Goal: Task Accomplishment & Management: Manage account settings

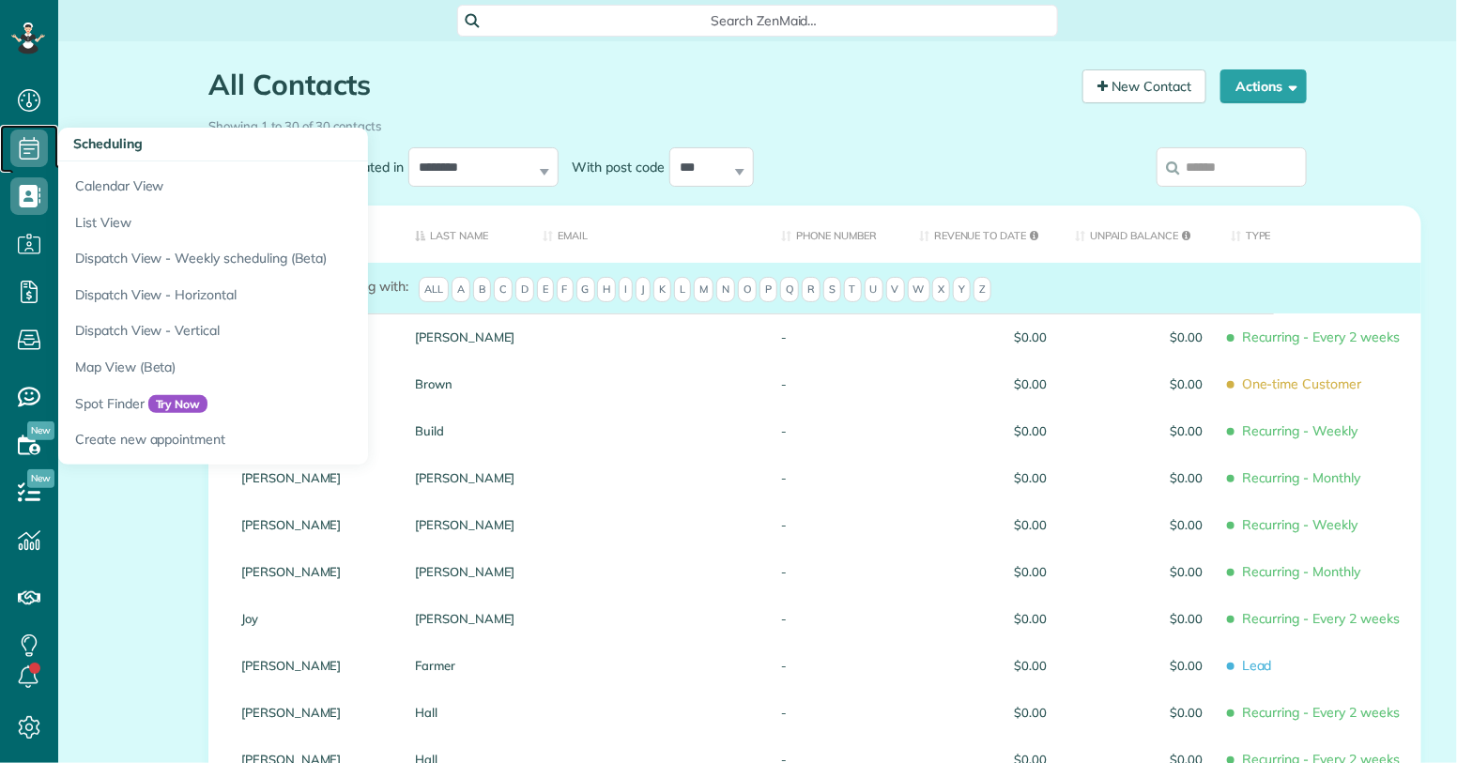
click at [24, 143] on icon at bounding box center [29, 149] width 38 height 38
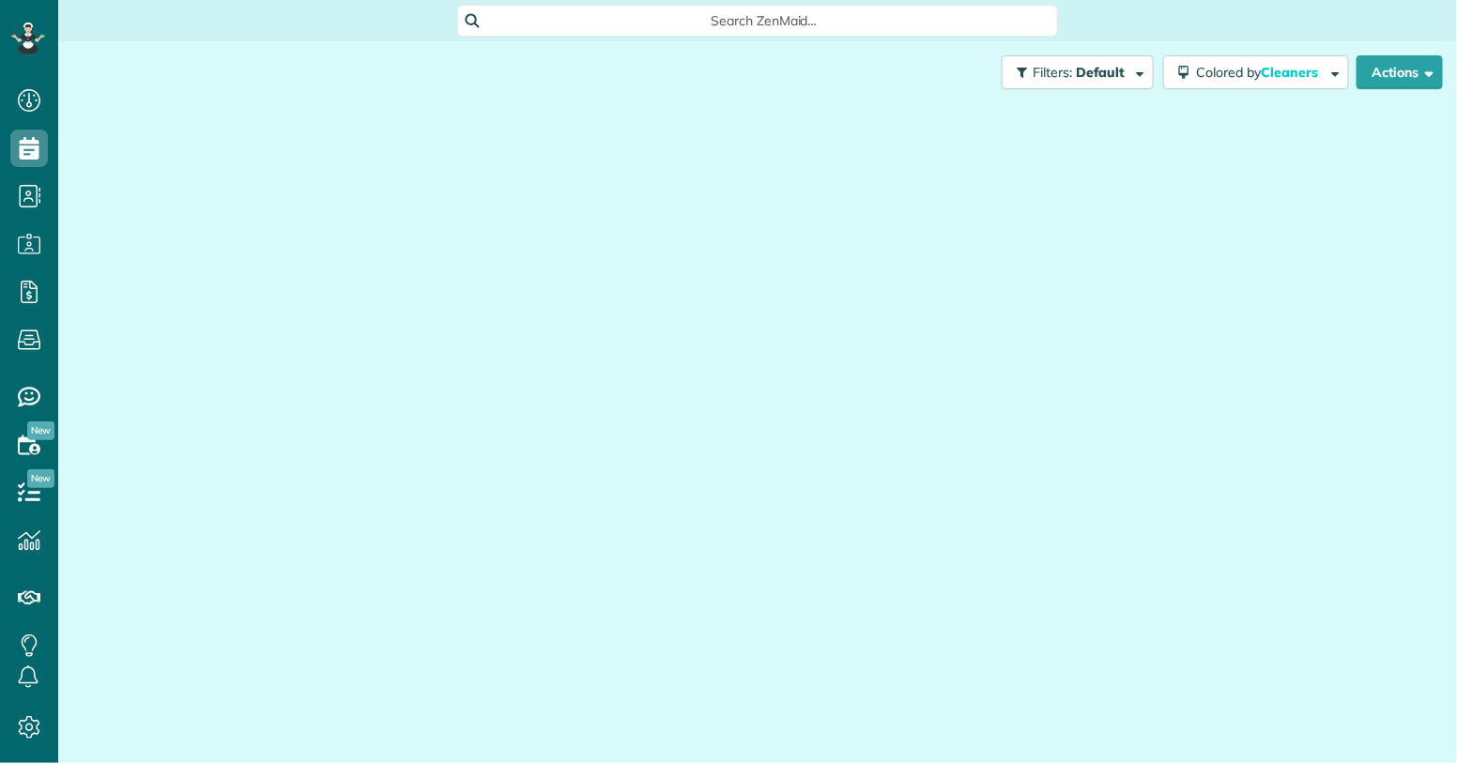
scroll to position [8, 8]
click at [24, 143] on use at bounding box center [30, 148] width 20 height 23
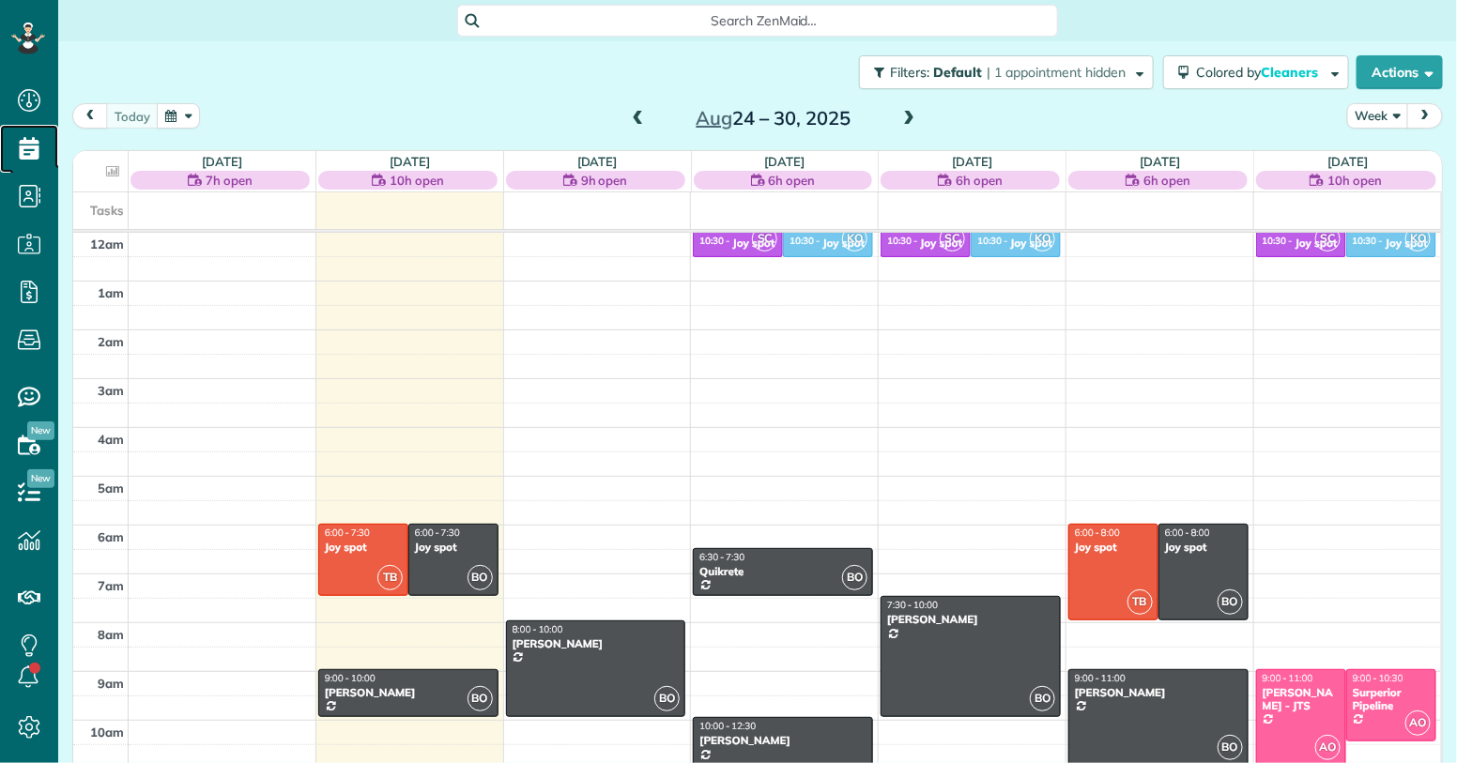
scroll to position [341, 0]
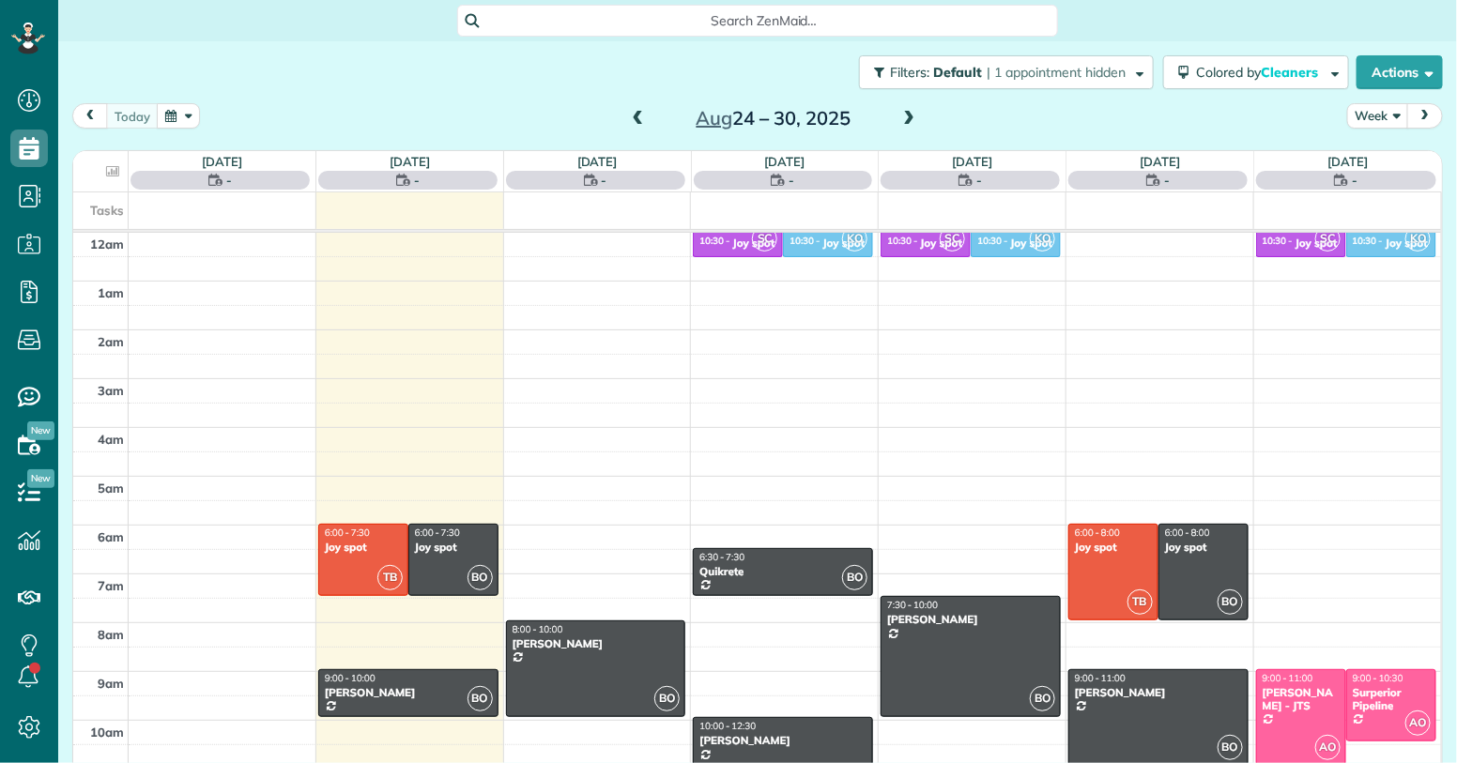
scroll to position [341, 0]
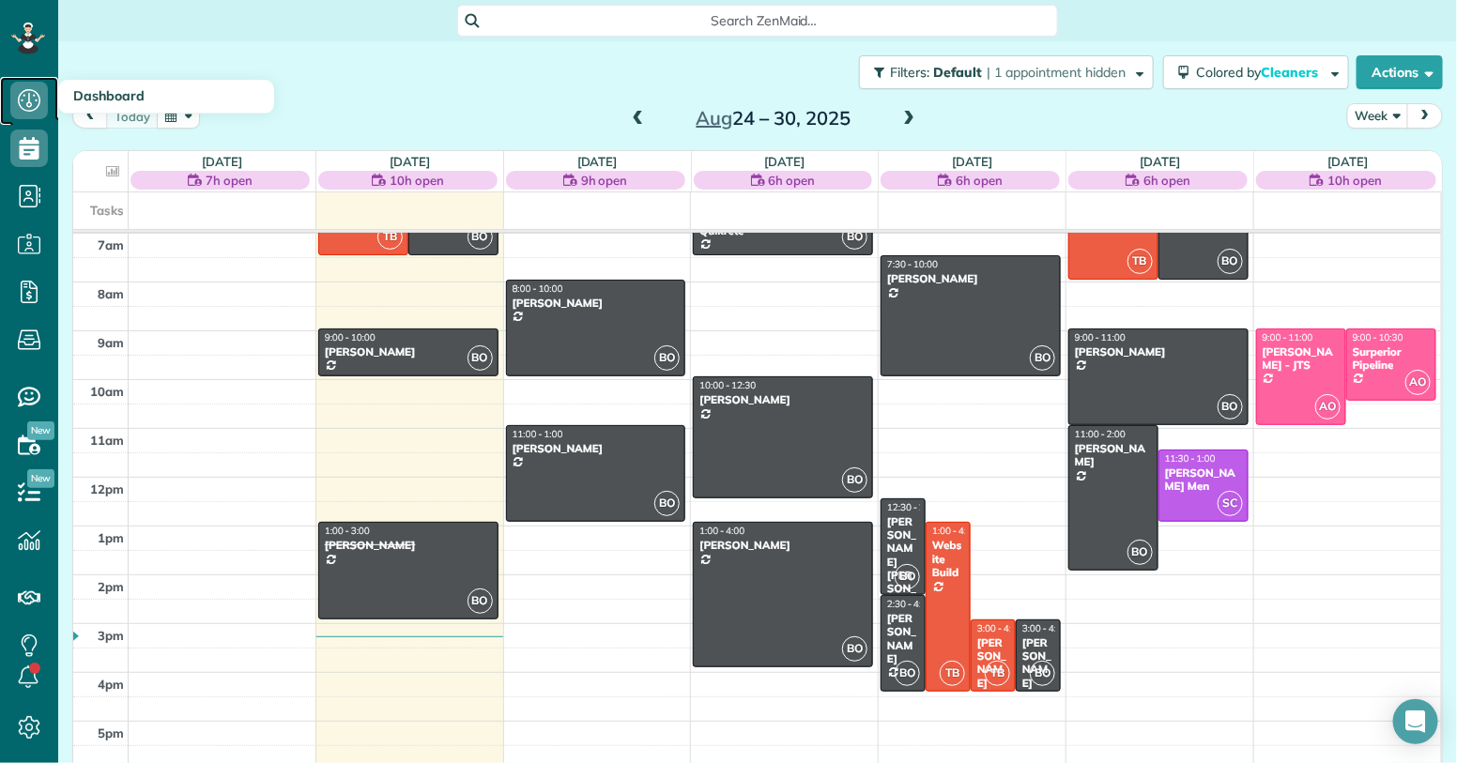
click at [37, 110] on icon at bounding box center [29, 101] width 38 height 38
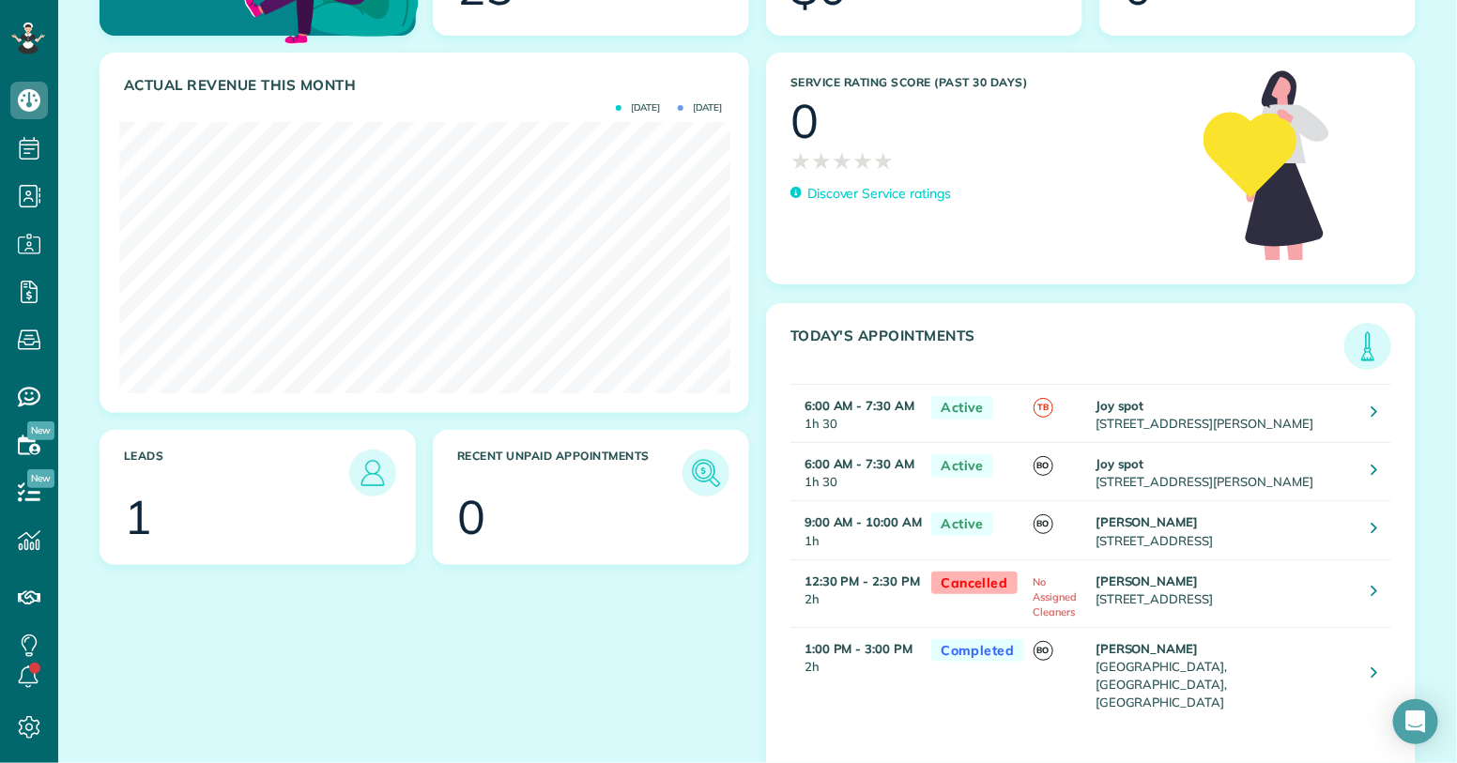
scroll to position [232, 0]
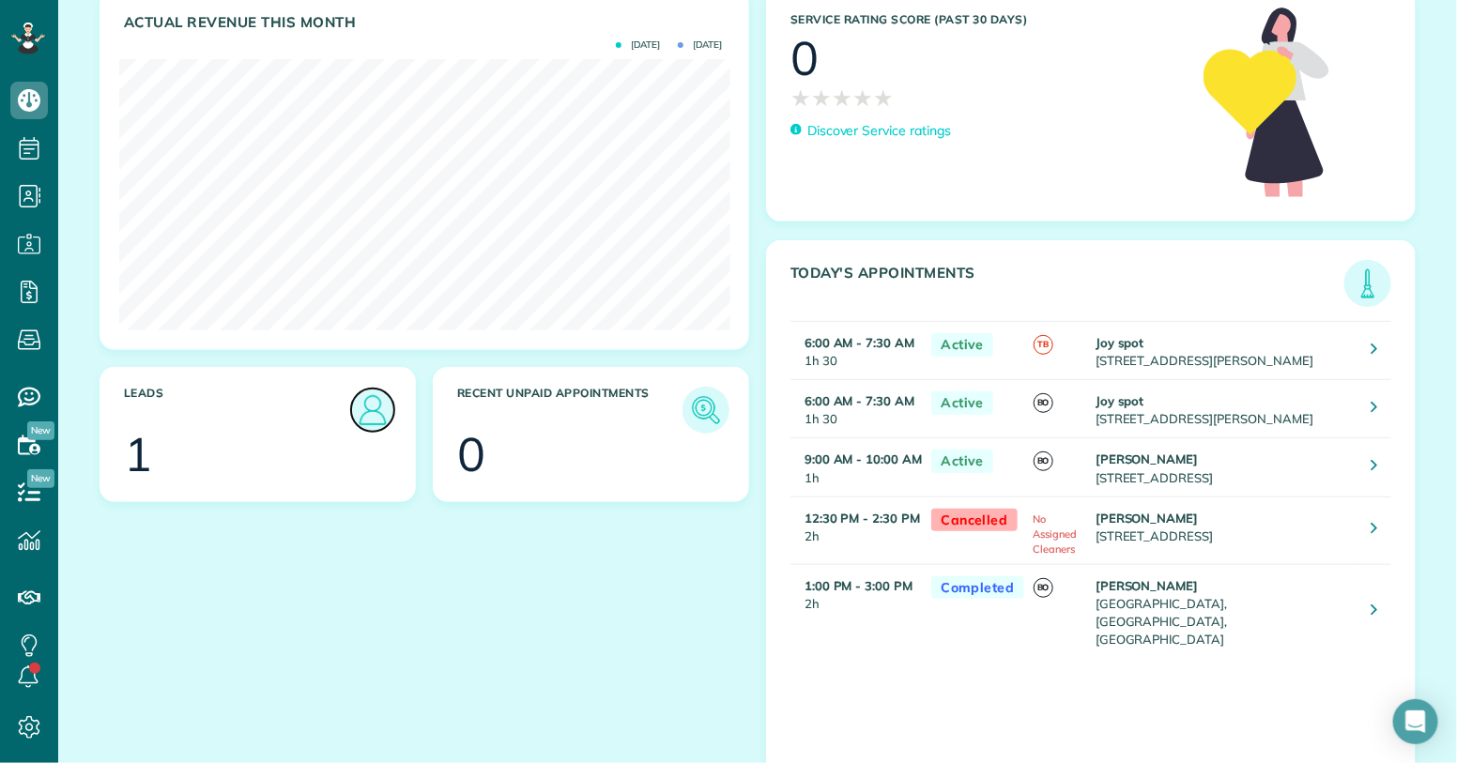
click at [384, 411] on img at bounding box center [372, 410] width 43 height 43
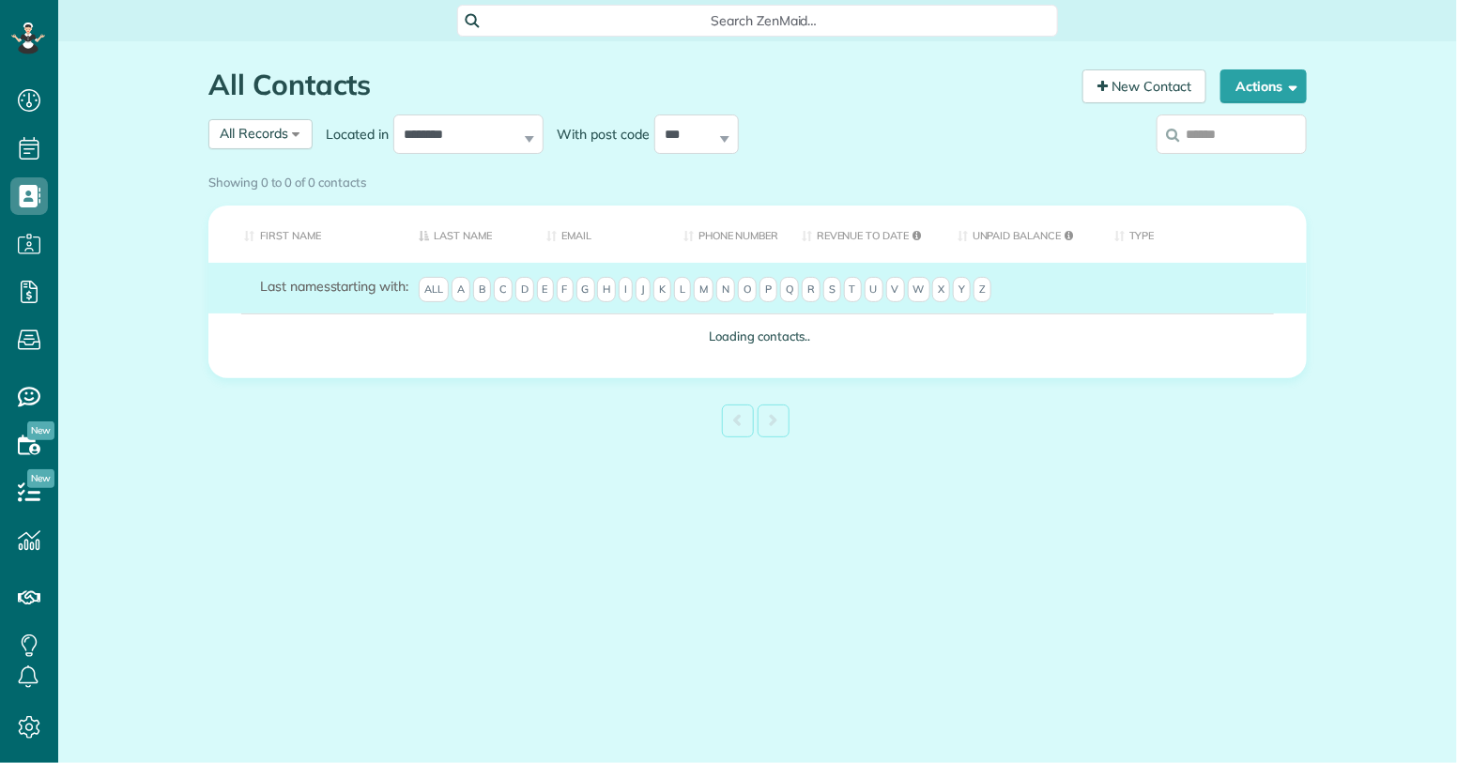
scroll to position [8, 8]
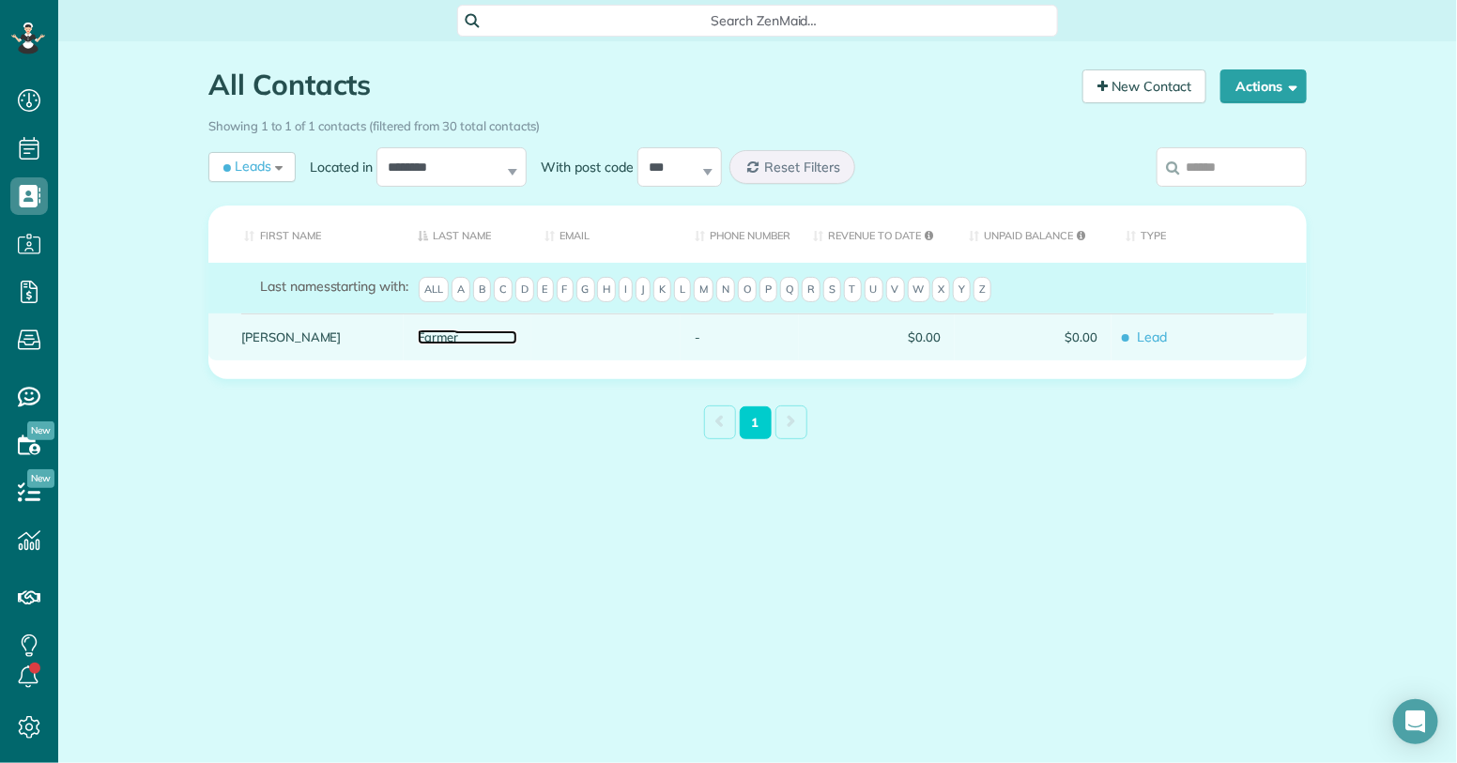
click at [475, 343] on link "Farmer" at bounding box center [467, 337] width 99 height 13
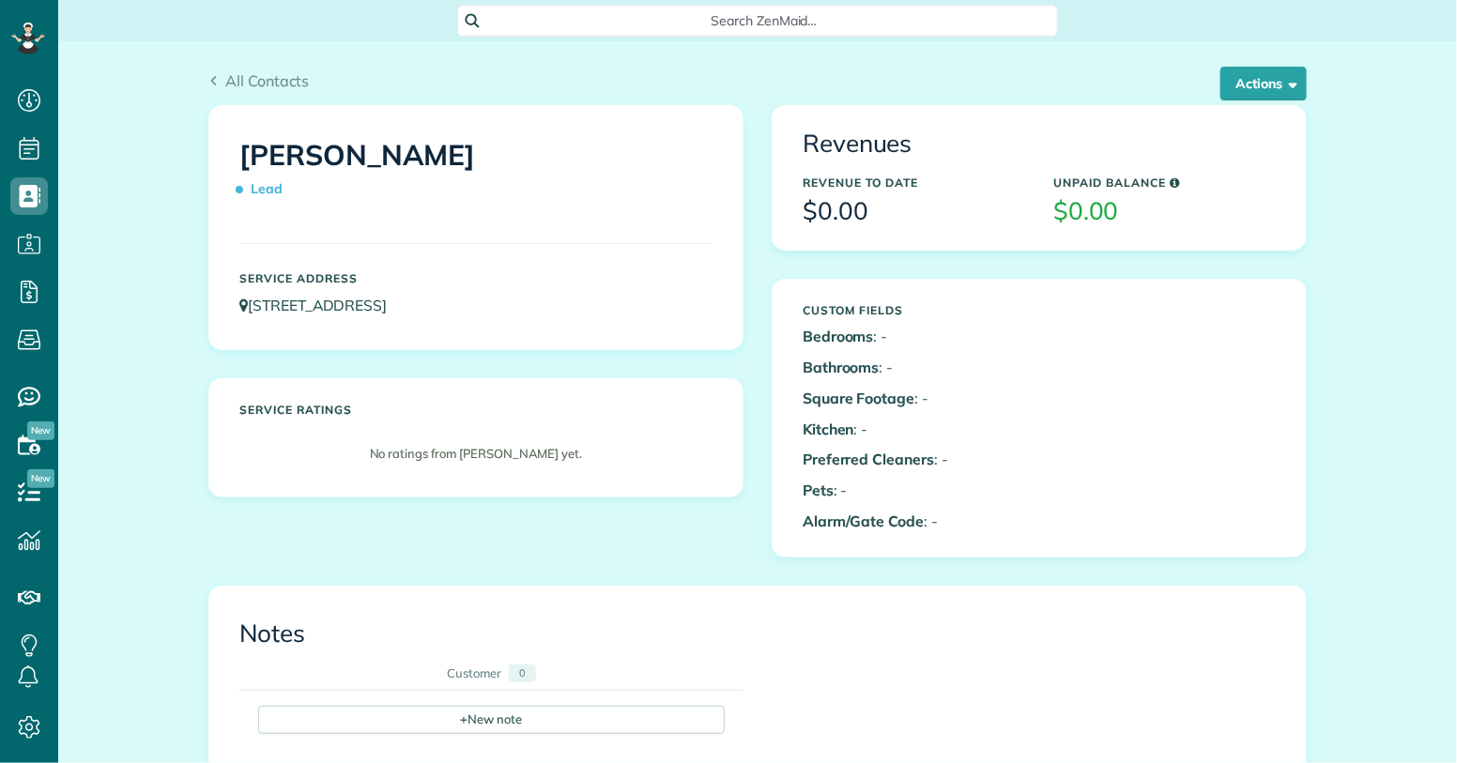
scroll to position [8, 8]
click at [1296, 82] on span "button" at bounding box center [1290, 83] width 14 height 14
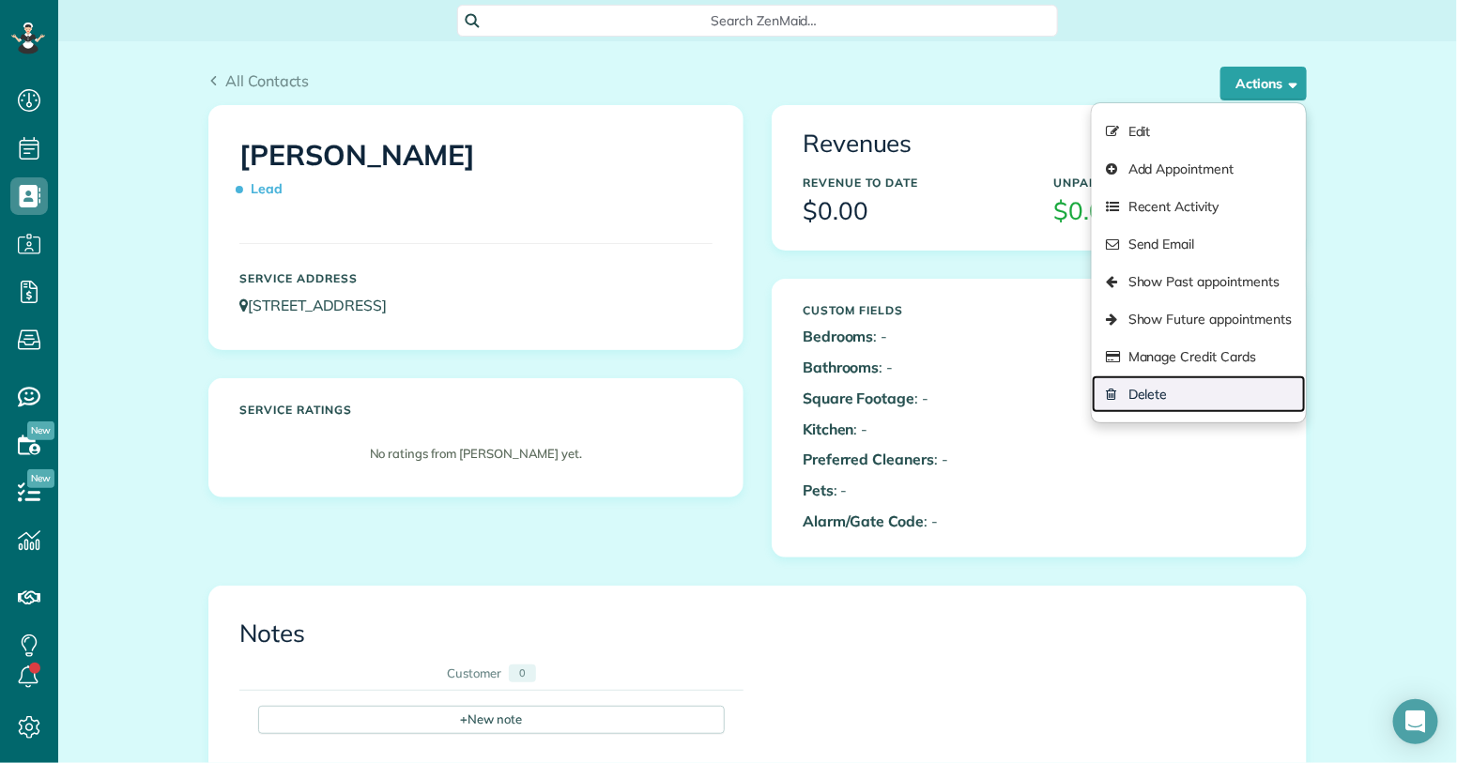
click at [1180, 398] on link "Delete" at bounding box center [1199, 395] width 214 height 38
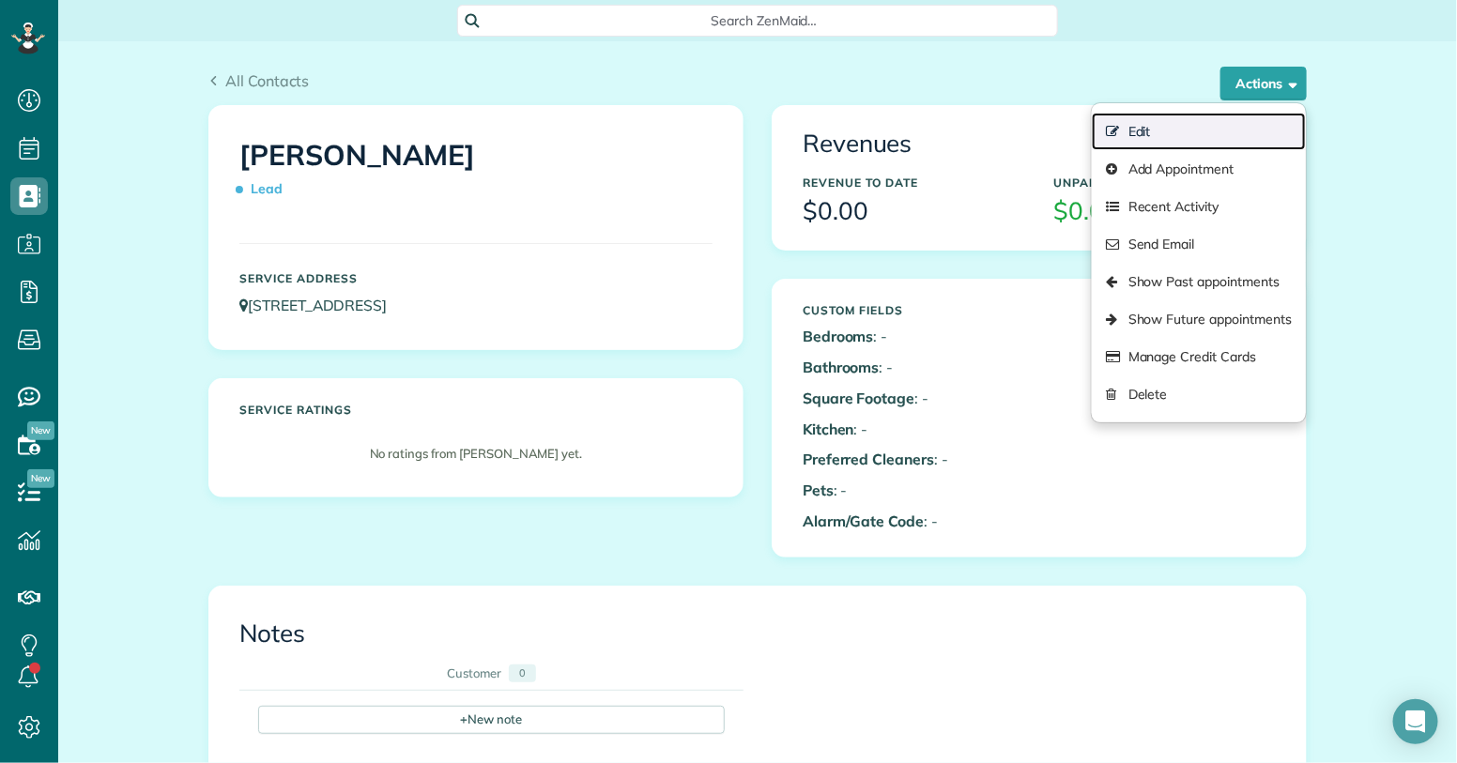
click at [1161, 118] on link "Edit" at bounding box center [1199, 132] width 214 height 38
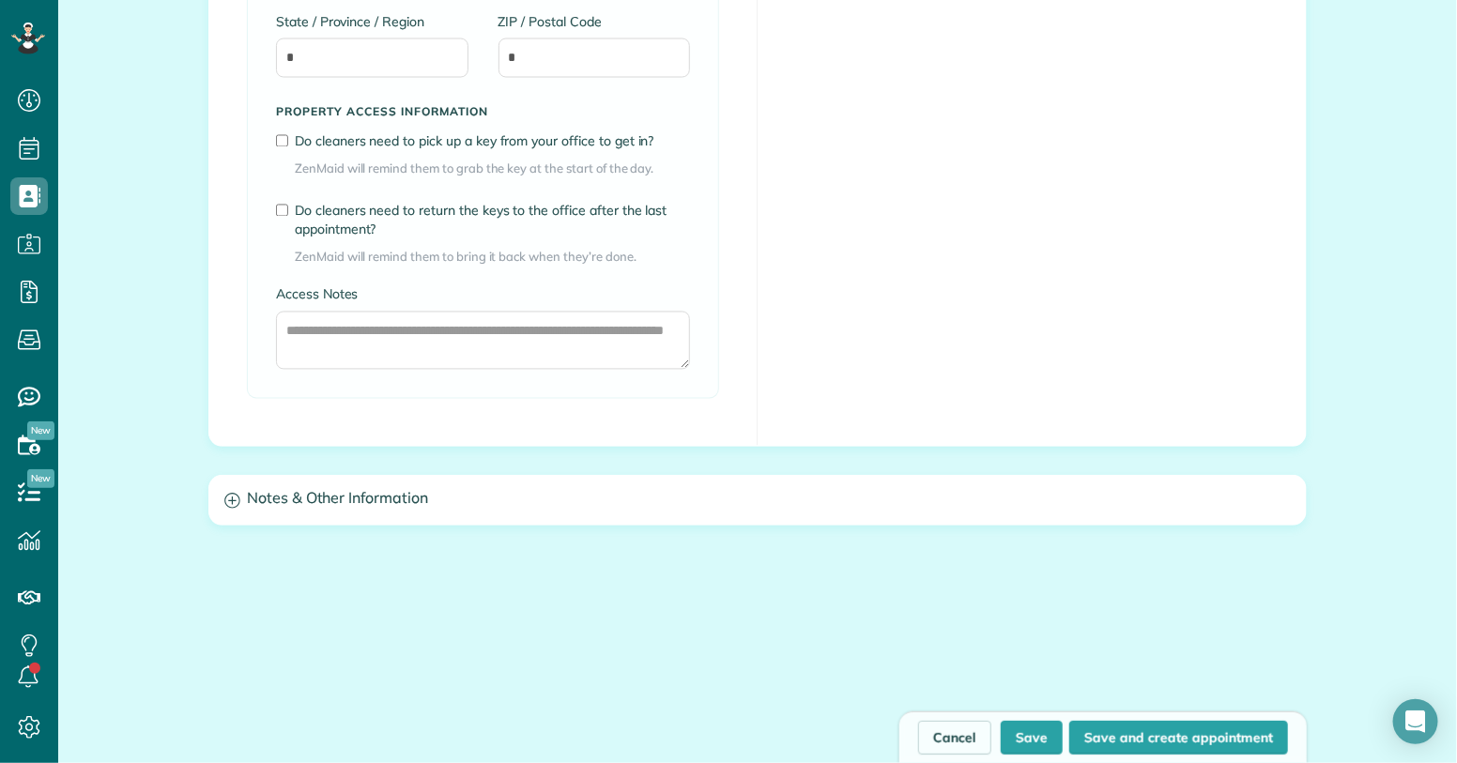
scroll to position [1495, 0]
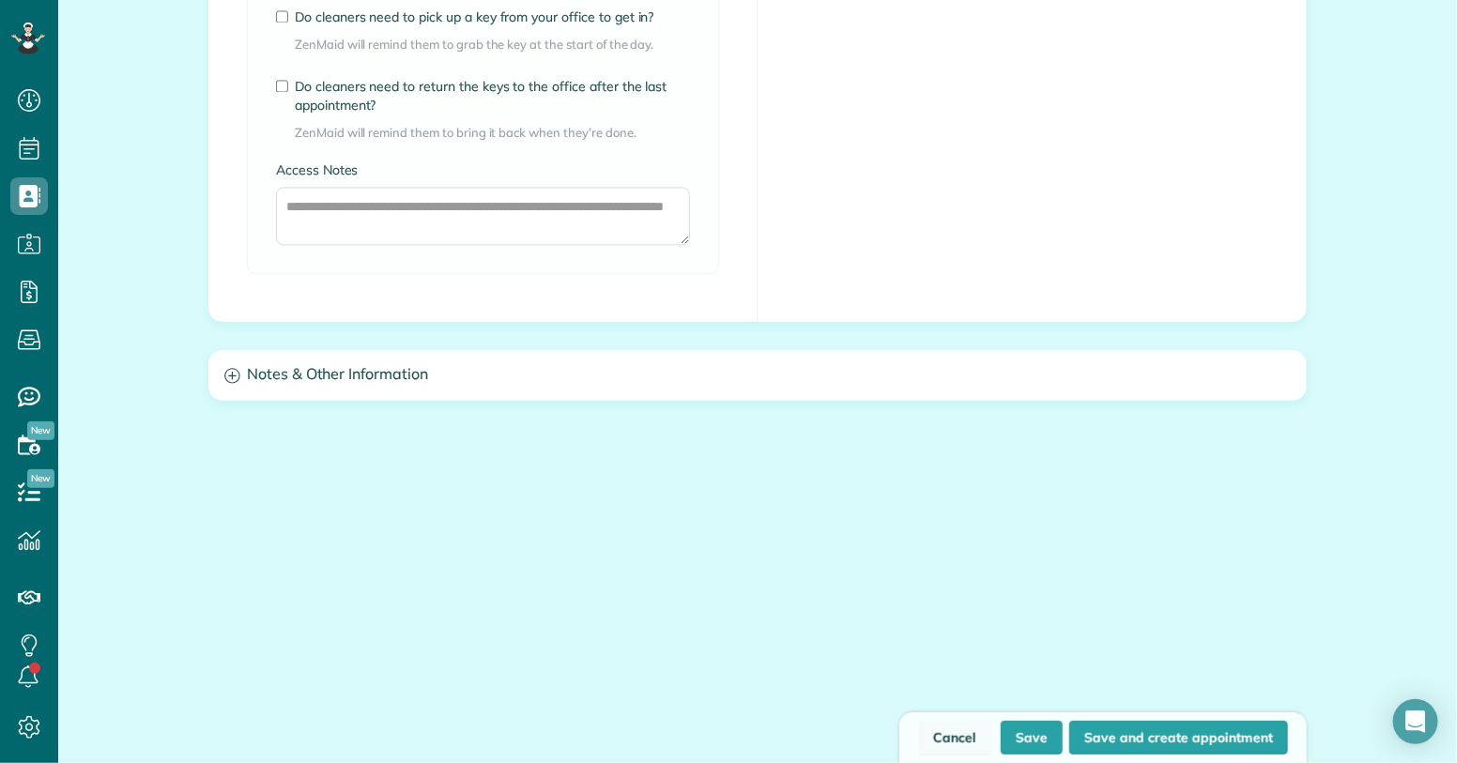
click at [944, 728] on link "Cancel" at bounding box center [954, 738] width 73 height 34
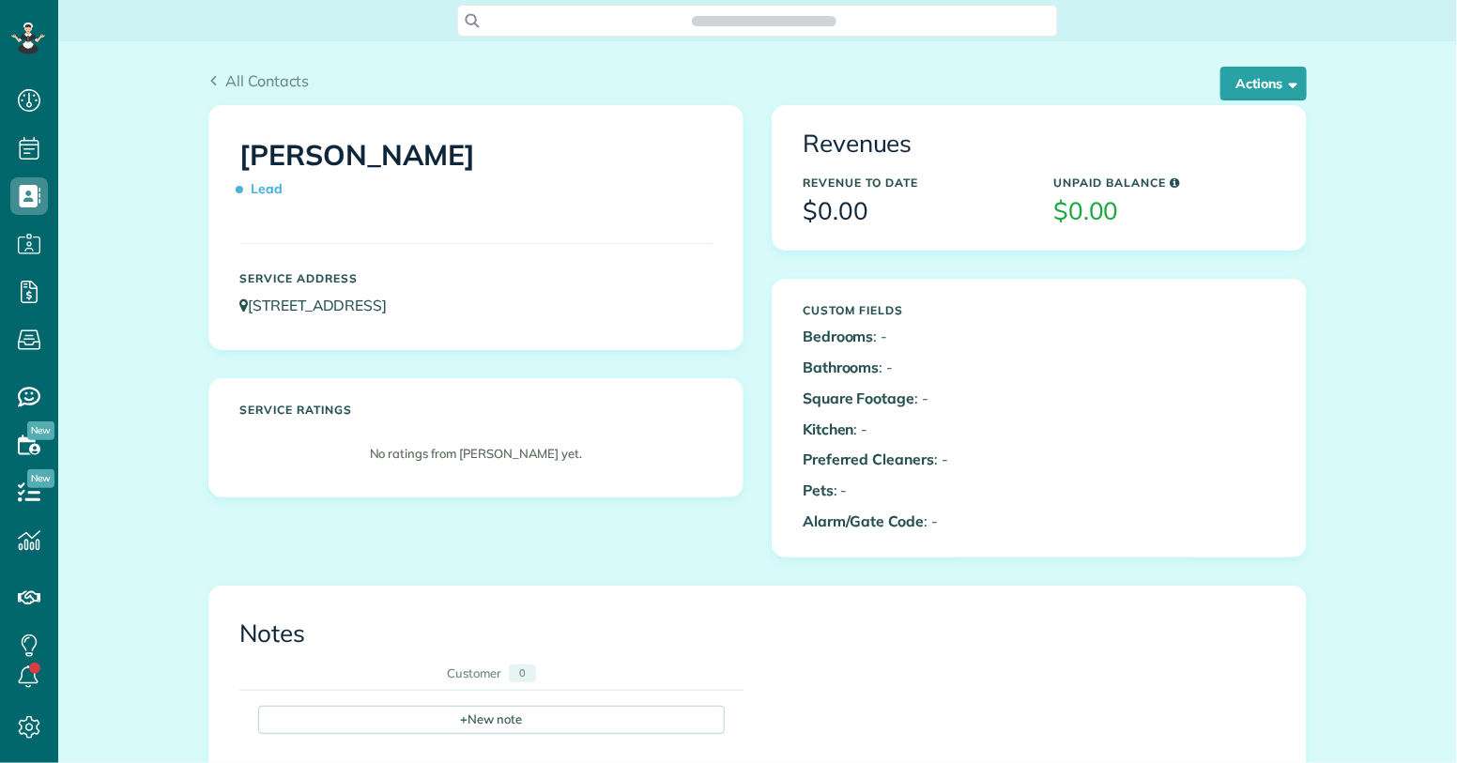
scroll to position [8, 8]
click at [1293, 85] on span "button" at bounding box center [1290, 83] width 14 height 14
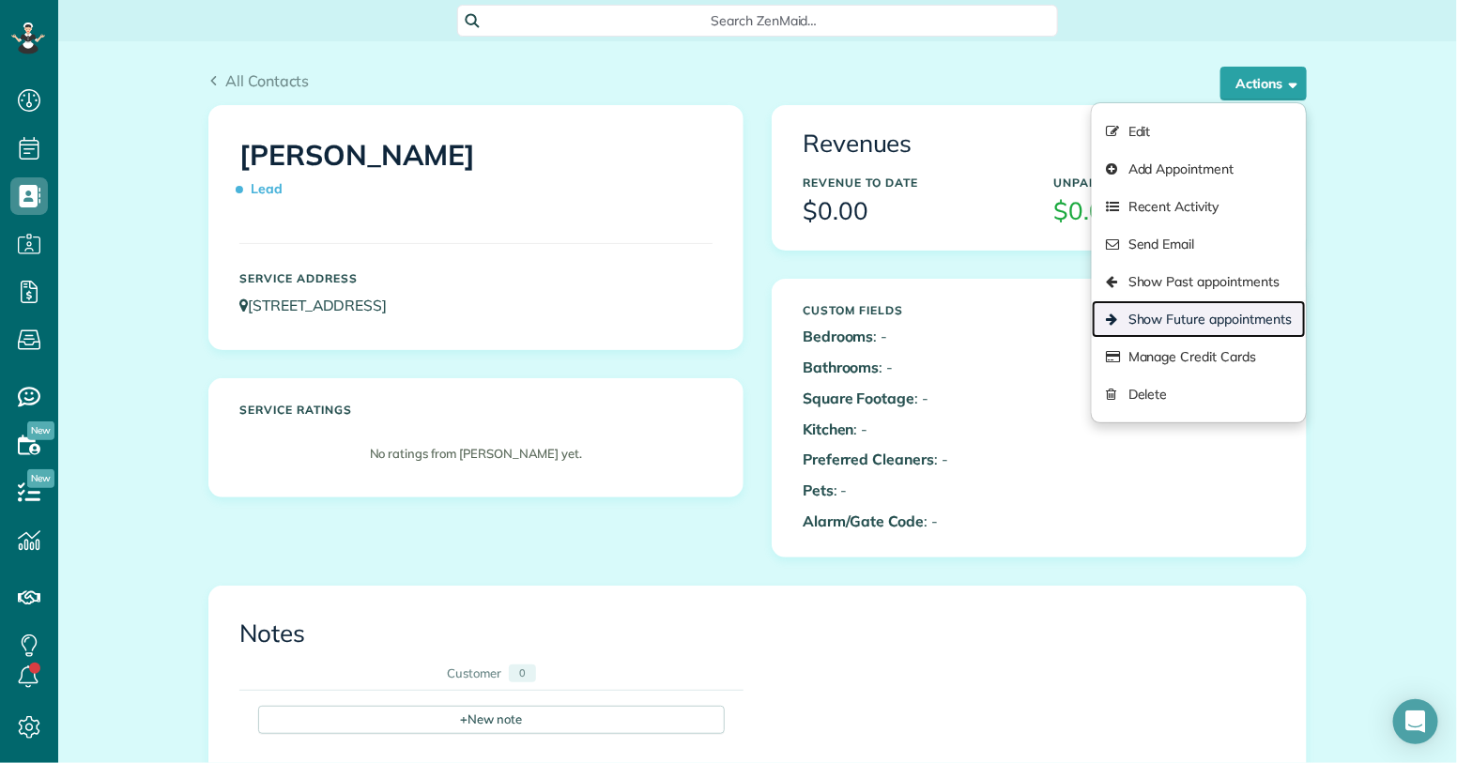
click at [1211, 320] on link "Show Future appointments" at bounding box center [1199, 319] width 214 height 38
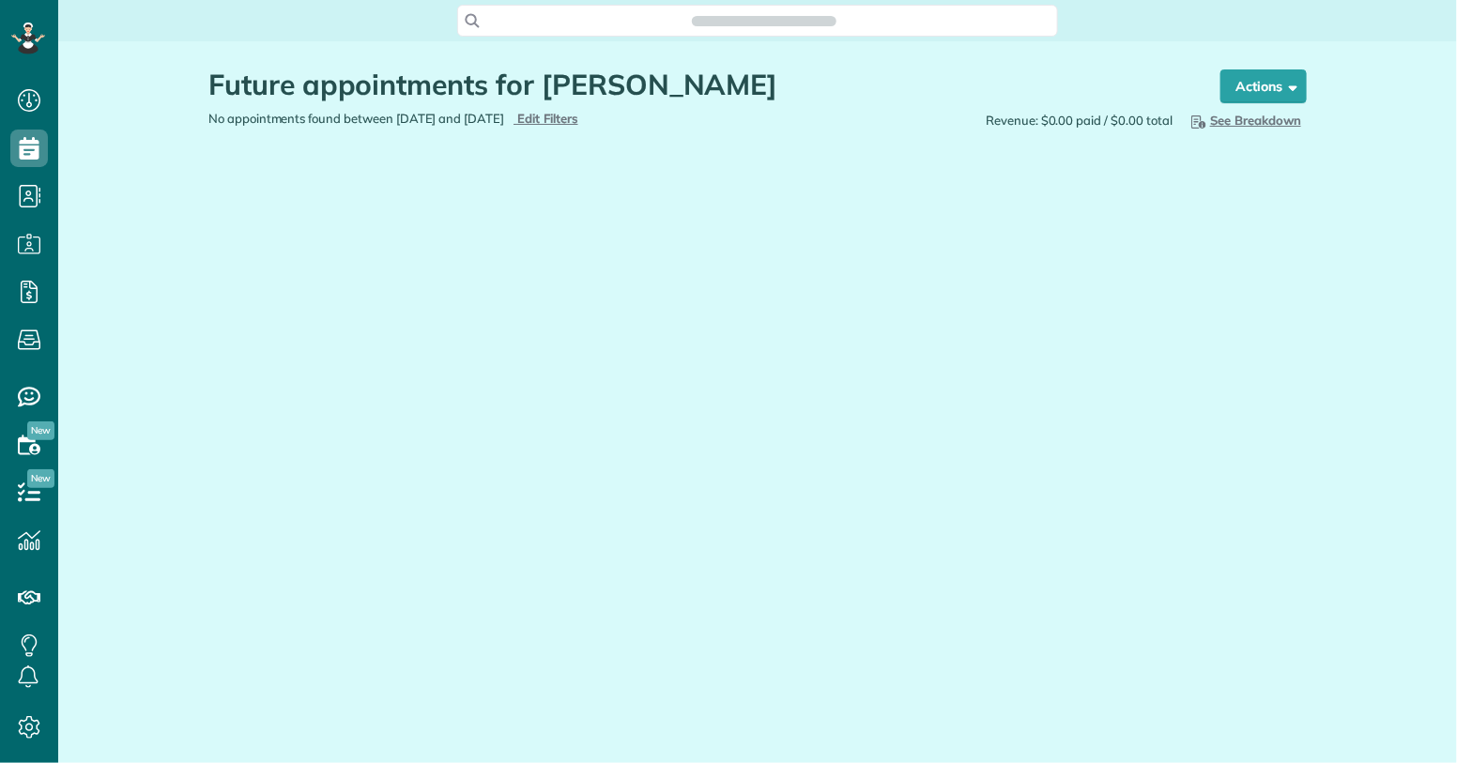
scroll to position [8, 8]
click at [1291, 88] on span "button" at bounding box center [1290, 86] width 14 height 14
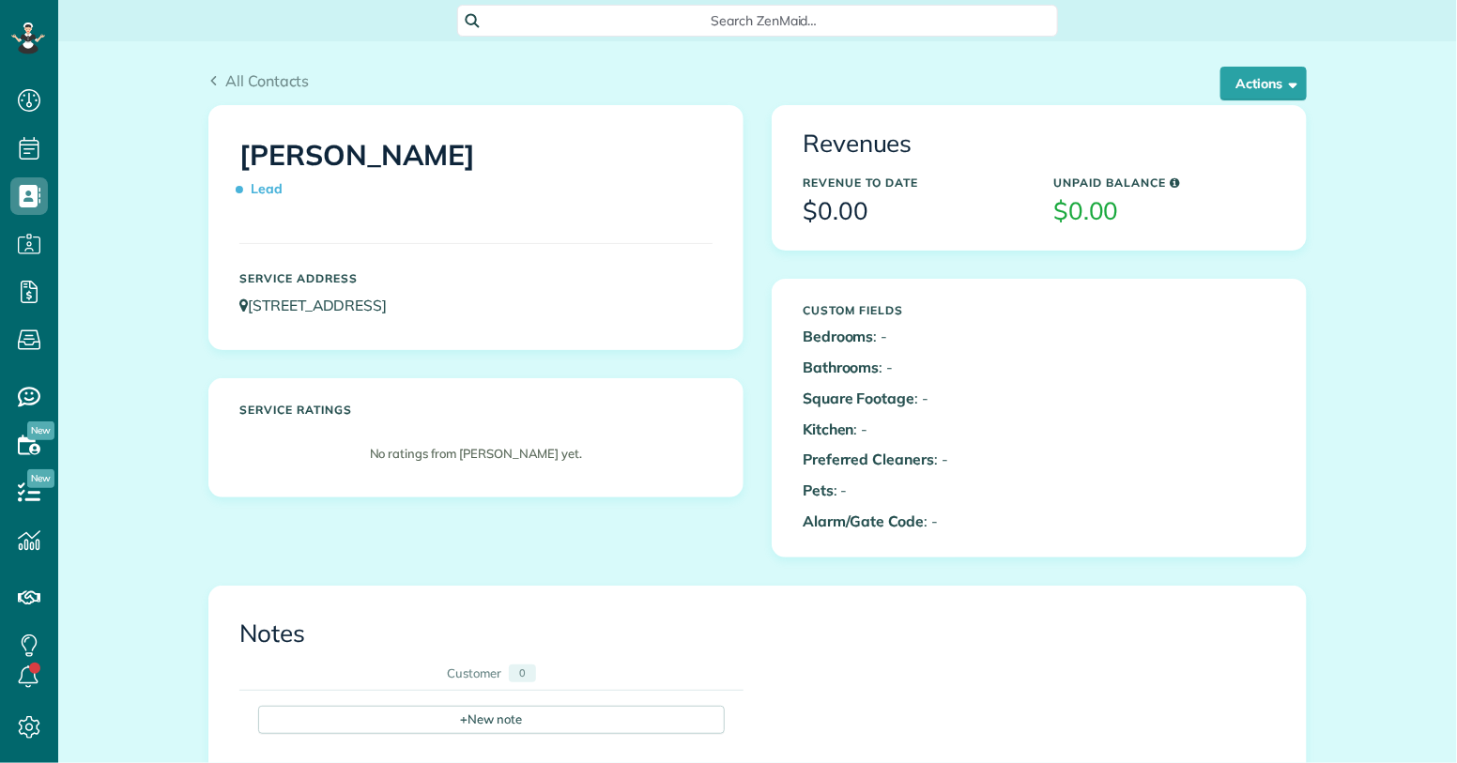
scroll to position [8, 8]
click at [1262, 91] on button "Actions" at bounding box center [1264, 84] width 86 height 34
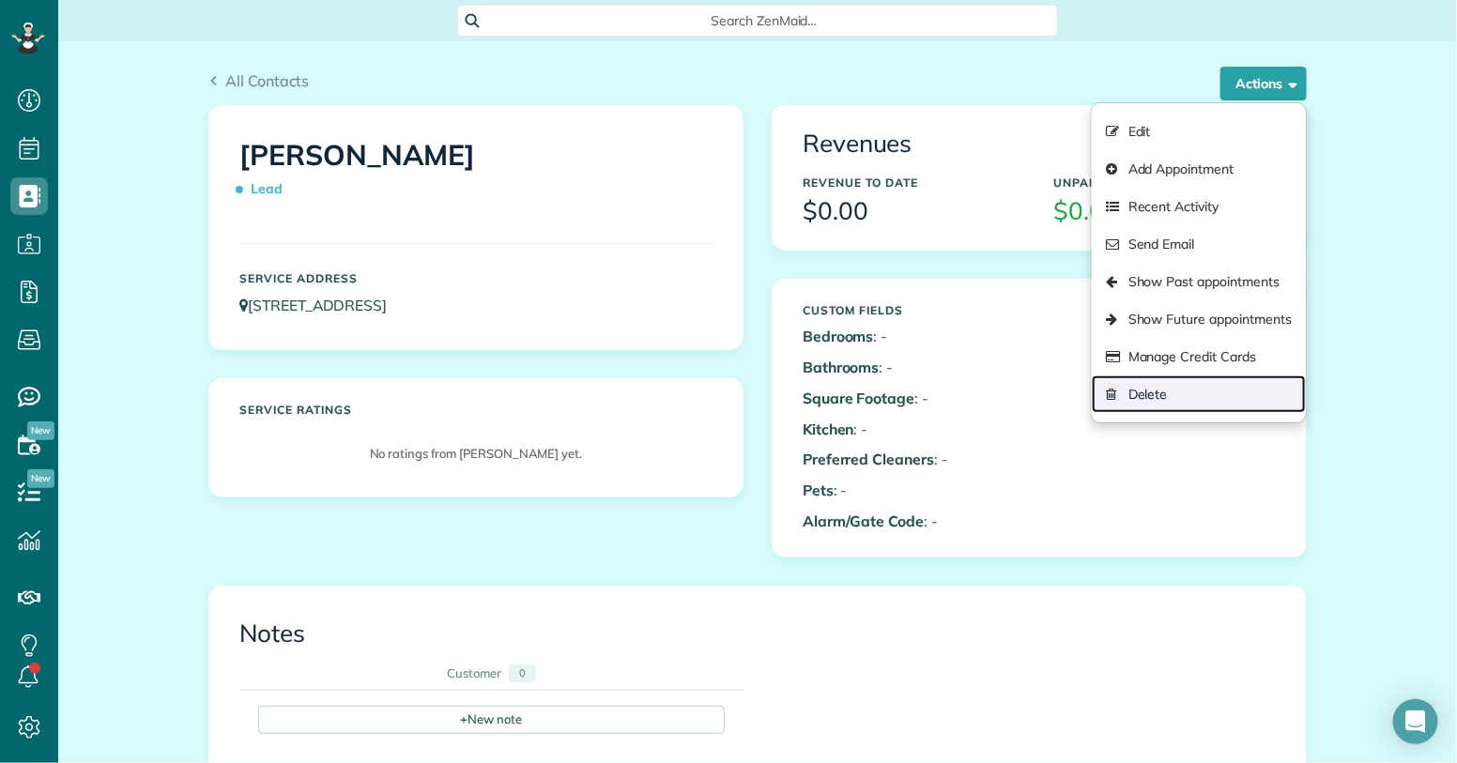
click at [1165, 386] on link "Delete" at bounding box center [1199, 395] width 214 height 38
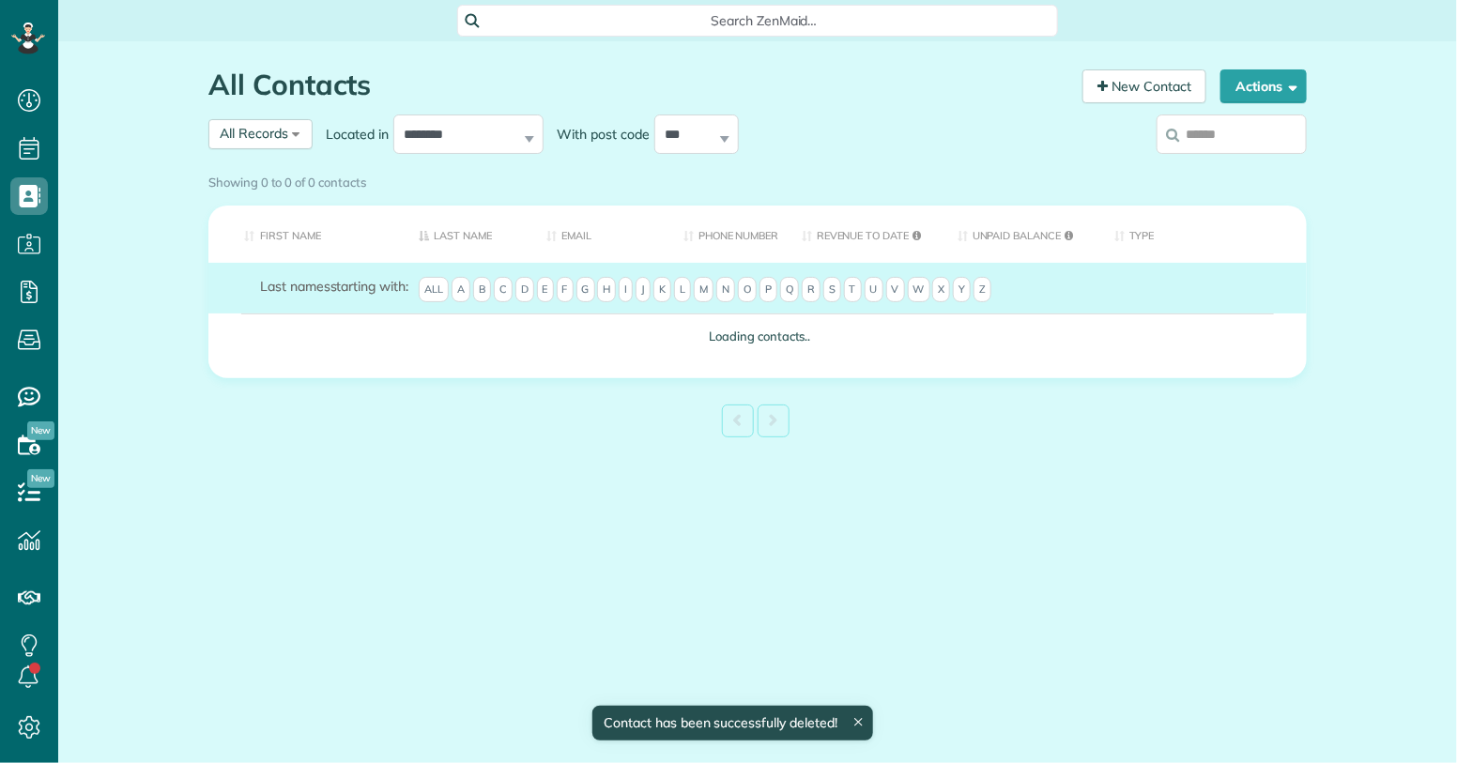
scroll to position [8, 8]
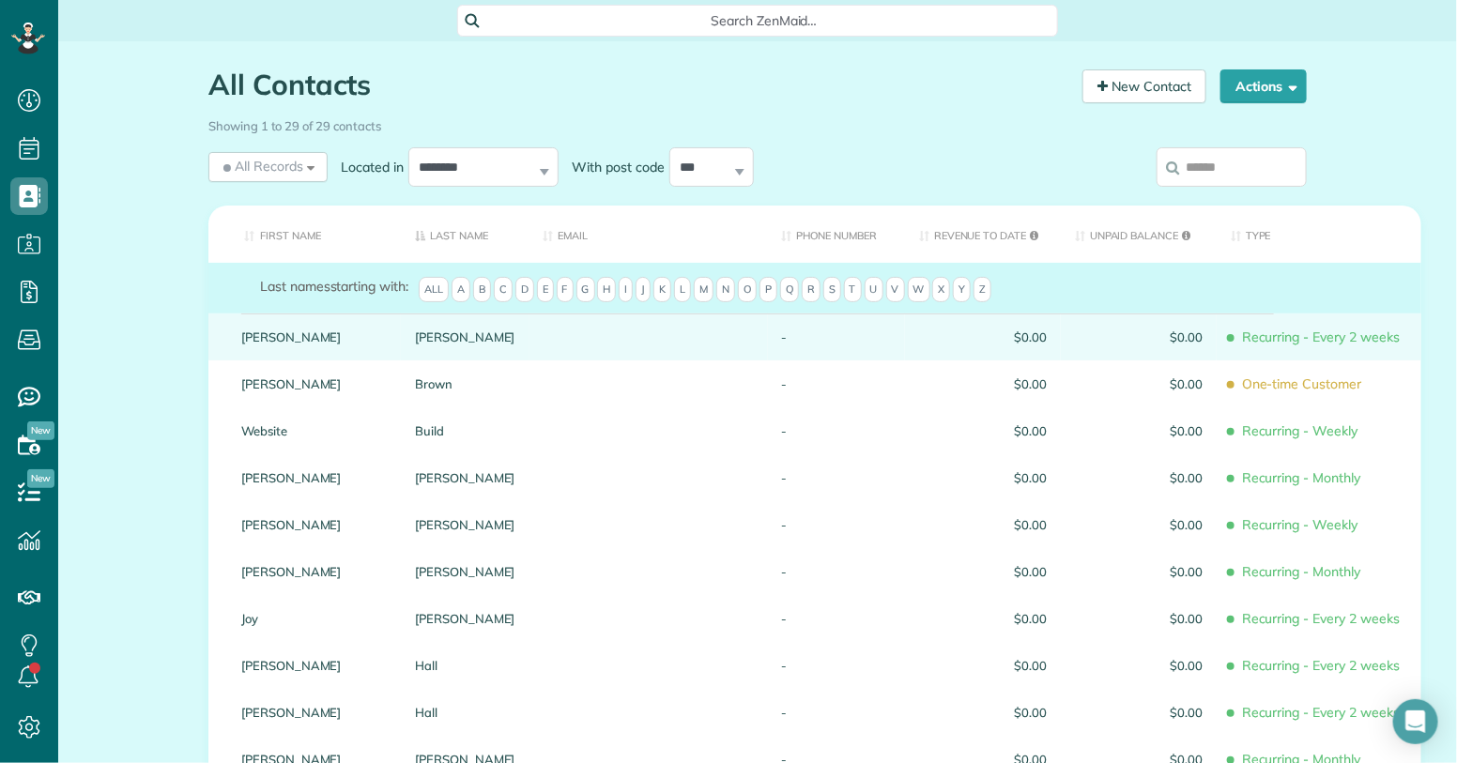
click at [919, 334] on span "$0.00" at bounding box center [983, 337] width 128 height 13
click at [1242, 339] on span "Recurring - Every 2 weeks" at bounding box center [1319, 337] width 177 height 33
click at [768, 325] on div "-" at bounding box center [836, 337] width 137 height 47
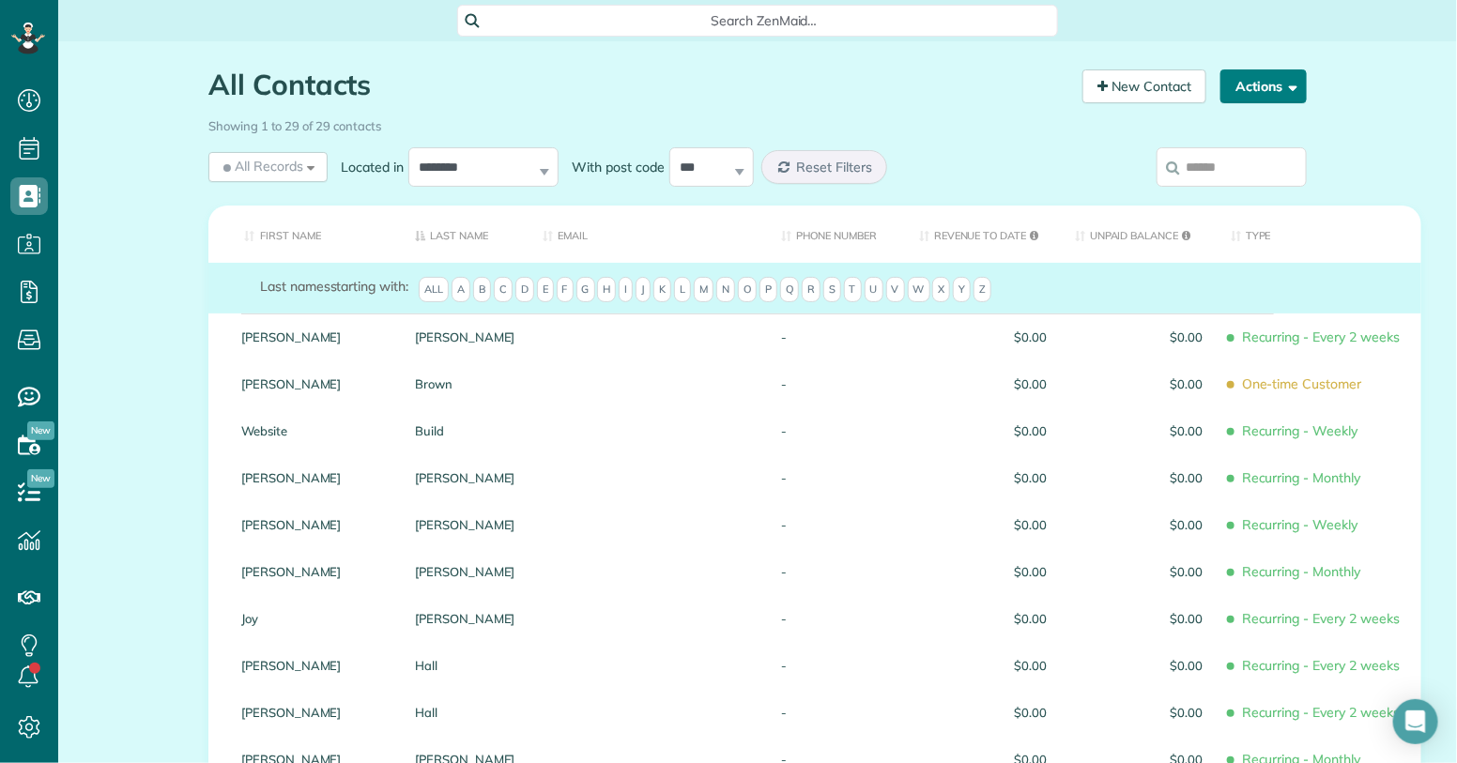
click at [1288, 89] on span "button" at bounding box center [1290, 86] width 14 height 14
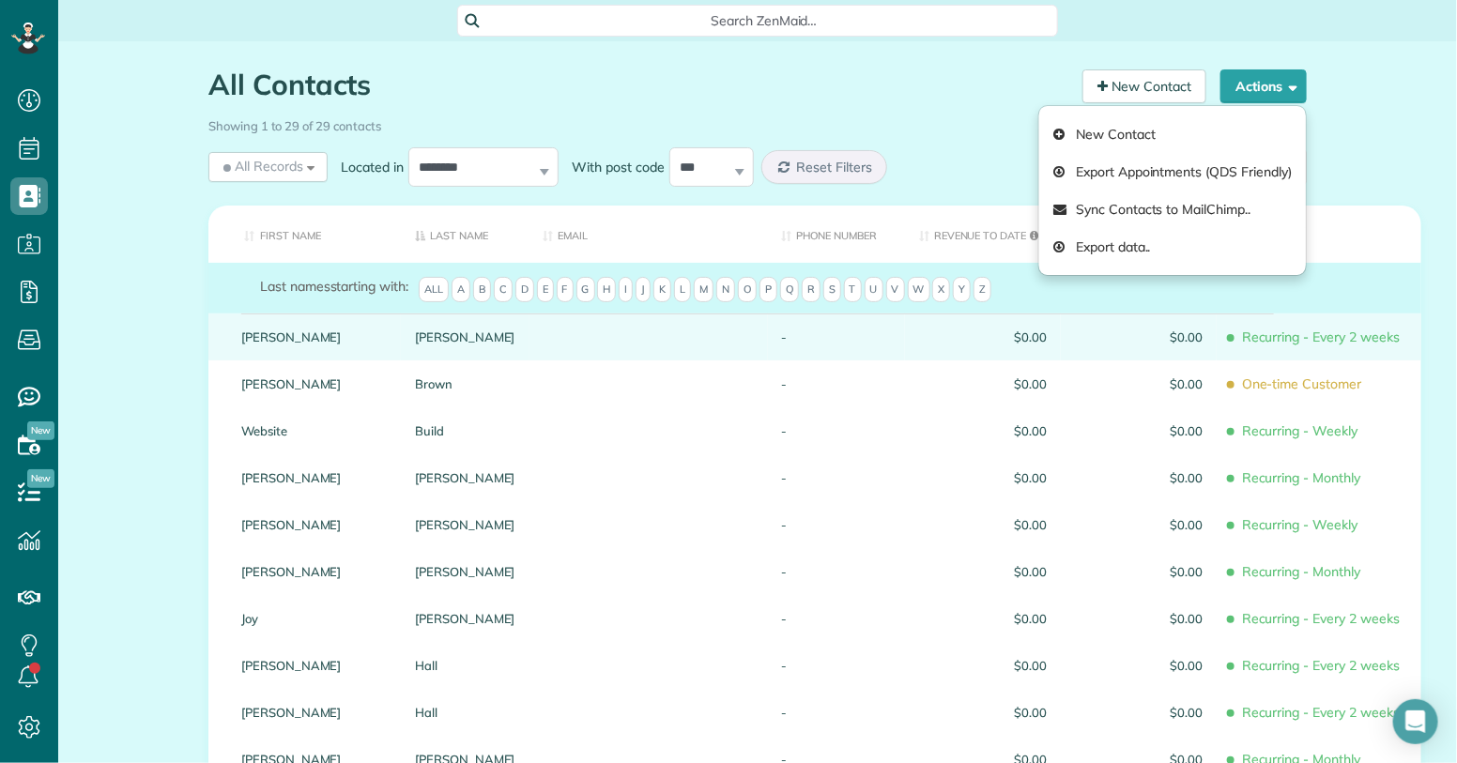
click at [229, 334] on div "Carol" at bounding box center [314, 337] width 174 height 47
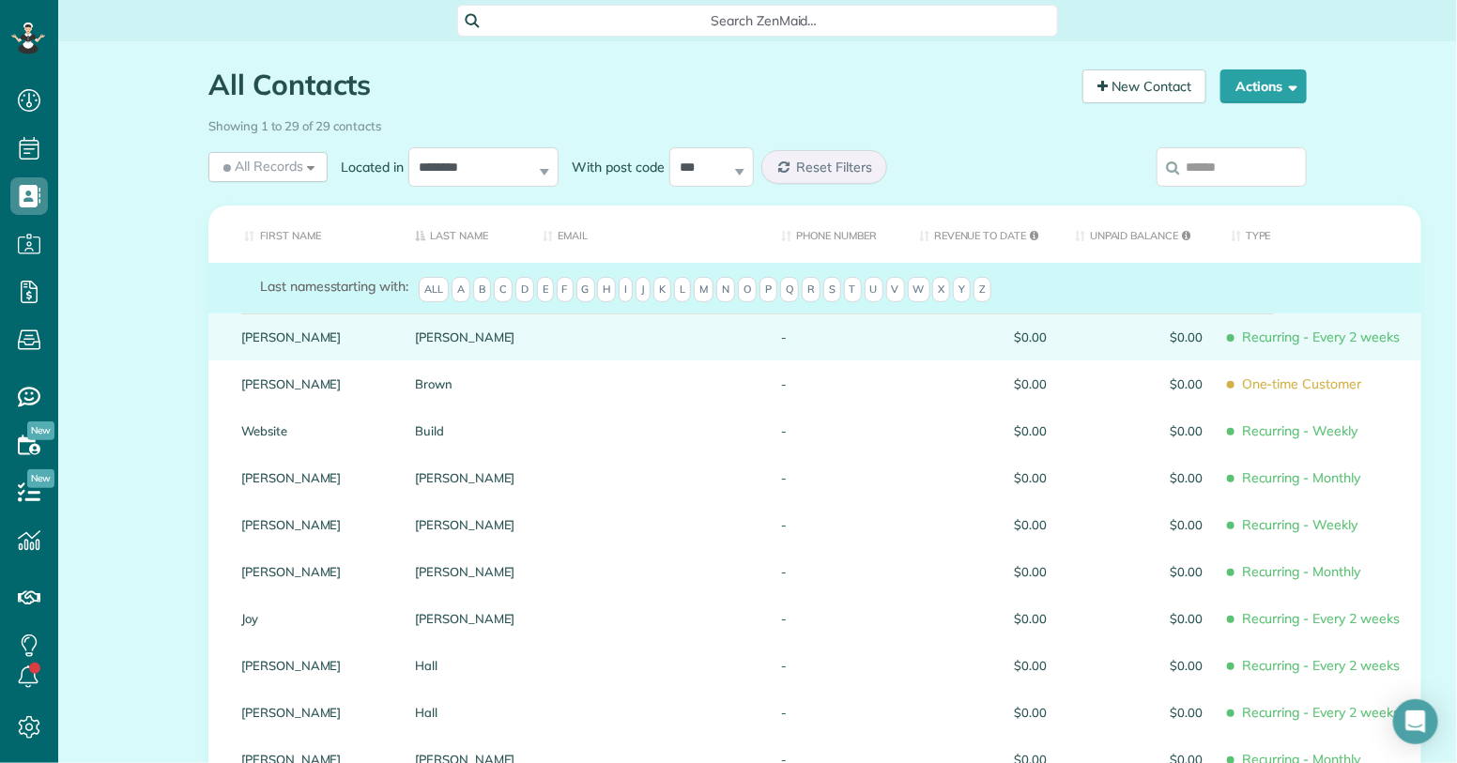
click at [1266, 331] on span "Recurring - Every 2 weeks" at bounding box center [1319, 337] width 177 height 33
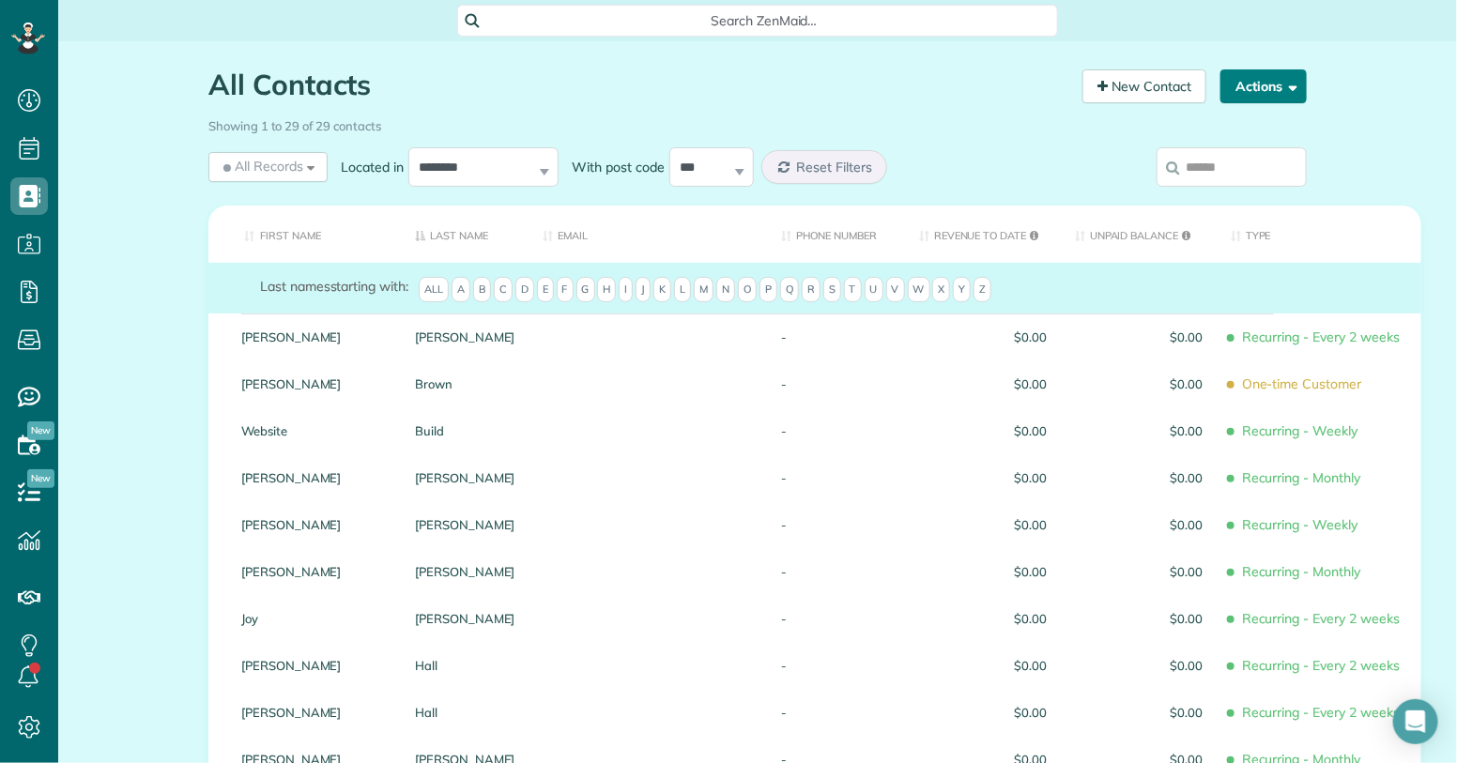
click at [1299, 91] on button "Actions" at bounding box center [1264, 86] width 86 height 34
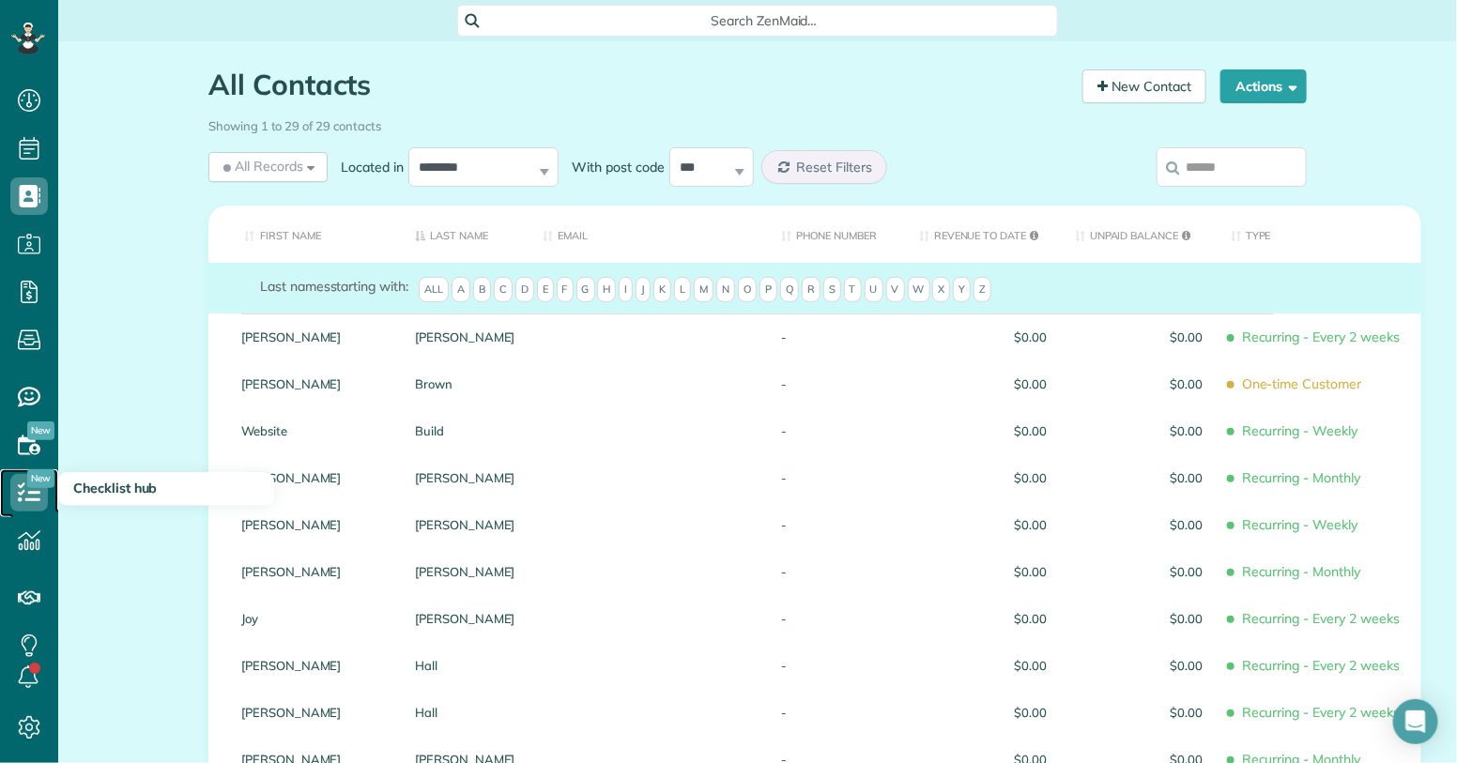
click at [38, 489] on icon at bounding box center [29, 493] width 38 height 38
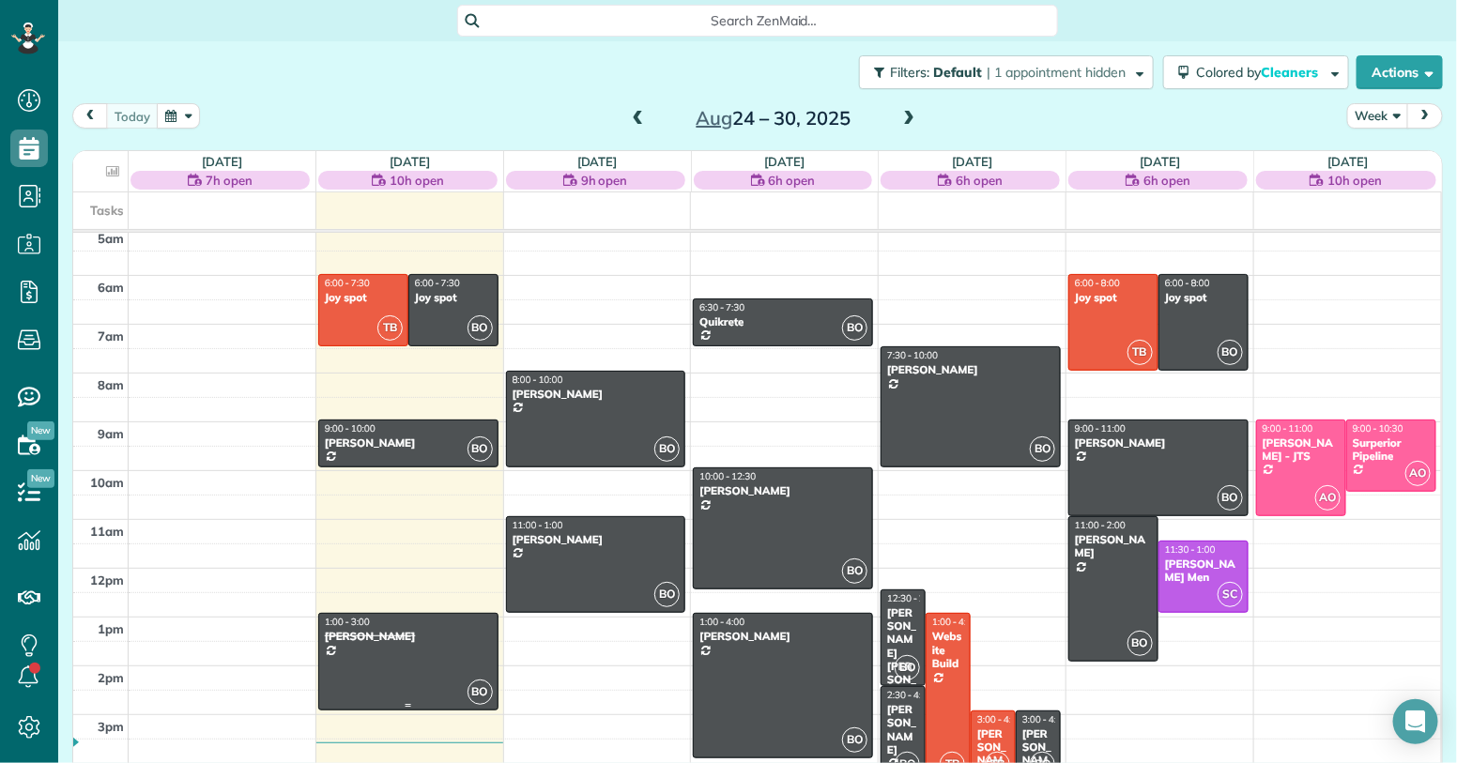
scroll to position [185, 0]
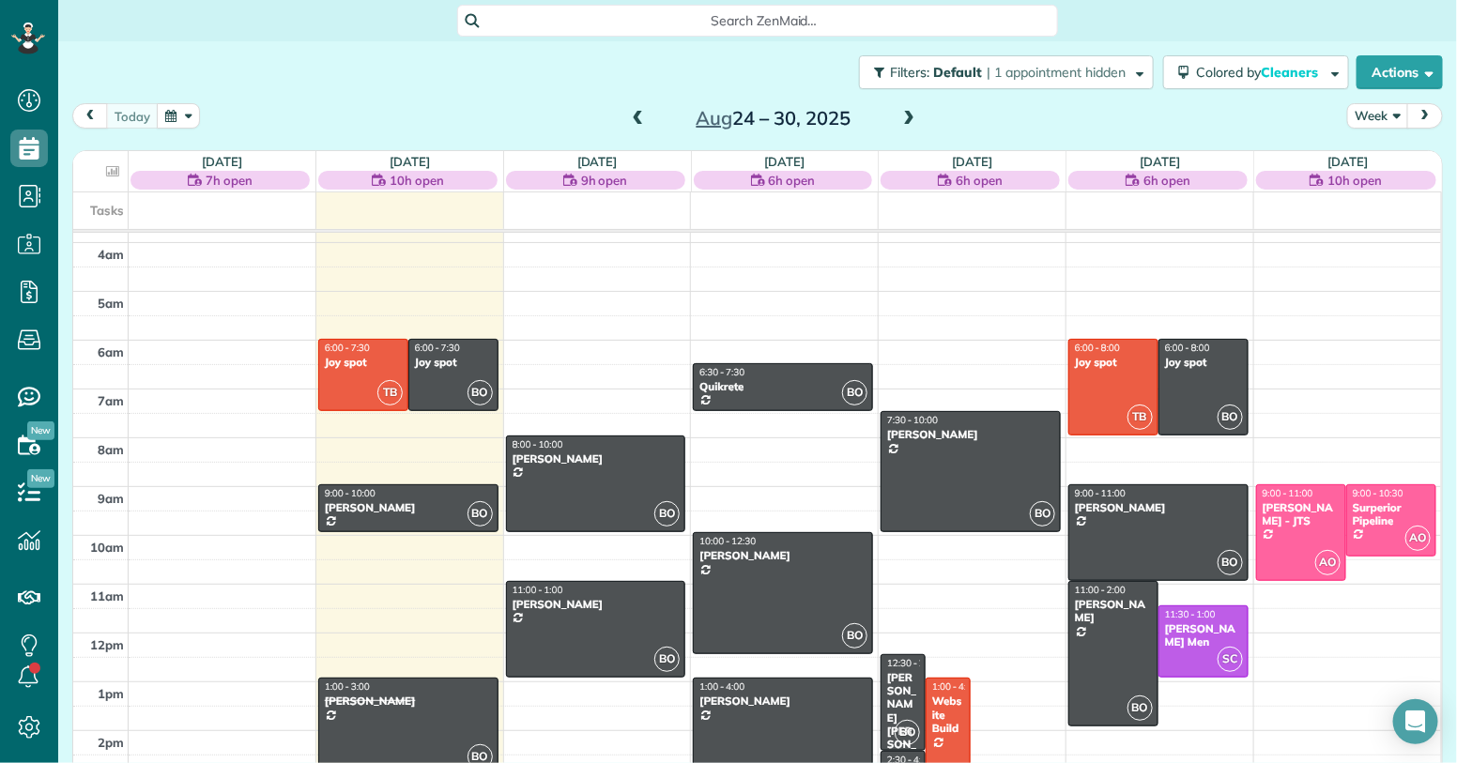
click at [906, 117] on span at bounding box center [909, 119] width 21 height 17
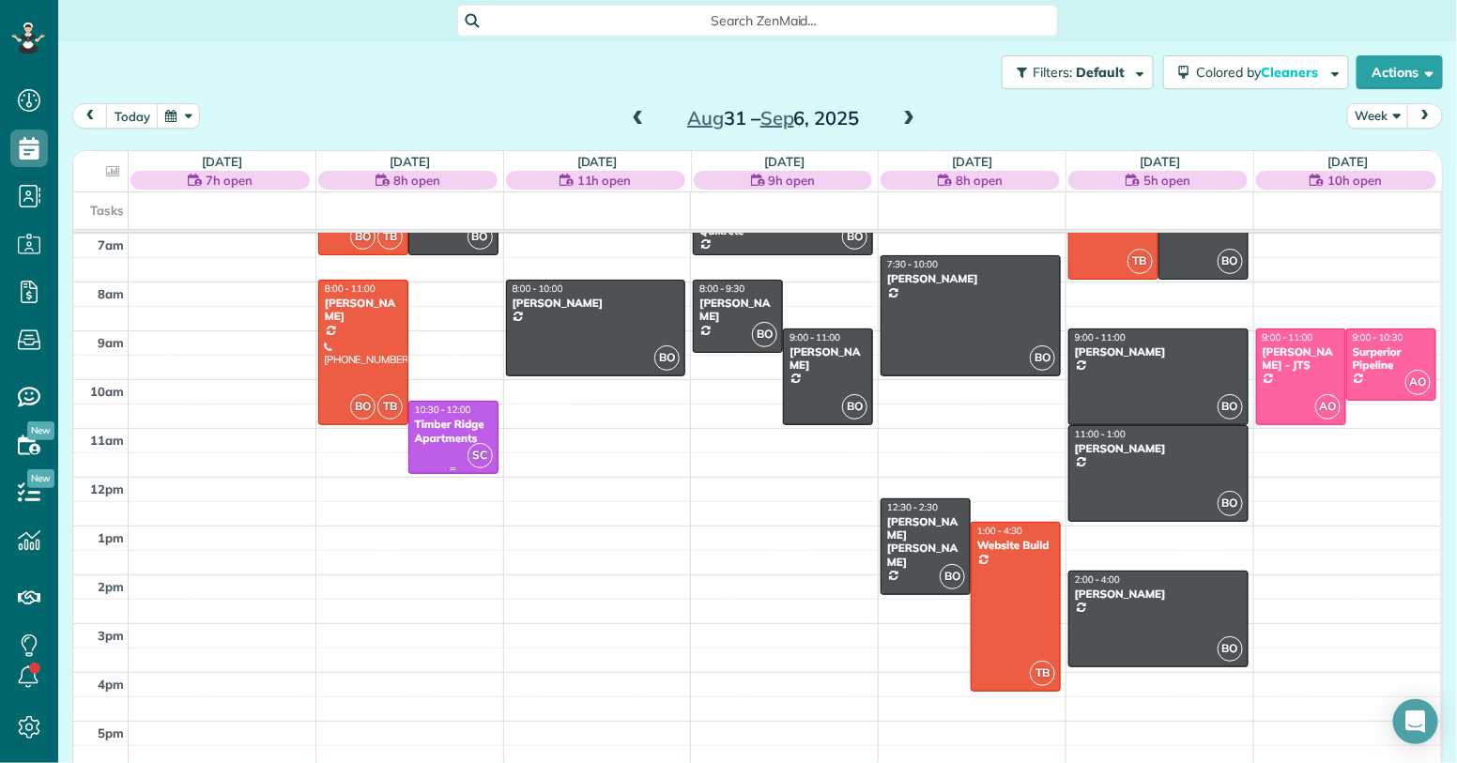
click at [436, 442] on div "Timber Ridge Apartments" at bounding box center [453, 431] width 79 height 27
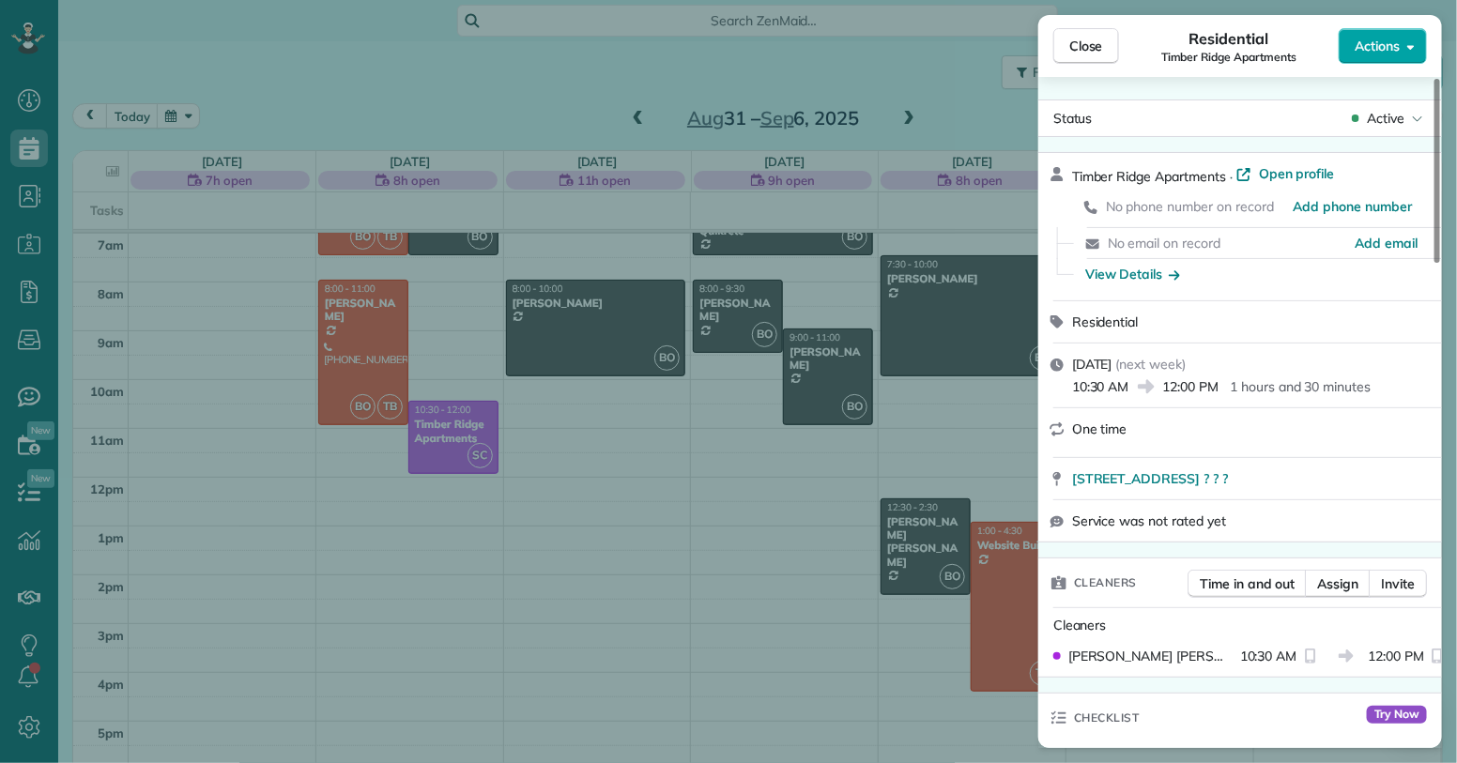
click at [1368, 49] on span "Actions" at bounding box center [1377, 46] width 45 height 19
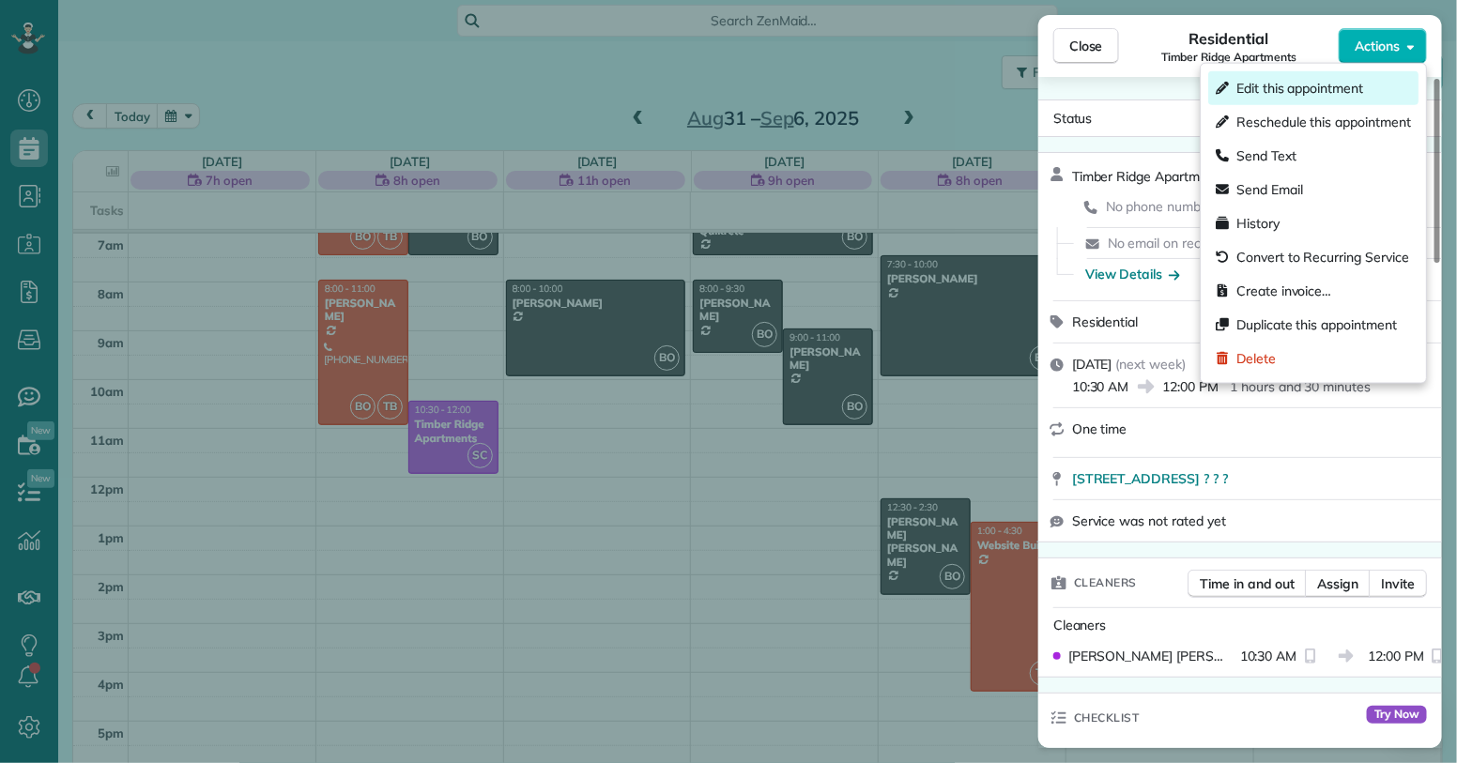
click at [1321, 80] on span "Edit this appointment" at bounding box center [1300, 88] width 127 height 19
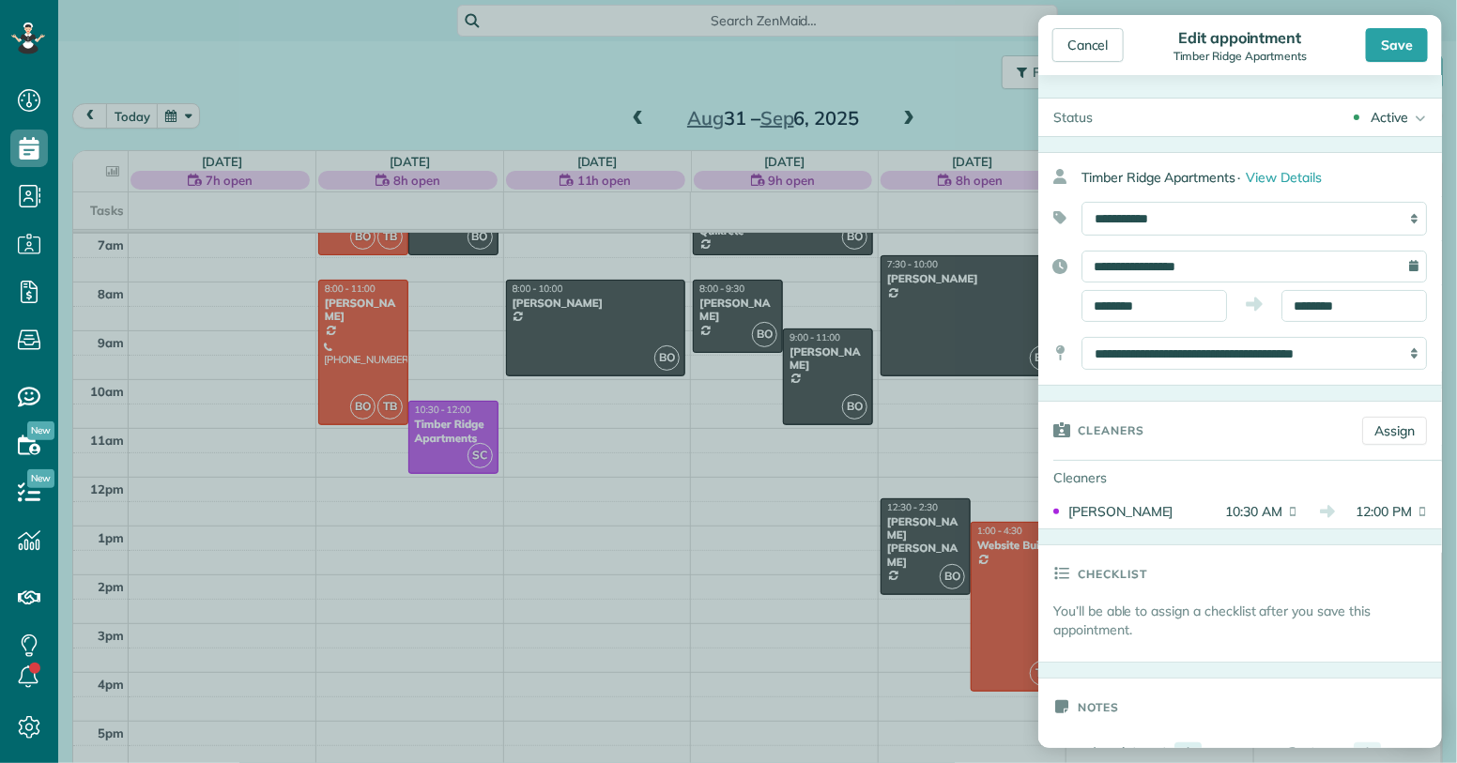
click at [1419, 268] on div "**********" at bounding box center [1255, 267] width 346 height 32
click at [1417, 268] on div "**********" at bounding box center [1255, 267] width 346 height 32
click at [1417, 266] on div "**********" at bounding box center [1255, 267] width 346 height 32
click at [1344, 265] on input "**********" at bounding box center [1255, 267] width 346 height 32
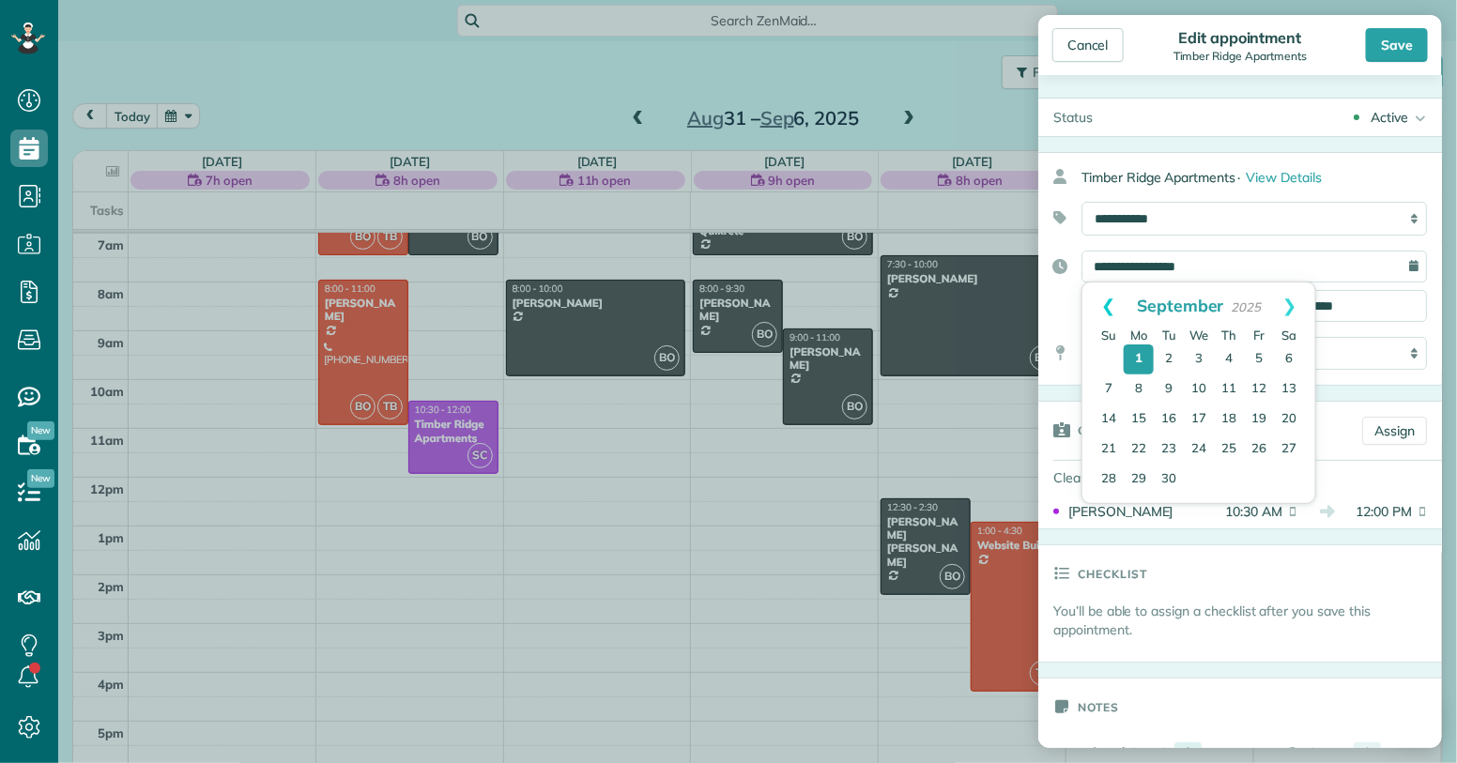
click at [1110, 318] on link "Prev" at bounding box center [1109, 306] width 52 height 47
click at [1230, 479] on link "28" at bounding box center [1229, 481] width 30 height 30
type input "**********"
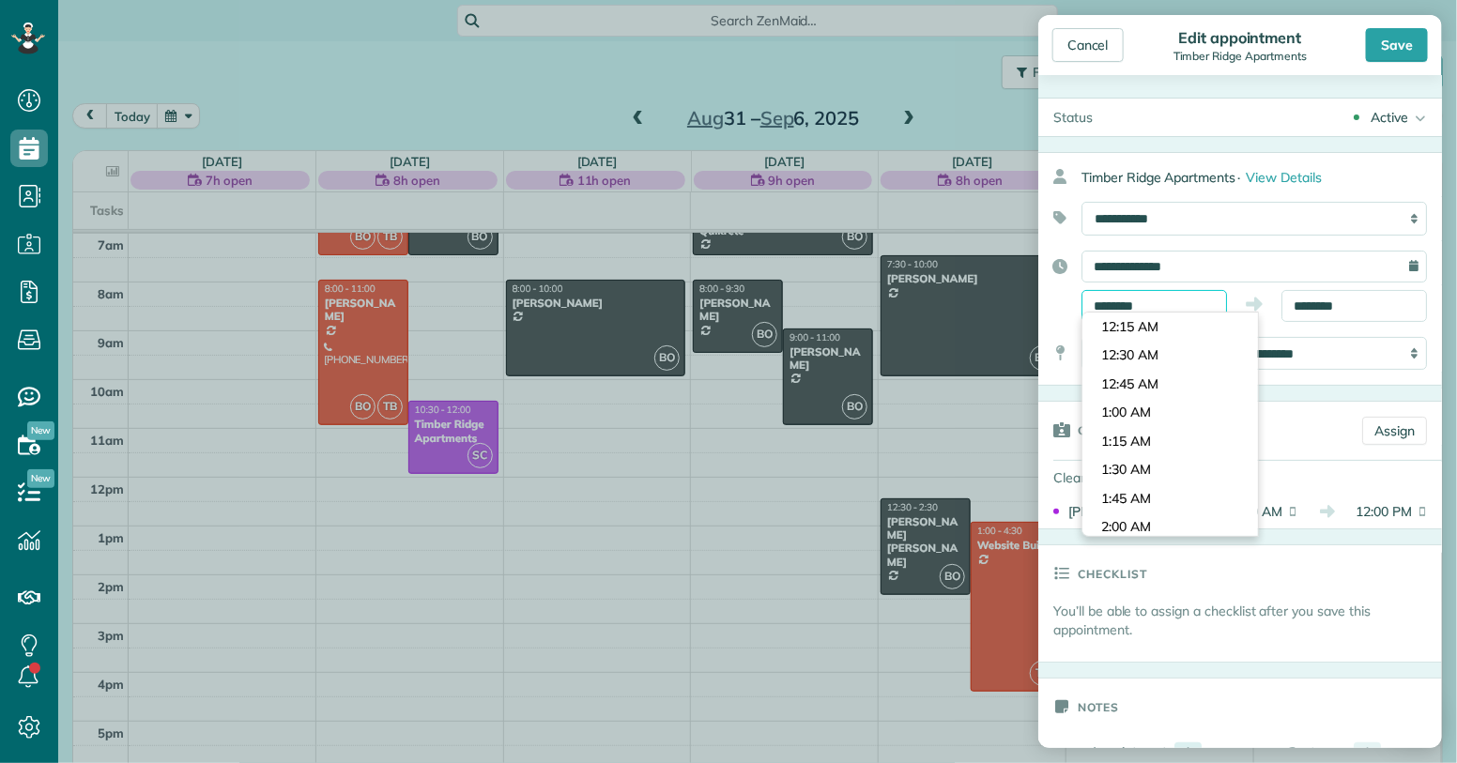
click at [1146, 306] on input "********" at bounding box center [1155, 306] width 146 height 32
type input "********"
click at [1133, 350] on body "Dashboard Scheduling Calendar View List View Dispatch View - Weekly scheduling …" at bounding box center [728, 381] width 1457 height 763
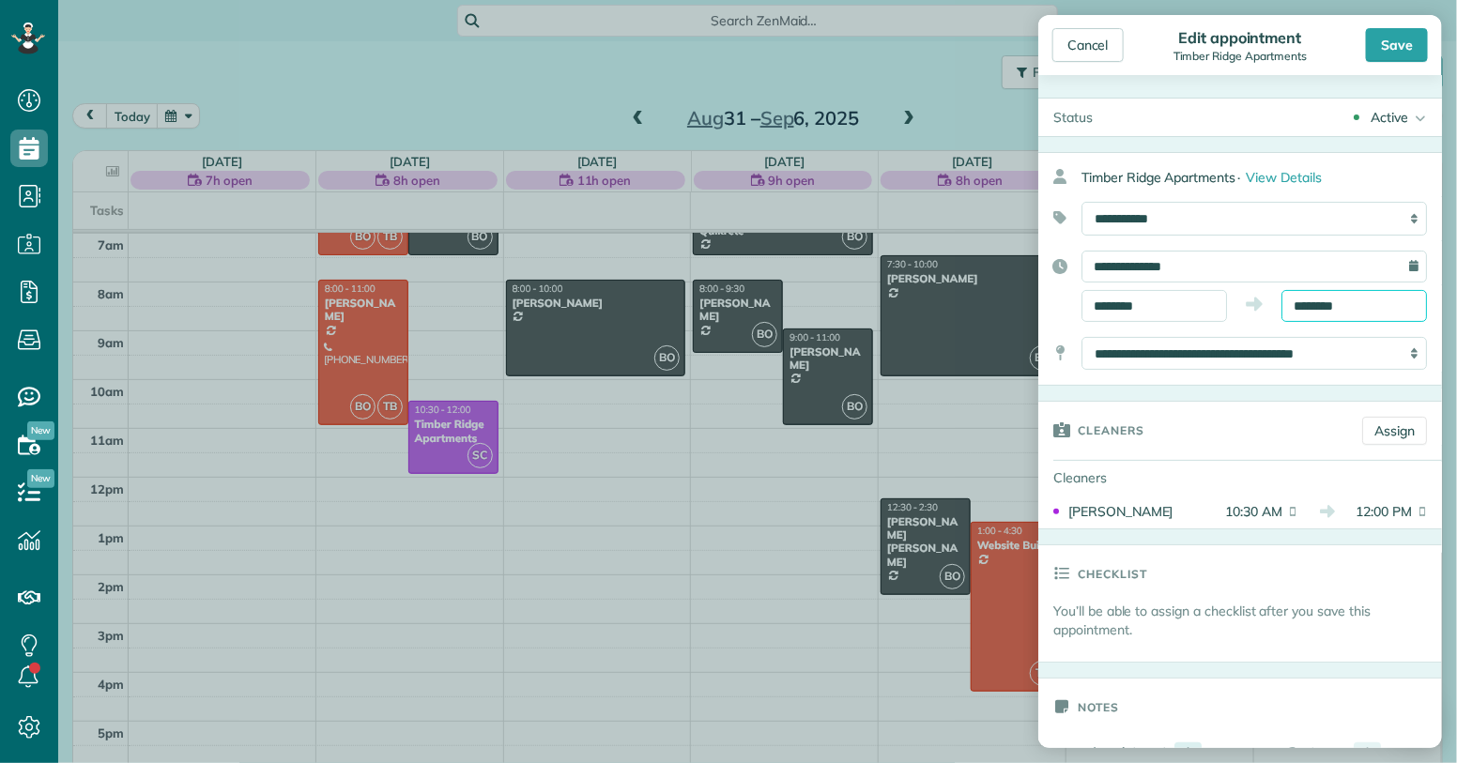
click at [1359, 300] on input "********" at bounding box center [1355, 306] width 146 height 32
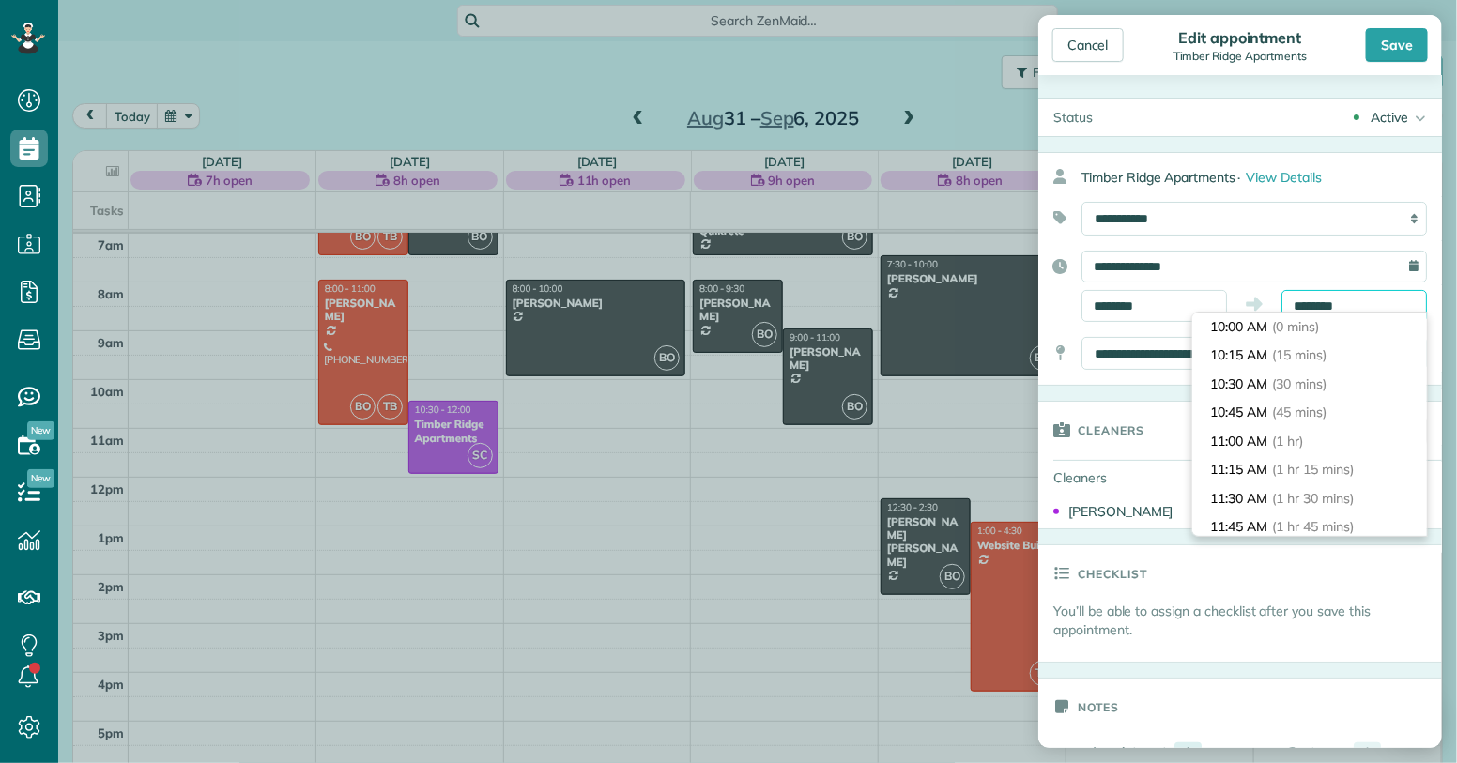
scroll to position [200, 0]
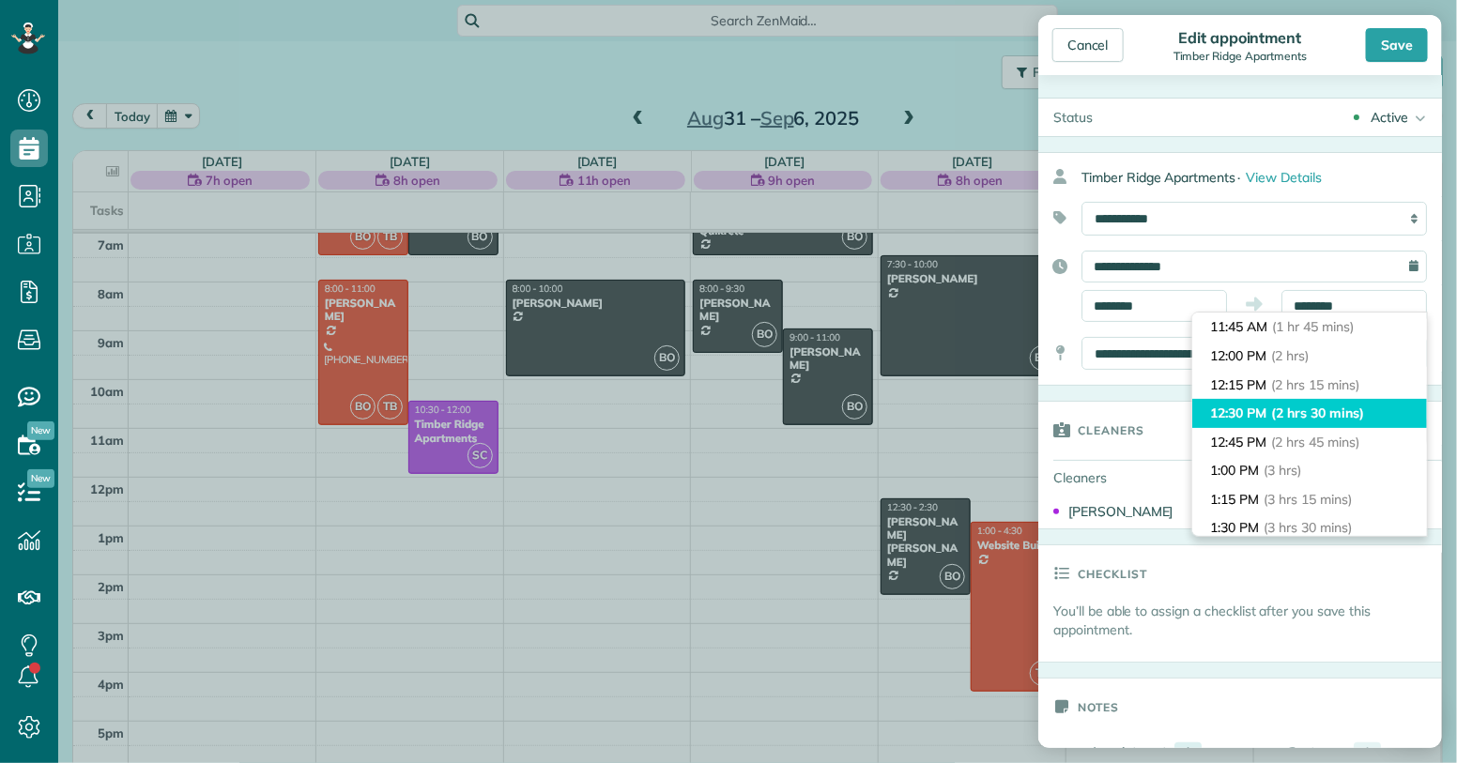
type input "********"
click at [1262, 405] on li "12:30 PM (2 hrs 30 mins)" at bounding box center [1310, 413] width 235 height 29
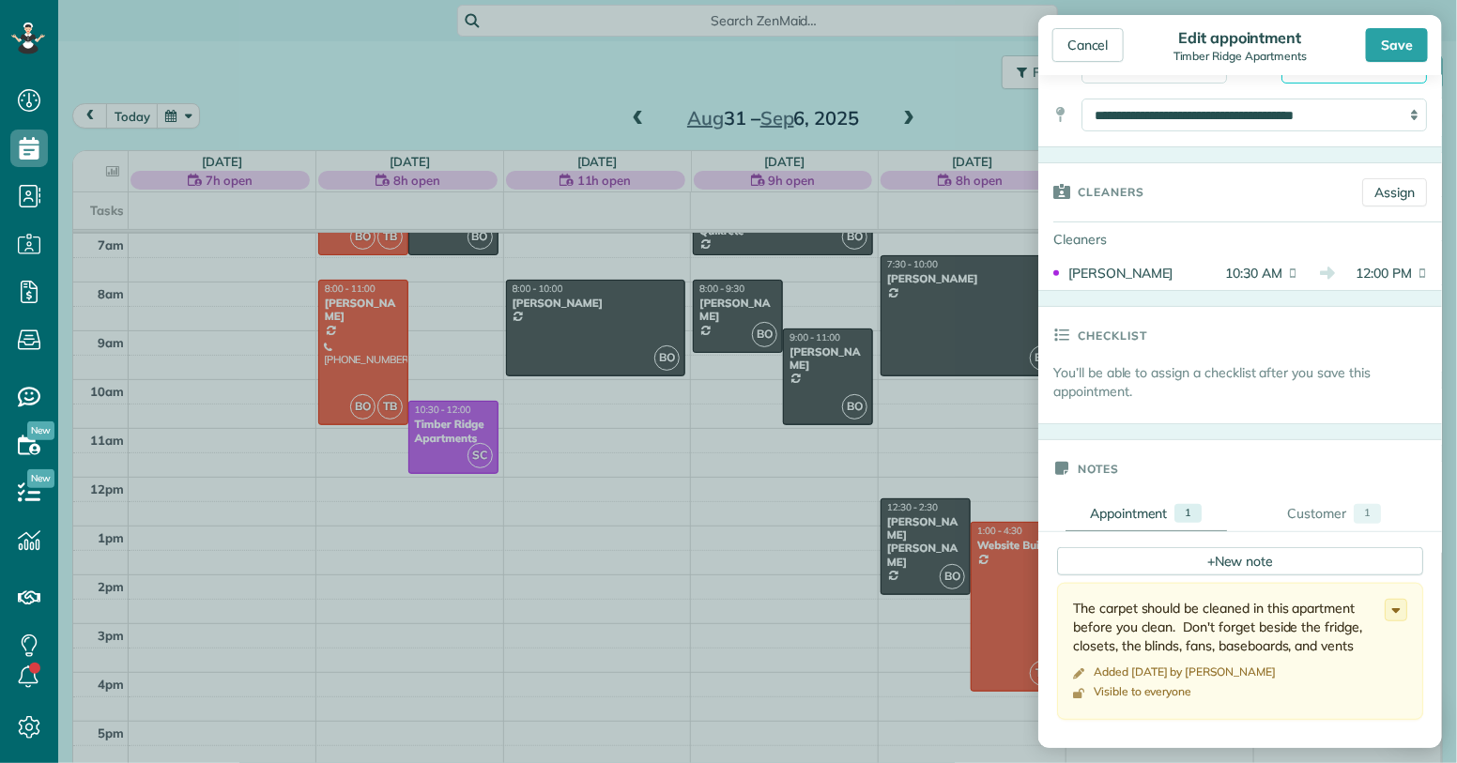
scroll to position [24, 0]
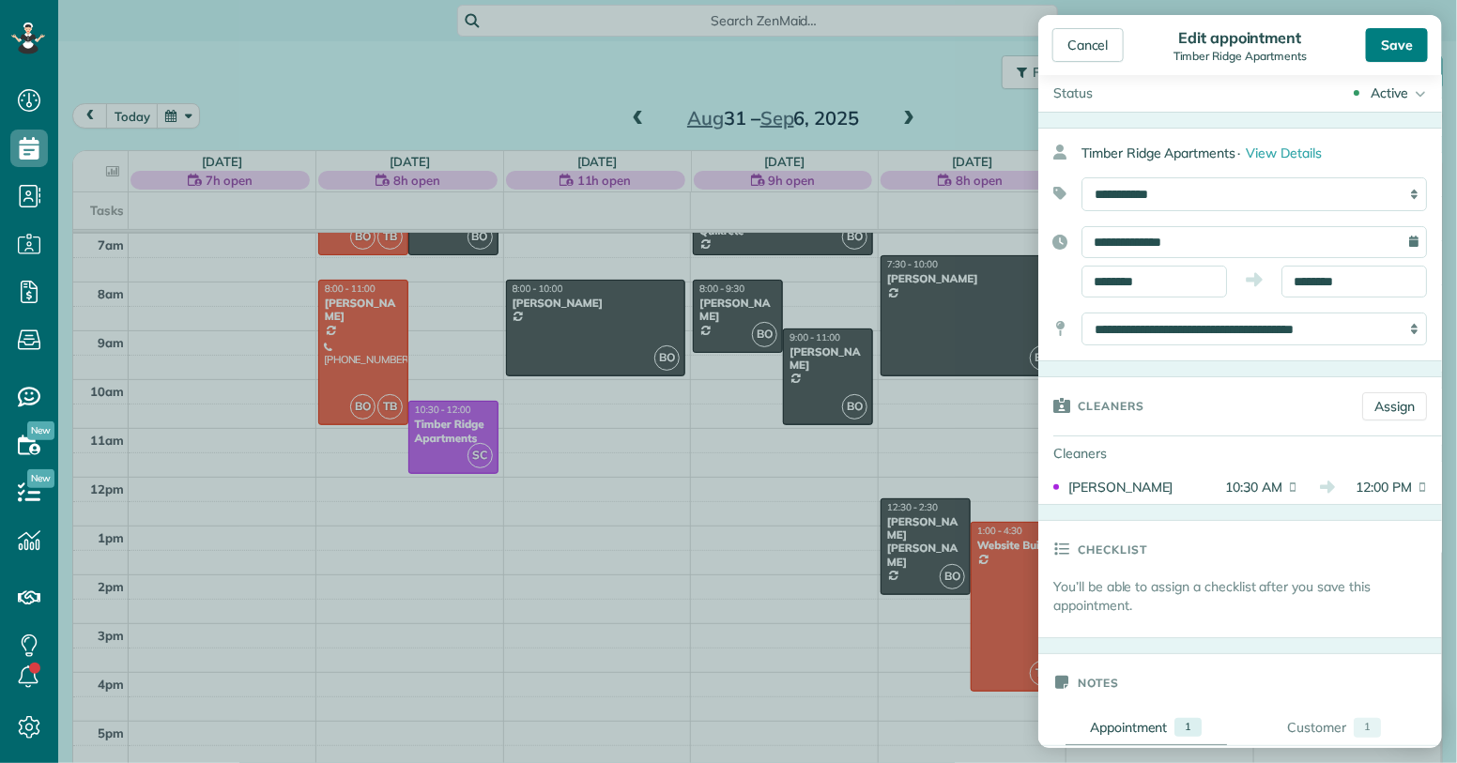
click at [1401, 43] on div "Save" at bounding box center [1397, 45] width 62 height 34
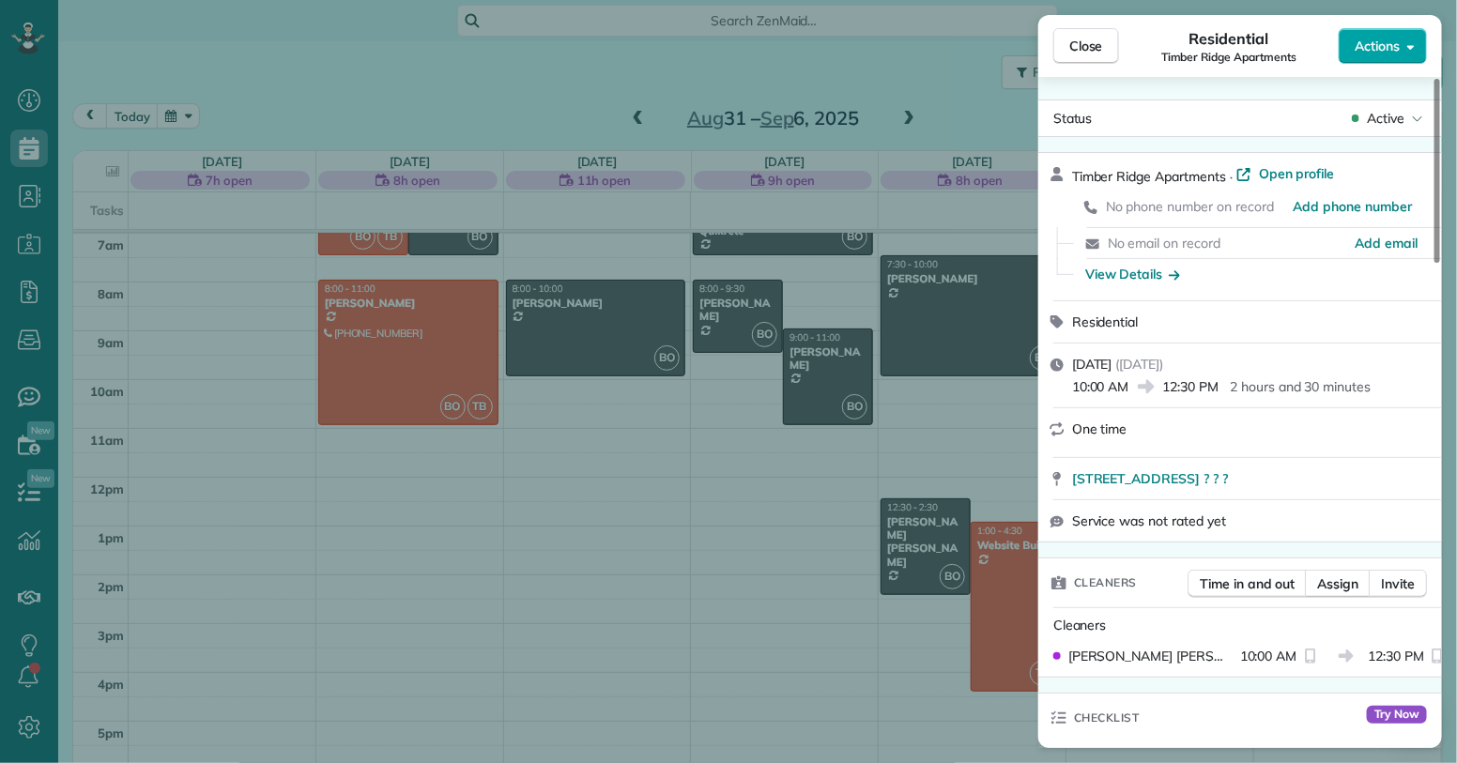
click at [1412, 51] on icon "button" at bounding box center [1412, 46] width 8 height 14
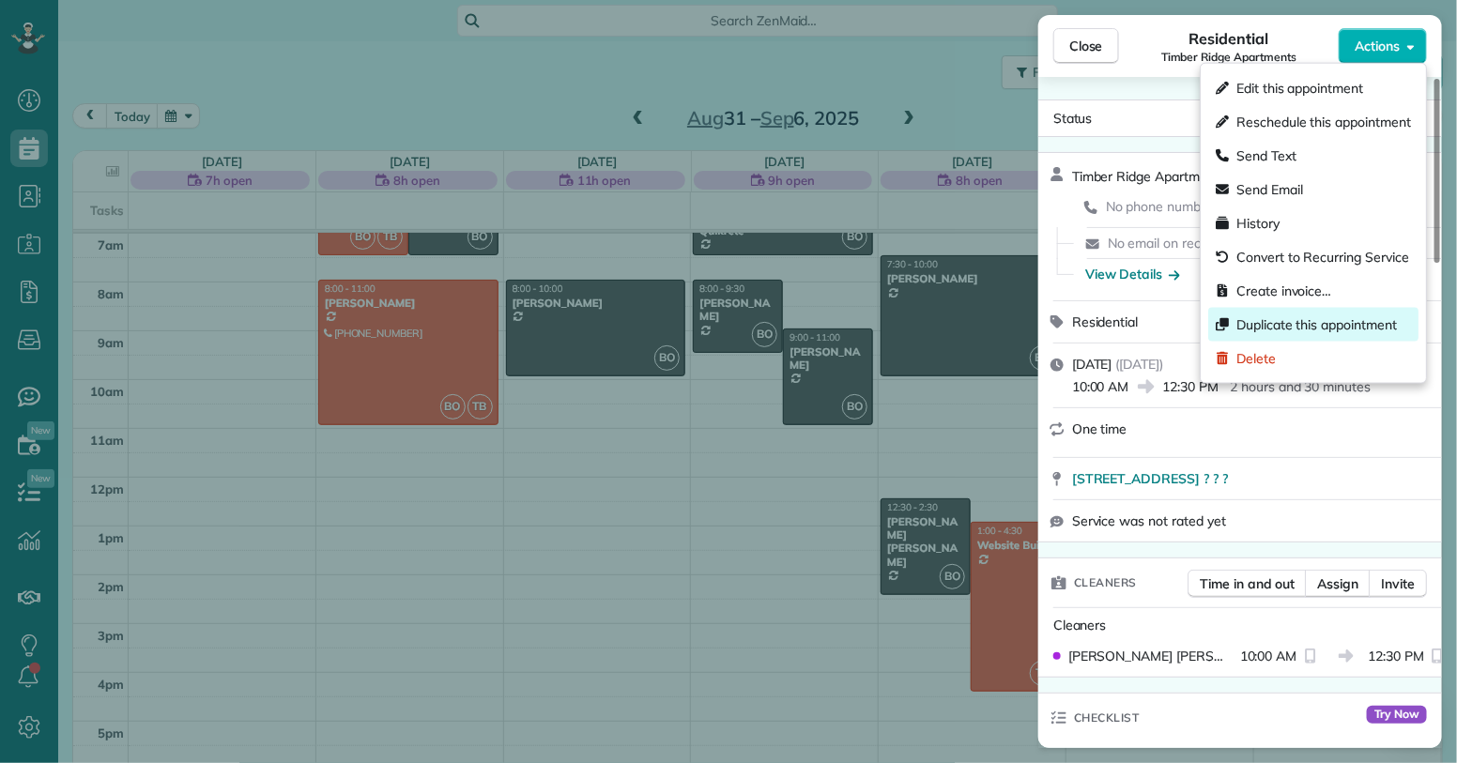
click at [1325, 329] on span "Duplicate this appointment" at bounding box center [1317, 325] width 161 height 19
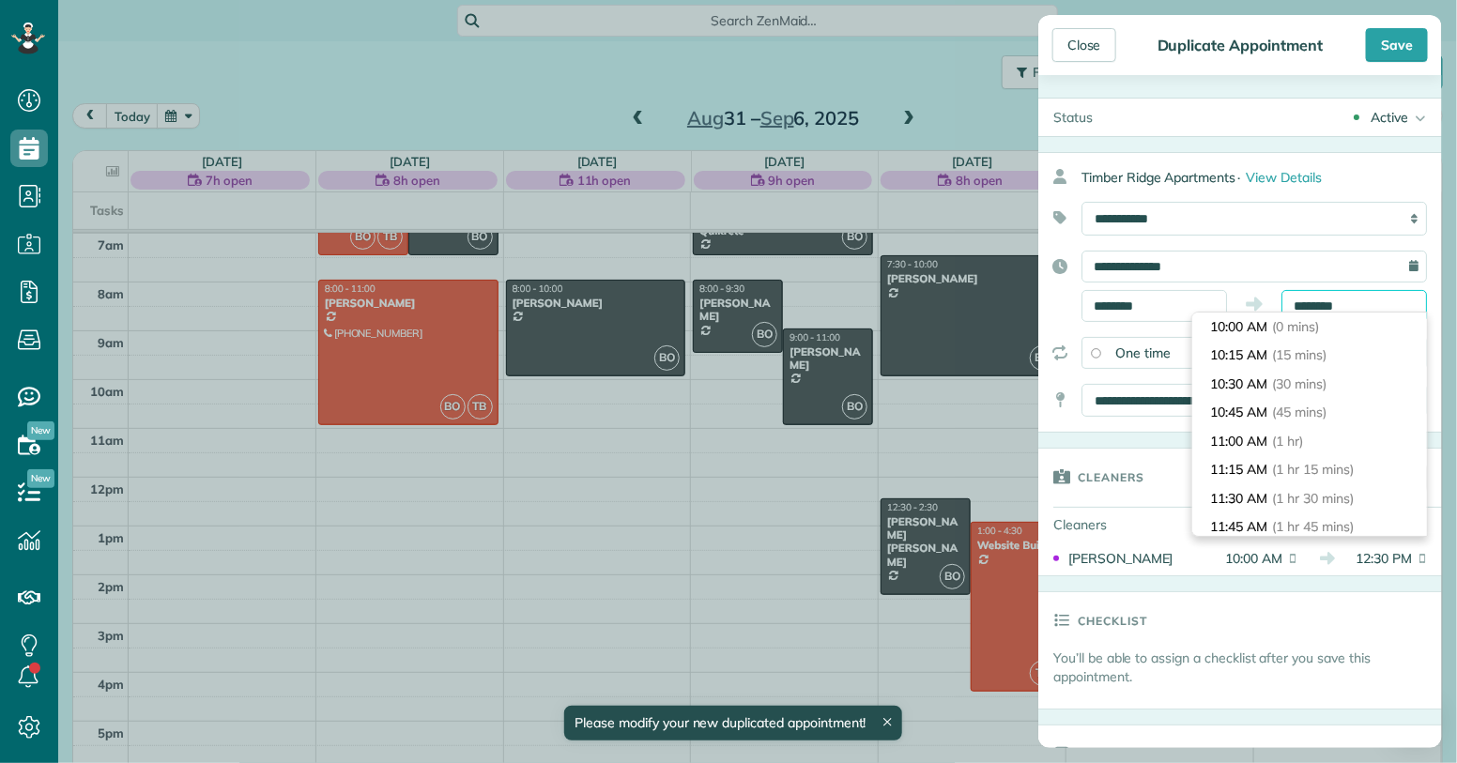
scroll to position [258, 0]
click at [1323, 302] on input "********" at bounding box center [1355, 306] width 146 height 32
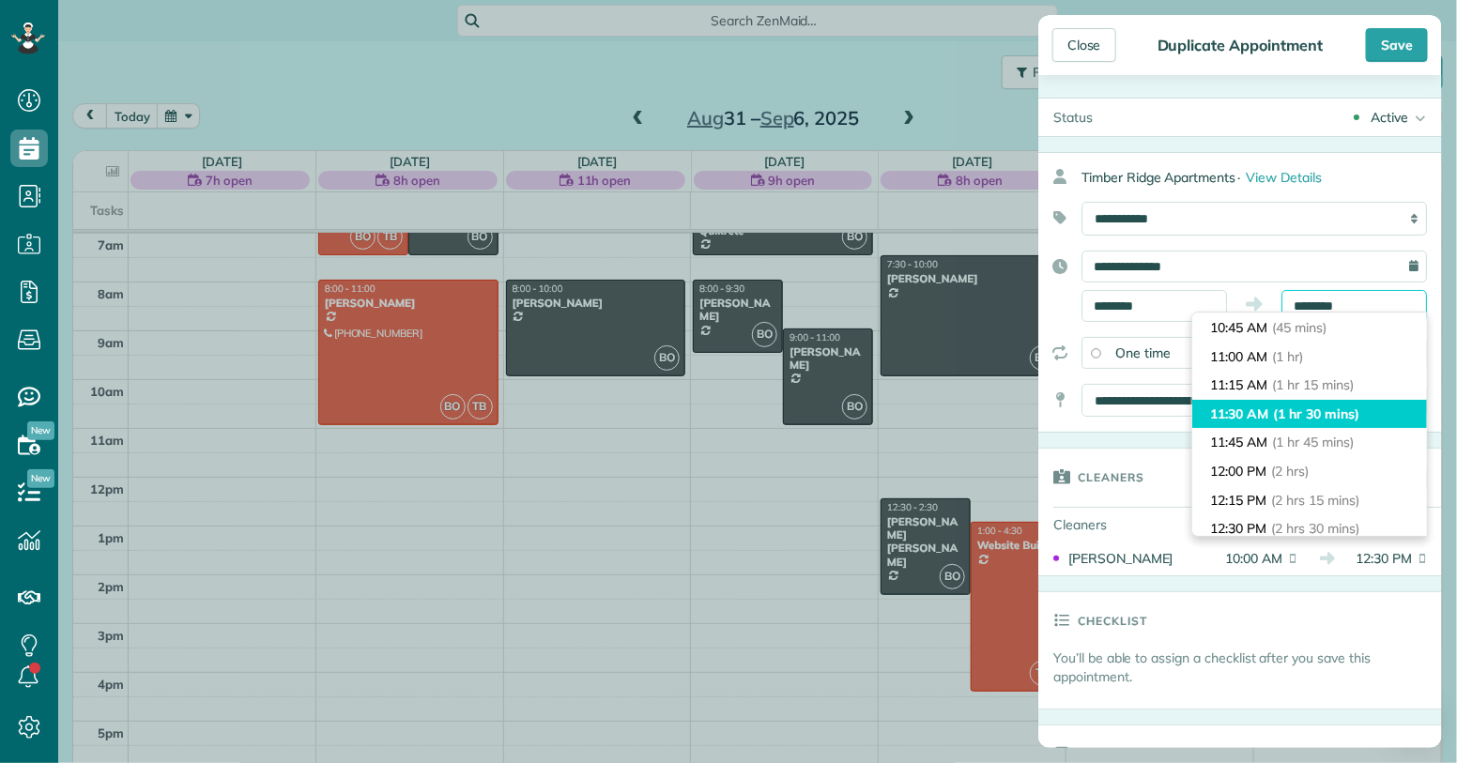
scroll to position [90, 0]
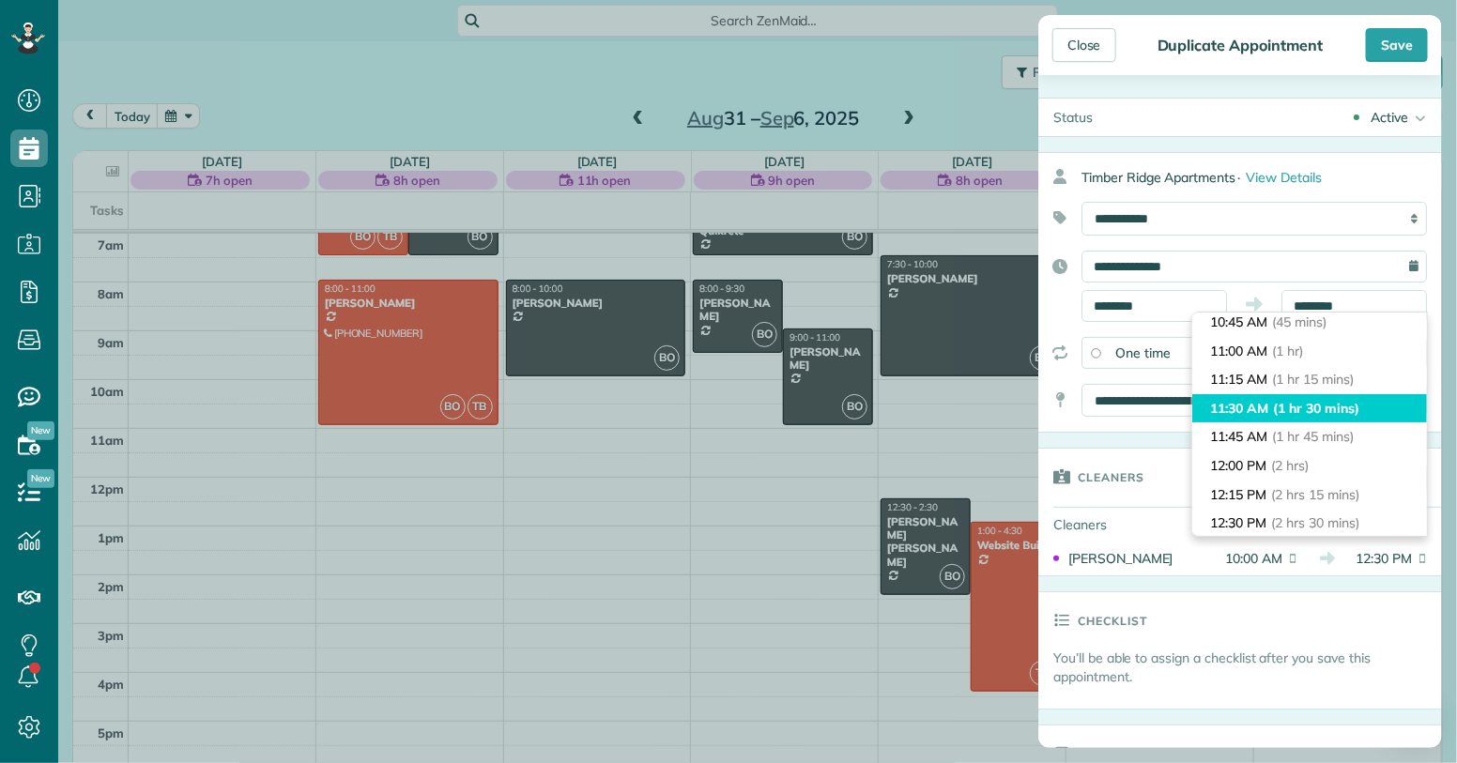
type input "********"
click at [1304, 407] on span "(1 hr 30 mins)" at bounding box center [1315, 408] width 85 height 17
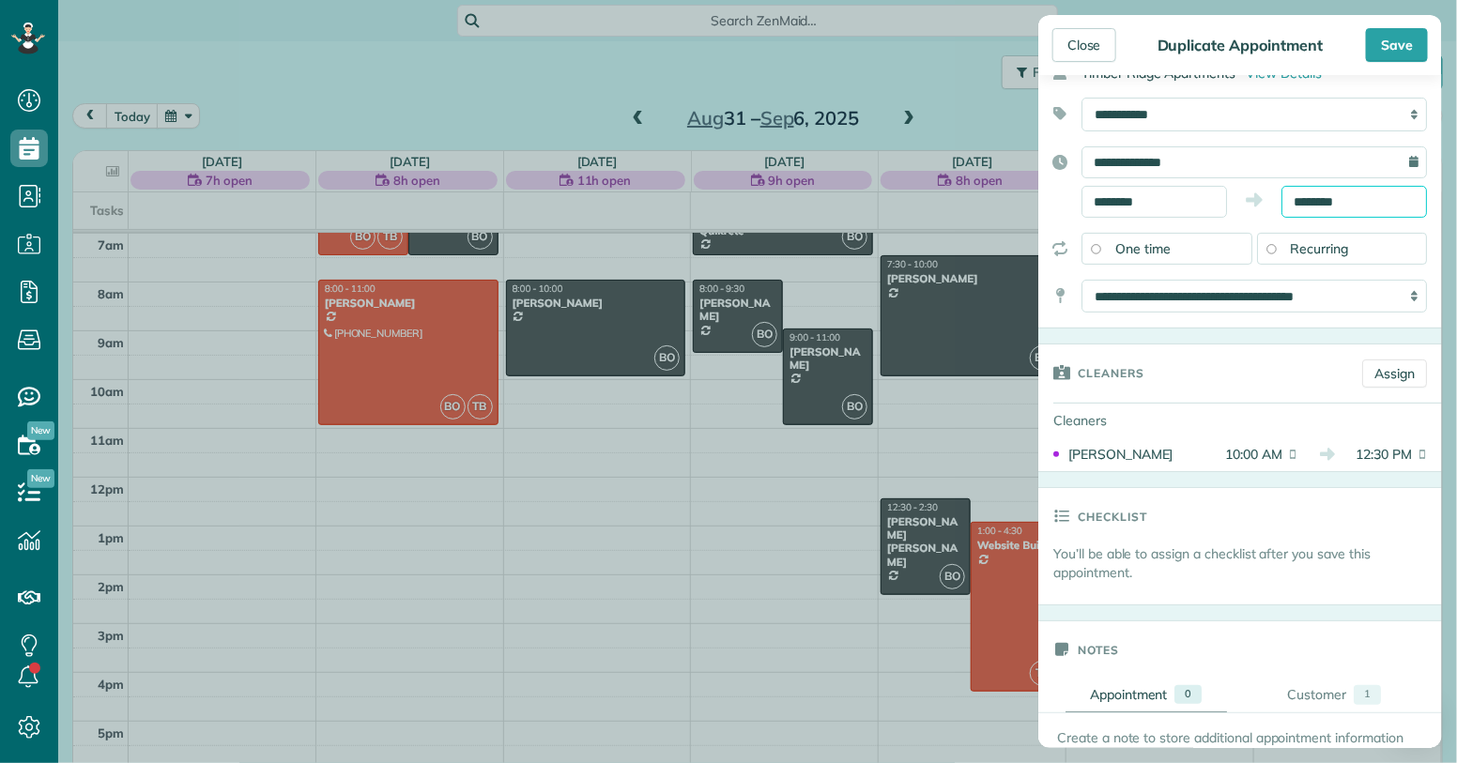
scroll to position [155, 0]
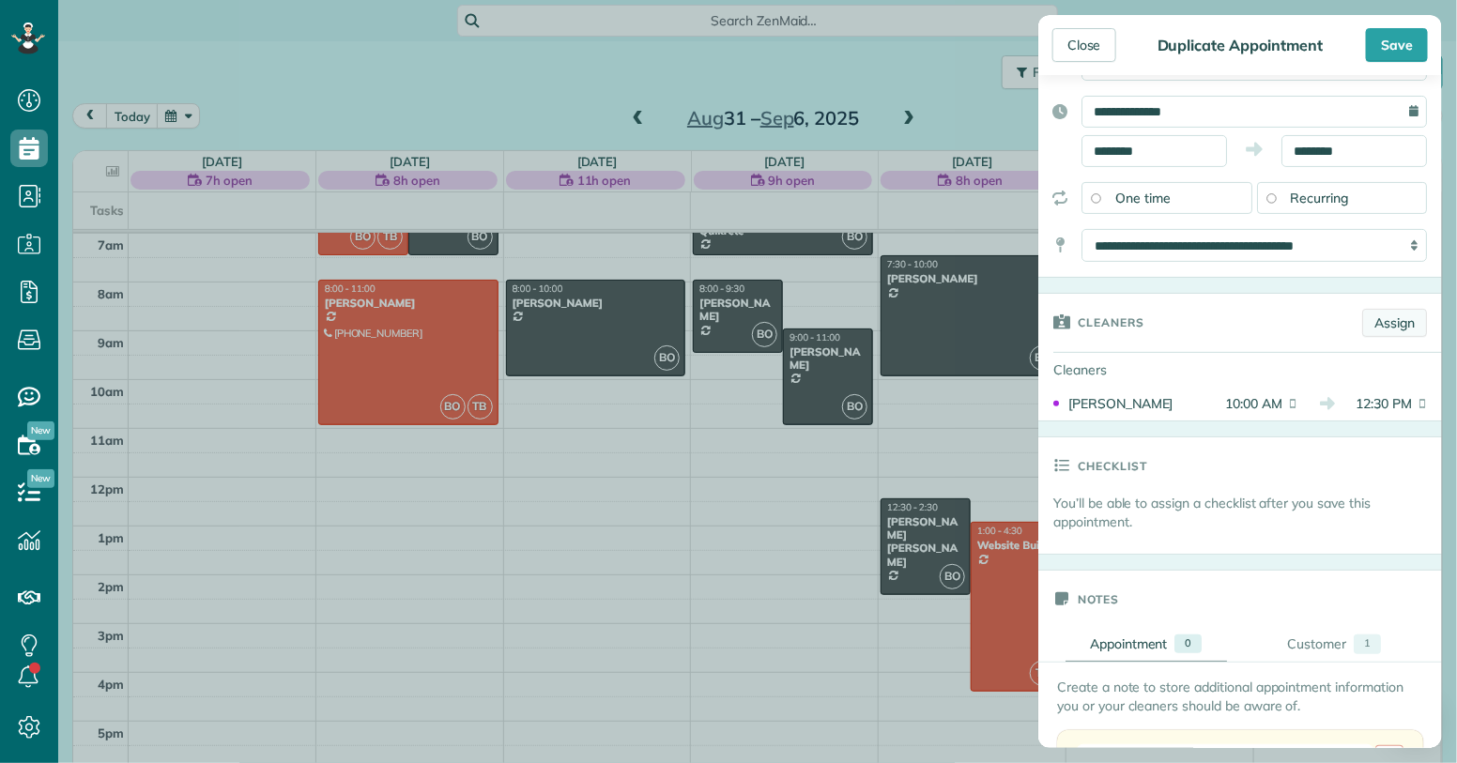
click at [1399, 328] on link "Assign" at bounding box center [1395, 323] width 65 height 28
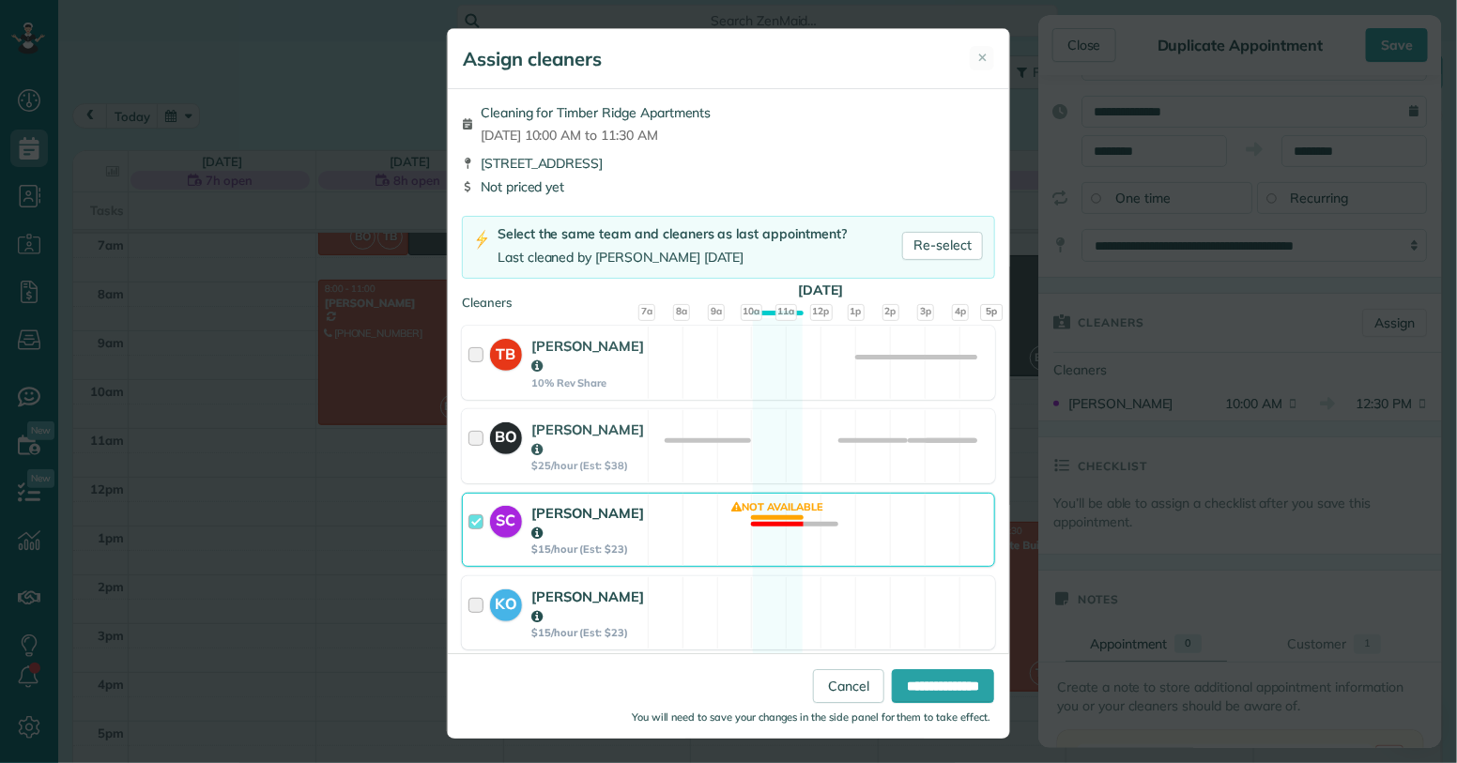
click at [473, 587] on div at bounding box center [480, 614] width 22 height 54
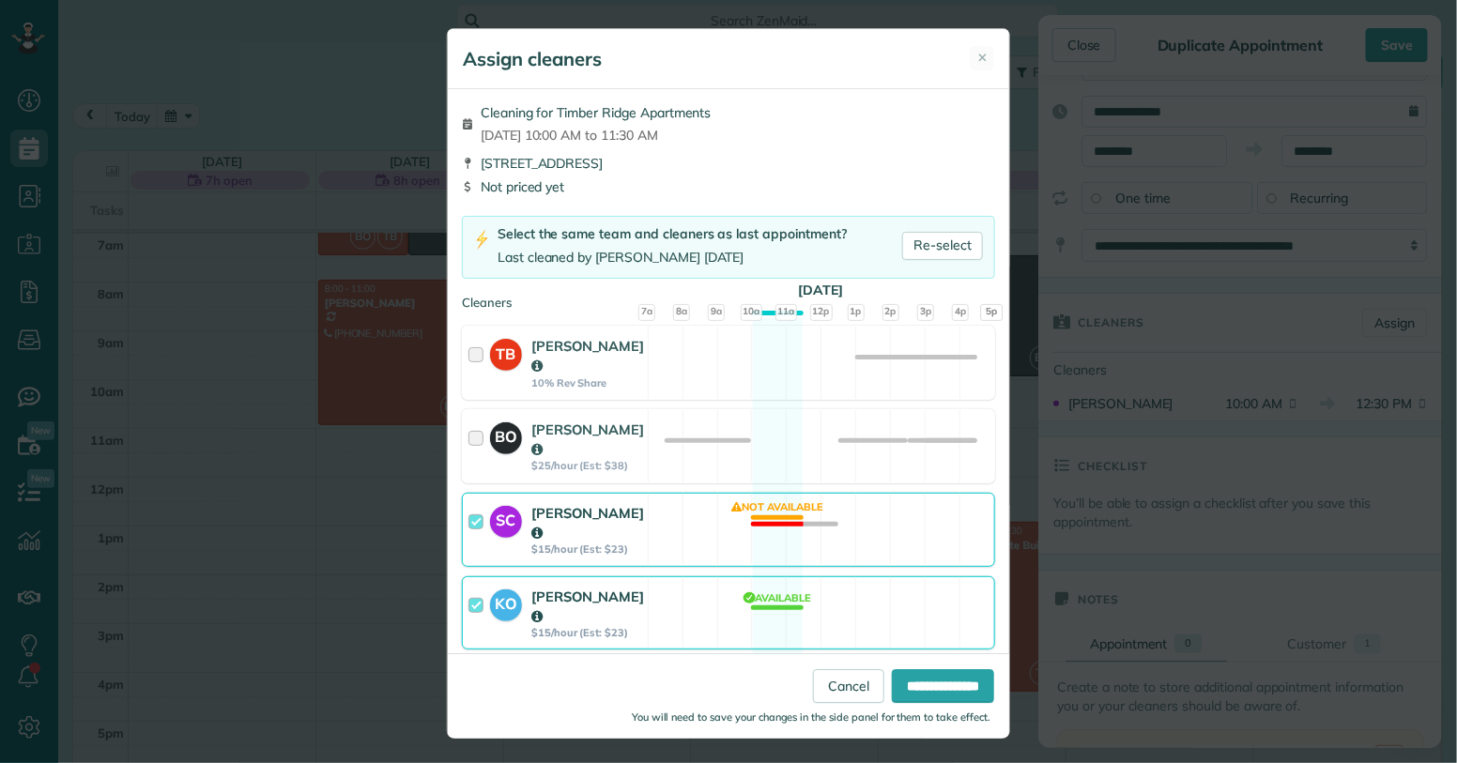
click at [476, 507] on div at bounding box center [480, 530] width 22 height 54
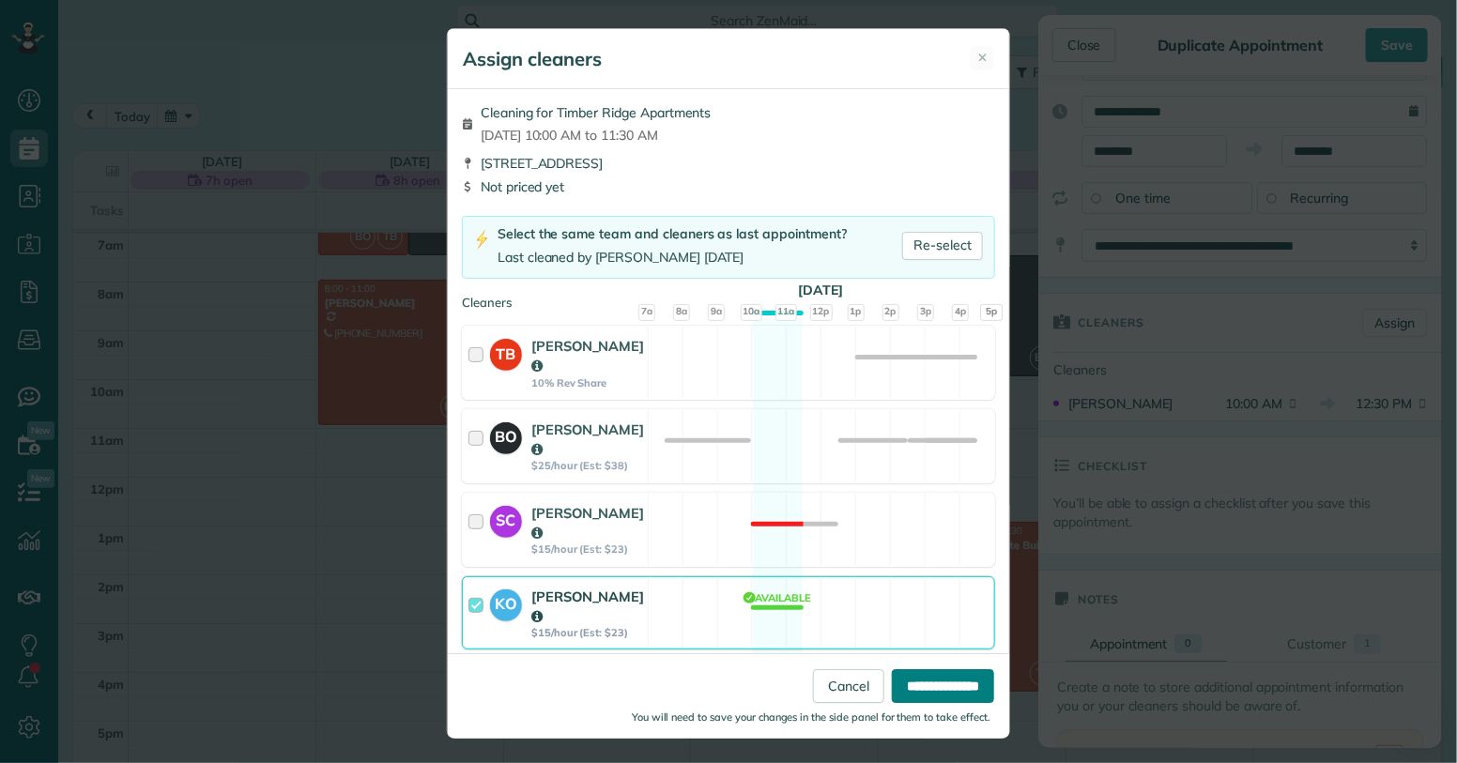
click at [935, 697] on input "**********" at bounding box center [943, 687] width 102 height 34
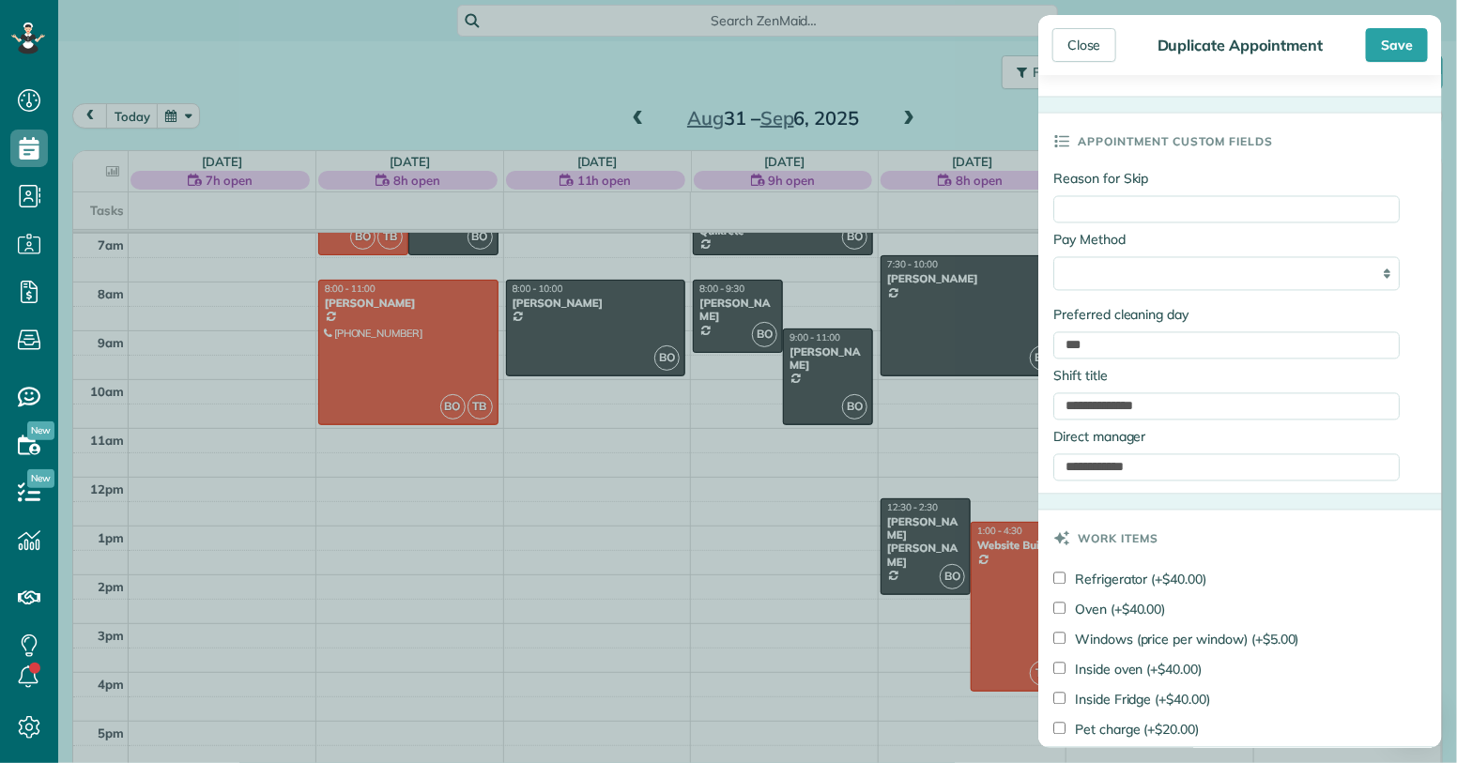
scroll to position [1413, 0]
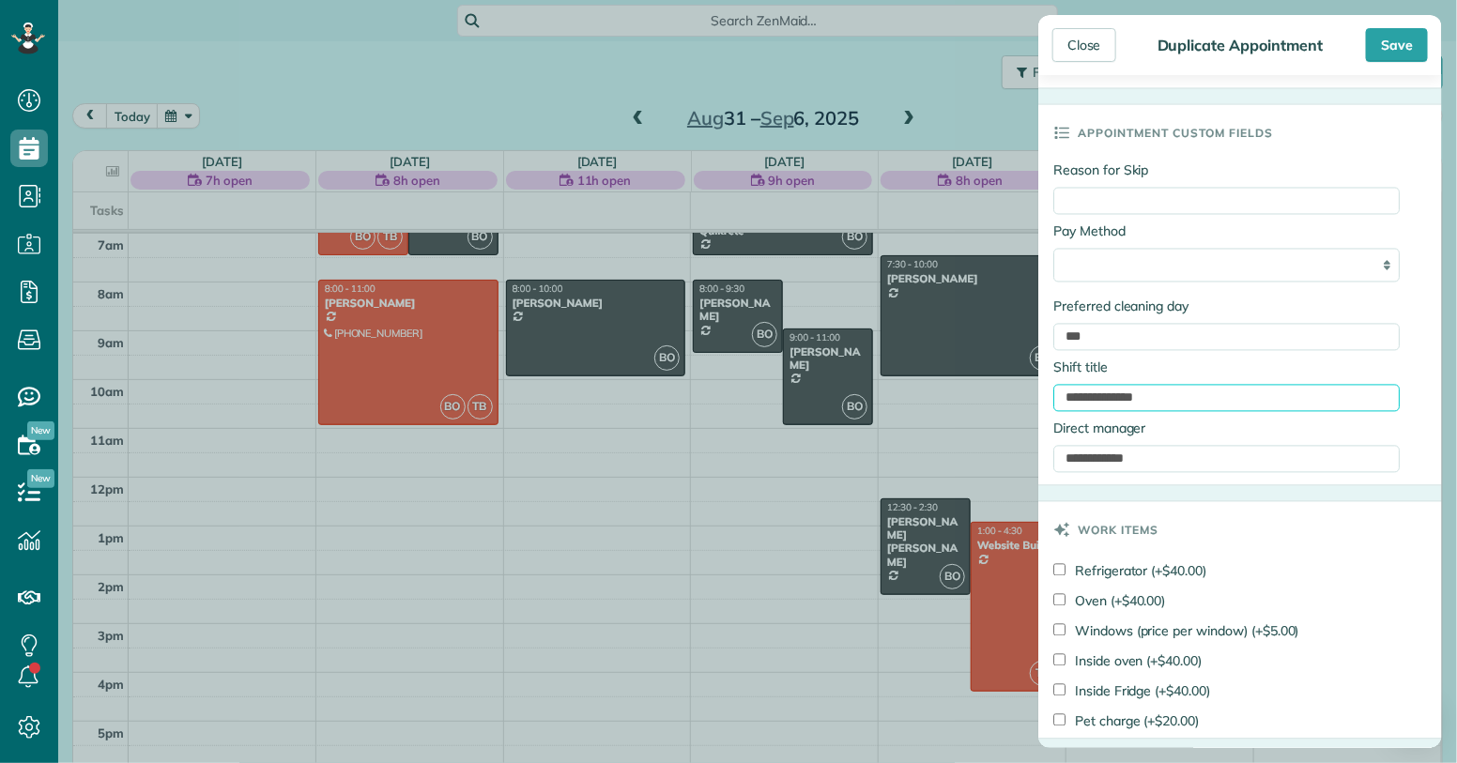
click at [1067, 399] on input "**********" at bounding box center [1227, 398] width 346 height 27
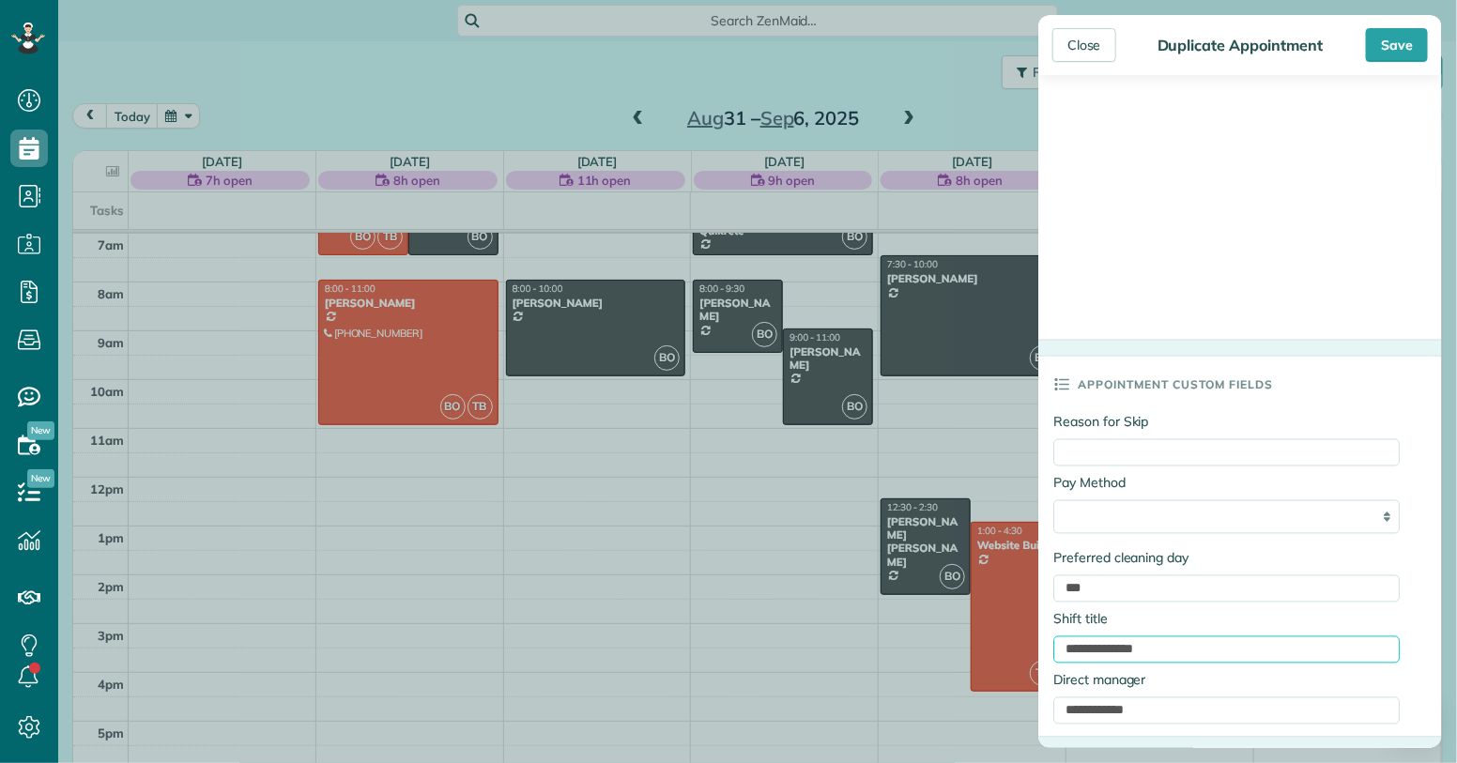
scroll to position [1285, 0]
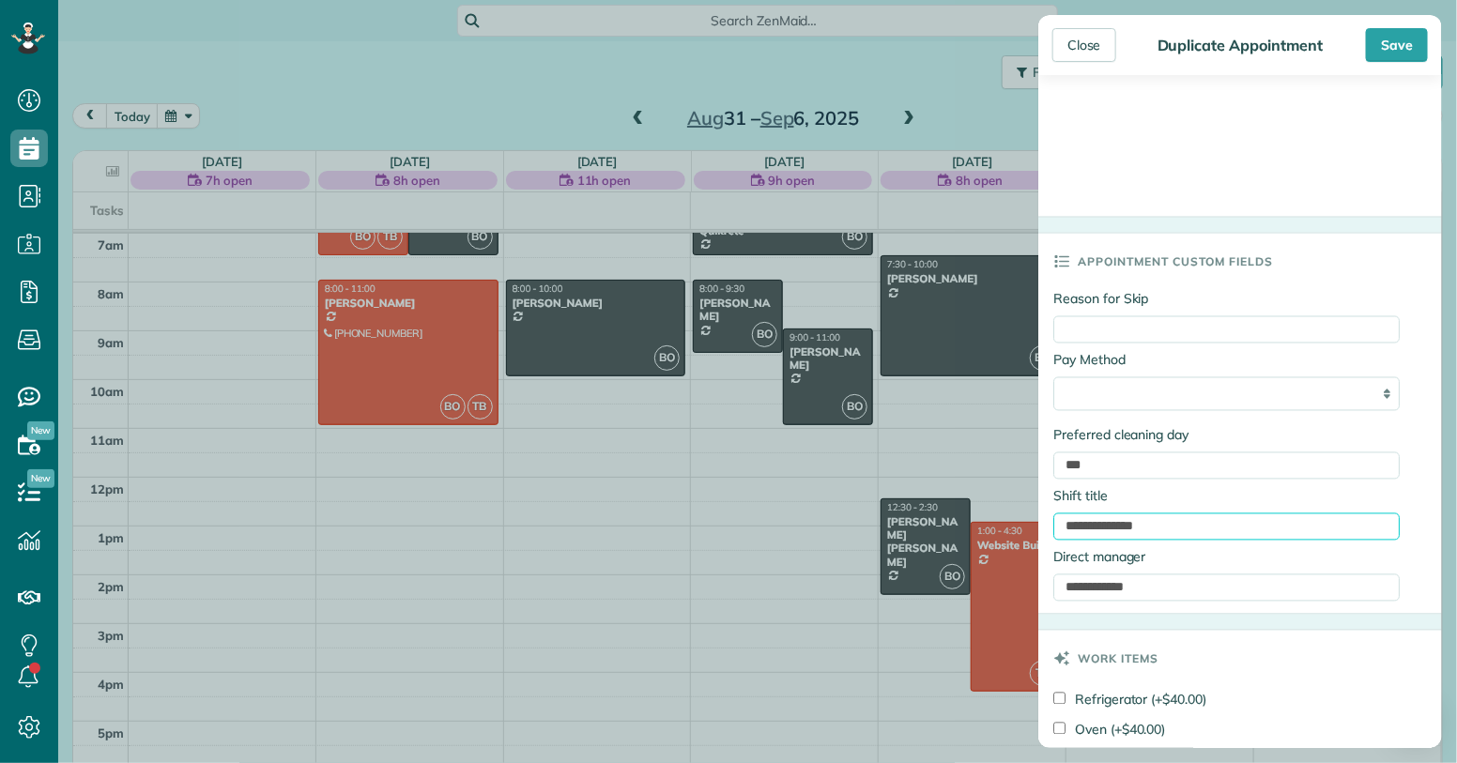
click at [1076, 531] on input "**********" at bounding box center [1227, 527] width 346 height 27
drag, startPoint x: 1143, startPoint y: 529, endPoint x: 1191, endPoint y: 526, distance: 48.0
click at [1191, 526] on input "**********" at bounding box center [1227, 527] width 346 height 27
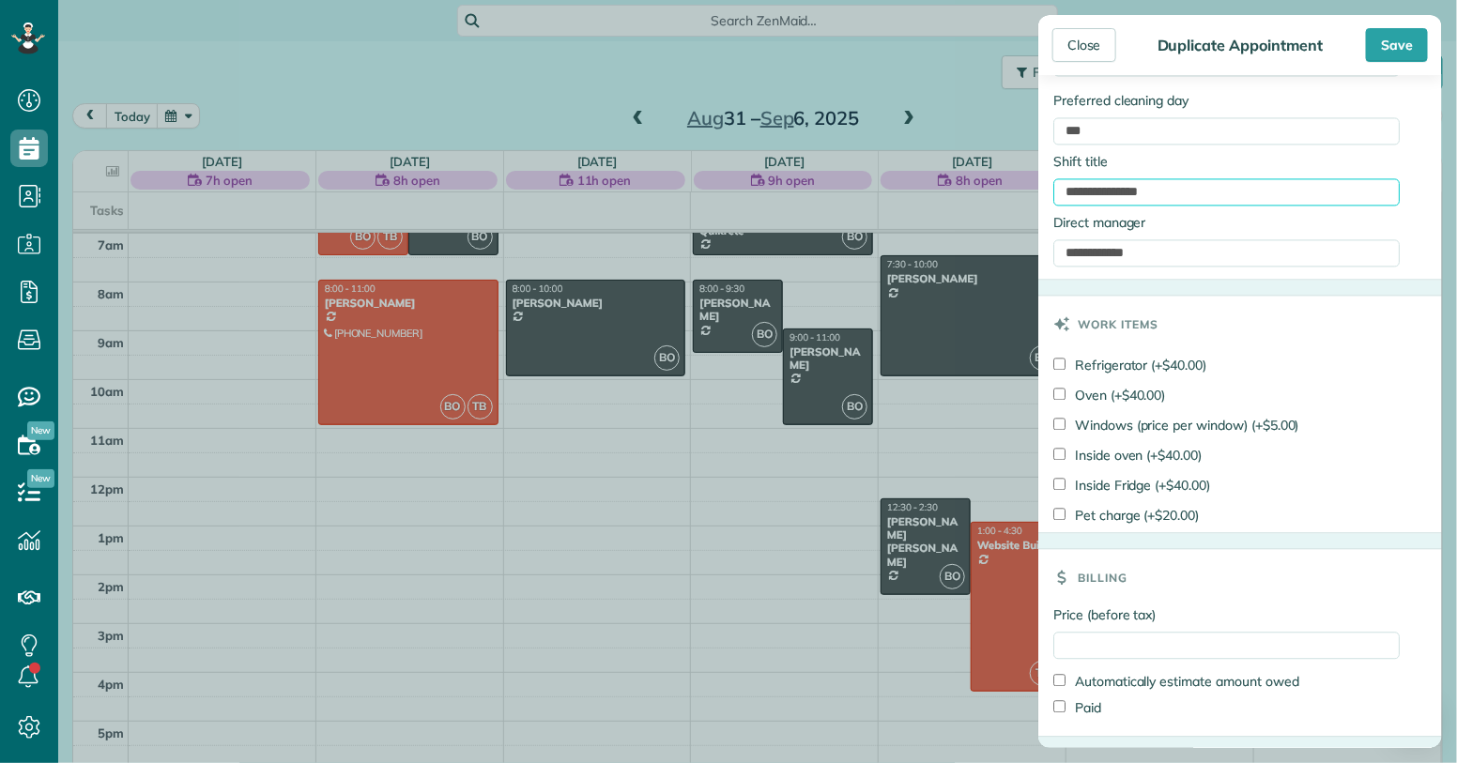
scroll to position [1678, 0]
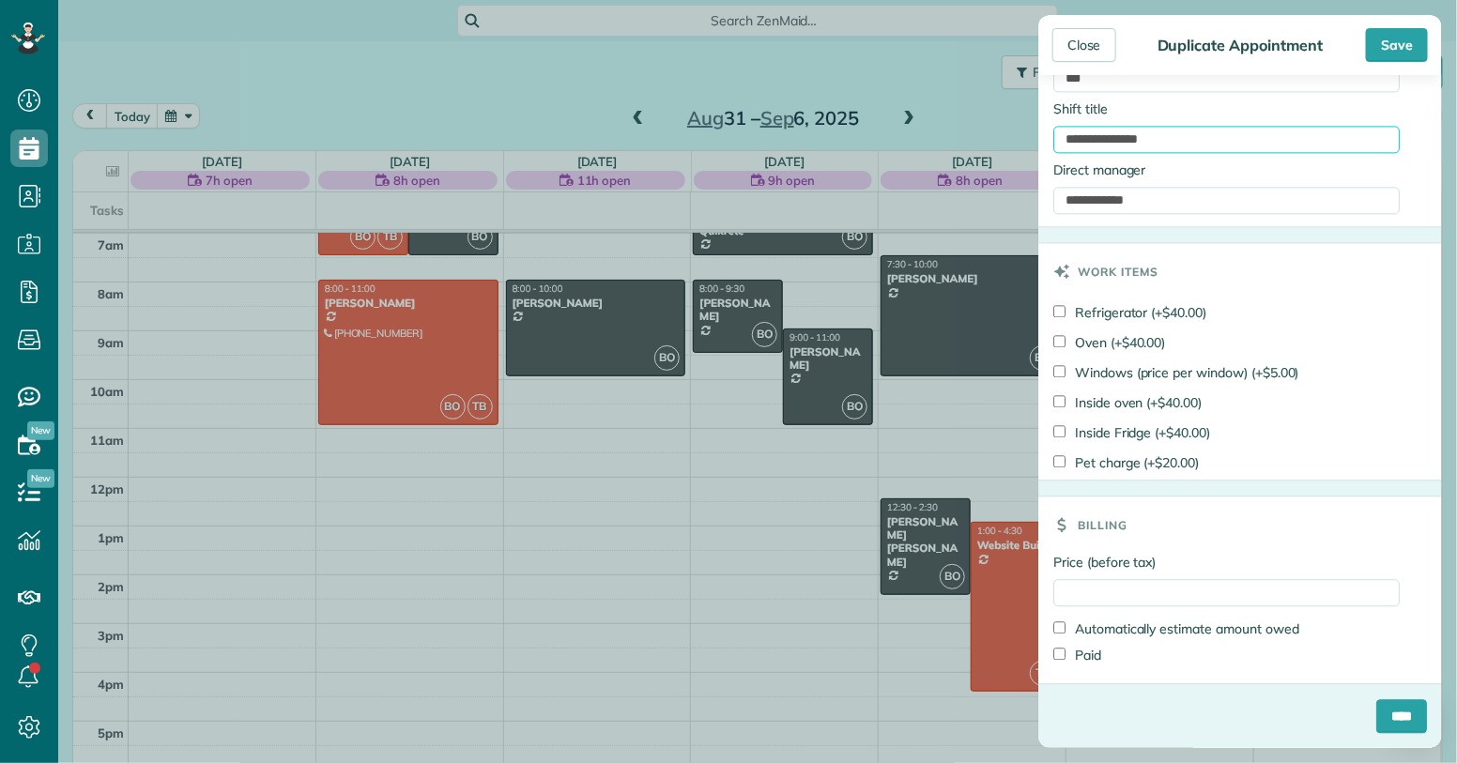
type input "**********"
click at [1093, 602] on input "Price (before tax)" at bounding box center [1227, 592] width 346 height 27
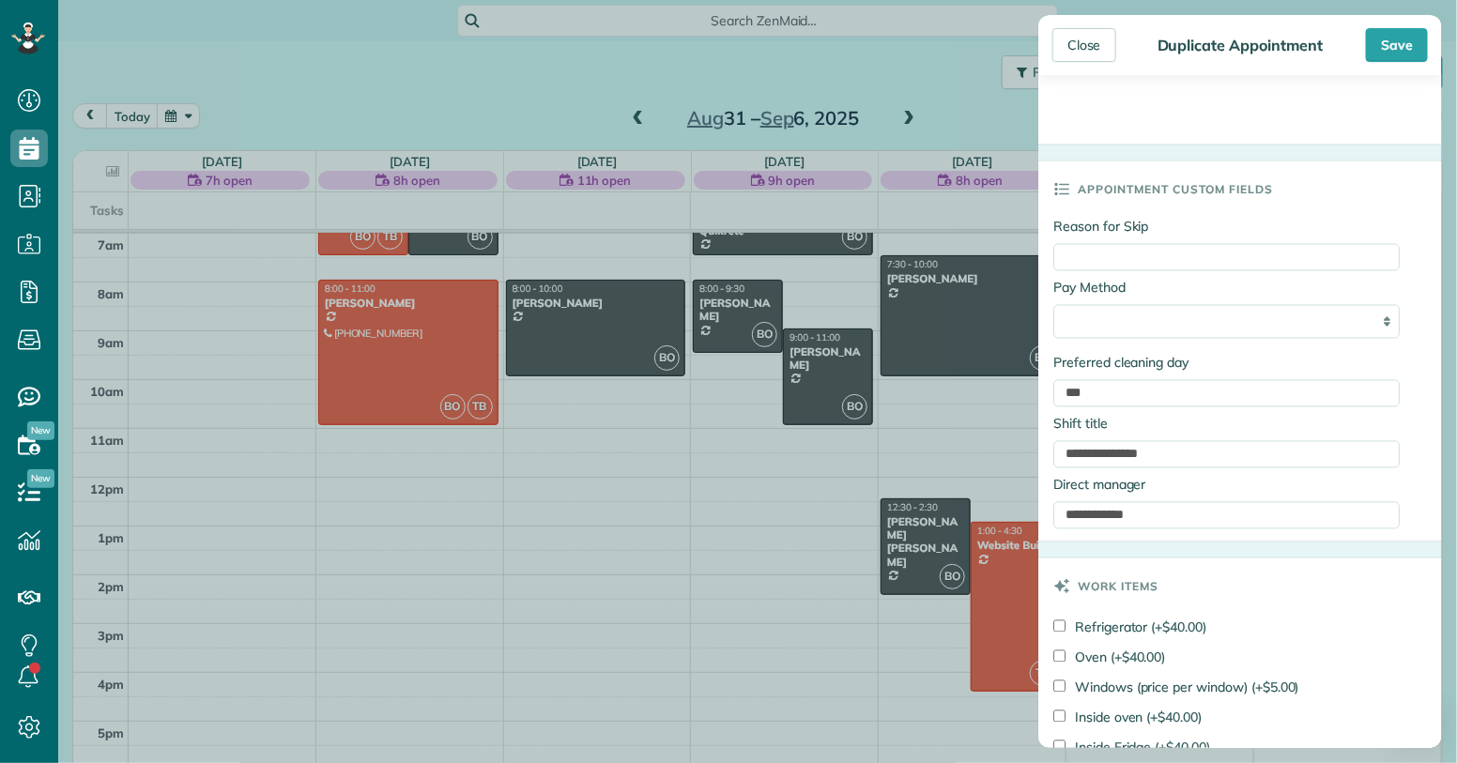
scroll to position [1353, 0]
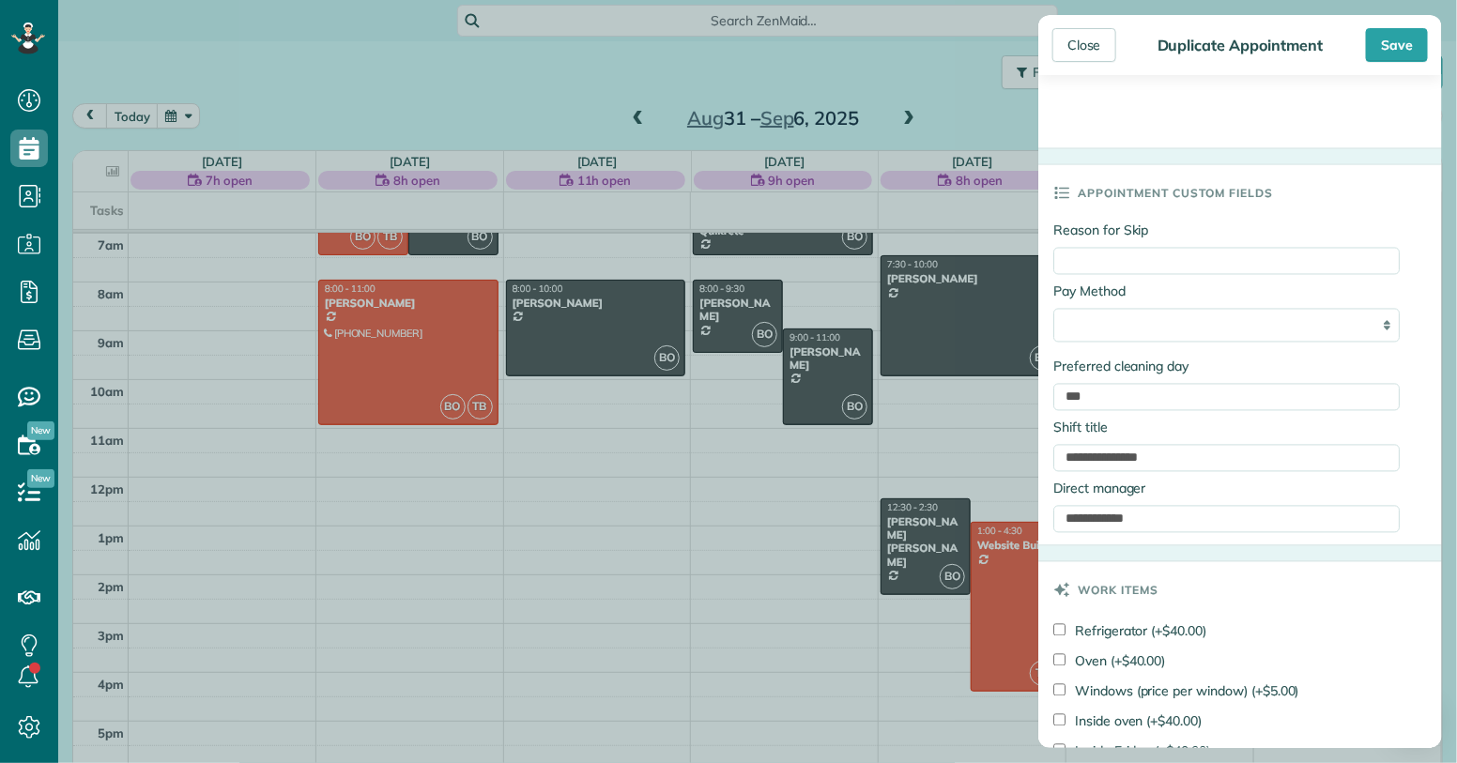
type input "******"
drag, startPoint x: 1085, startPoint y: 426, endPoint x: 1140, endPoint y: 428, distance: 55.4
click at [1140, 428] on div "**********" at bounding box center [1227, 449] width 346 height 61
click at [1384, 52] on div "Save" at bounding box center [1397, 45] width 62 height 34
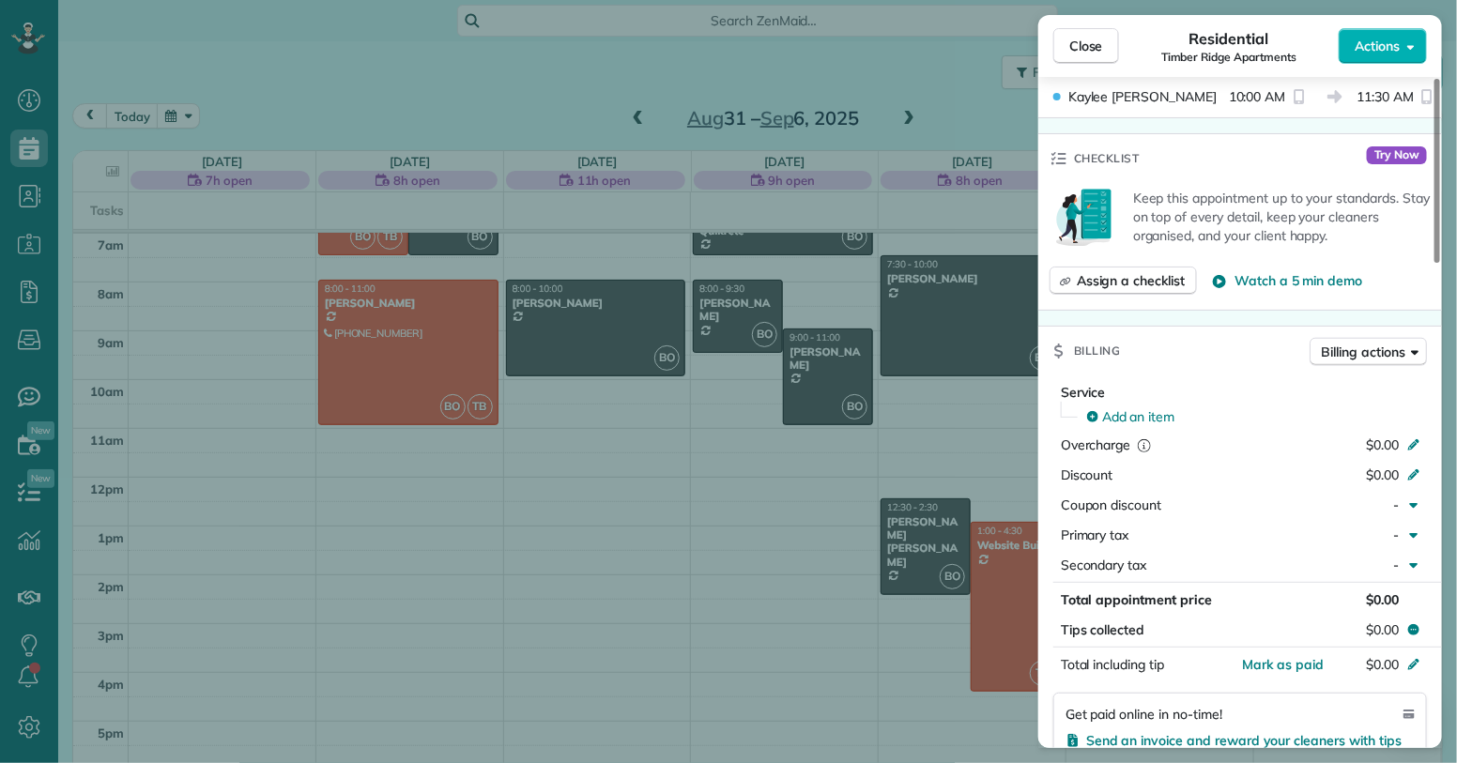
scroll to position [567, 0]
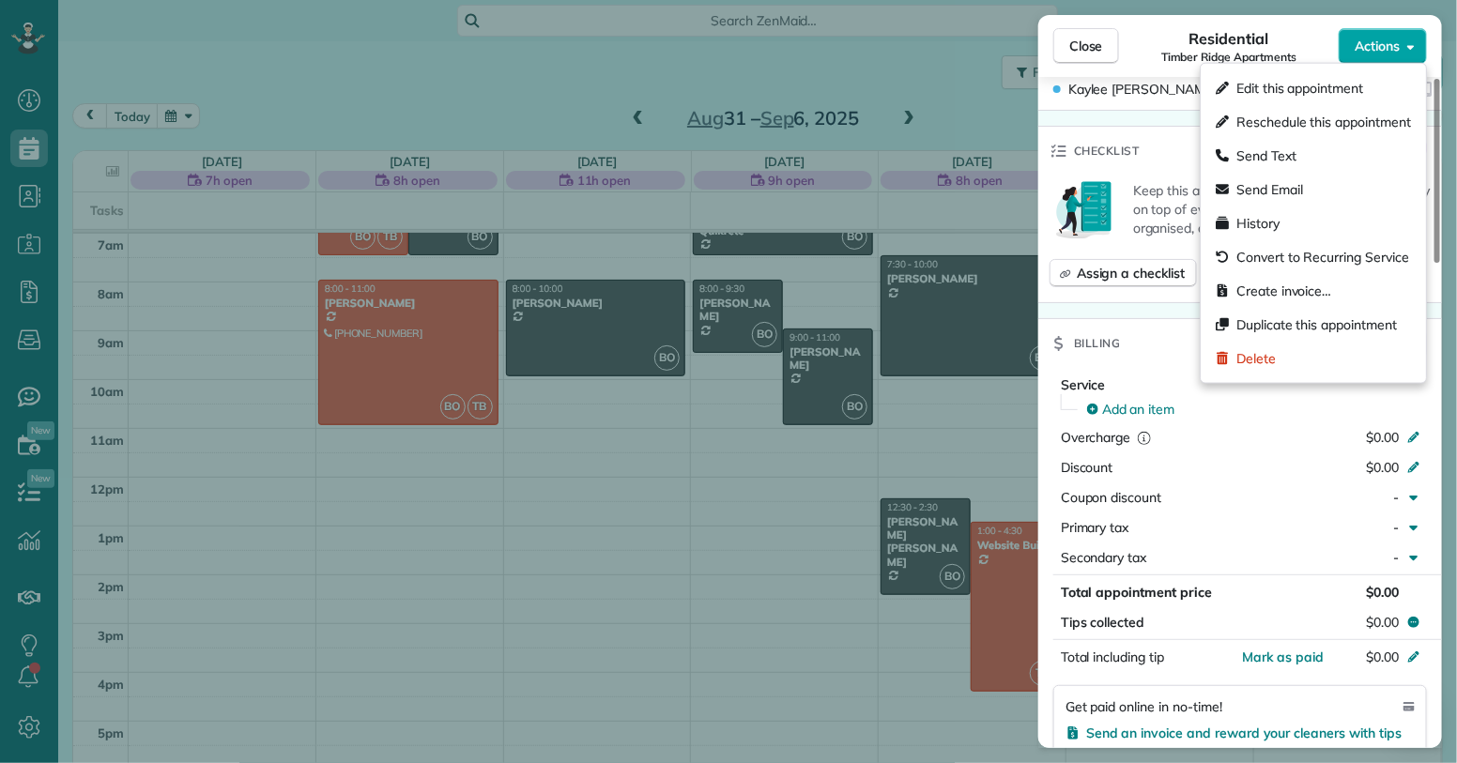
click at [1414, 52] on icon "button" at bounding box center [1412, 46] width 8 height 14
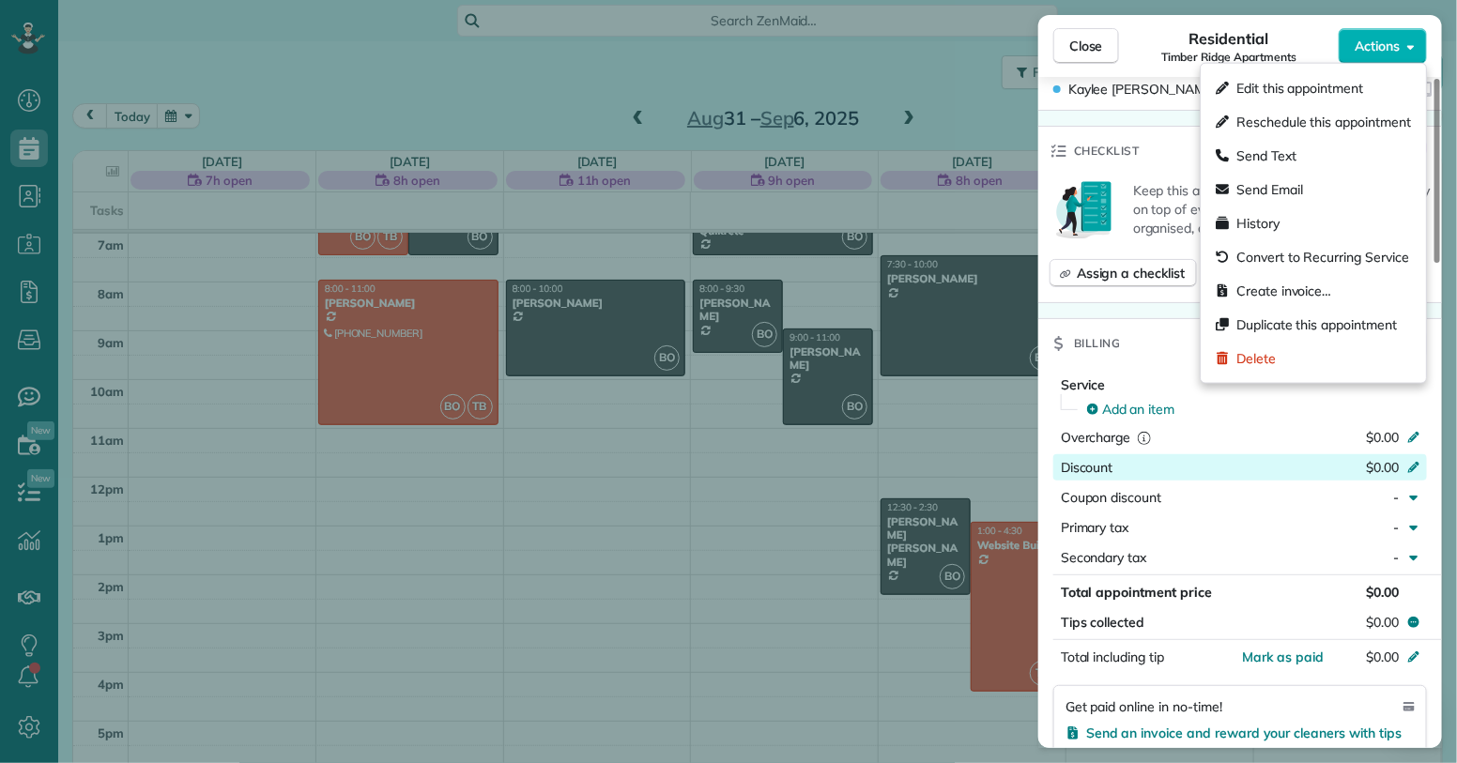
click at [1256, 459] on div "$0.00" at bounding box center [1315, 469] width 183 height 23
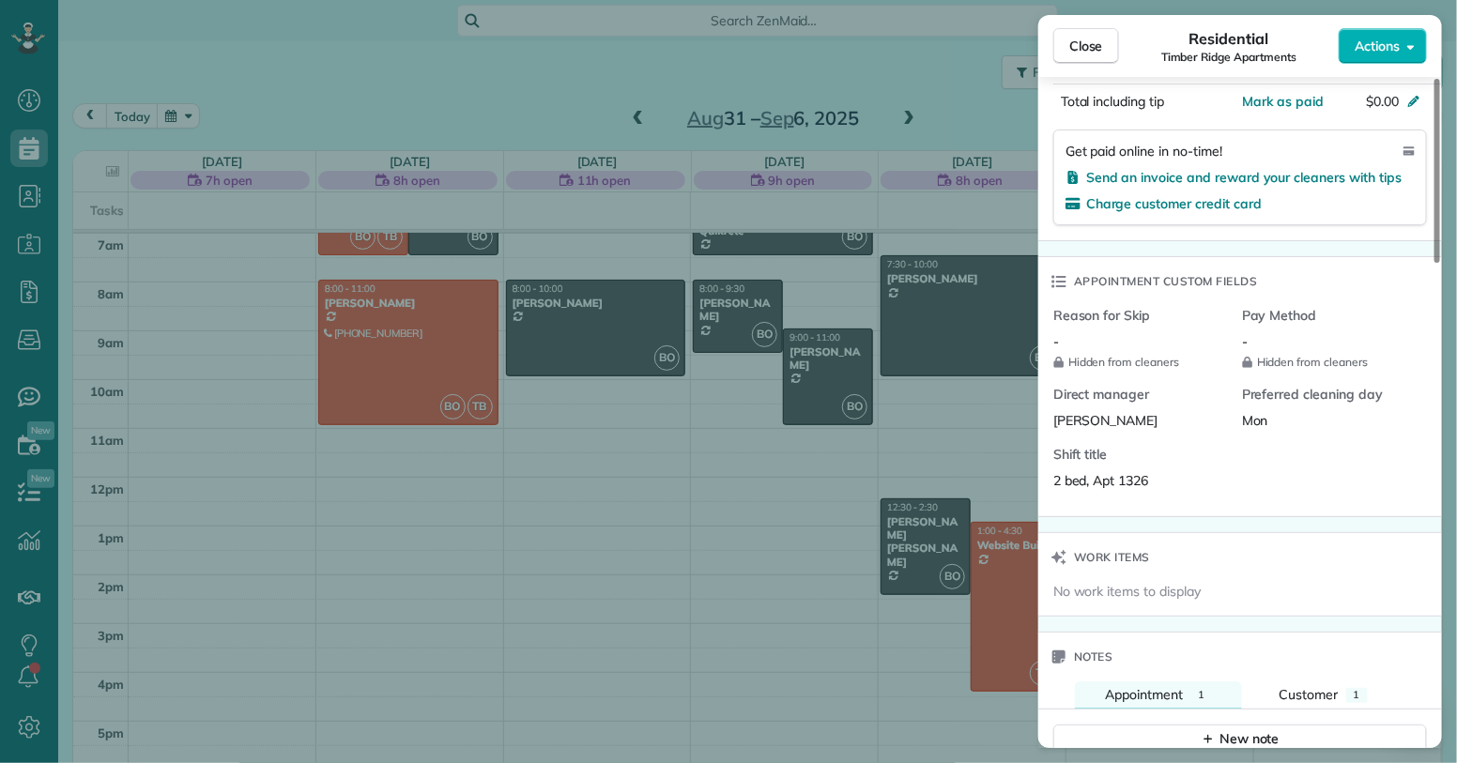
scroll to position [1129, 0]
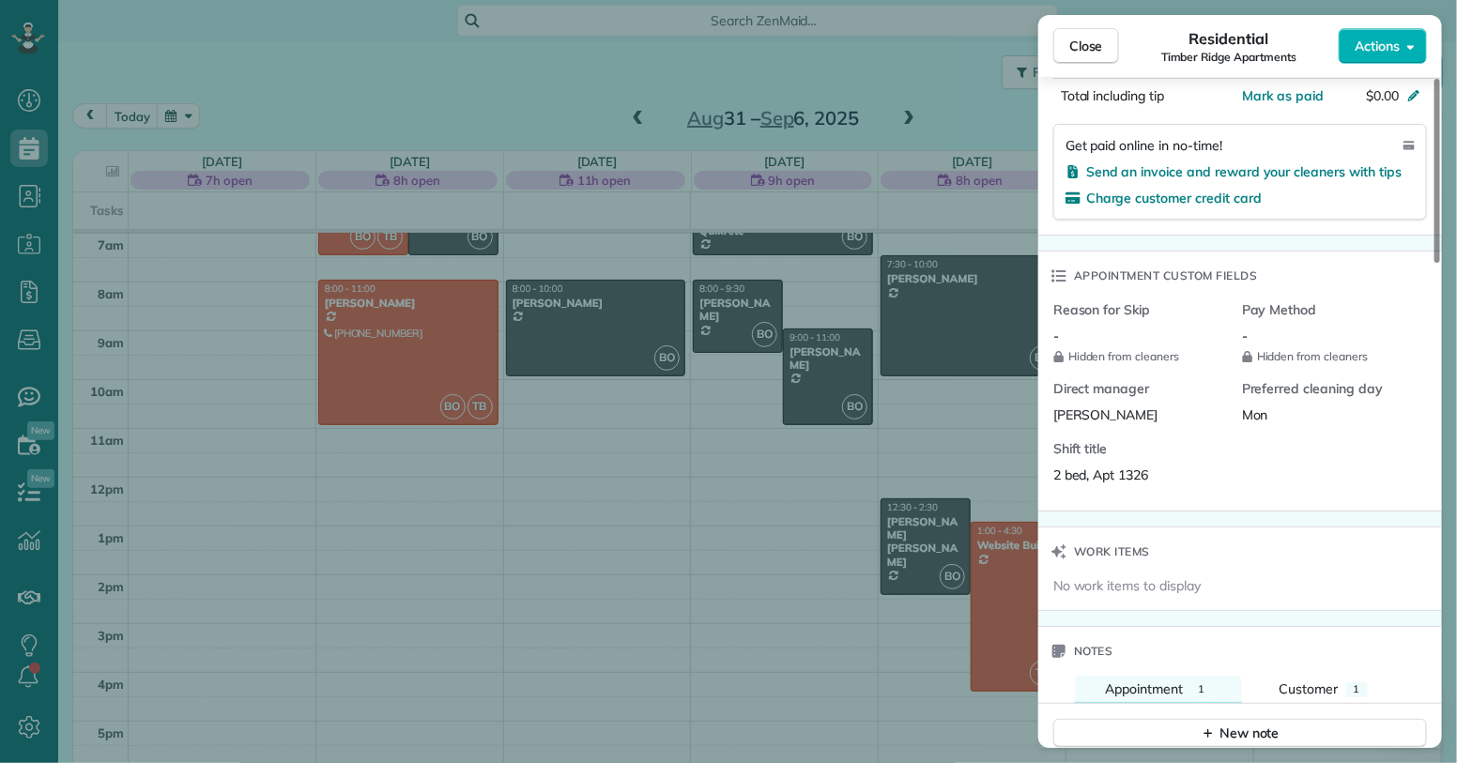
click at [1157, 474] on div "2 bed, Apt 1326" at bounding box center [1141, 475] width 174 height 19
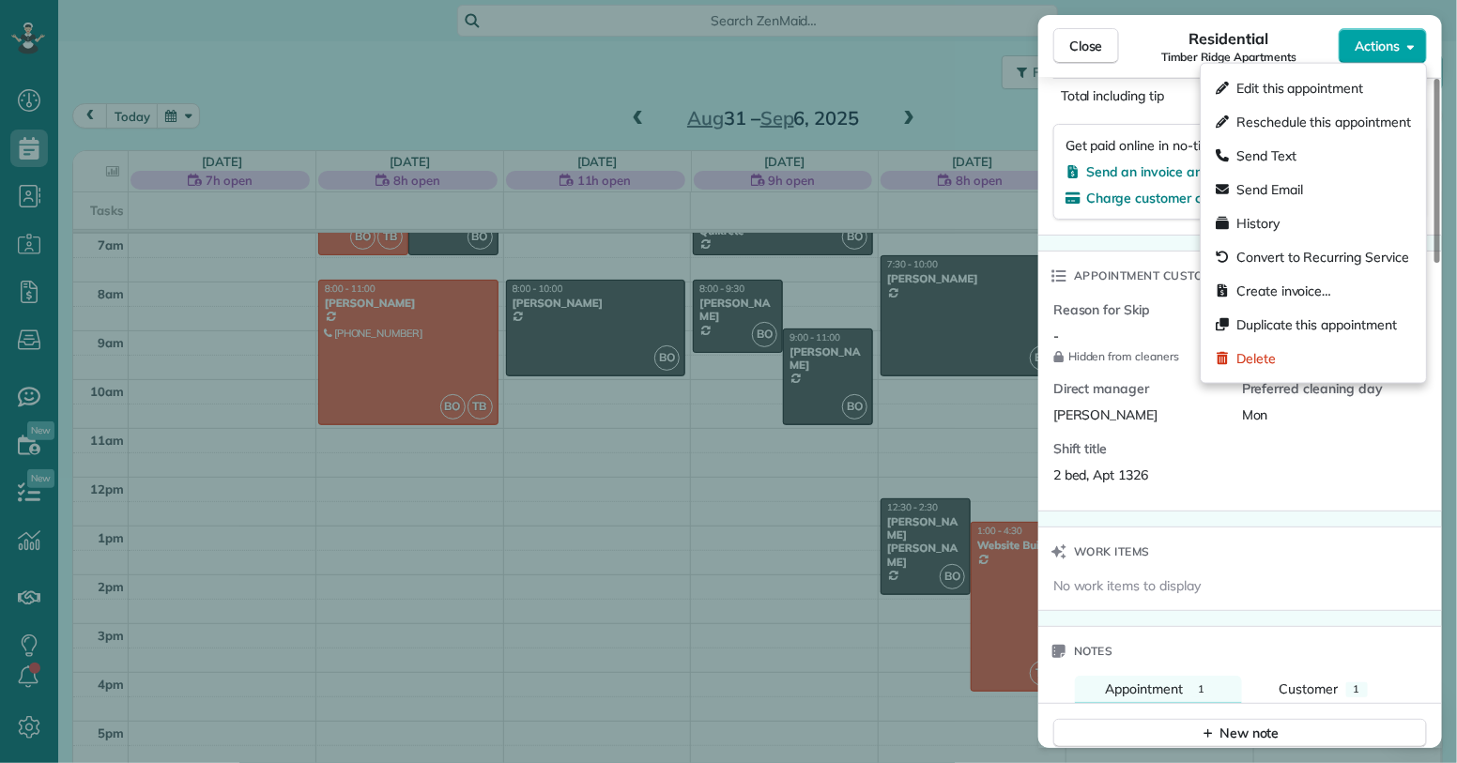
click at [1410, 51] on icon "button" at bounding box center [1412, 46] width 8 height 14
click at [1341, 97] on span "Edit this appointment" at bounding box center [1300, 88] width 127 height 19
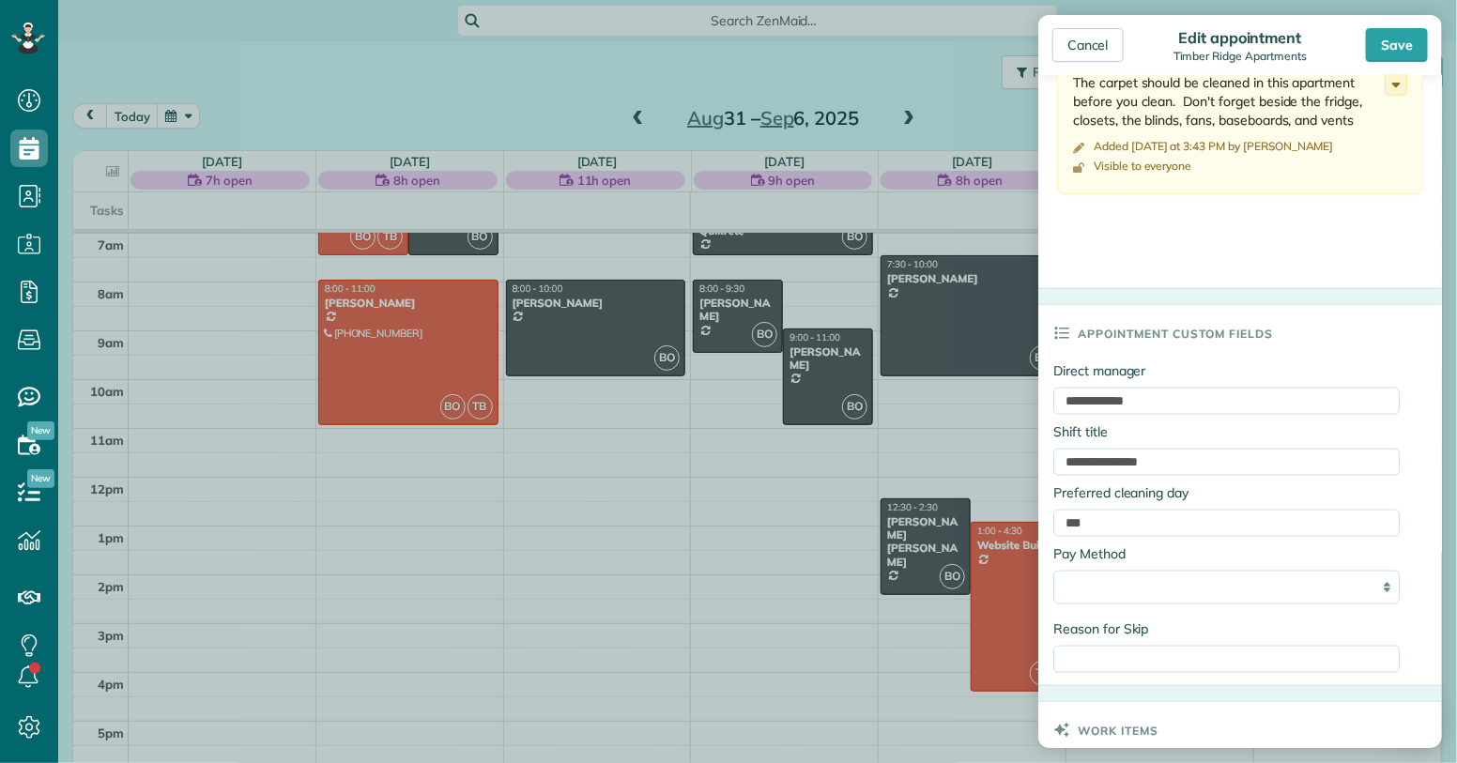
scroll to position [778, 0]
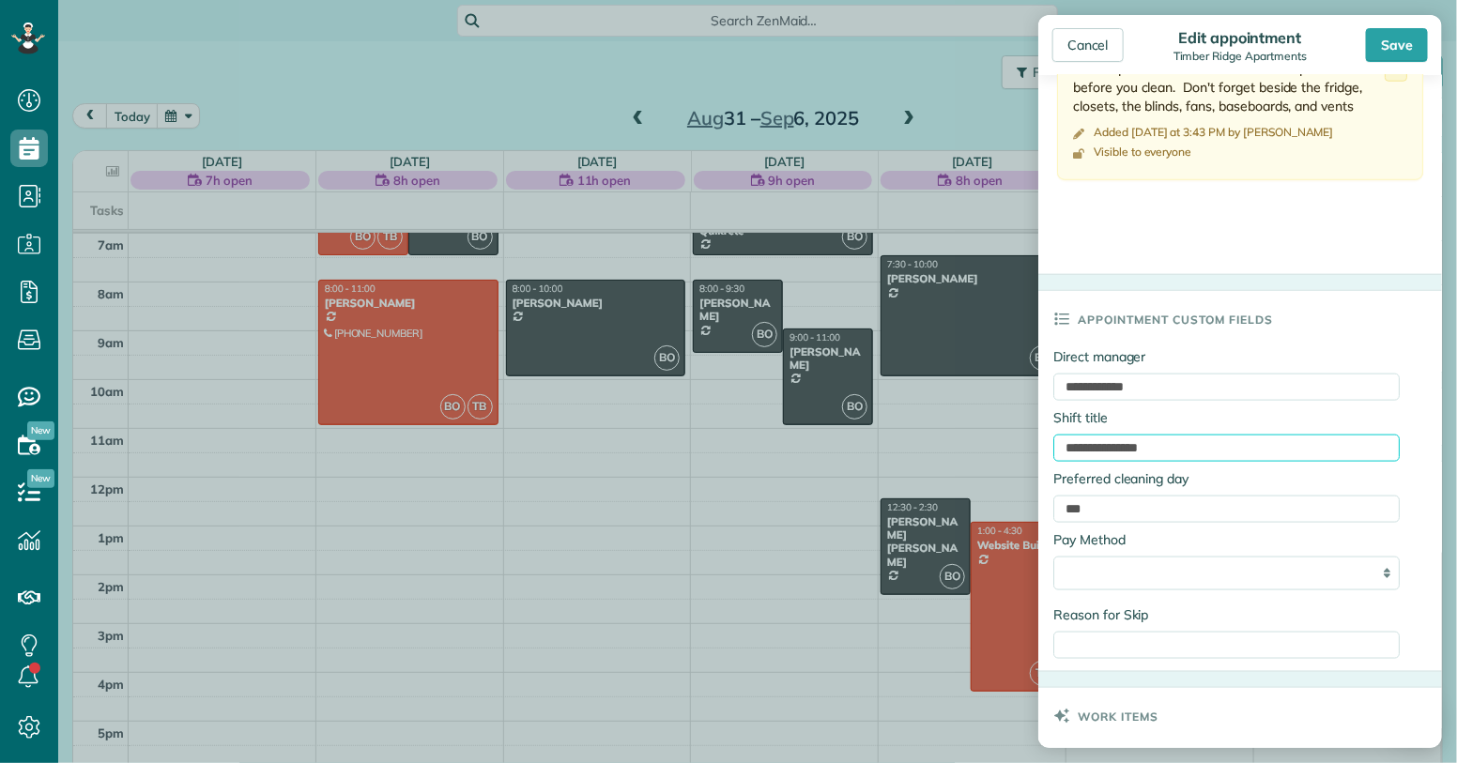
drag, startPoint x: 1066, startPoint y: 449, endPoint x: 1217, endPoint y: 431, distance: 152.2
click at [1217, 431] on div "**********" at bounding box center [1227, 438] width 346 height 61
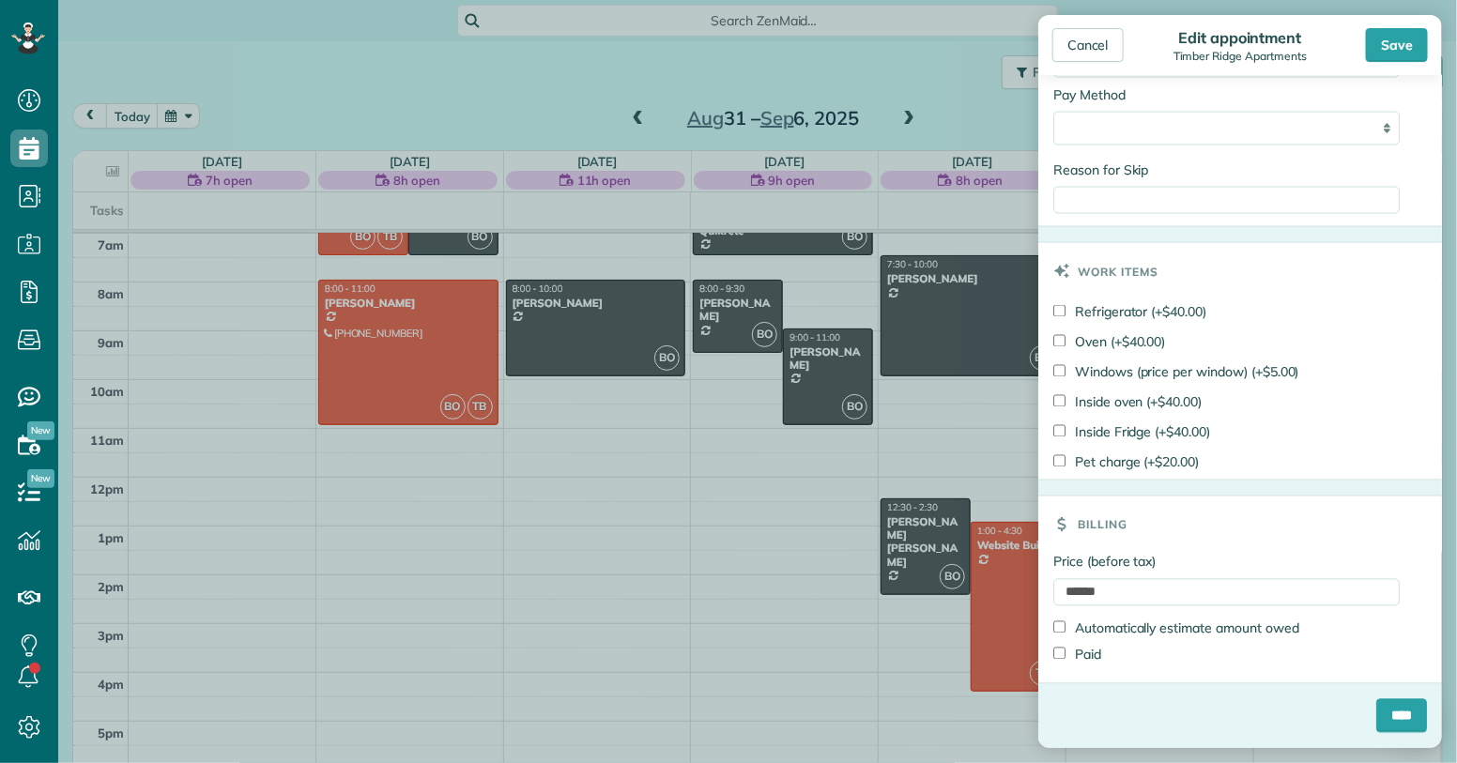
scroll to position [1229, 0]
type input "**********"
click at [1085, 591] on input "******" at bounding box center [1227, 592] width 346 height 27
type input "******"
click at [1394, 716] on input "****" at bounding box center [1402, 717] width 51 height 34
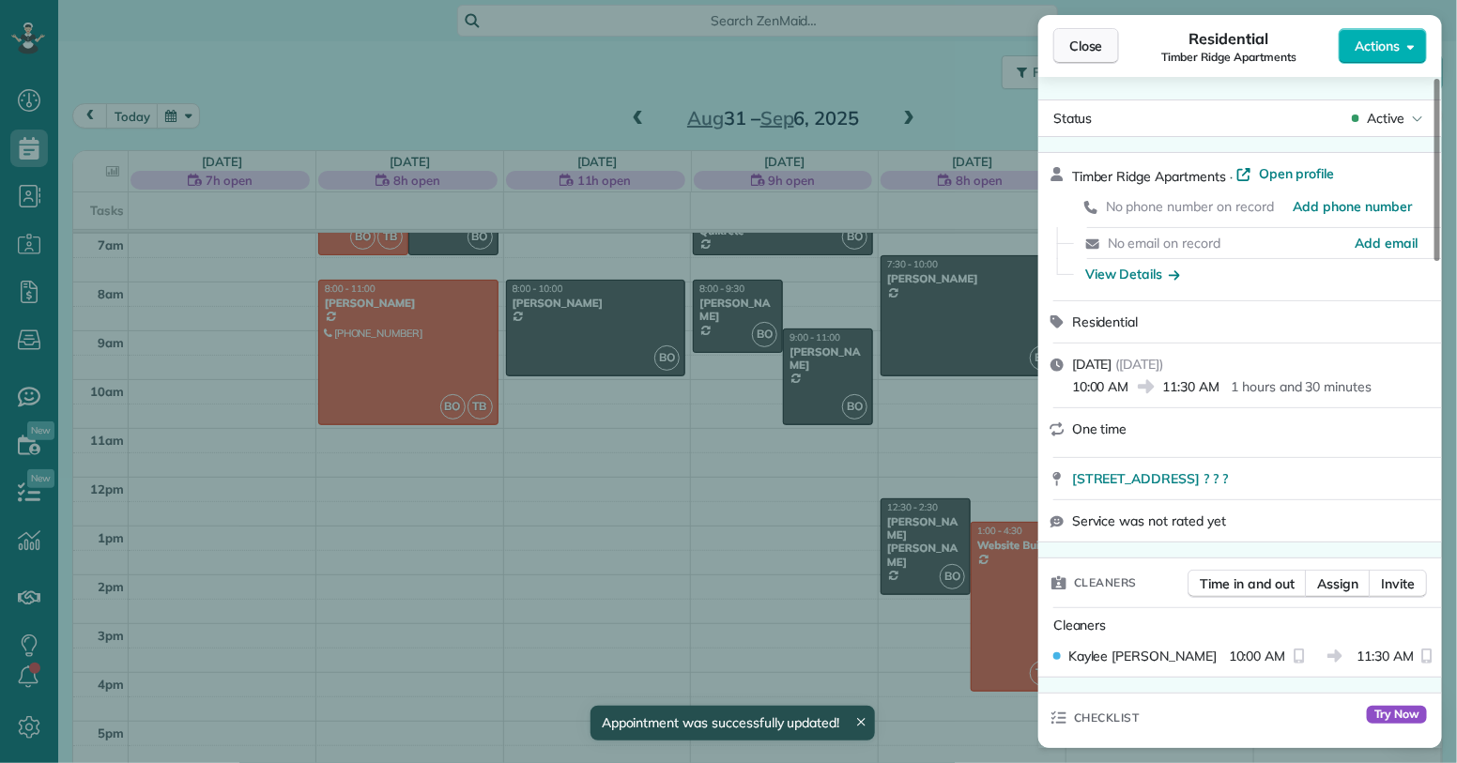
click at [1097, 44] on span "Close" at bounding box center [1087, 46] width 34 height 19
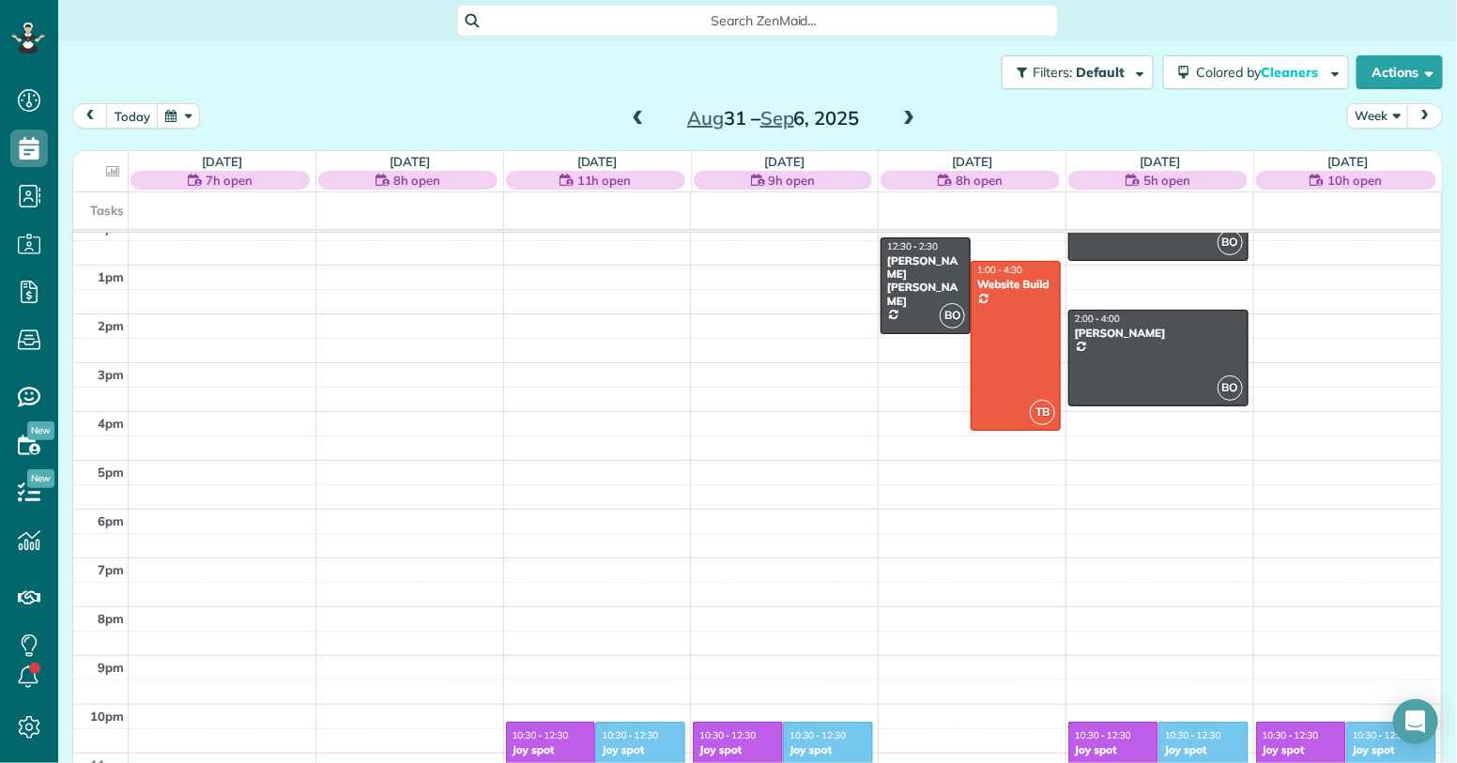
scroll to position [597, 0]
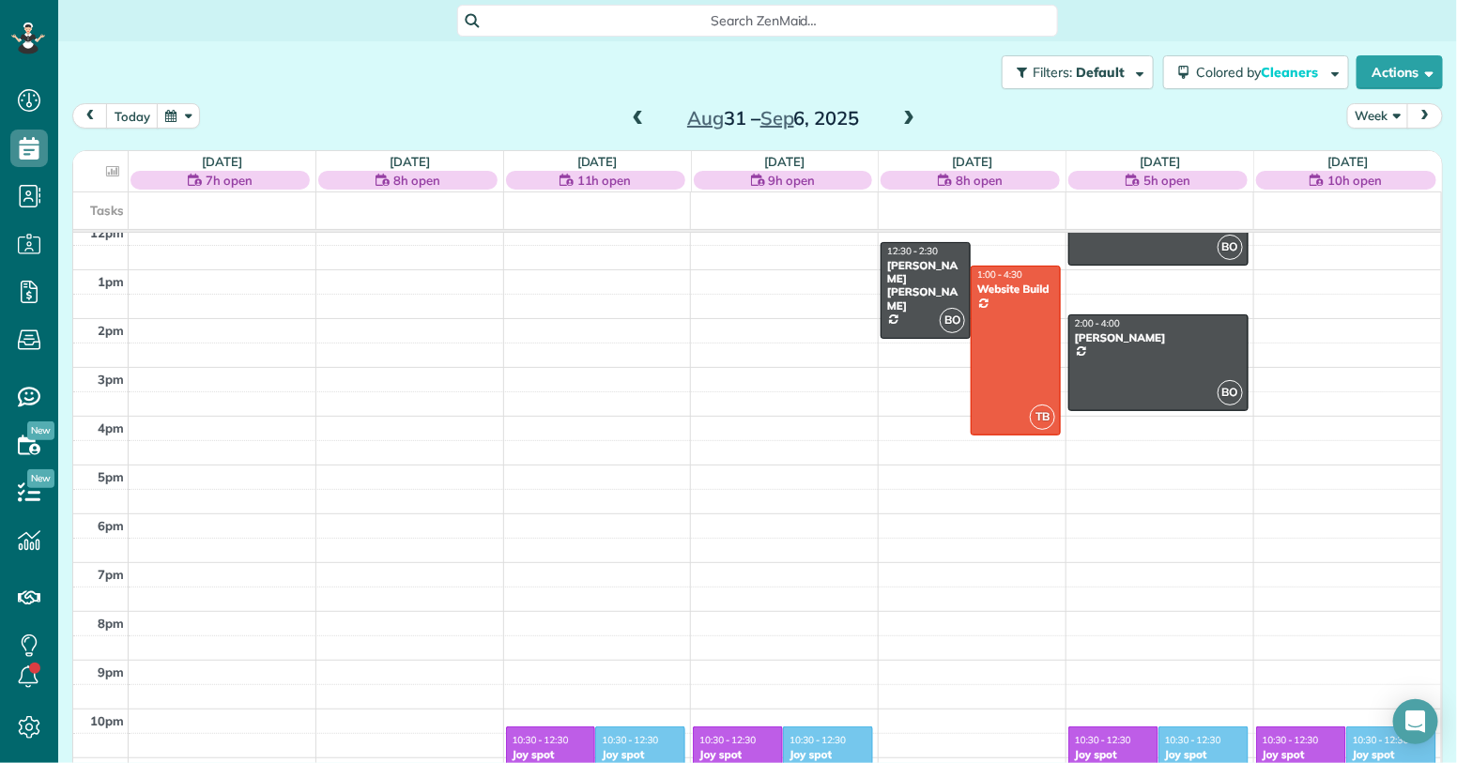
click at [629, 115] on span at bounding box center [638, 119] width 21 height 17
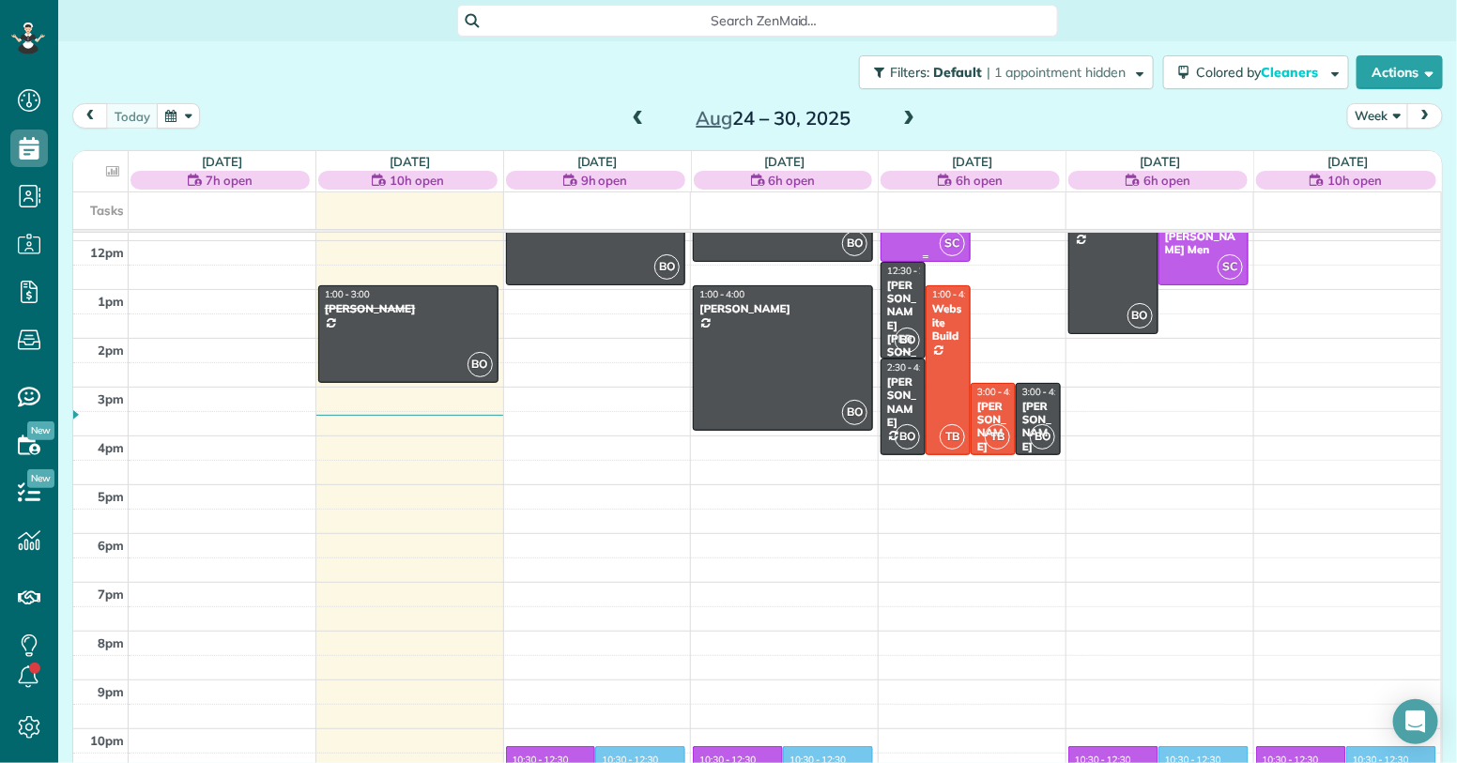
scroll to position [607, 0]
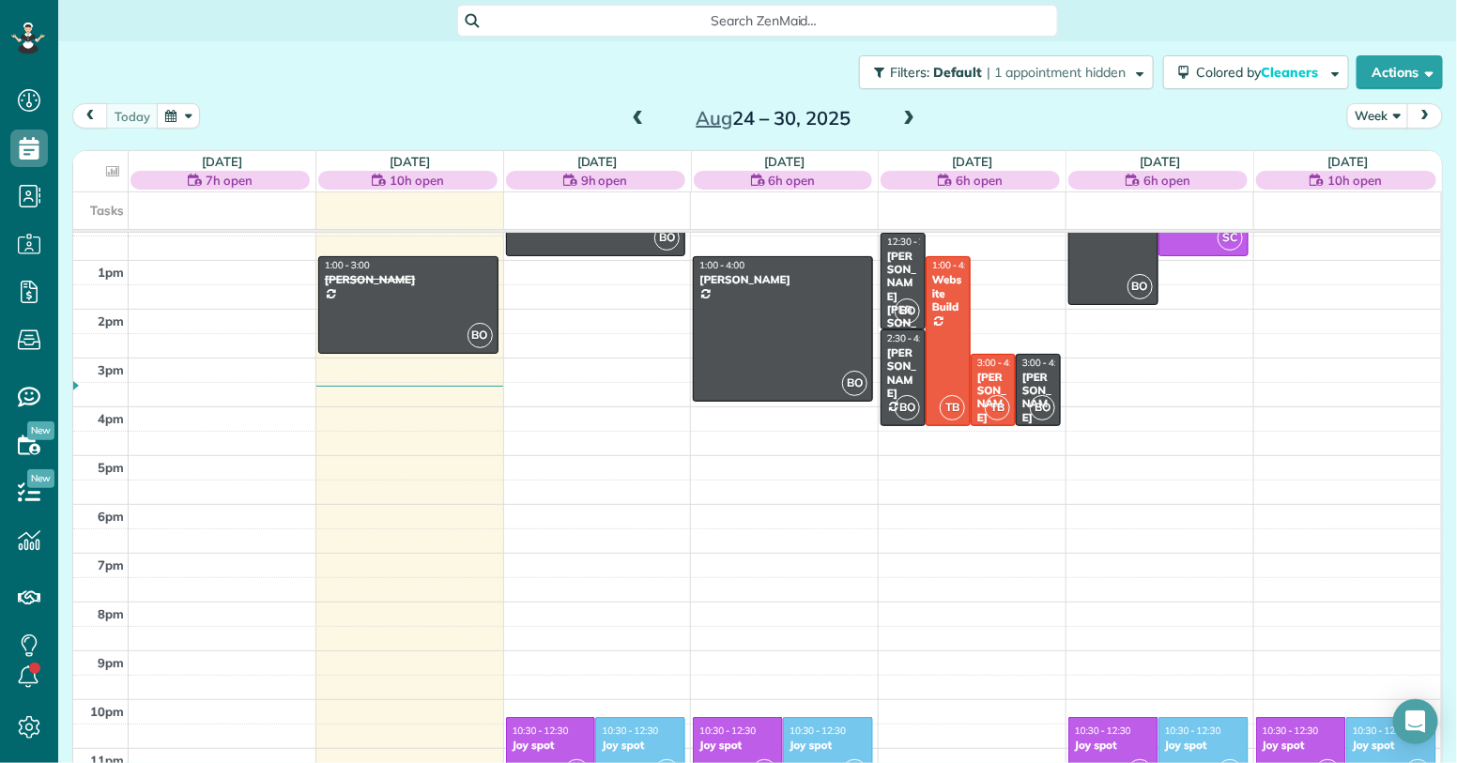
click at [1445, 610] on div "Filters: Default | 1 appointment hidden Colored by Cleaners Color by Cleaner Co…" at bounding box center [757, 383] width 1399 height 685
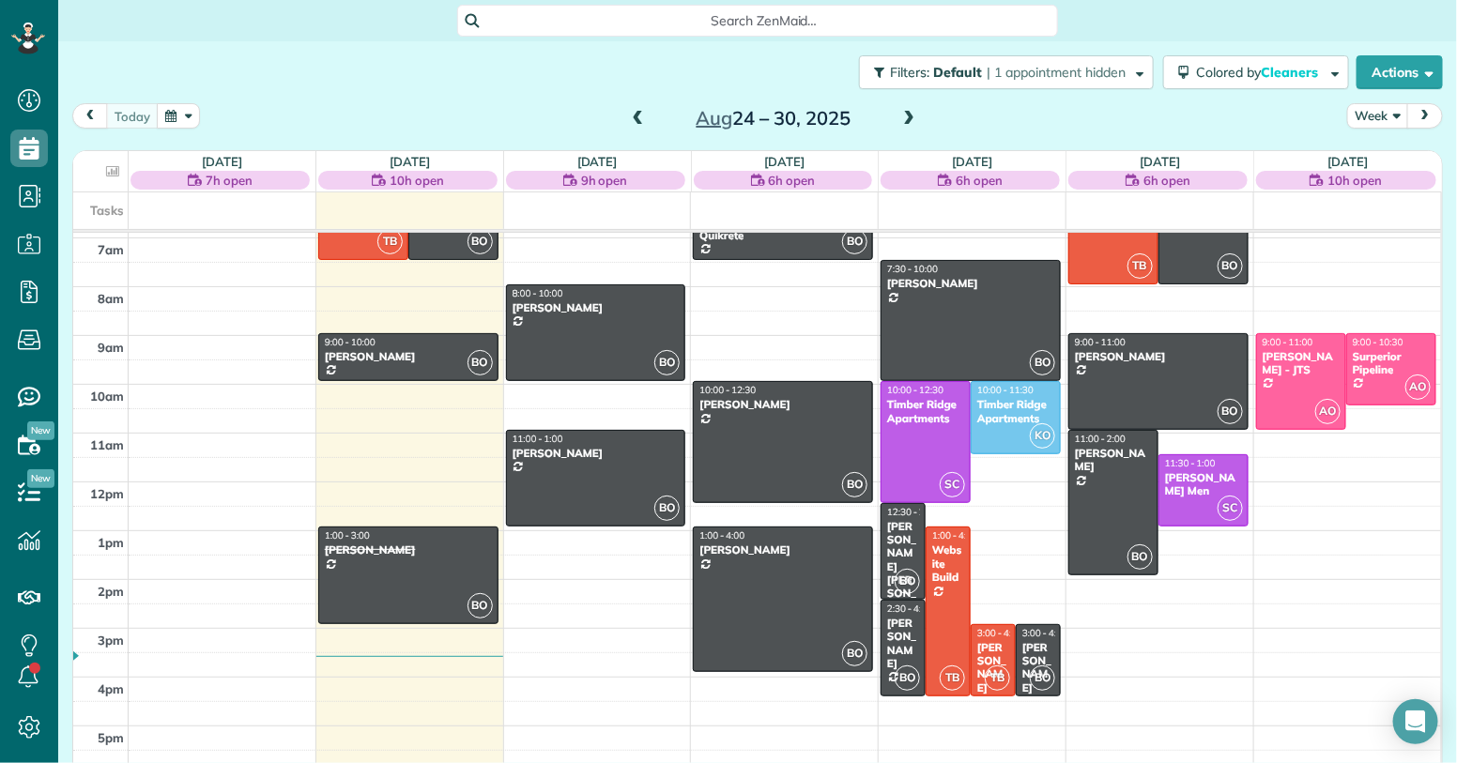
scroll to position [335, 0]
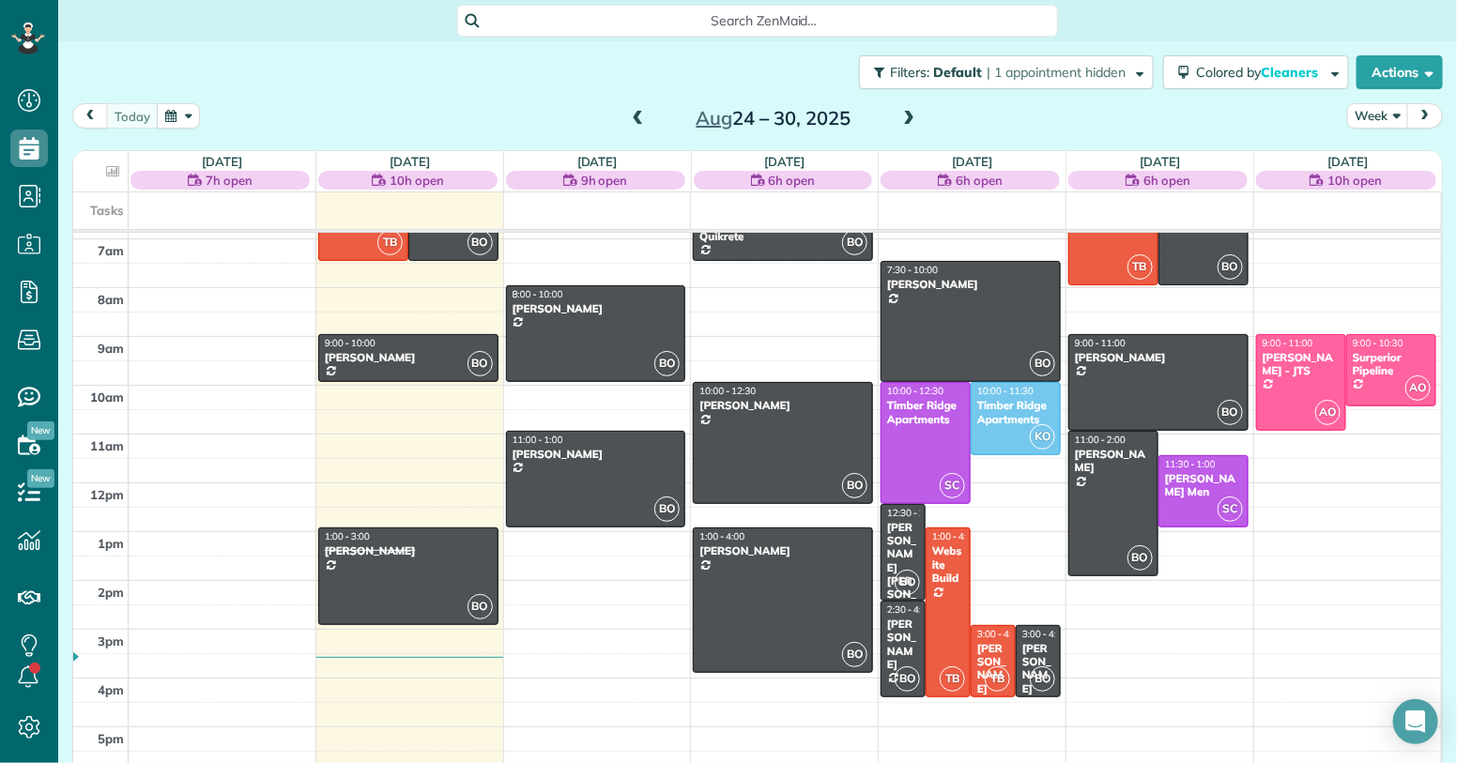
click at [926, 420] on div "Timber Ridge Apartments" at bounding box center [925, 412] width 79 height 27
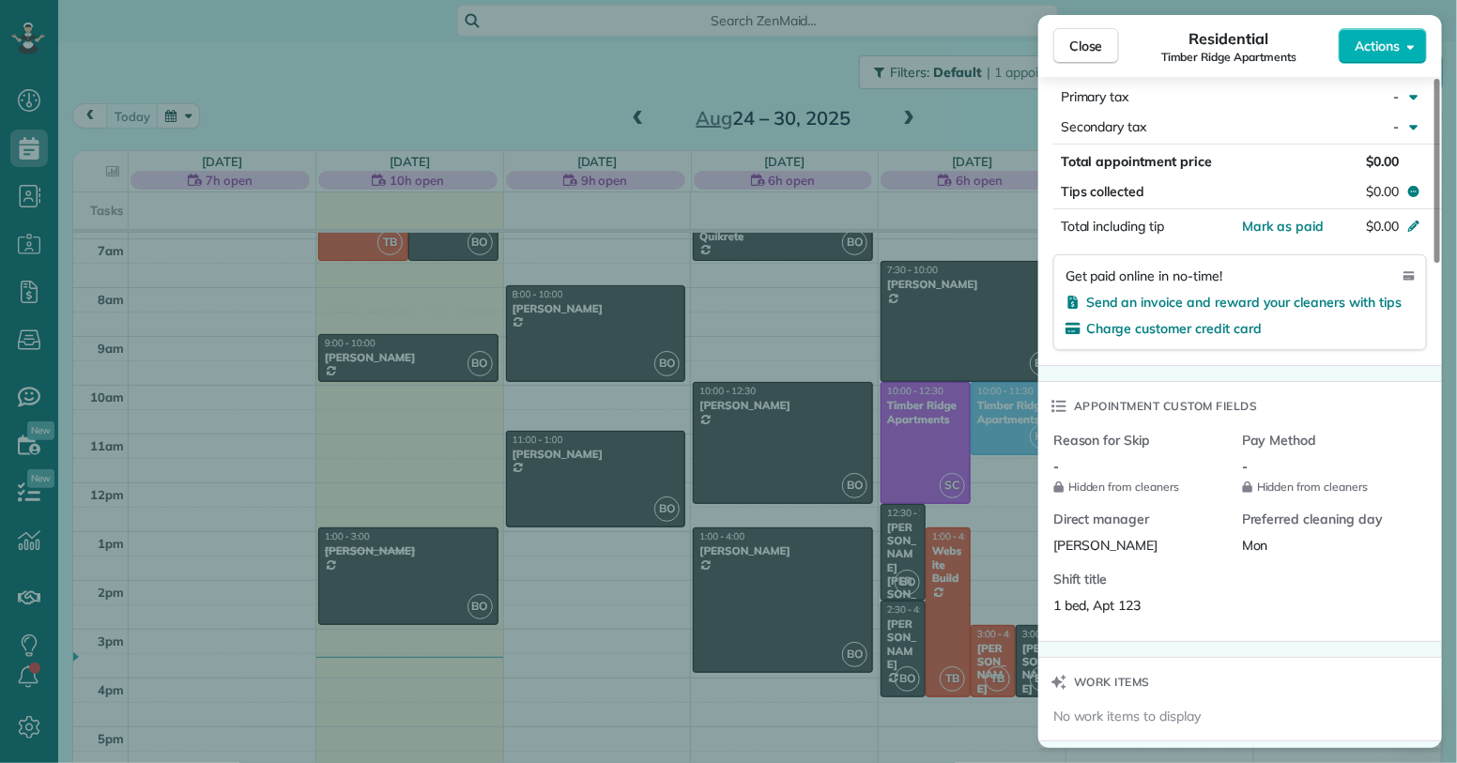
scroll to position [957, 0]
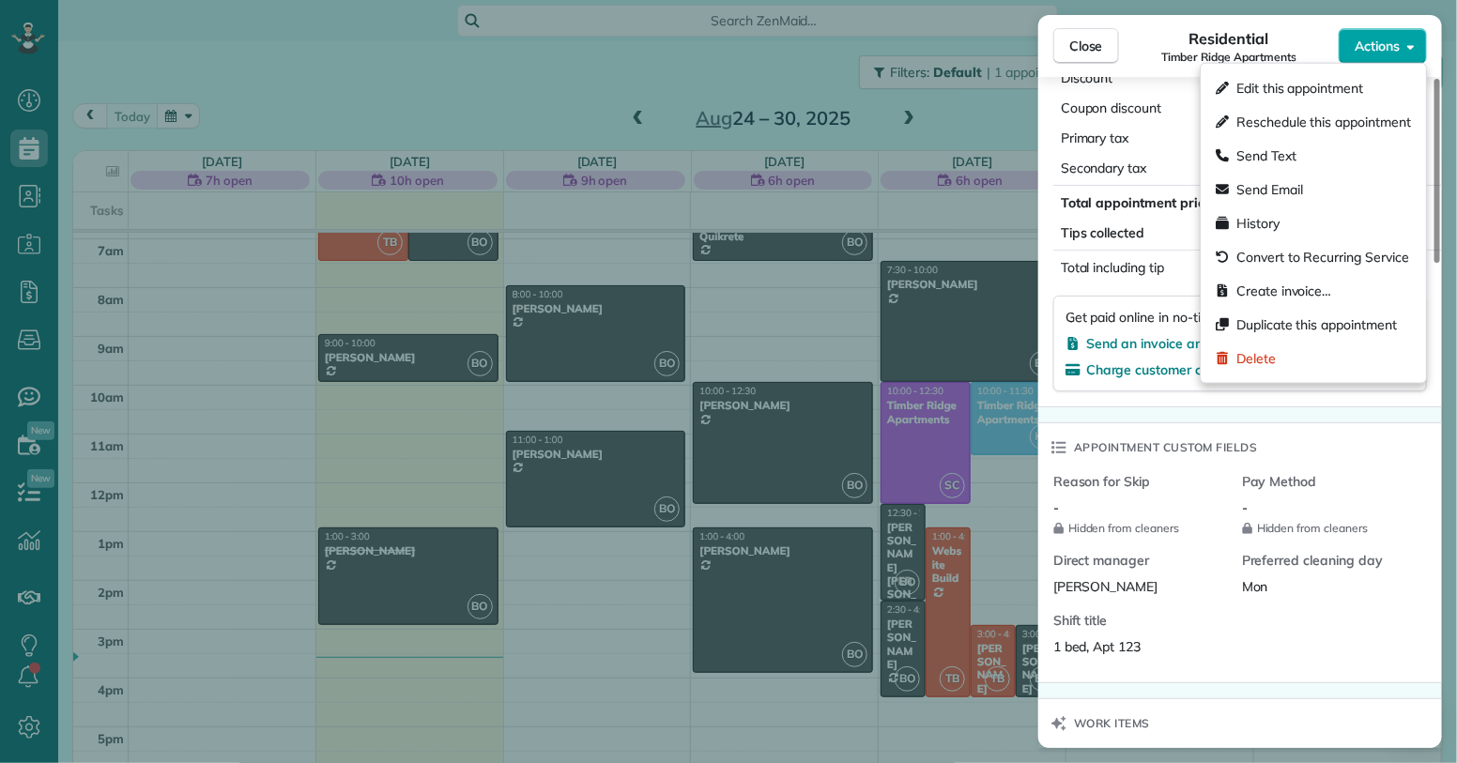
click at [1382, 39] on span "Actions" at bounding box center [1377, 46] width 45 height 19
click at [1341, 79] on span "Edit this appointment" at bounding box center [1300, 88] width 127 height 19
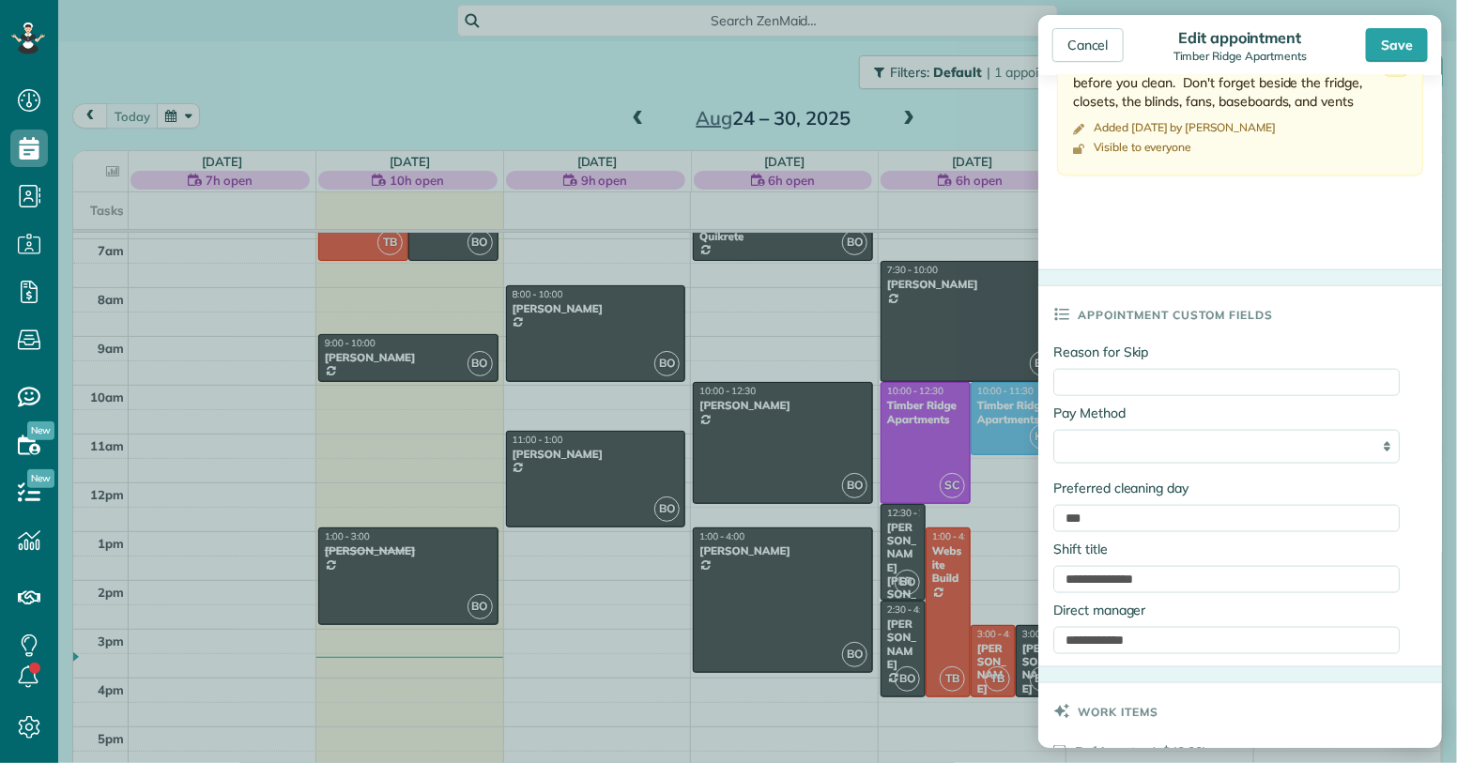
scroll to position [797, 0]
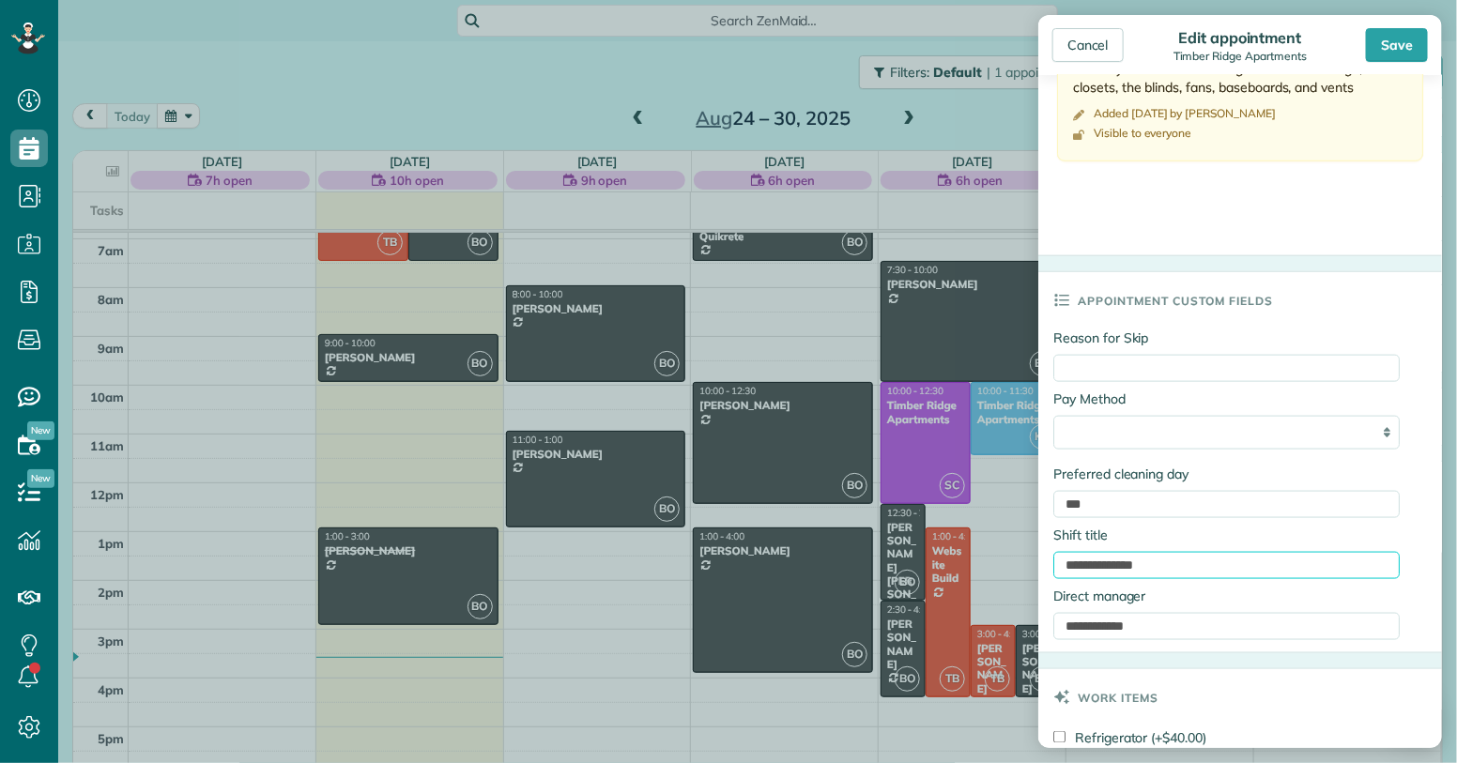
drag, startPoint x: 1063, startPoint y: 567, endPoint x: 1228, endPoint y: 567, distance: 165.3
click at [1228, 567] on input "**********" at bounding box center [1227, 565] width 346 height 27
type input "**********"
click at [1420, 37] on div "Save" at bounding box center [1397, 45] width 62 height 34
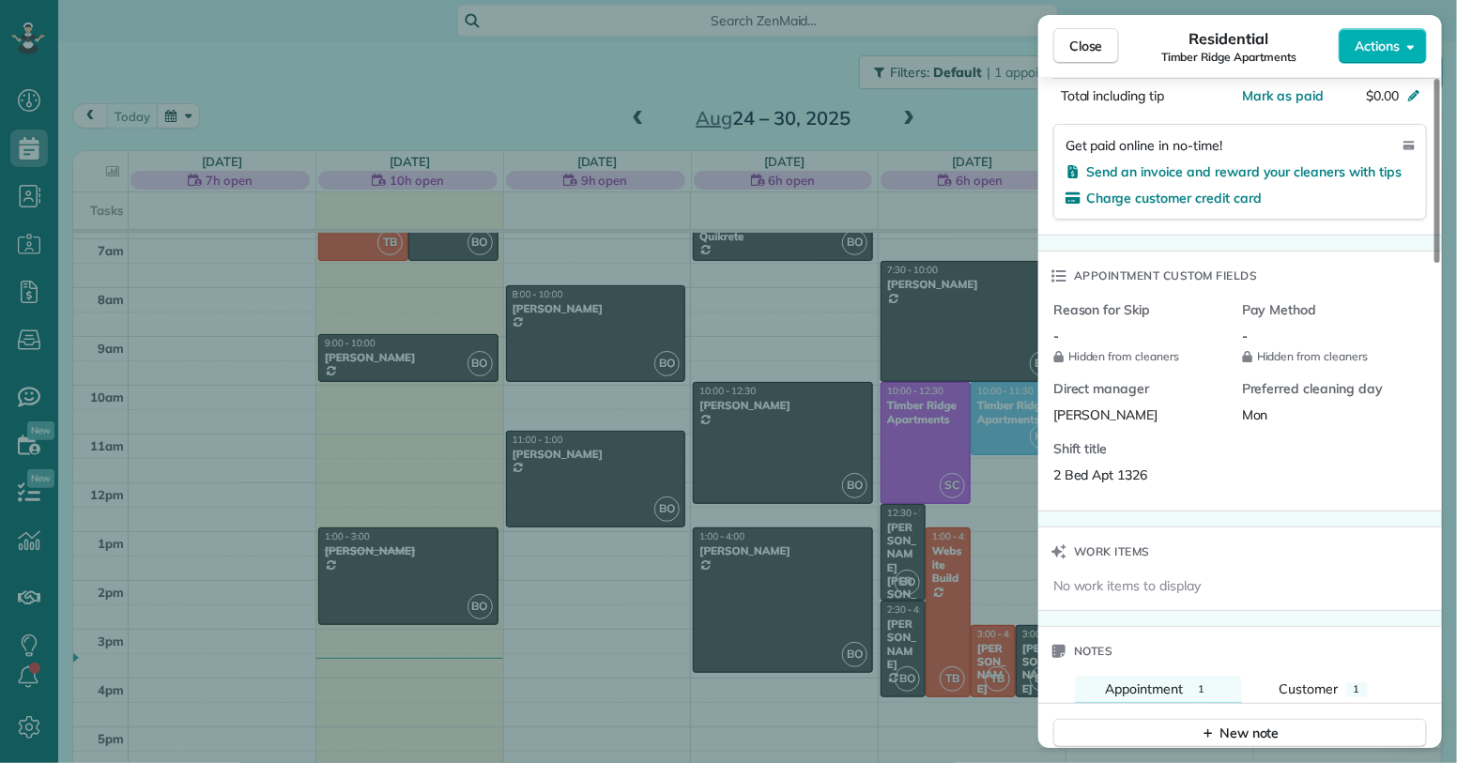
scroll to position [1144, 0]
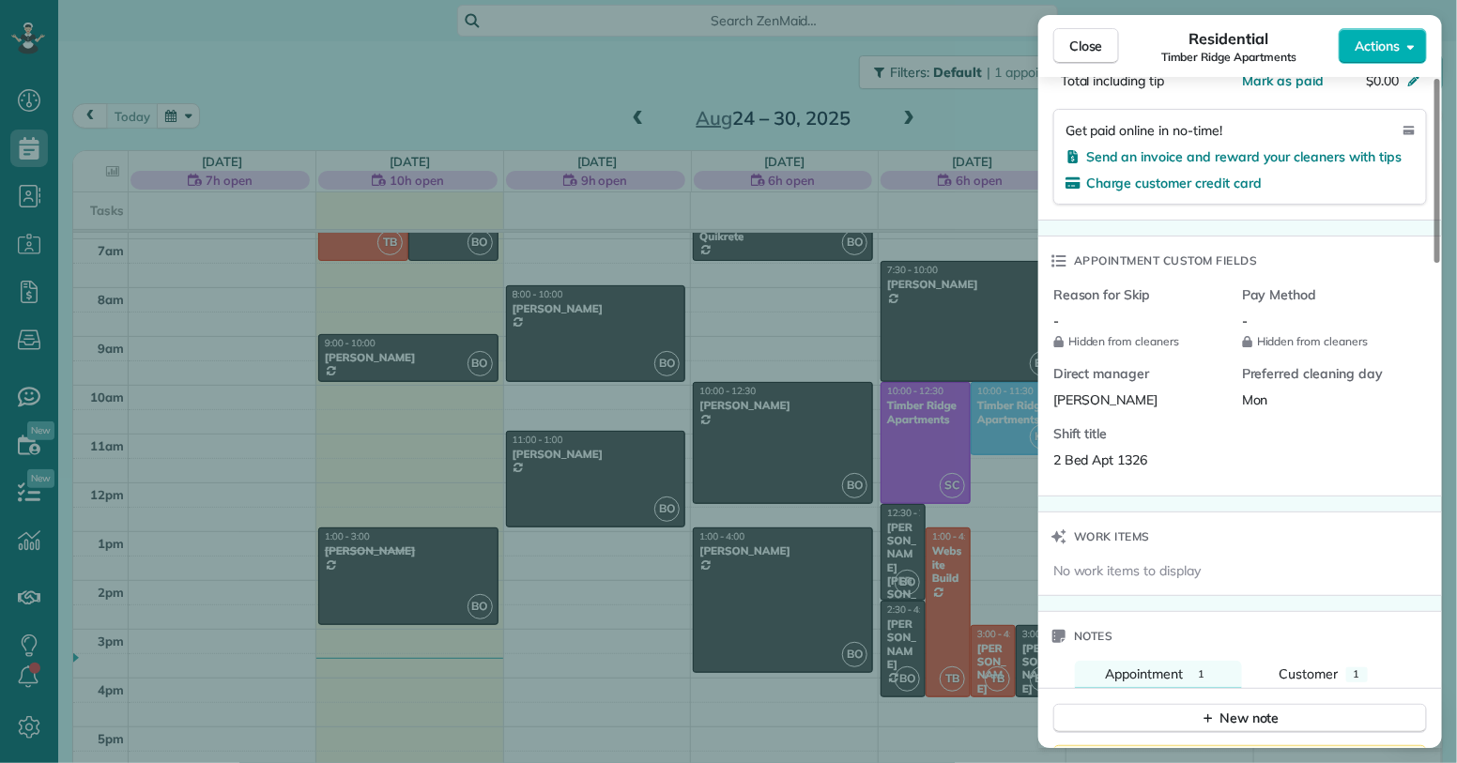
click at [1008, 425] on div "Close Residential Timber Ridge Apartments Actions Status Active Timber Ridge Ap…" at bounding box center [728, 381] width 1457 height 763
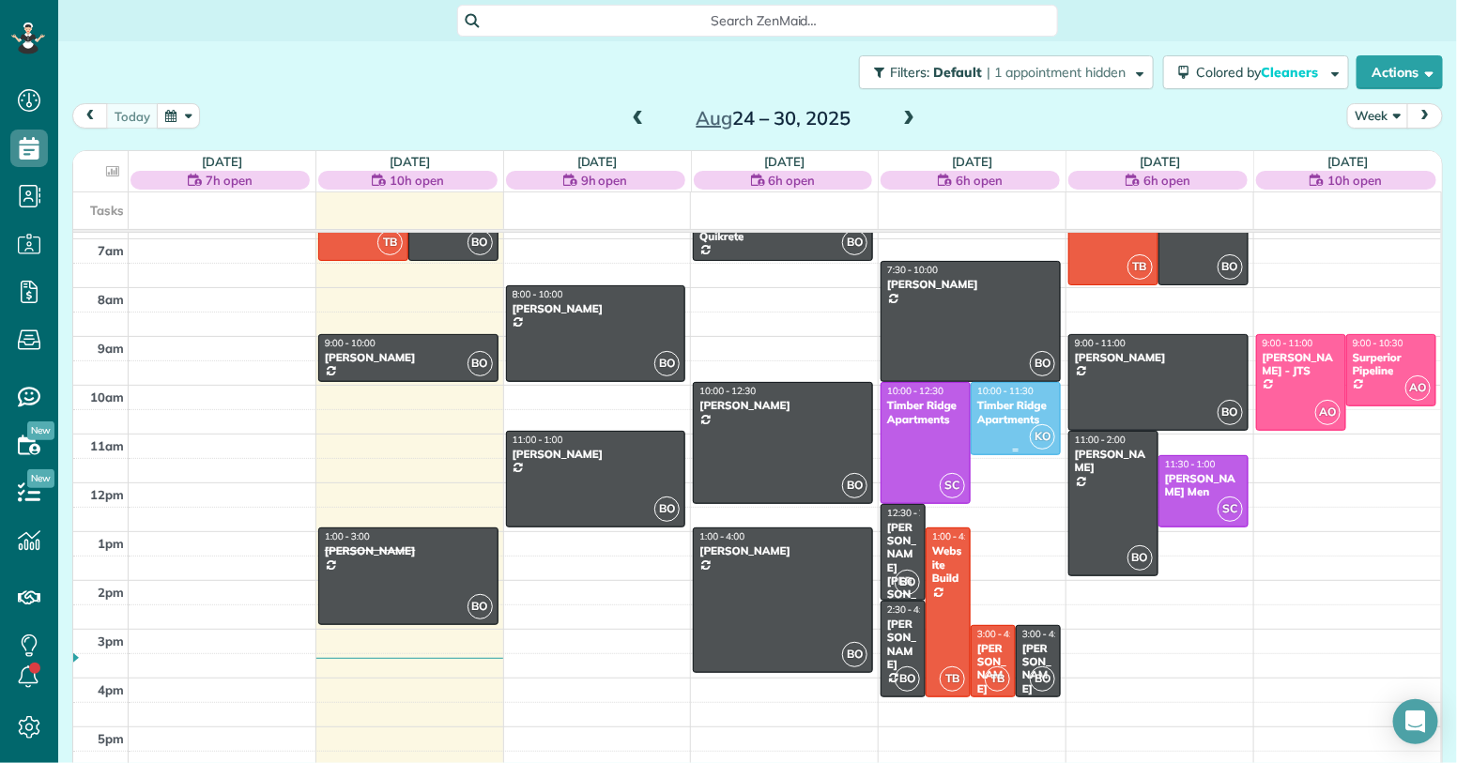
click at [993, 415] on div "Timber Ridge Apartments" at bounding box center [1016, 412] width 79 height 27
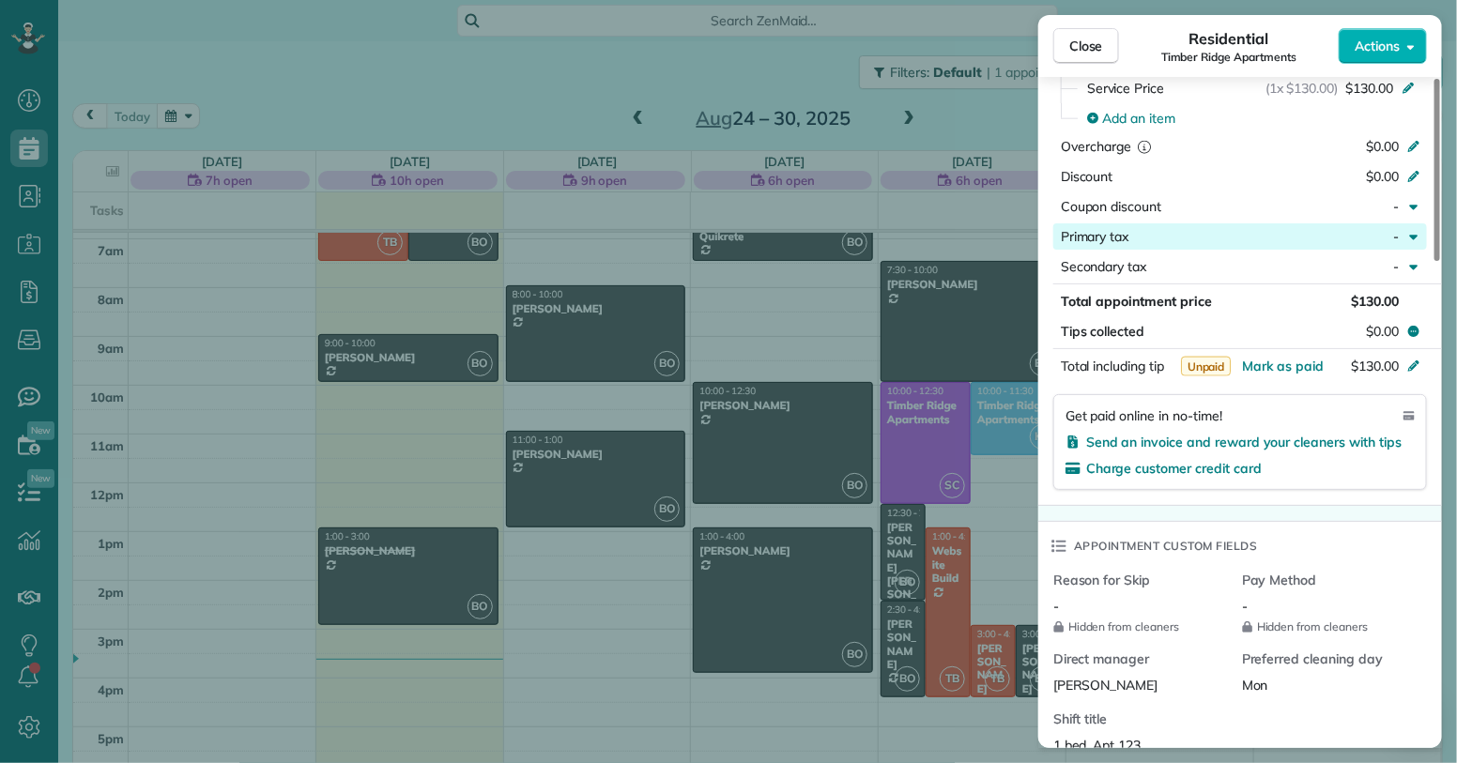
scroll to position [822, 0]
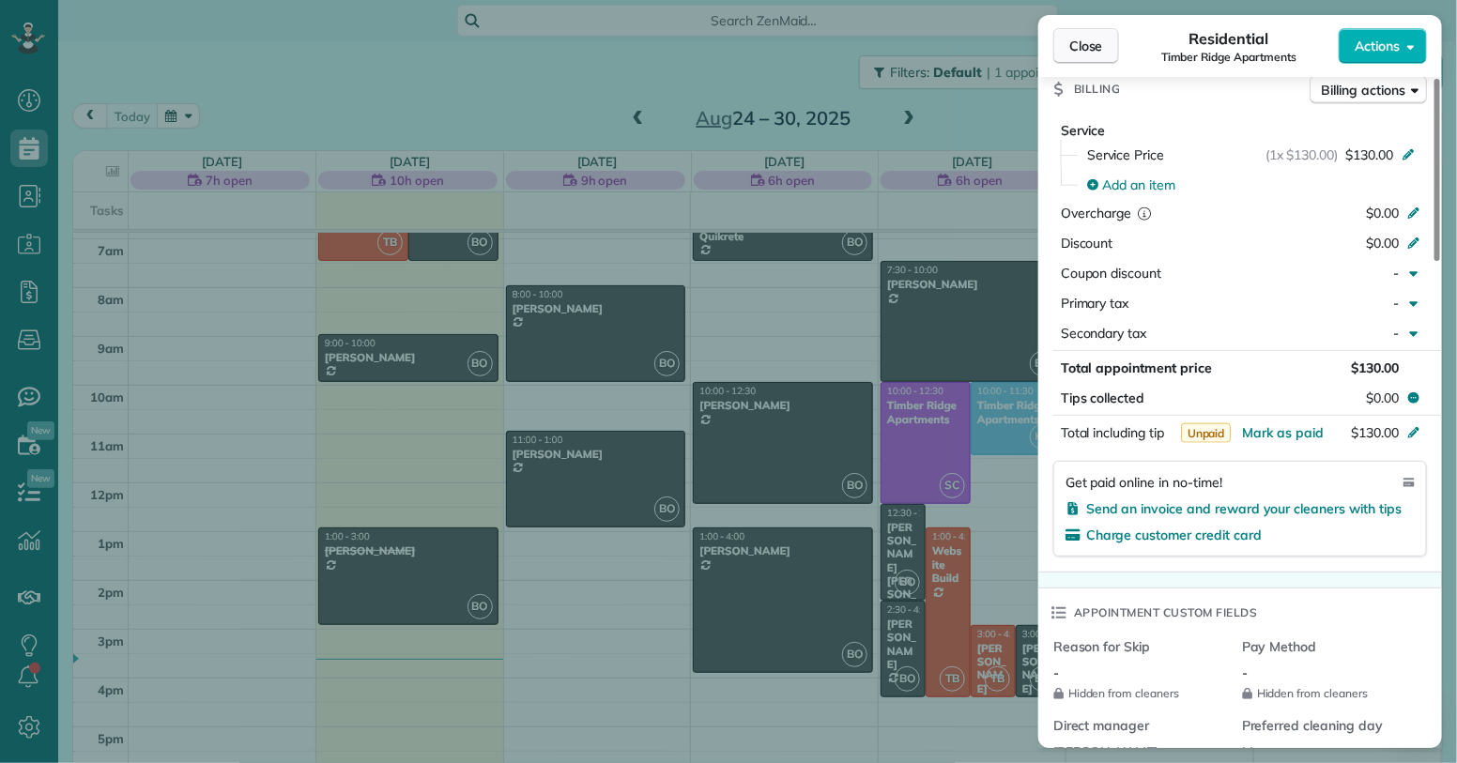
drag, startPoint x: 1062, startPoint y: 44, endPoint x: 1112, endPoint y: 58, distance: 51.7
click at [1063, 44] on button "Close" at bounding box center [1087, 46] width 66 height 36
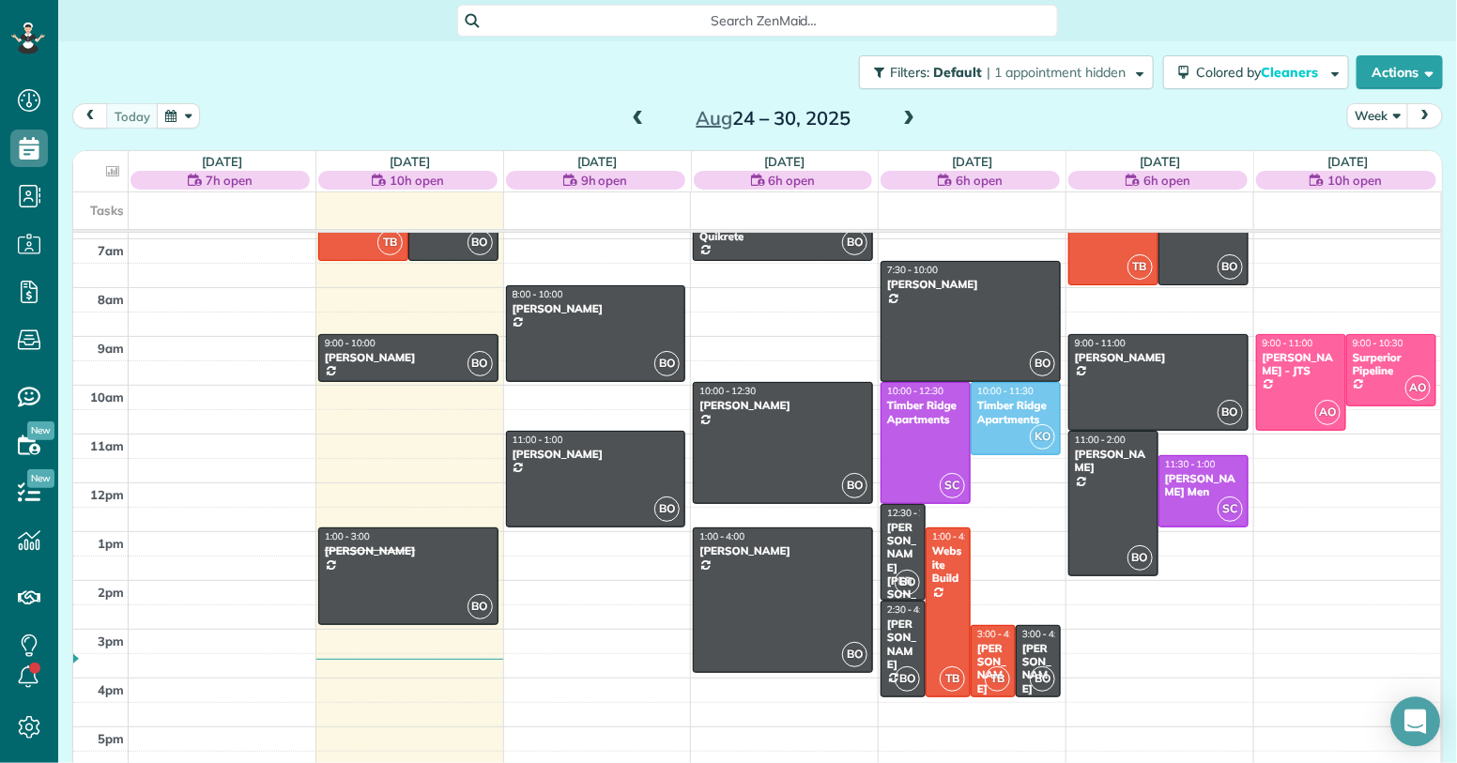
click at [1407, 715] on icon "Open Intercom Messenger" at bounding box center [1416, 722] width 24 height 24
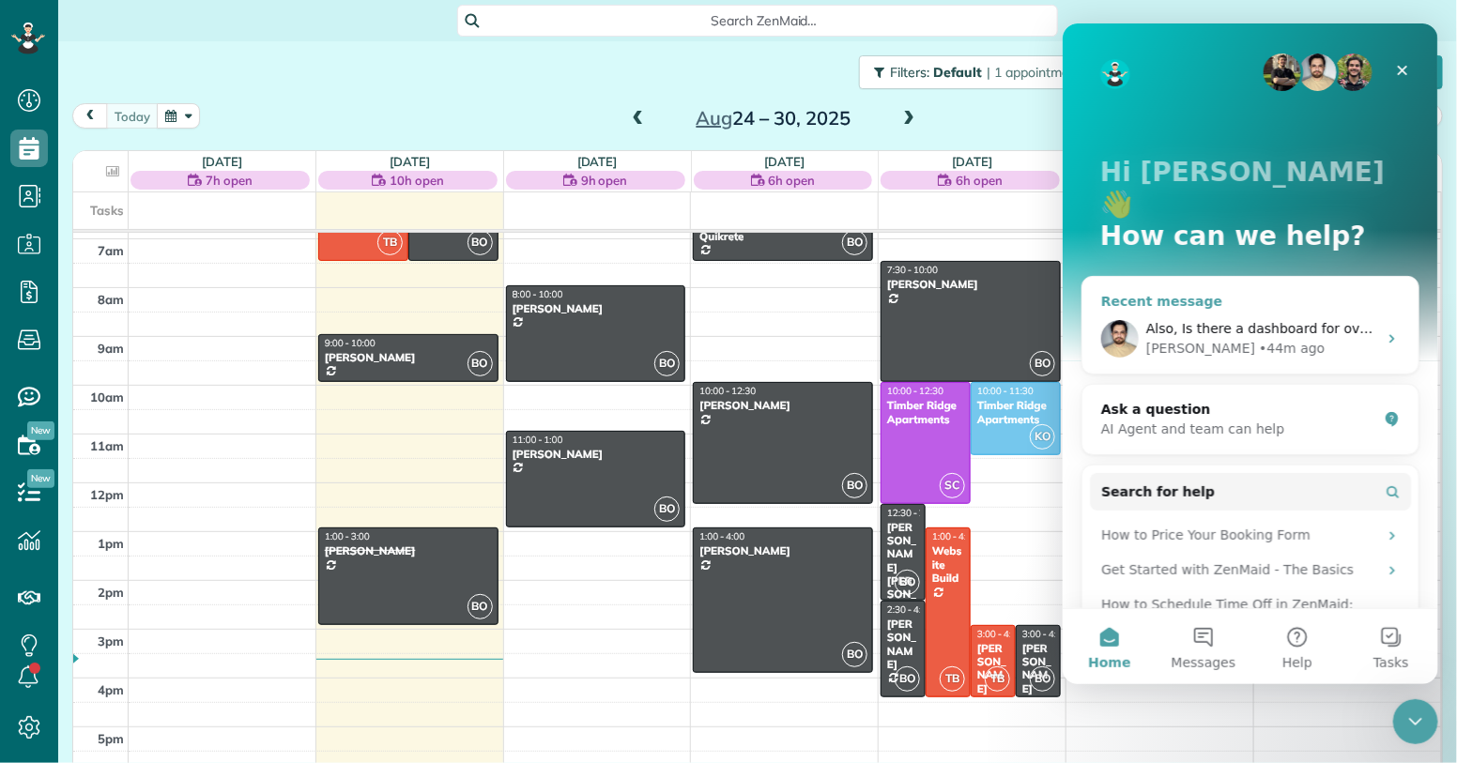
click at [1317, 338] on div "Edgar • 44m ago" at bounding box center [1261, 348] width 231 height 20
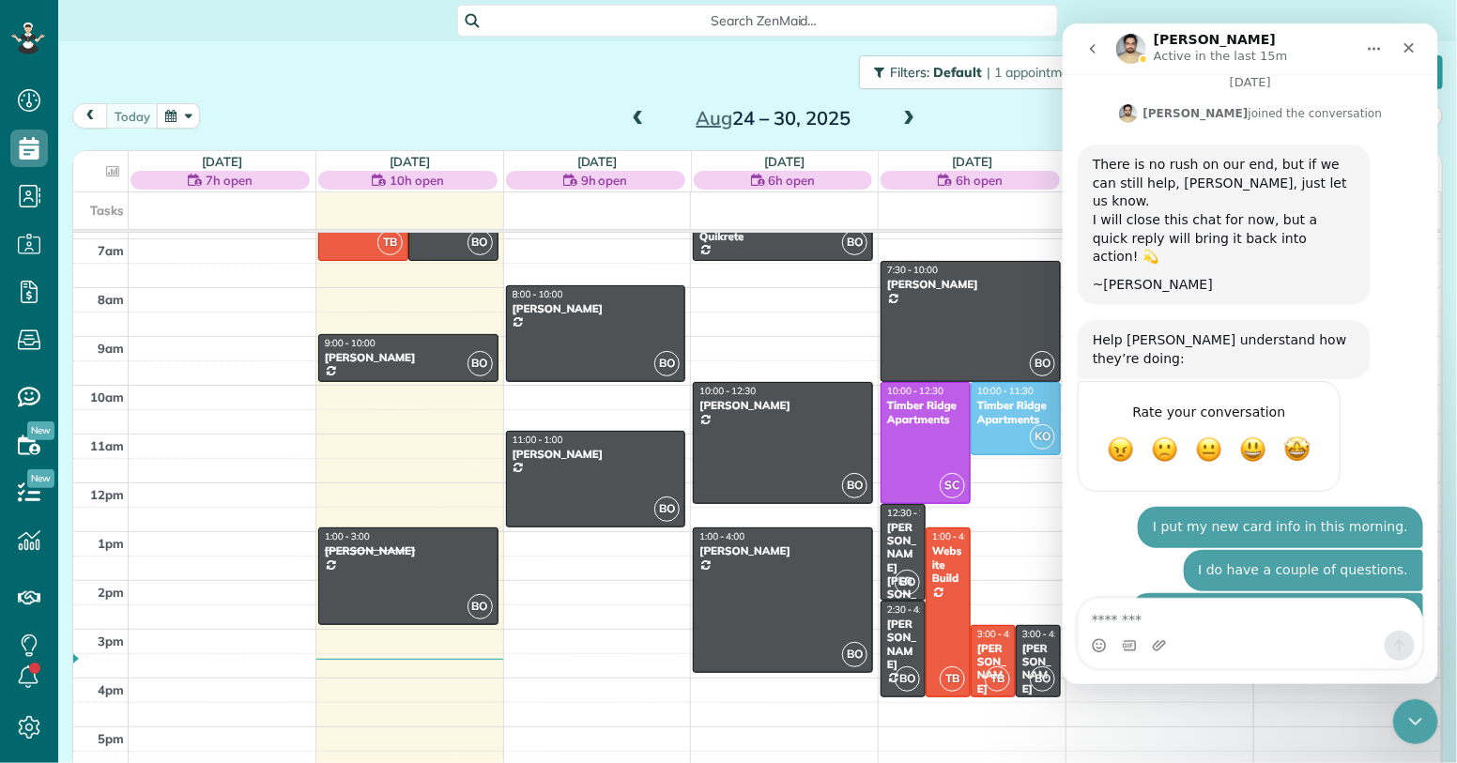
scroll to position [1195, 0]
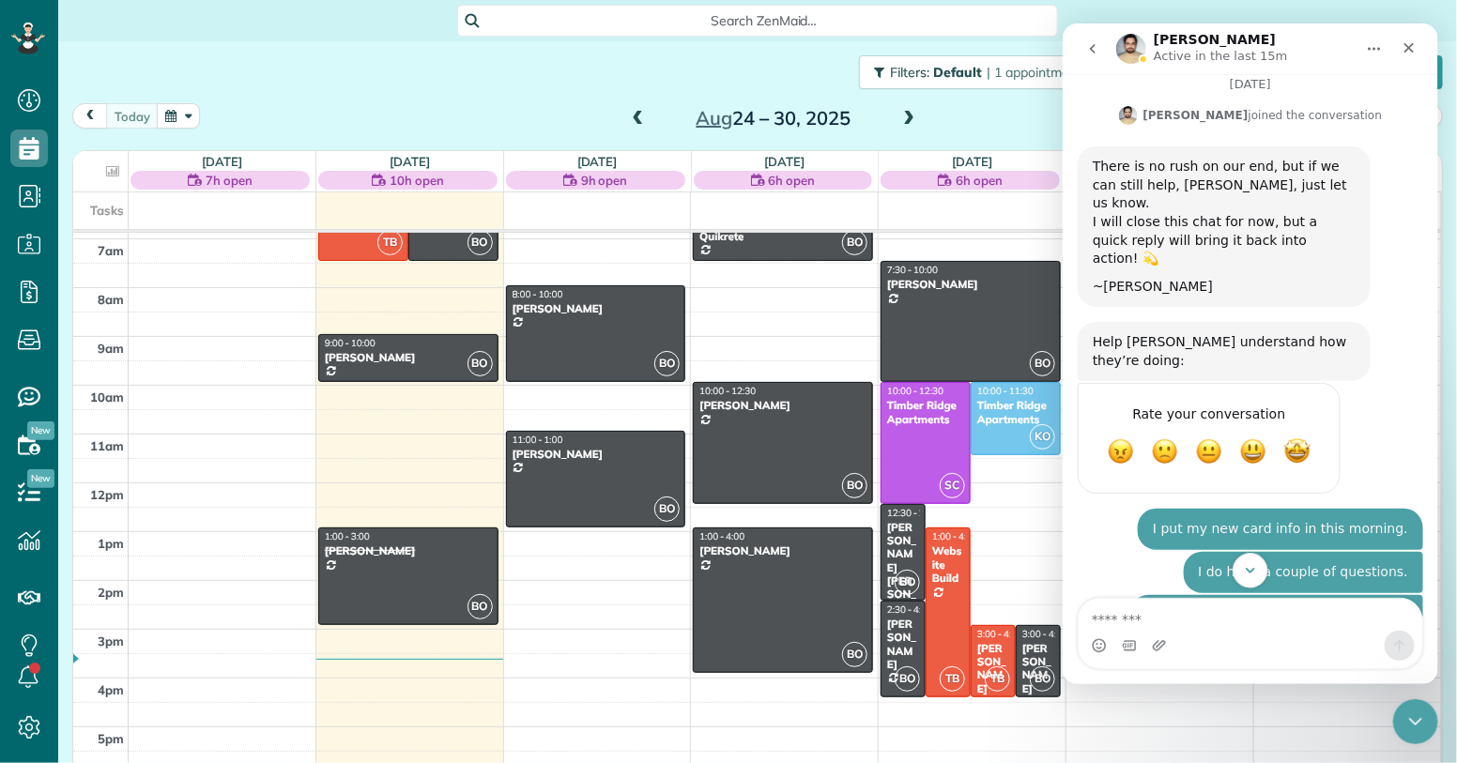
click at [1256, 566] on icon "Scroll to bottom" at bounding box center [1249, 570] width 17 height 17
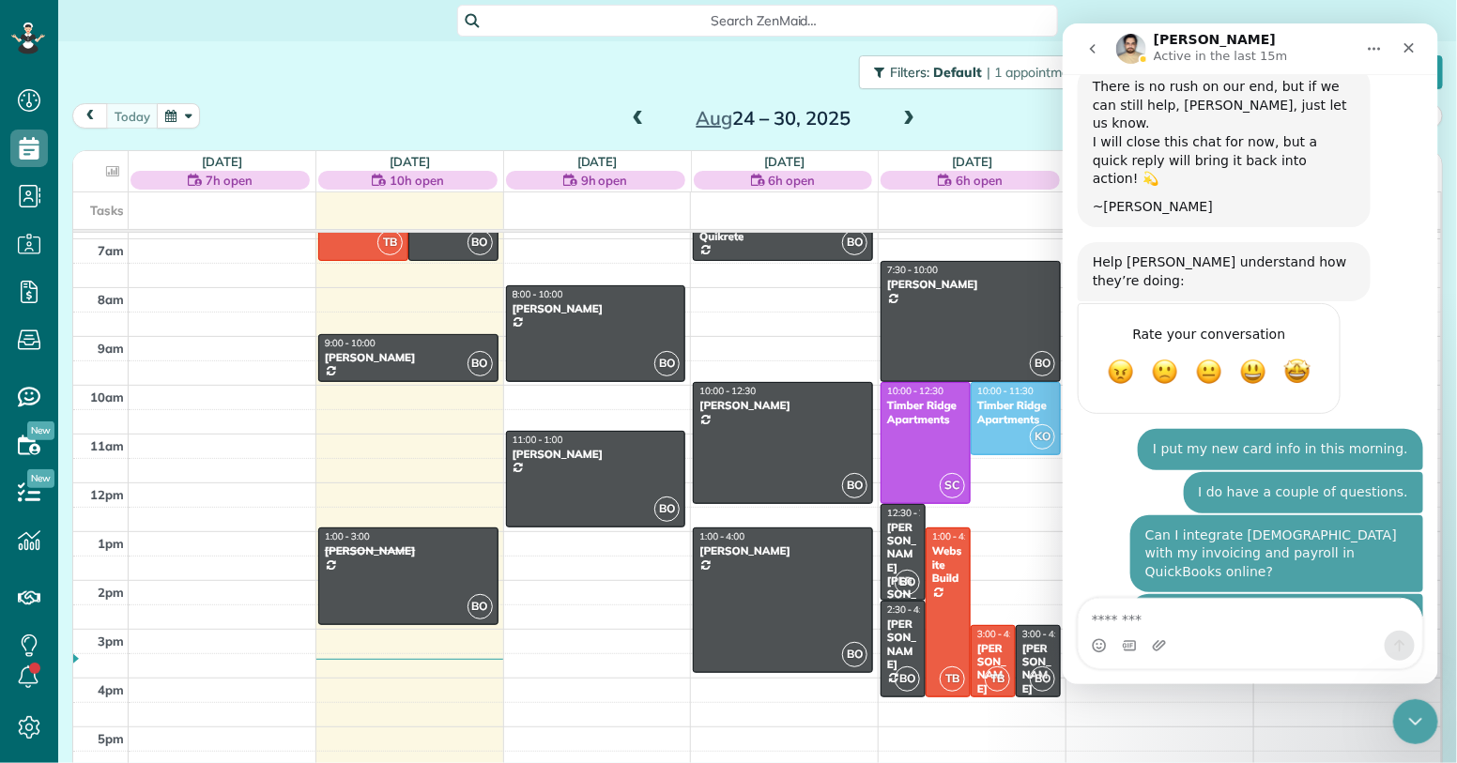
scroll to position [1276, 0]
click at [1131, 643] on icon "Gif picker" at bounding box center [1128, 644] width 13 height 10
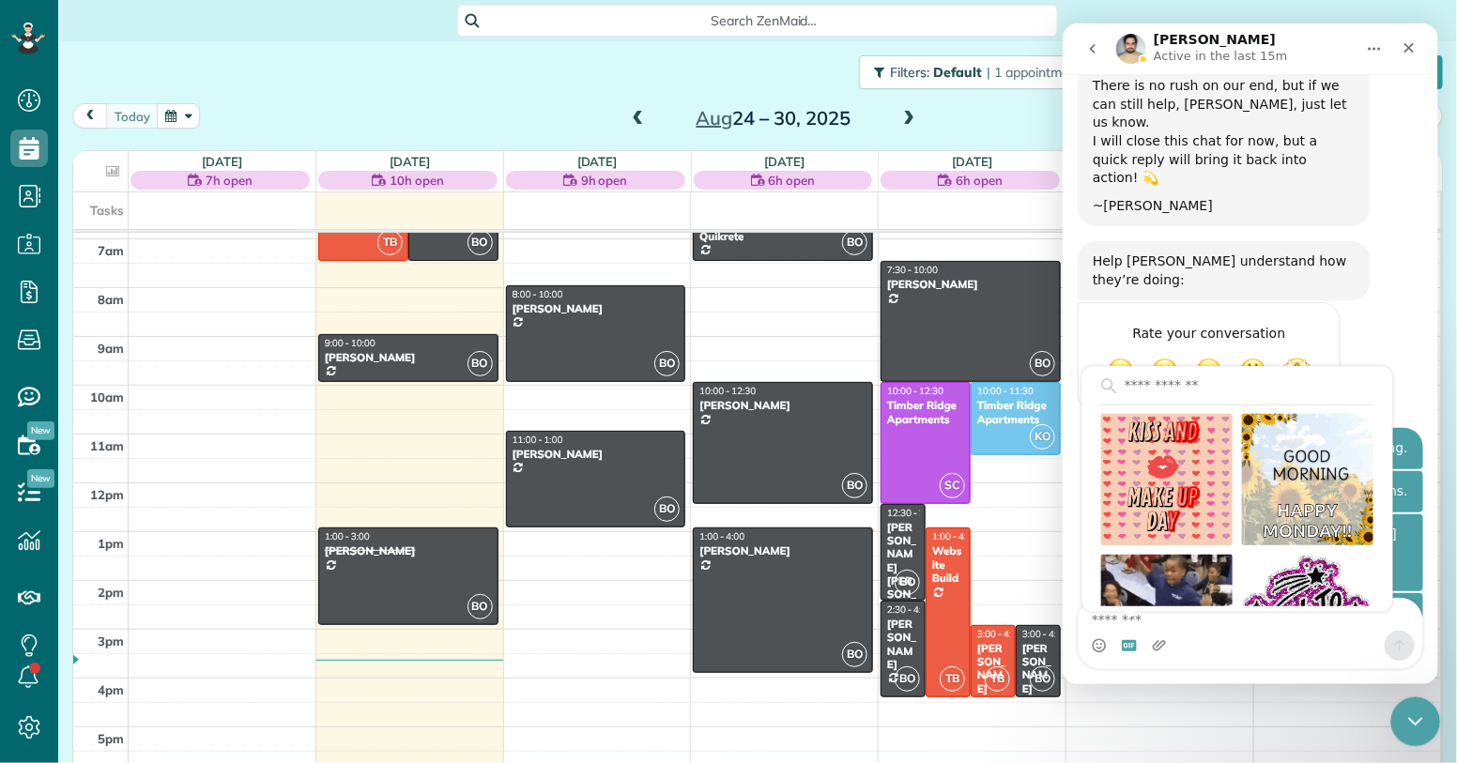
click at [1415, 723] on icon "Close Intercom Messenger" at bounding box center [1413, 719] width 23 height 23
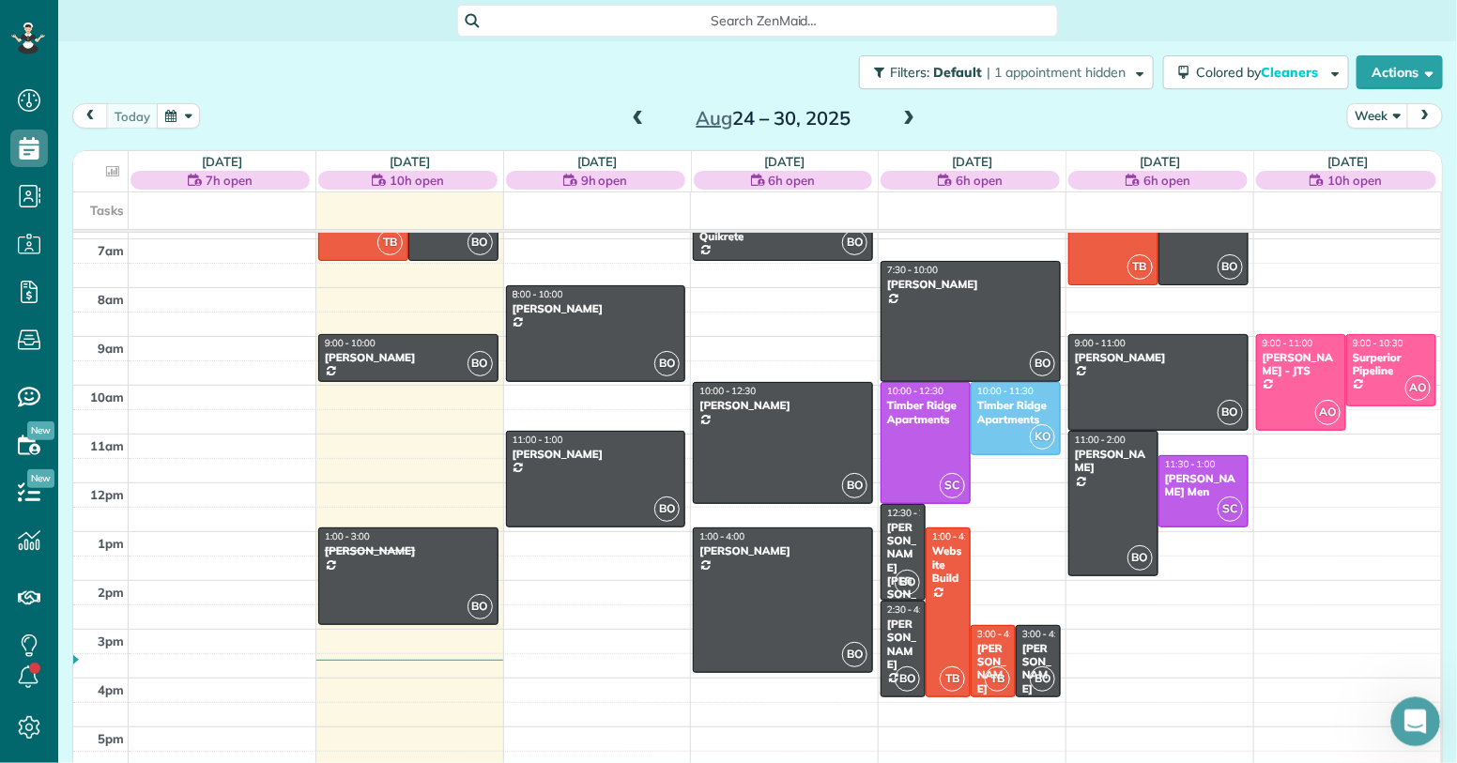
drag, startPoint x: 1415, startPoint y: 725, endPoint x: 2817, endPoint y: 1436, distance: 1571.9
click at [1416, 727] on icon "Open Intercom Messenger" at bounding box center [1413, 719] width 31 height 31
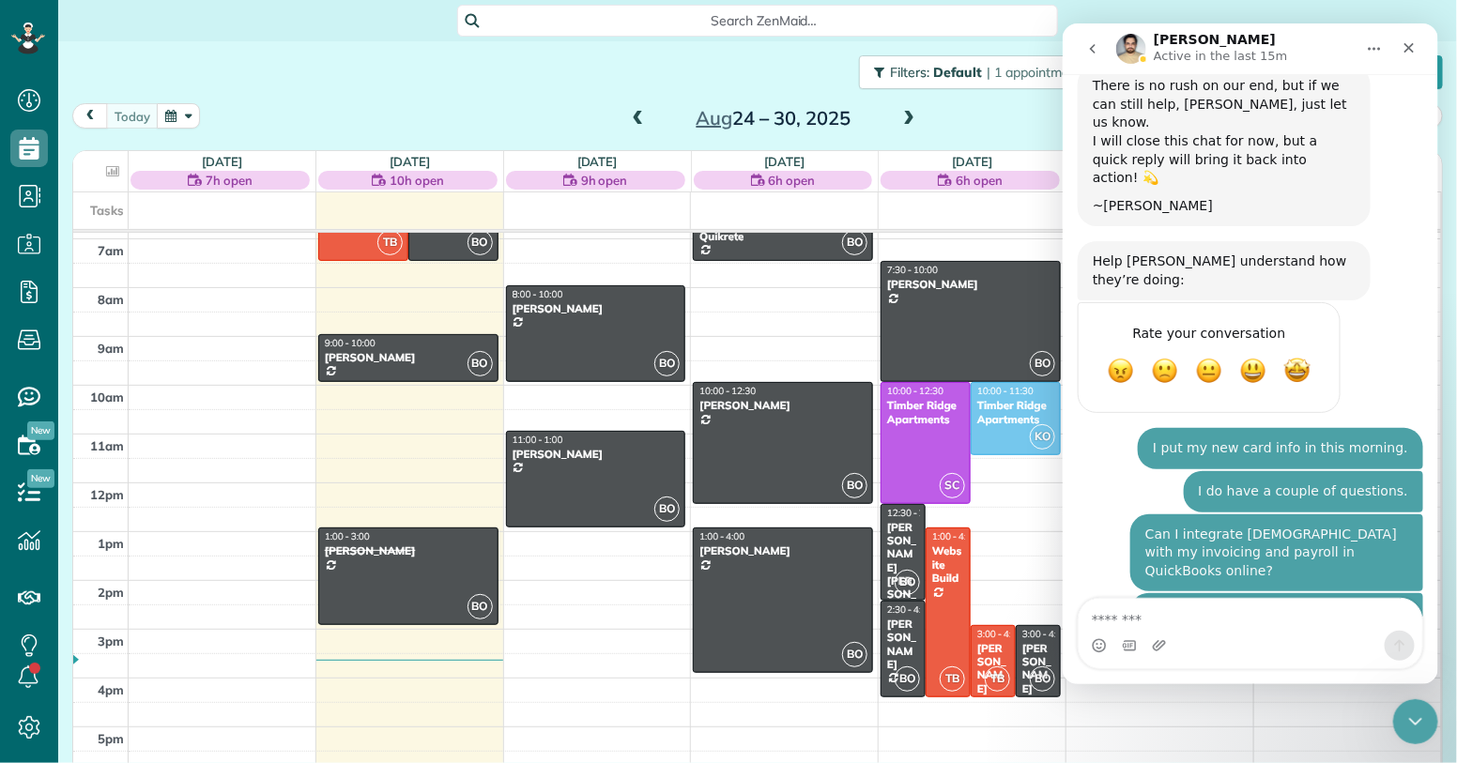
click at [1368, 44] on icon "Home" at bounding box center [1373, 47] width 15 height 15
click at [1371, 47] on icon "Home" at bounding box center [1373, 47] width 15 height 15
click at [1153, 649] on icon "Upload attachment" at bounding box center [1158, 644] width 13 height 10
click at [1403, 53] on icon "Close" at bounding box center [1408, 46] width 15 height 15
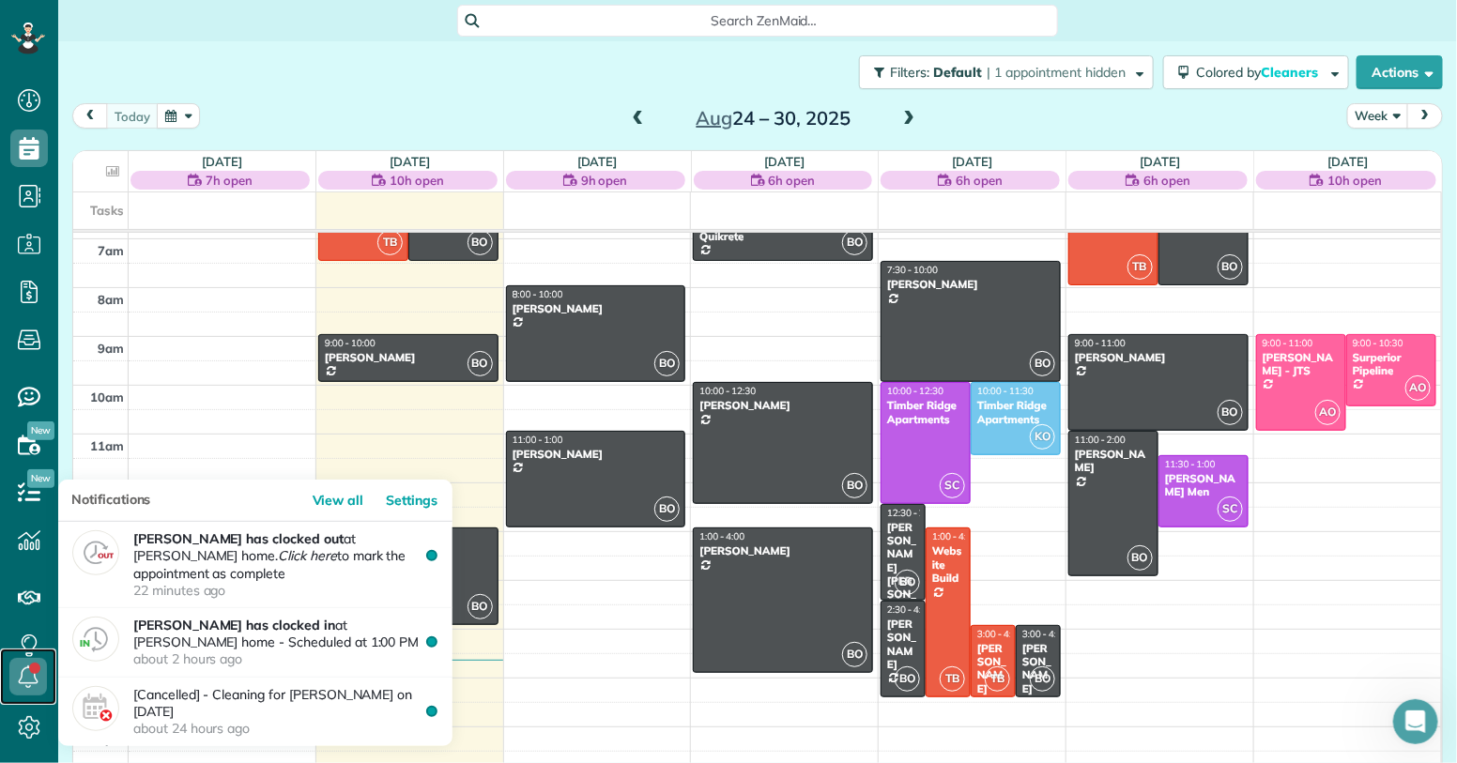
click at [42, 675] on icon at bounding box center [28, 677] width 38 height 38
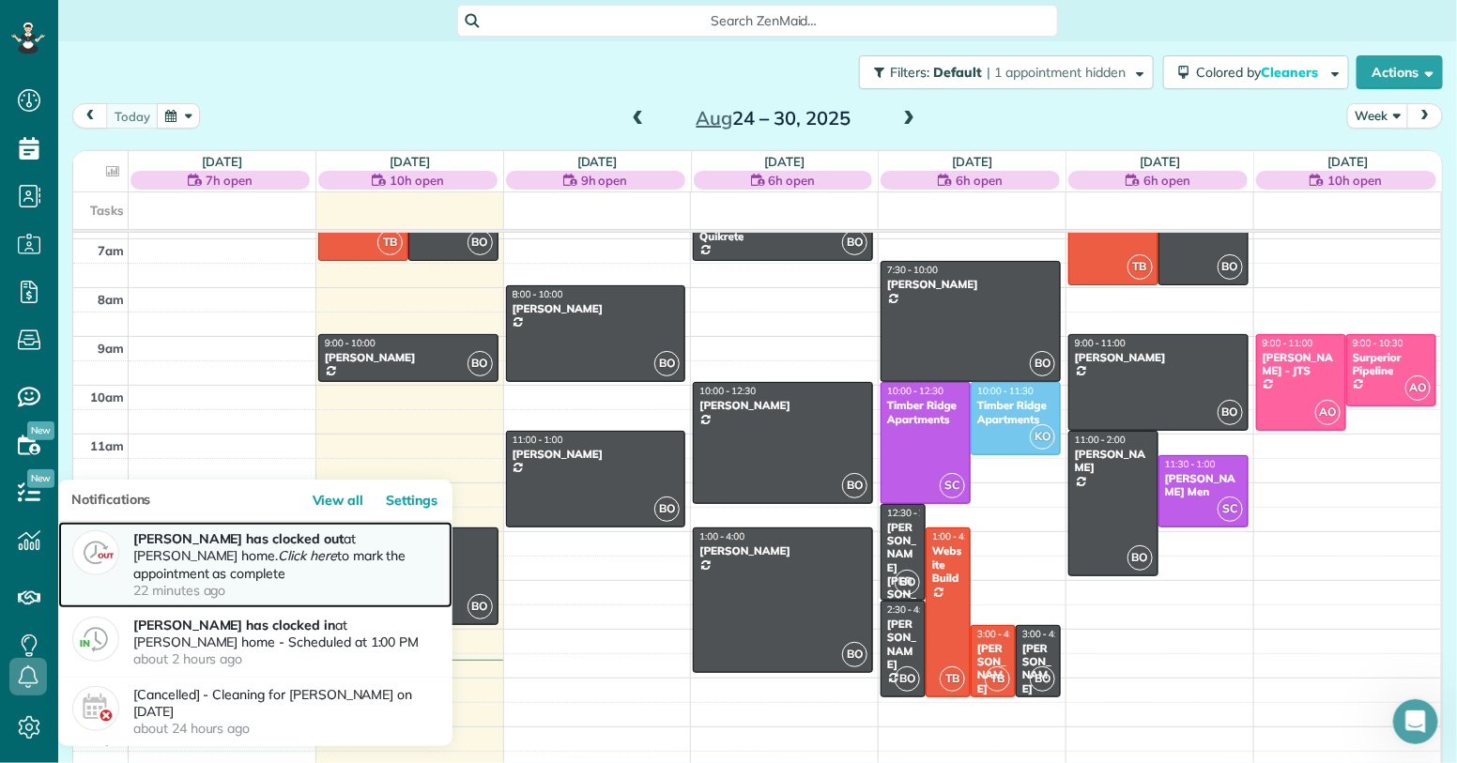
click at [346, 574] on p "Bobby Lee Ochoa has clocked out at Ann Curtis's home. Click here to mark the ap…" at bounding box center [285, 565] width 305 height 69
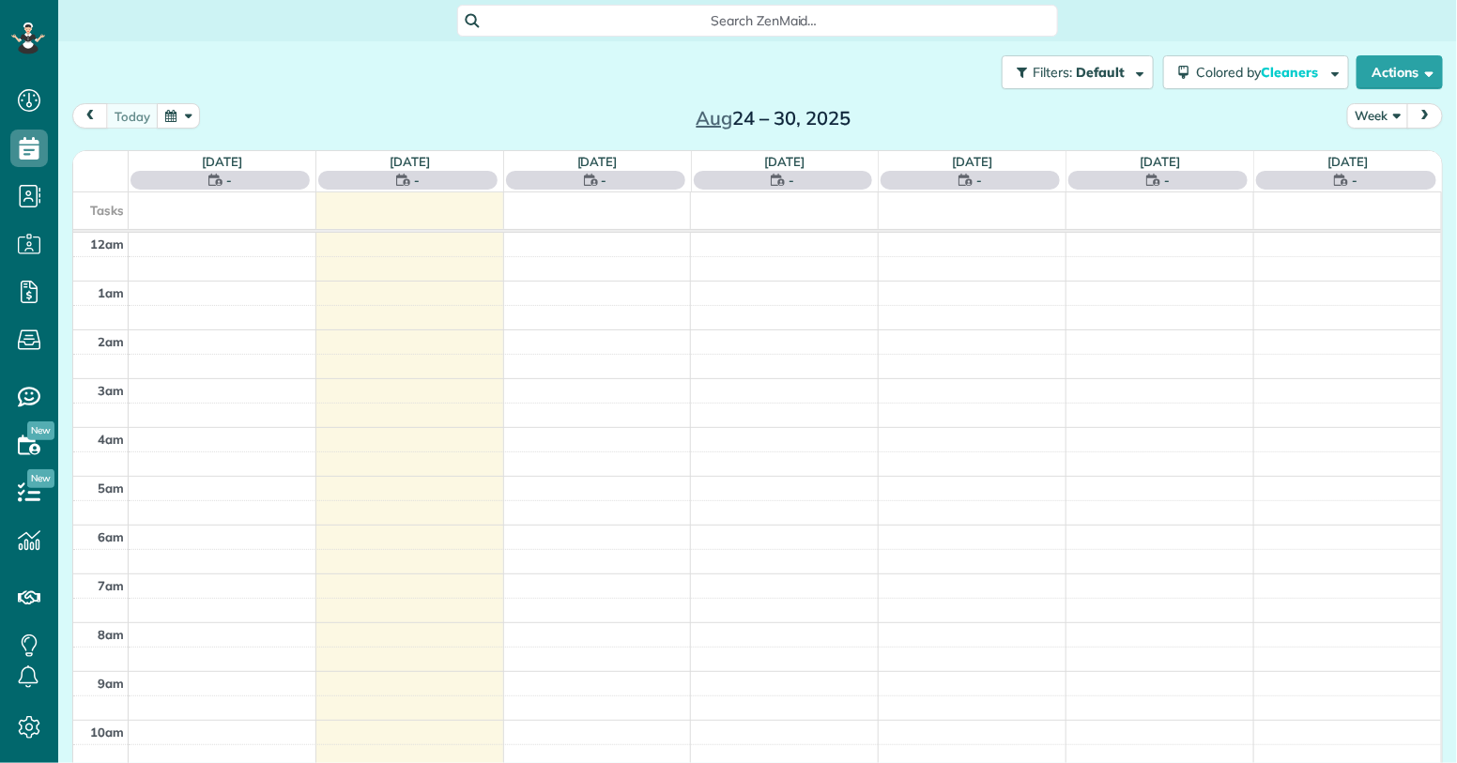
scroll to position [341, 0]
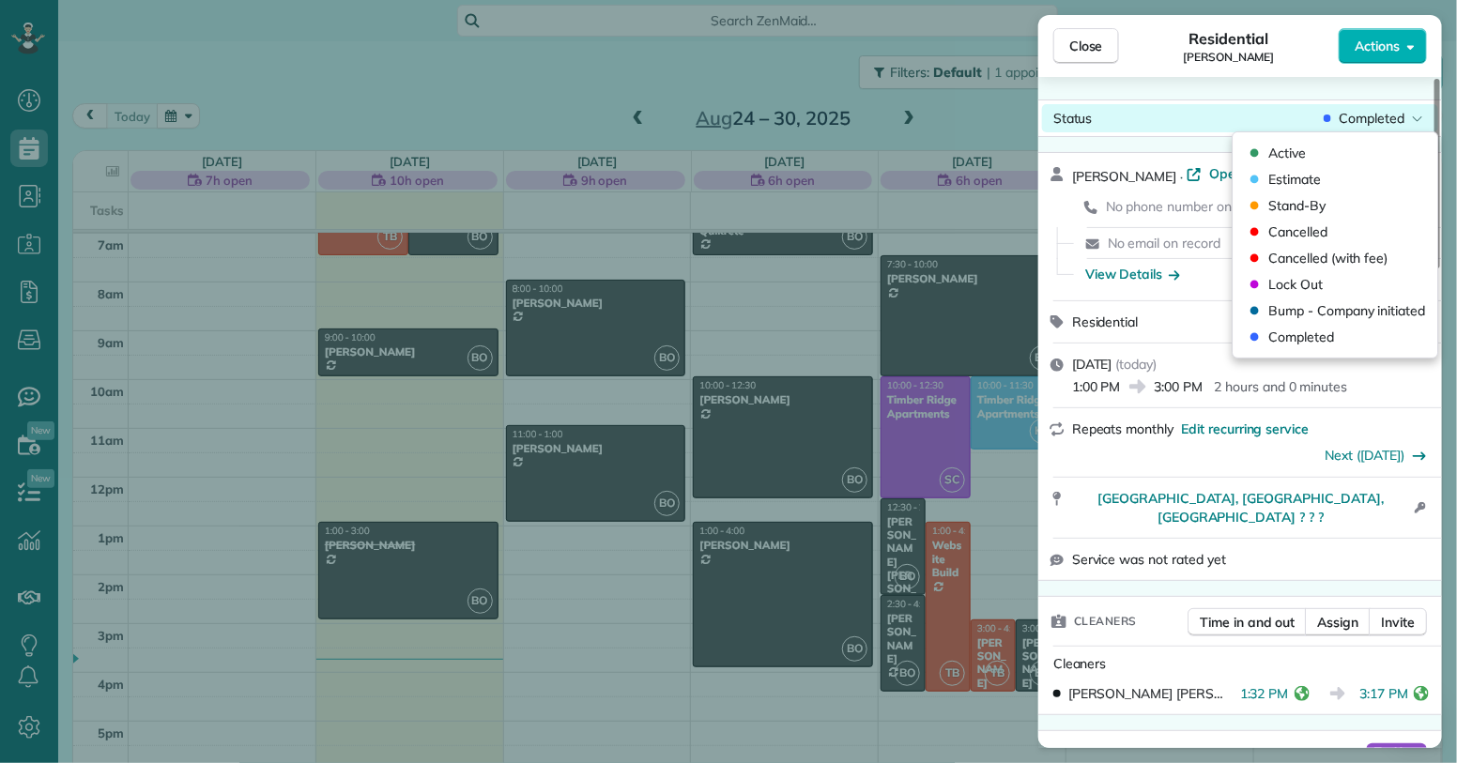
click at [1408, 121] on div "Completed" at bounding box center [1373, 118] width 107 height 19
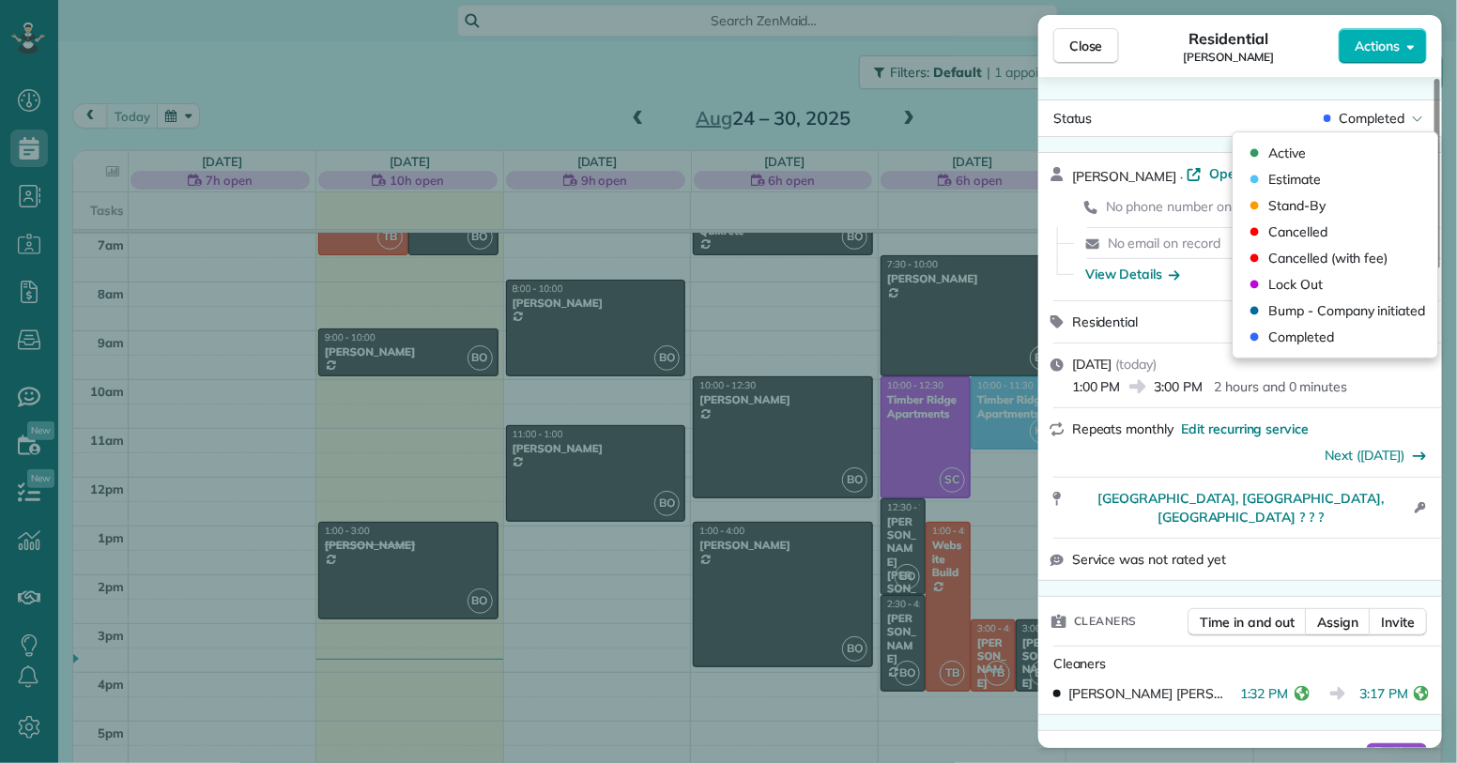
click at [1272, 88] on div "Status Completed Ann Curtis · Open profile No phone number on record Add phone …" at bounding box center [1241, 412] width 404 height 671
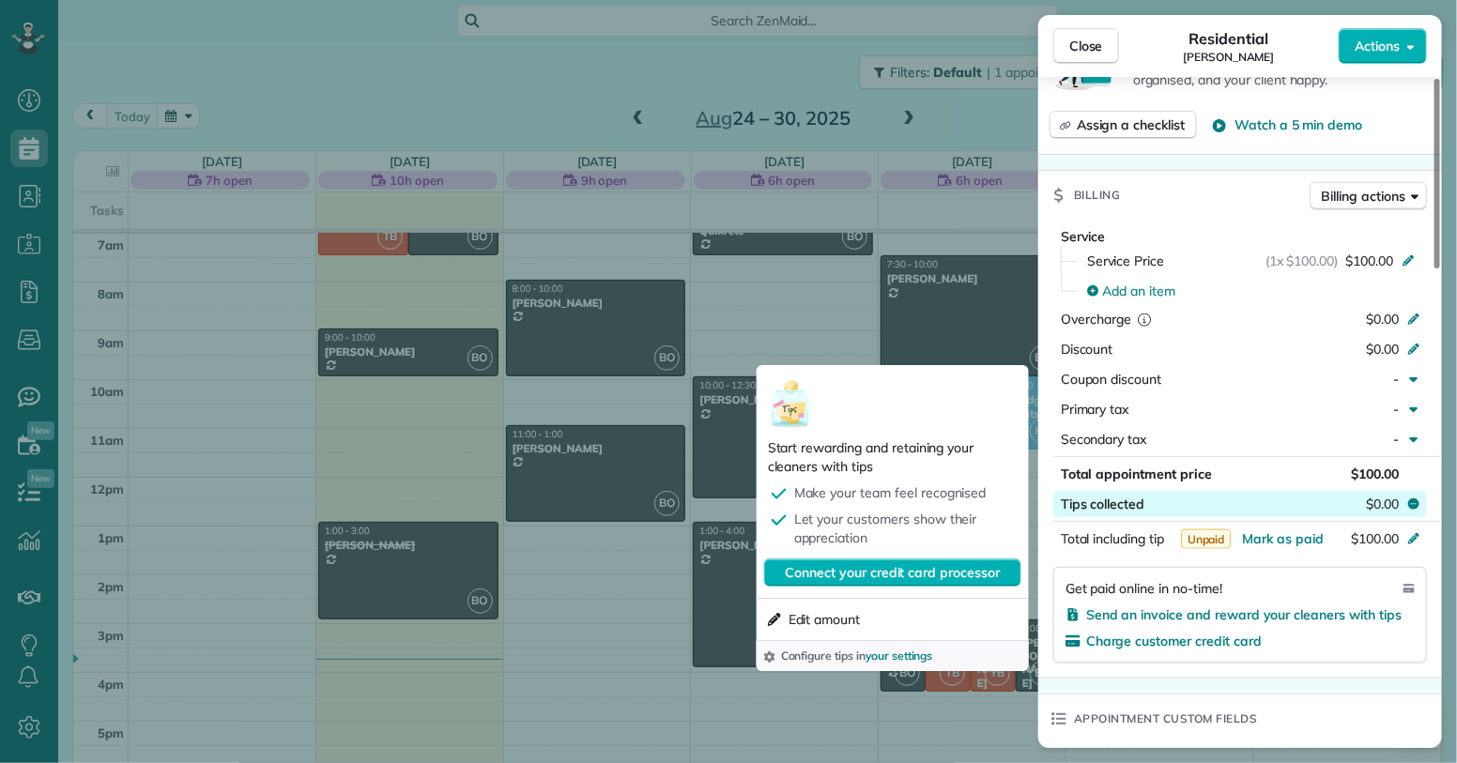
scroll to position [769, 0]
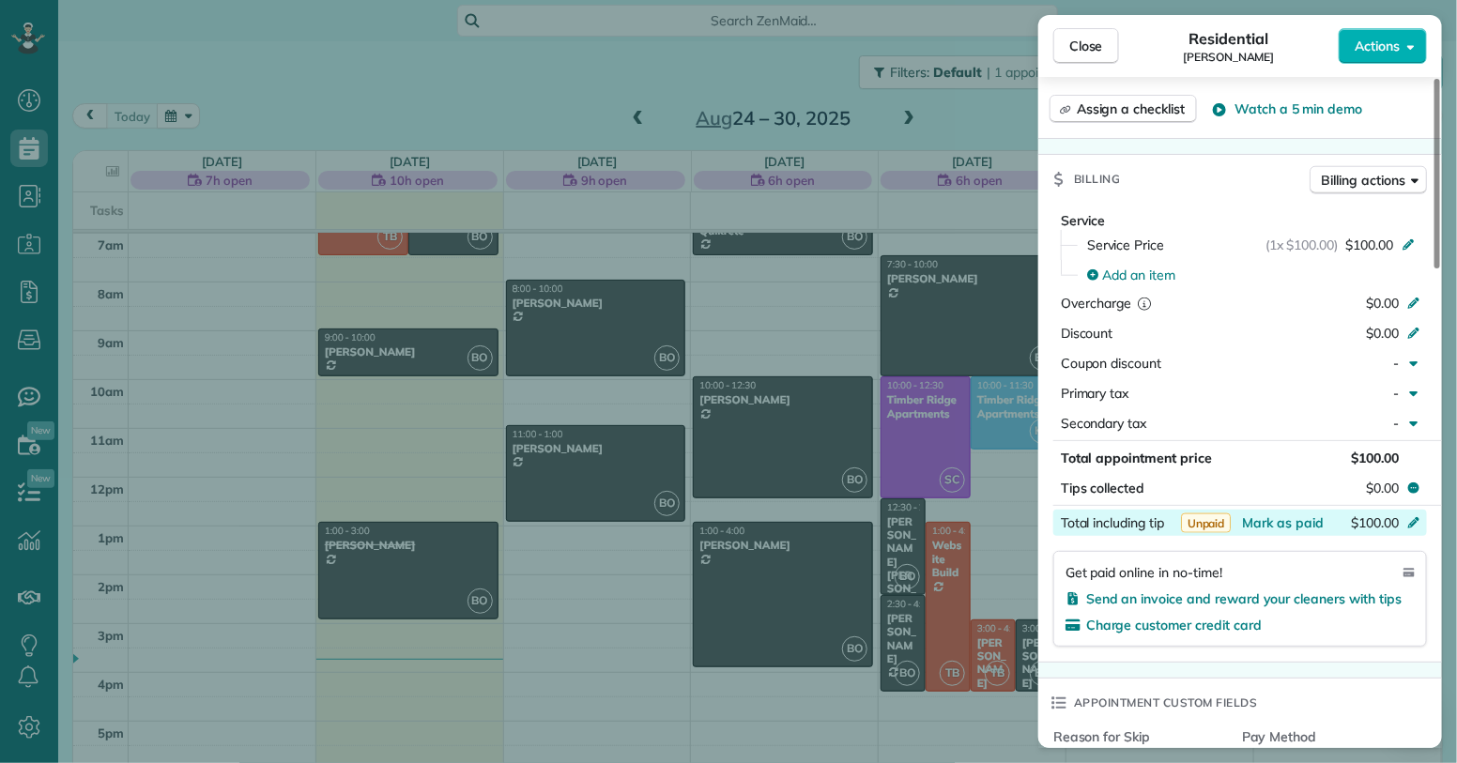
click at [1365, 515] on span "$100.00" at bounding box center [1375, 523] width 48 height 17
click at [1260, 514] on span "Hit ENTER to save" at bounding box center [1266, 522] width 110 height 17
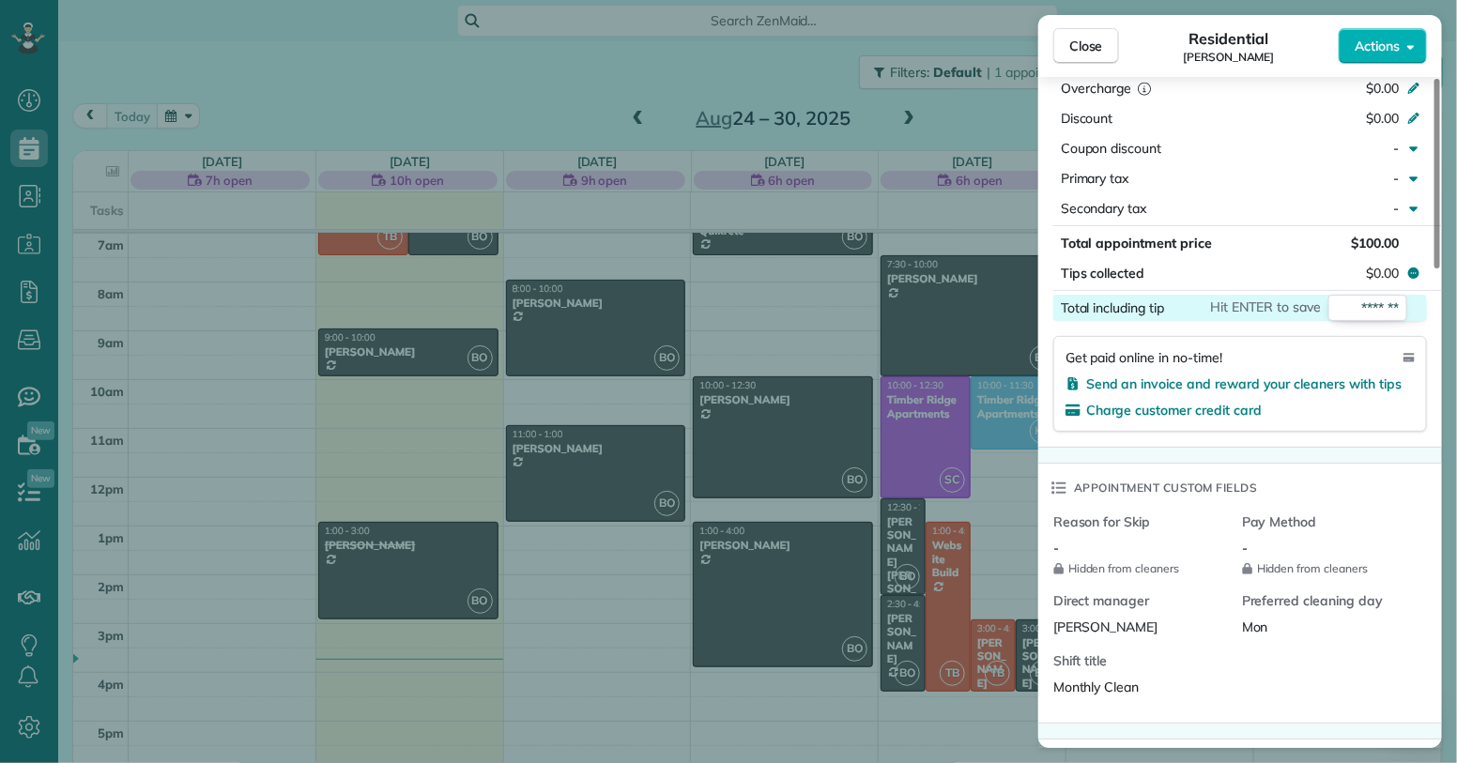
scroll to position [965, 0]
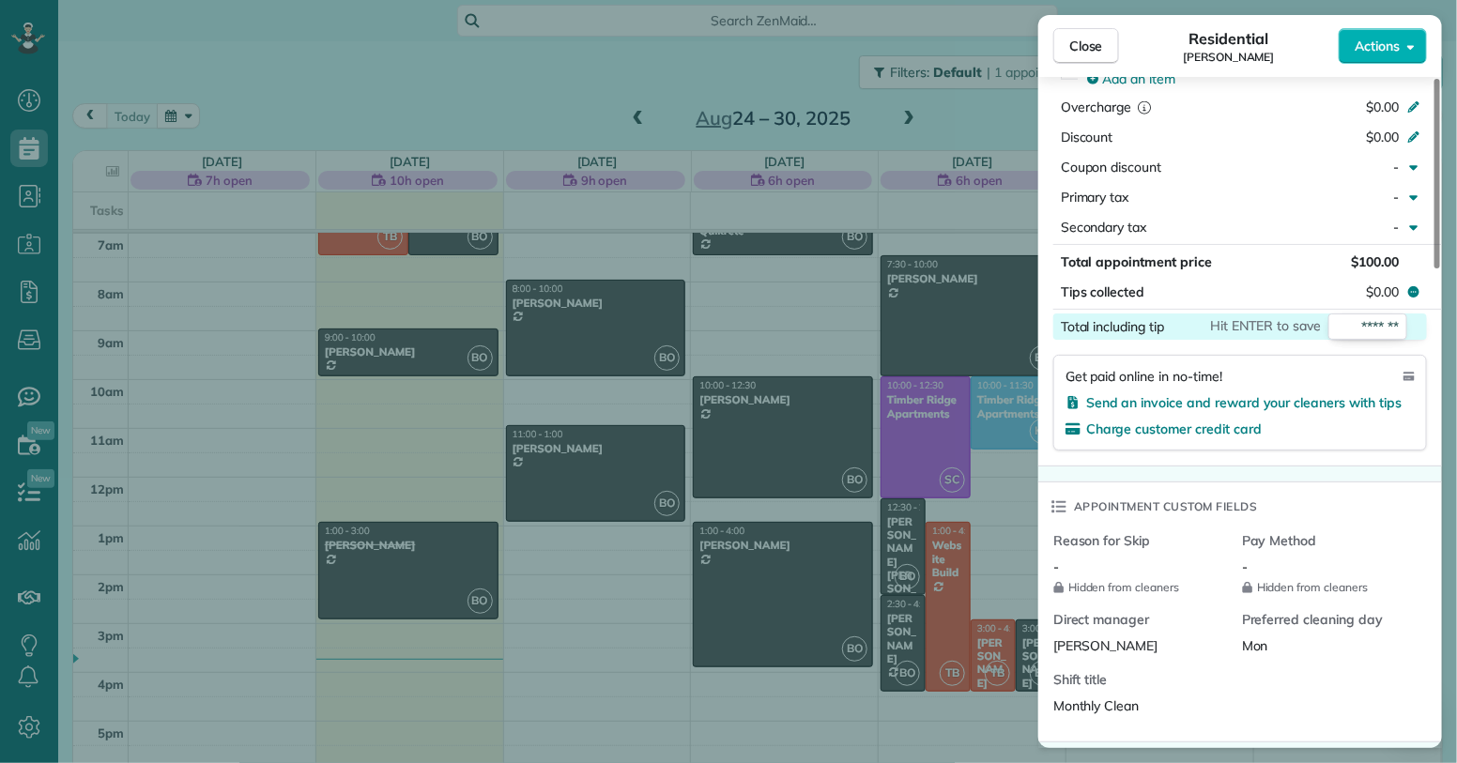
click at [1267, 317] on span "Hit ENTER to save" at bounding box center [1266, 325] width 110 height 17
click at [1392, 314] on input "*******" at bounding box center [1368, 327] width 79 height 26
click at [1415, 317] on icon at bounding box center [1414, 324] width 15 height 15
click at [1249, 317] on span "Hit ENTER to save" at bounding box center [1266, 325] width 110 height 17
click at [1361, 288] on div "Service Service Price (1x $100.00) $100.00 Add an item Overcharge $0.00 Discoun…" at bounding box center [1241, 237] width 404 height 458
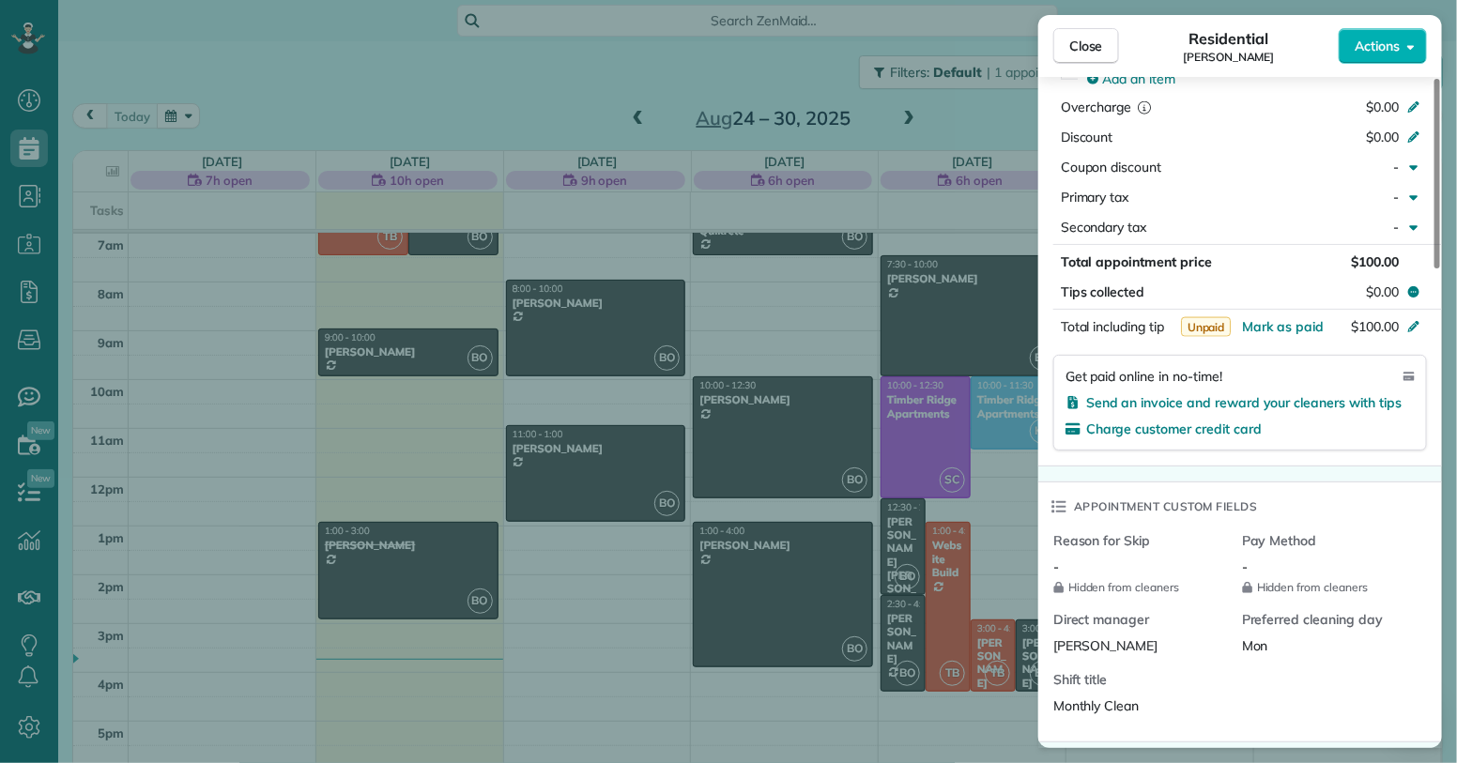
click at [1212, 317] on span "Unpaid" at bounding box center [1206, 327] width 51 height 20
click at [1315, 318] on span "Mark as paid" at bounding box center [1283, 326] width 82 height 17
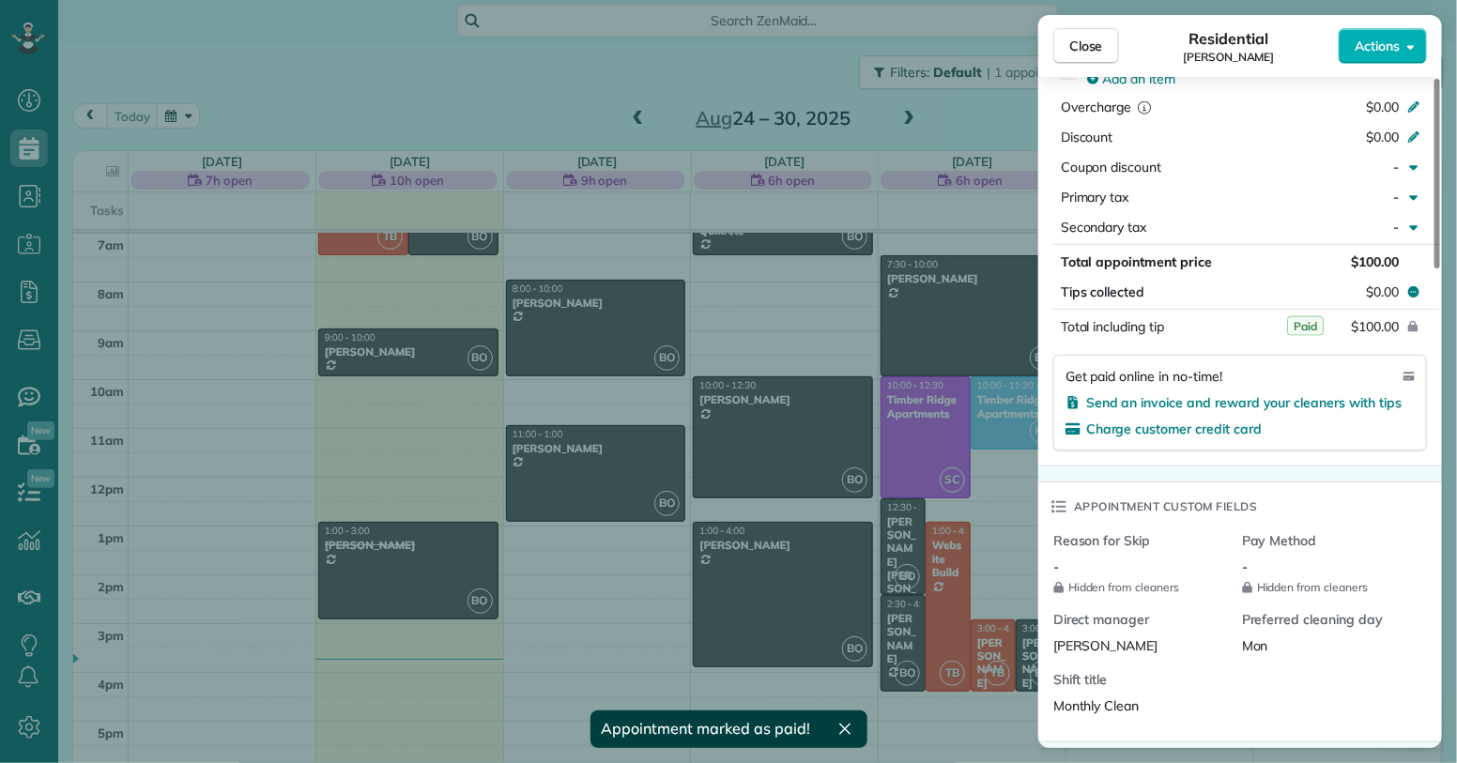
click at [1294, 254] on div "Total appointment price $100.00" at bounding box center [1241, 262] width 374 height 26
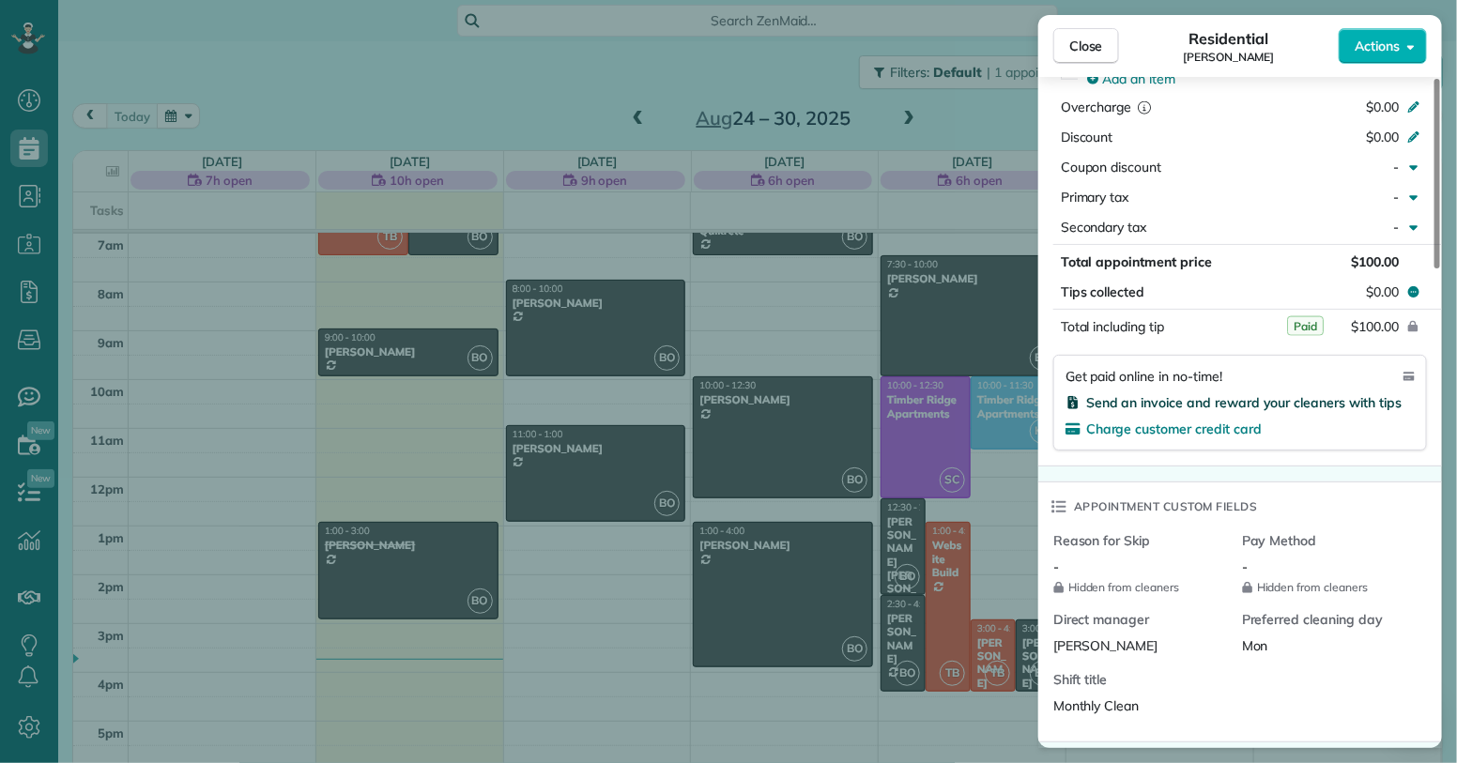
click at [1265, 394] on span "Send an invoice and reward your cleaners with tips" at bounding box center [1244, 402] width 316 height 17
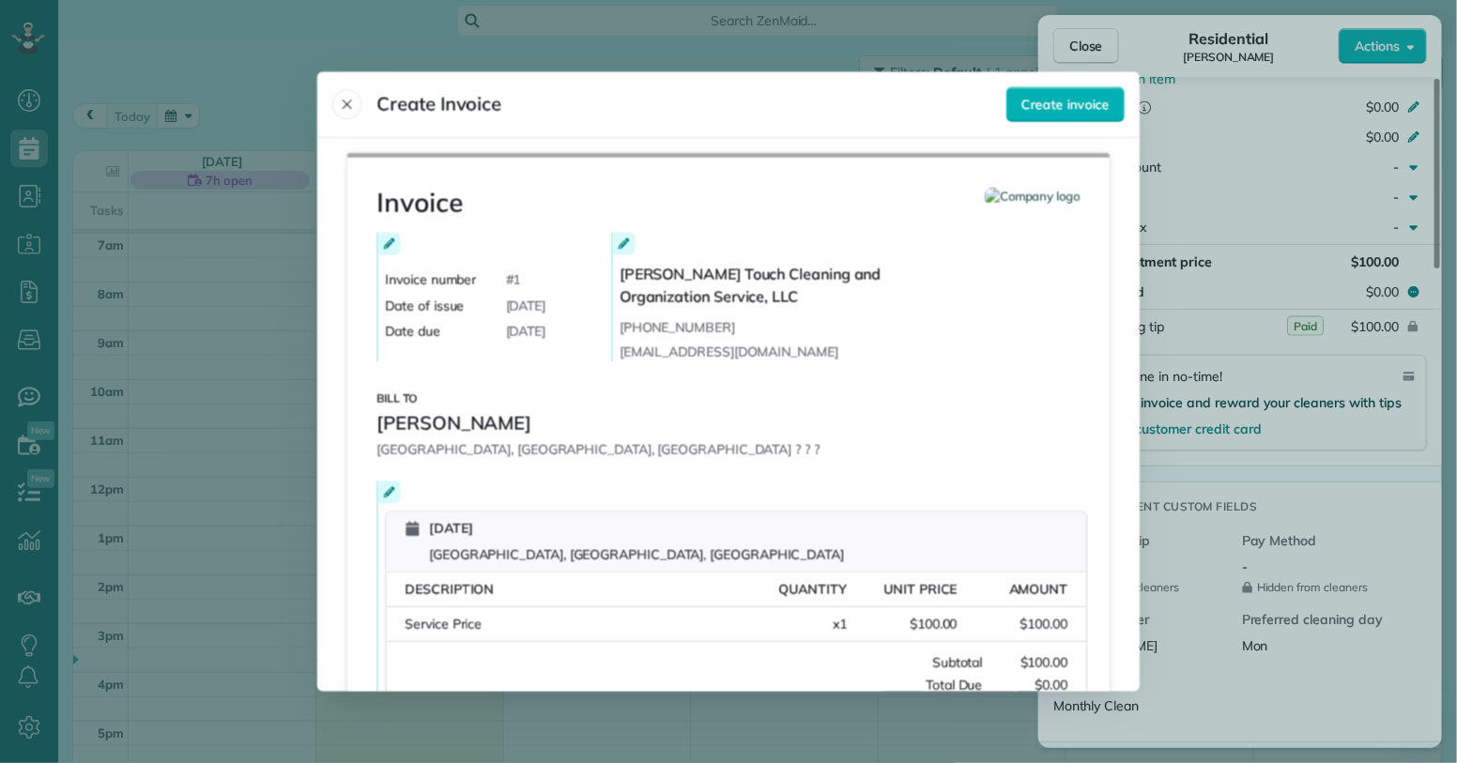
click at [1266, 384] on div at bounding box center [728, 381] width 1457 height 763
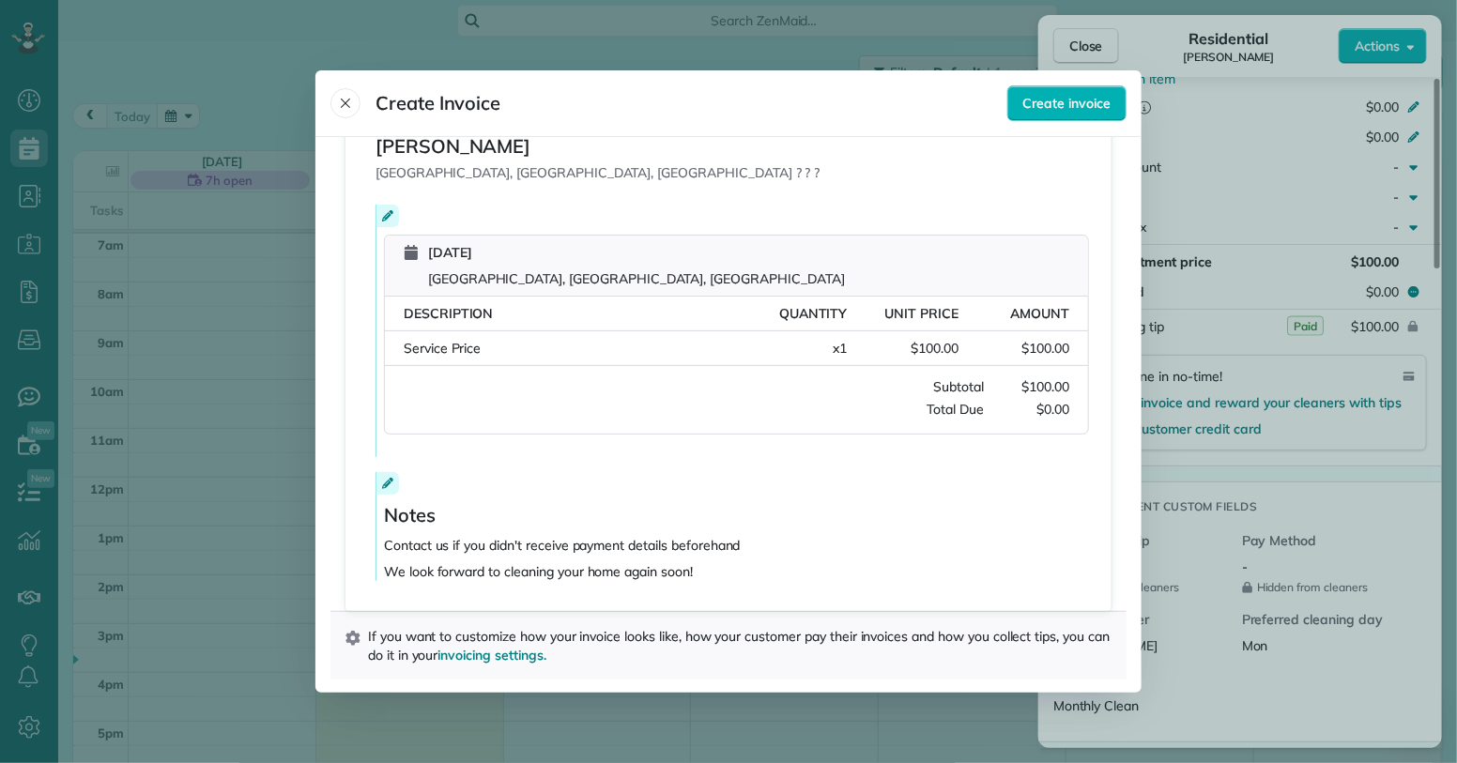
scroll to position [0, 0]
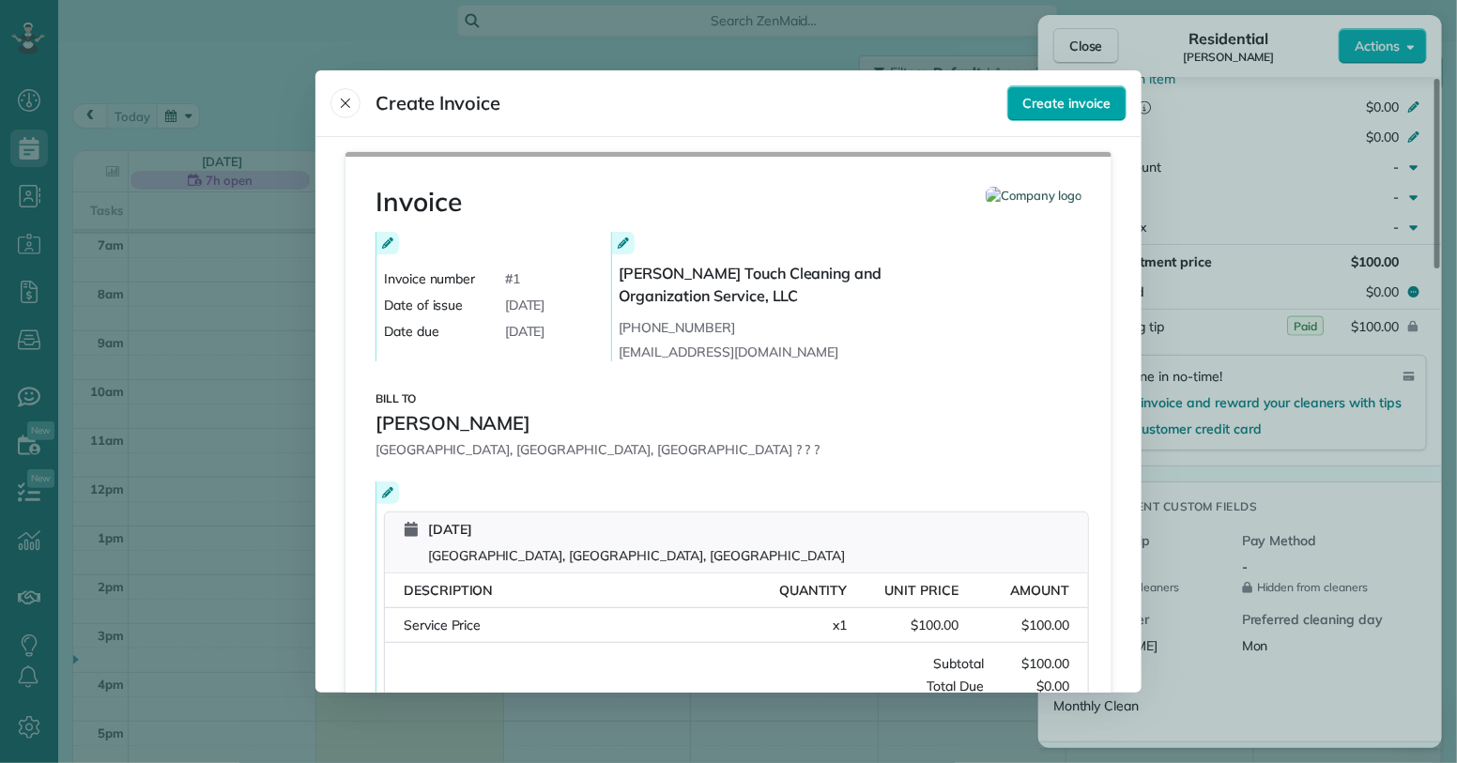
click at [1094, 105] on span "Create invoice" at bounding box center [1067, 103] width 87 height 19
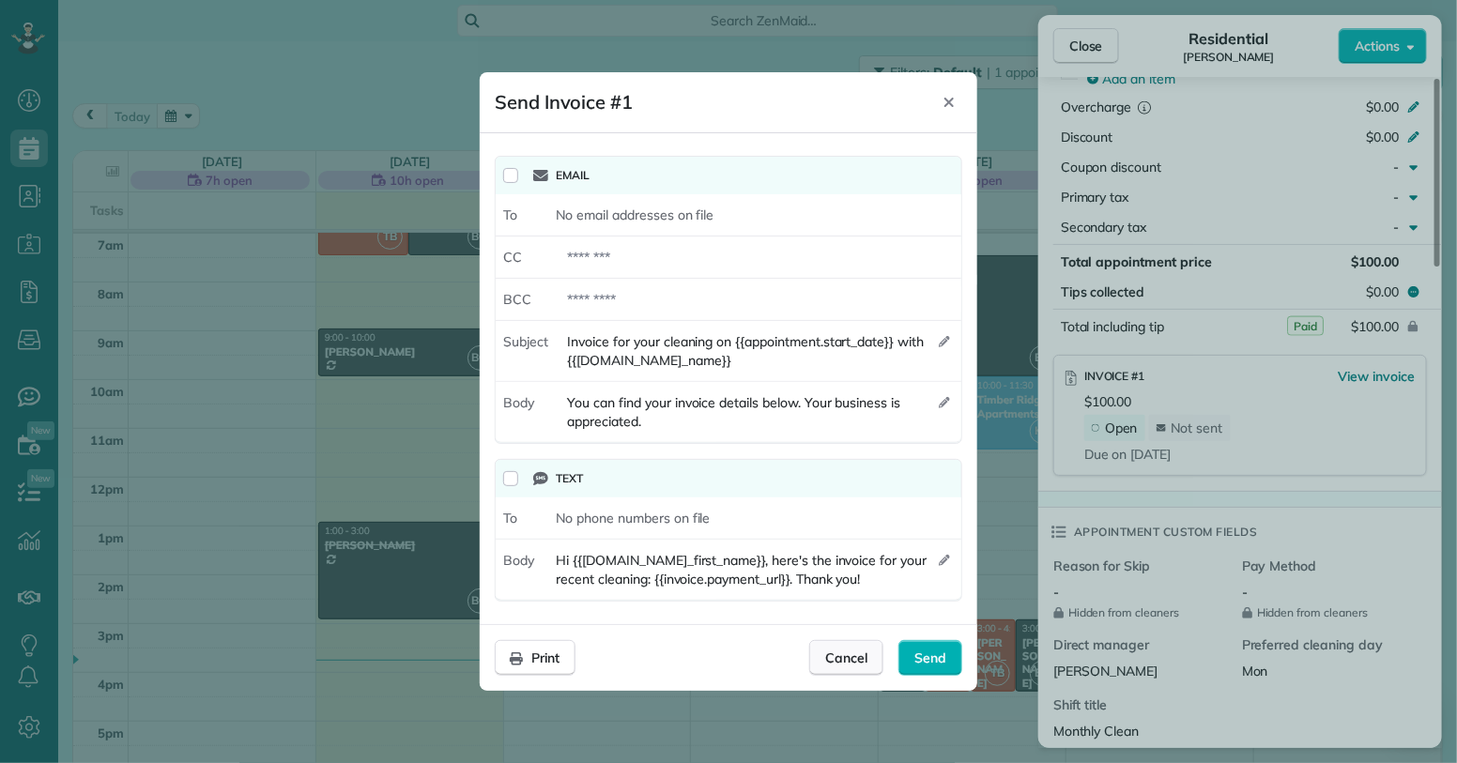
click at [855, 667] on div "Cancel" at bounding box center [846, 658] width 74 height 36
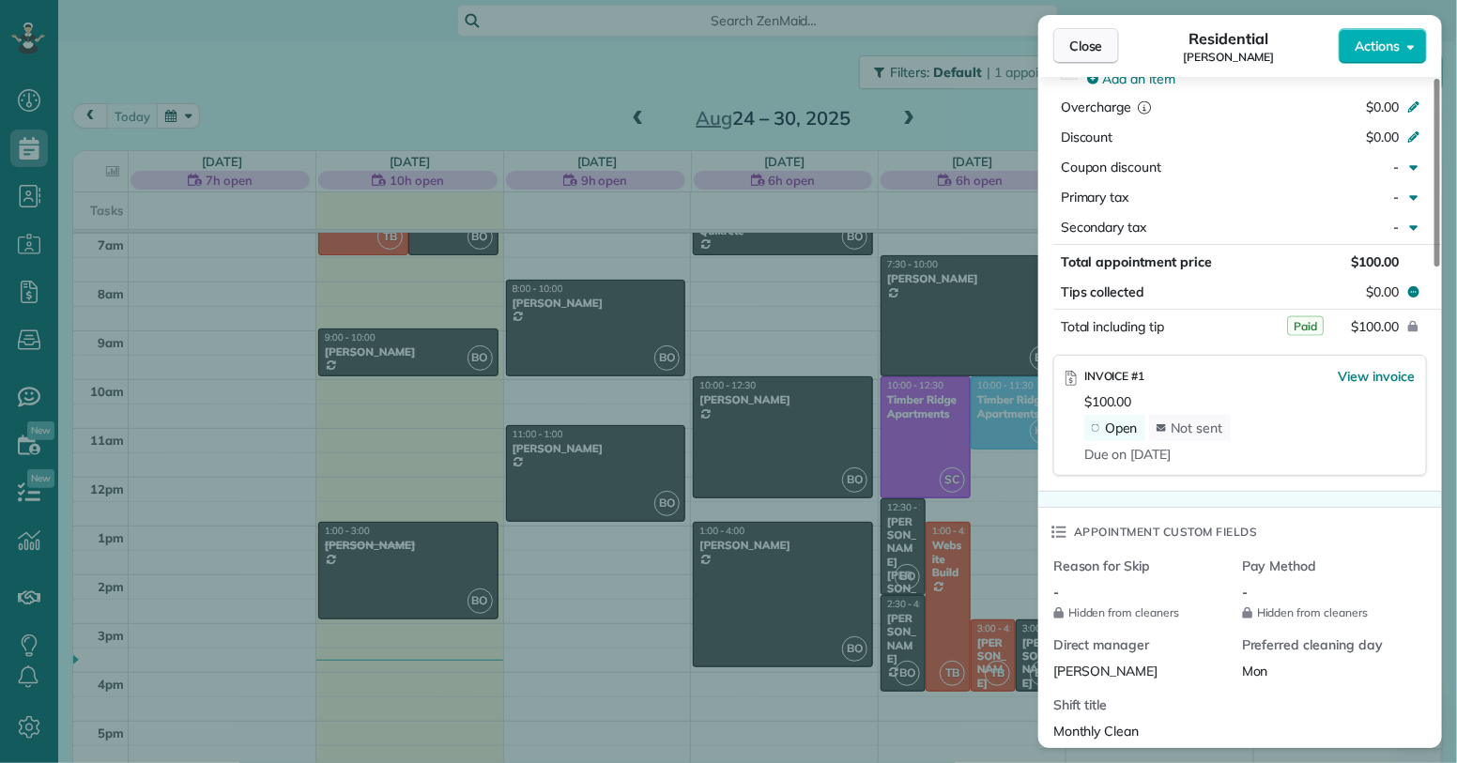
click at [1062, 40] on button "Close" at bounding box center [1087, 46] width 66 height 36
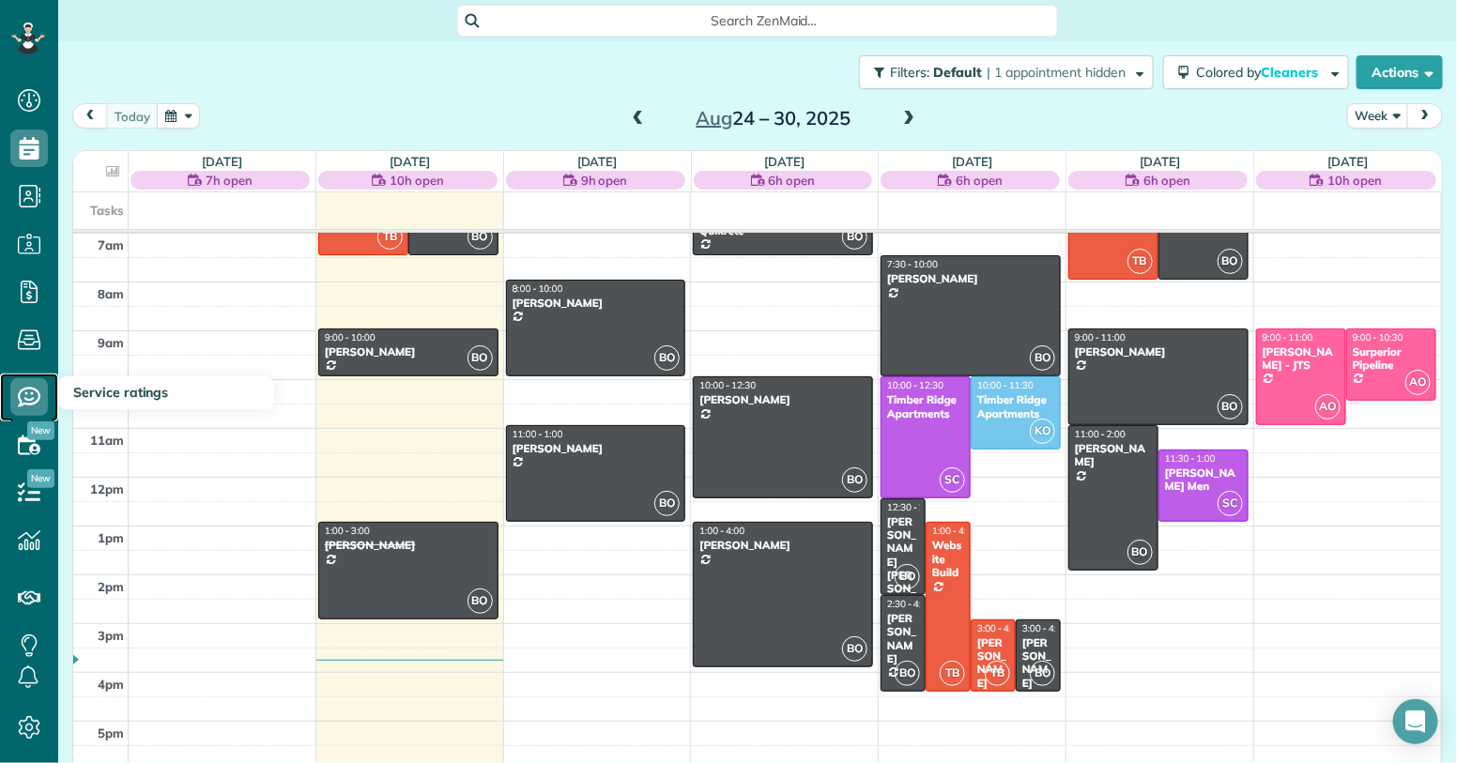
click at [34, 400] on icon at bounding box center [29, 397] width 38 height 38
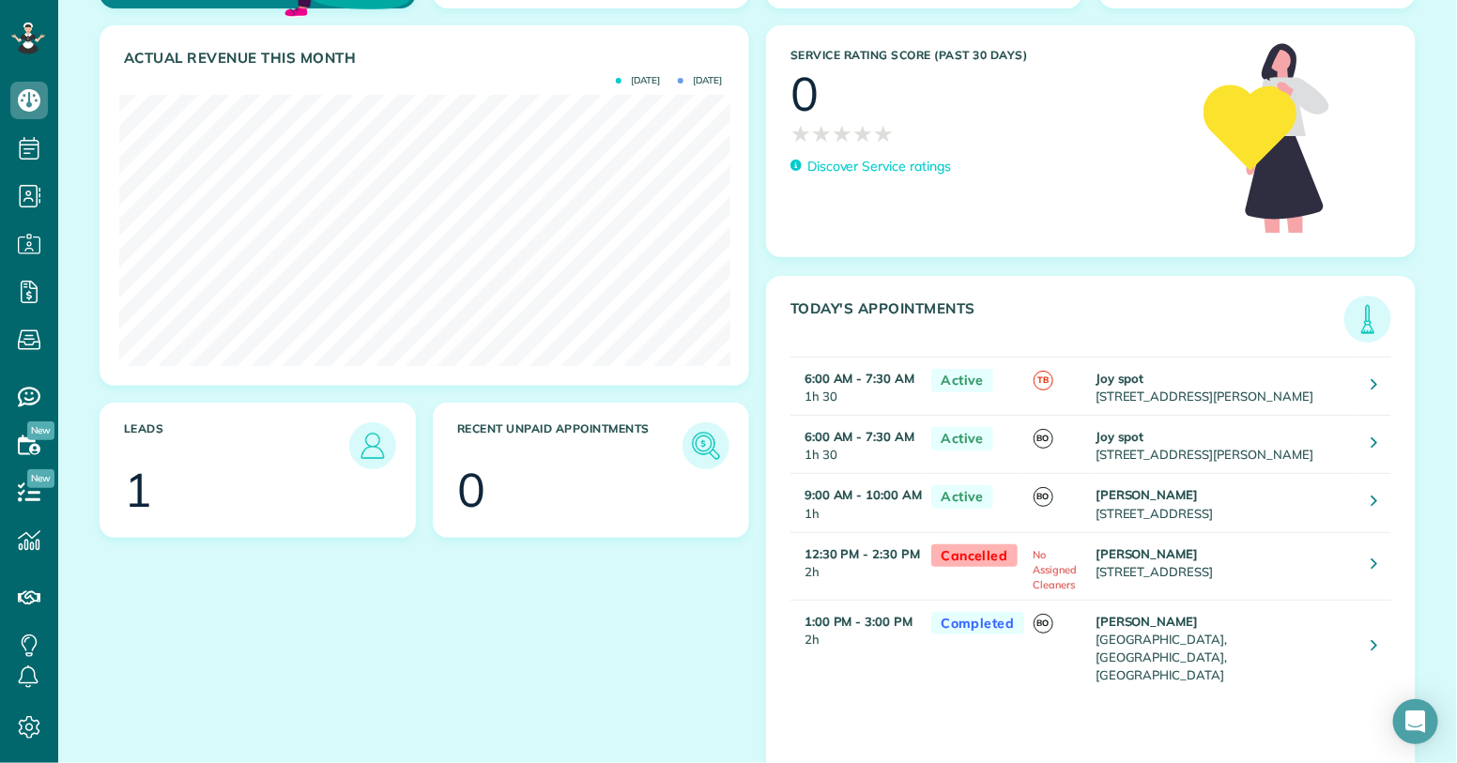
scroll to position [196, 0]
click at [1373, 636] on icon at bounding box center [1375, 645] width 7 height 19
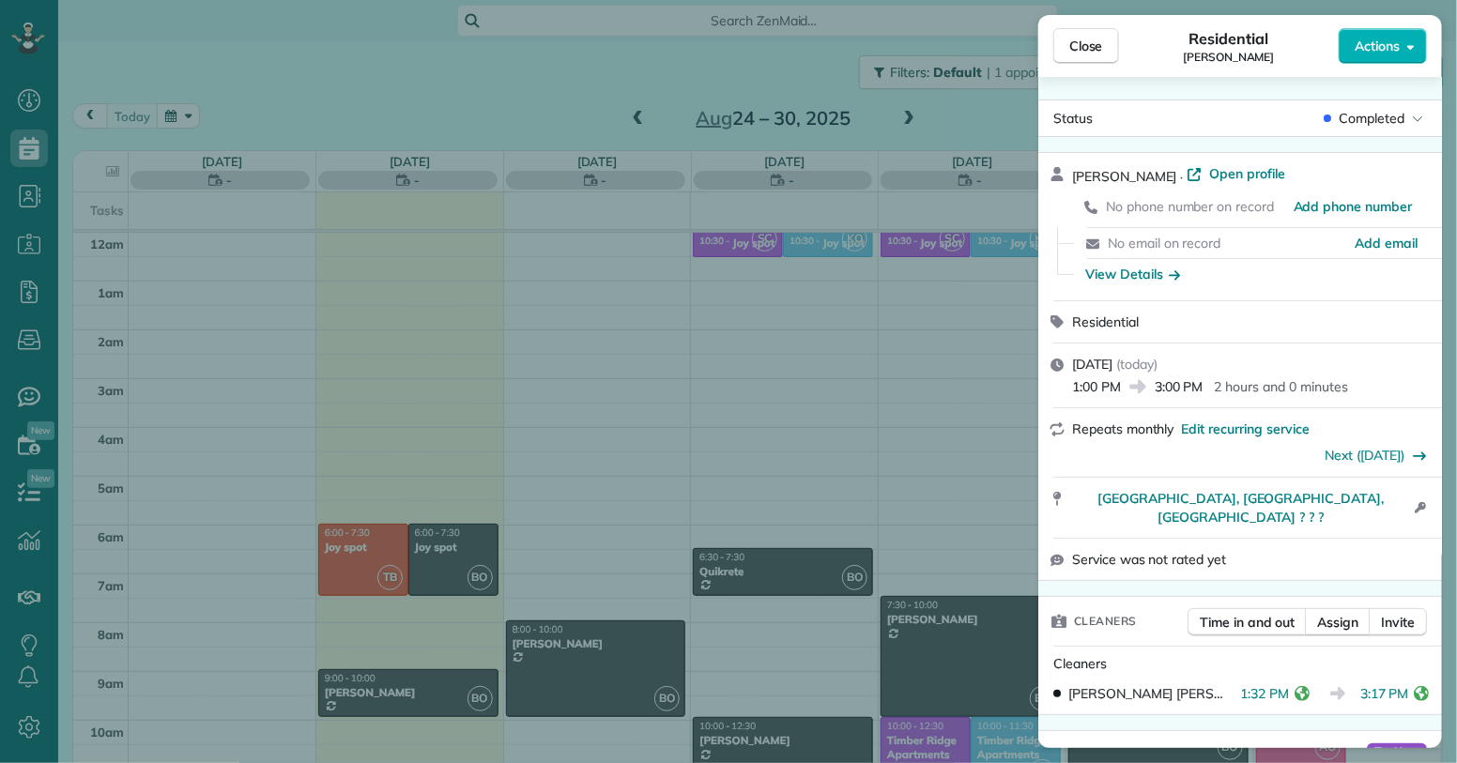
scroll to position [341, 0]
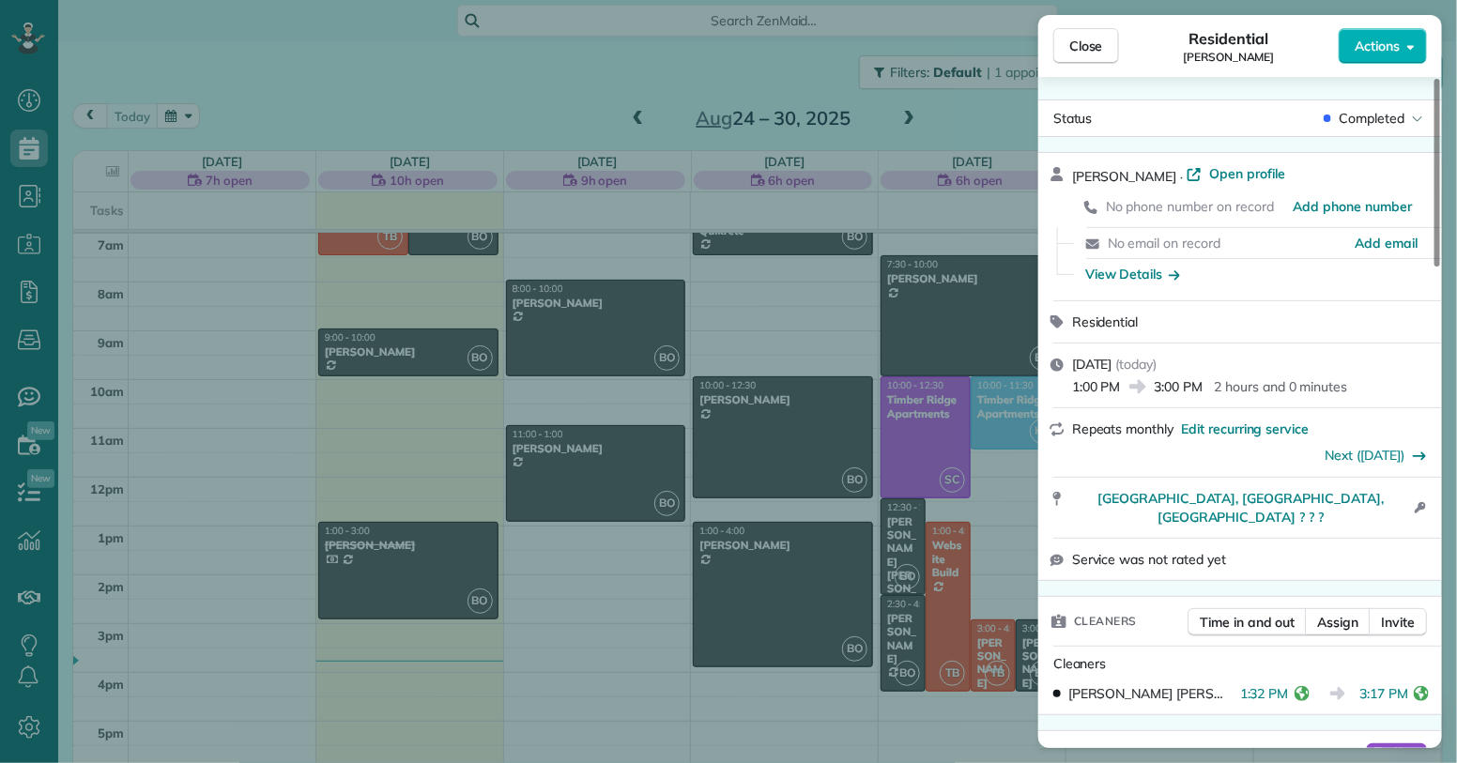
click at [1209, 550] on span "Service was not rated yet" at bounding box center [1149, 559] width 154 height 19
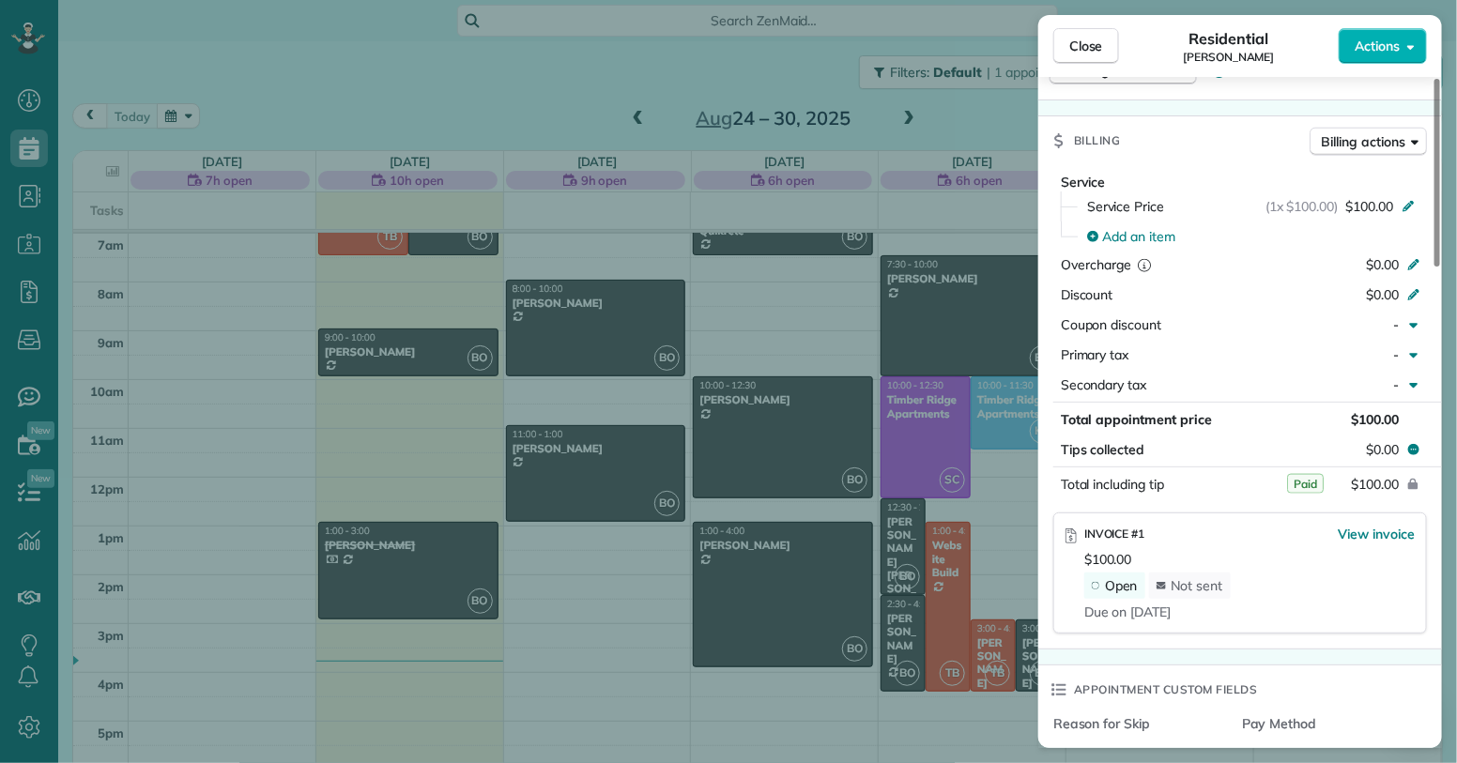
scroll to position [800, 0]
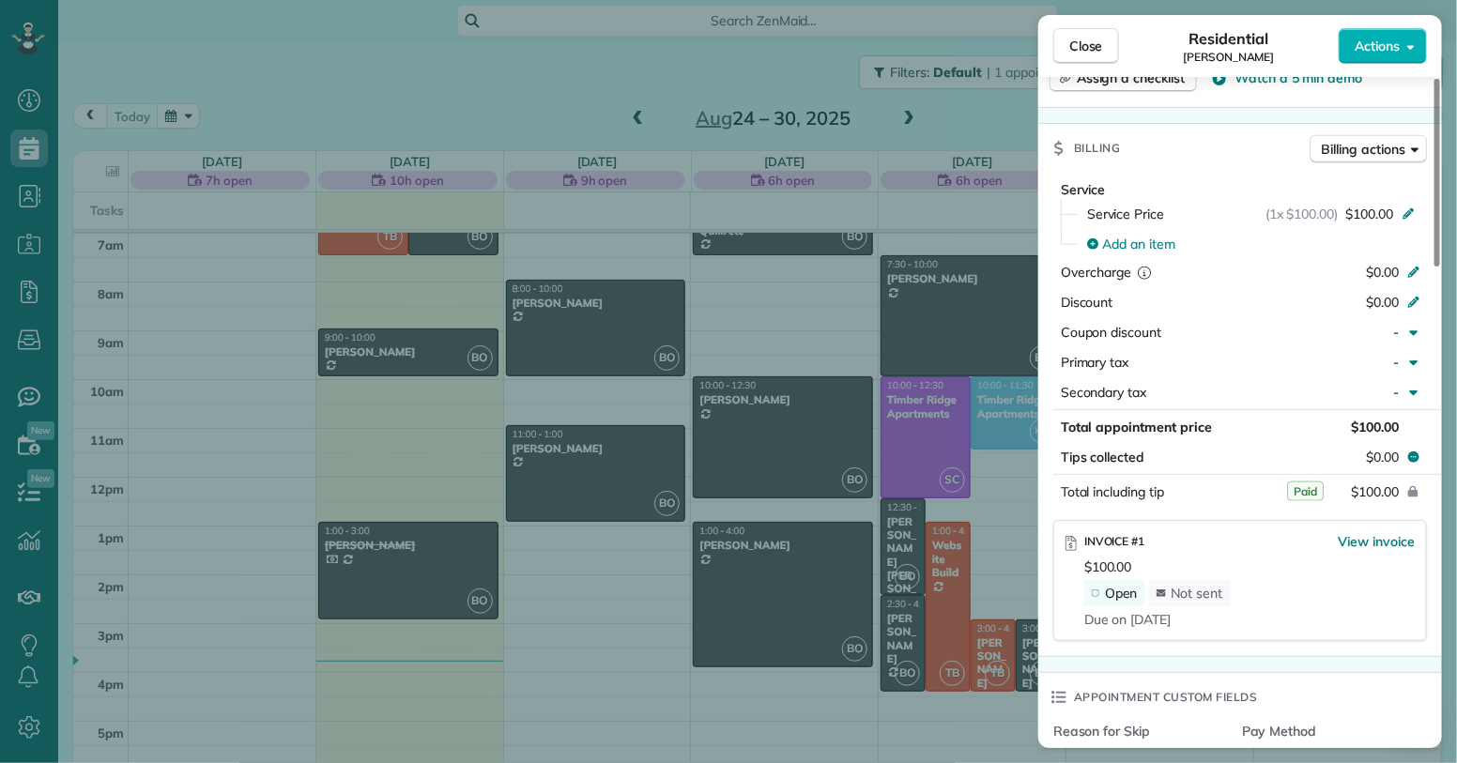
click at [1115, 585] on span "Open" at bounding box center [1121, 593] width 33 height 17
click at [1097, 580] on div "Open" at bounding box center [1115, 593] width 61 height 26
click at [1402, 532] on span "View invoice" at bounding box center [1376, 541] width 77 height 19
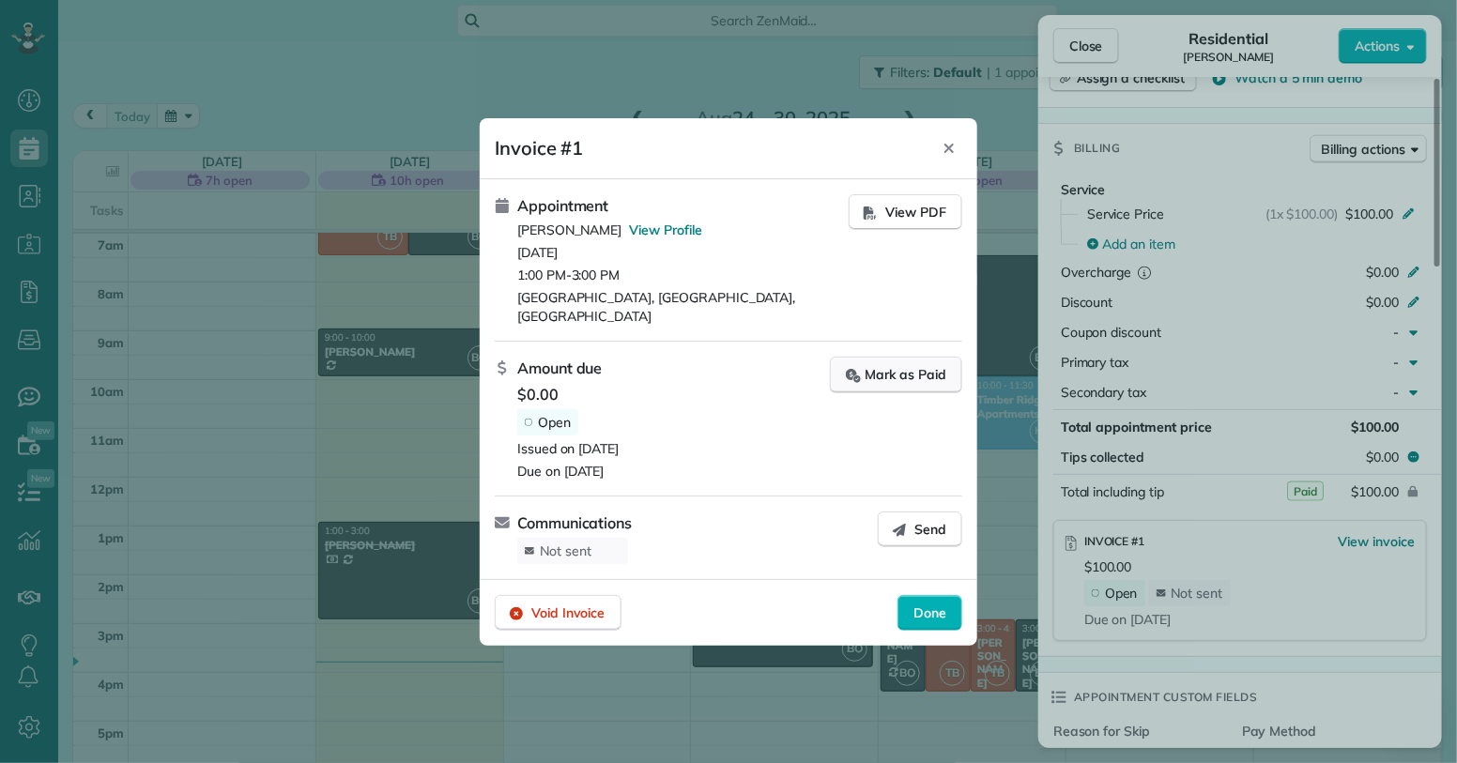
click at [924, 374] on div "Mark as Paid" at bounding box center [896, 375] width 100 height 20
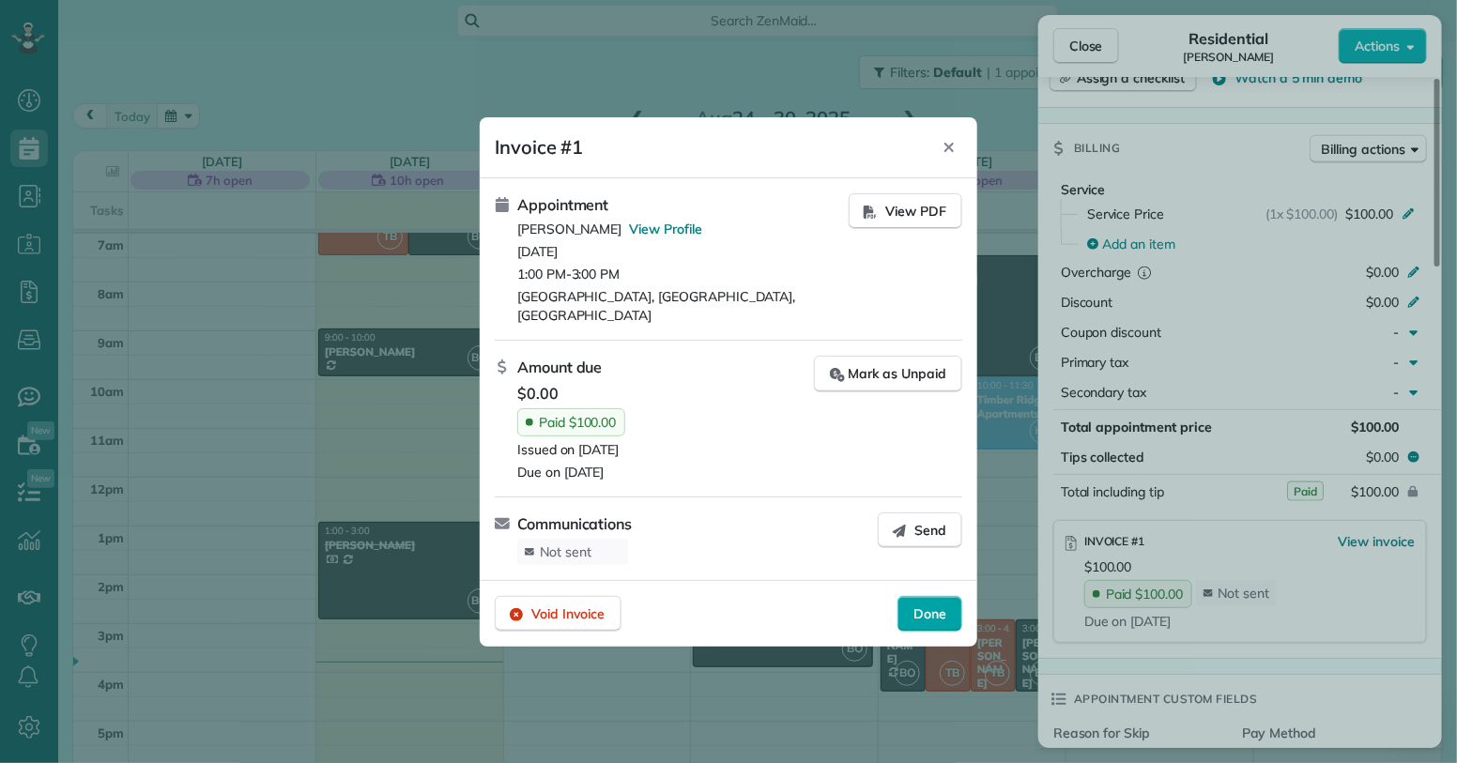
click at [945, 607] on span "Done" at bounding box center [930, 614] width 33 height 19
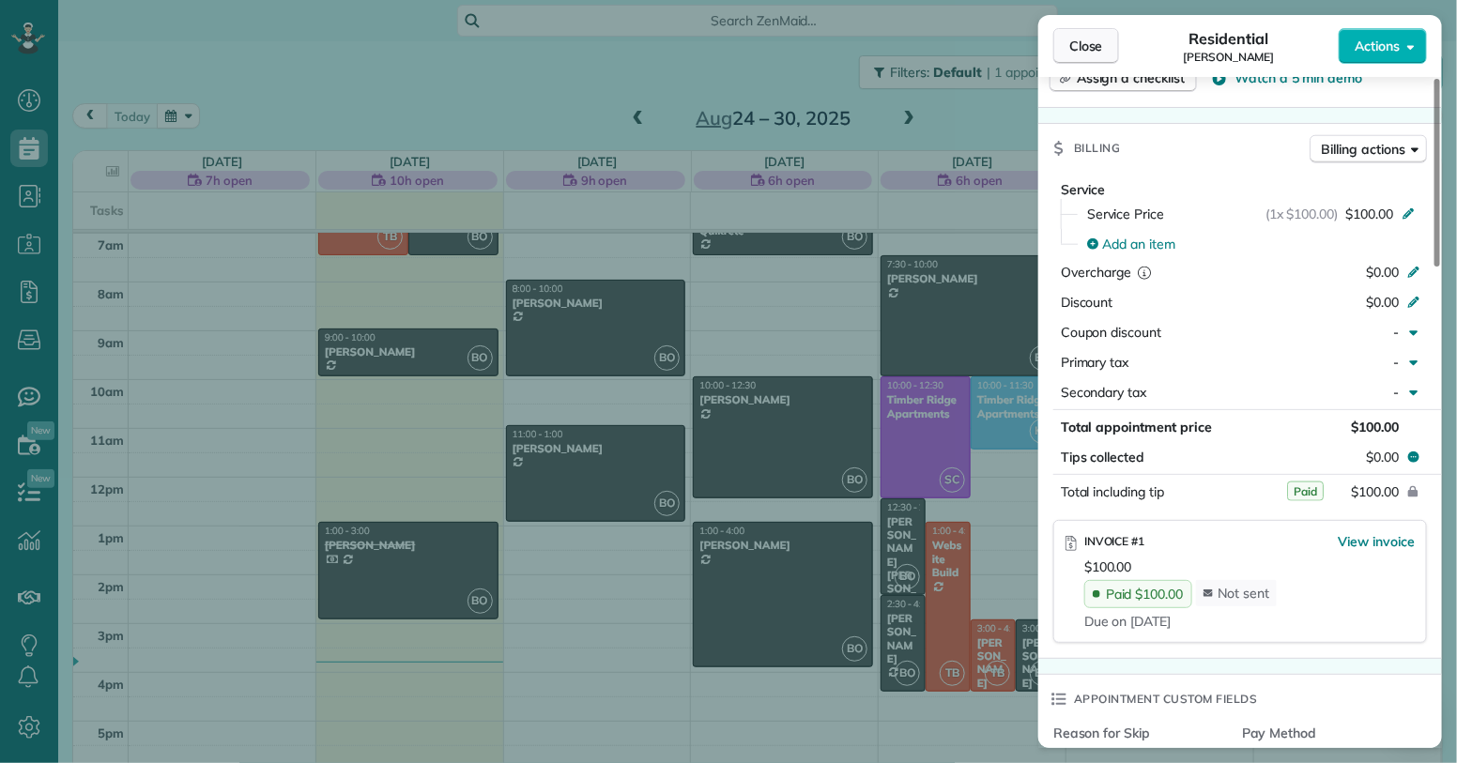
click at [1095, 43] on span "Close" at bounding box center [1087, 46] width 34 height 19
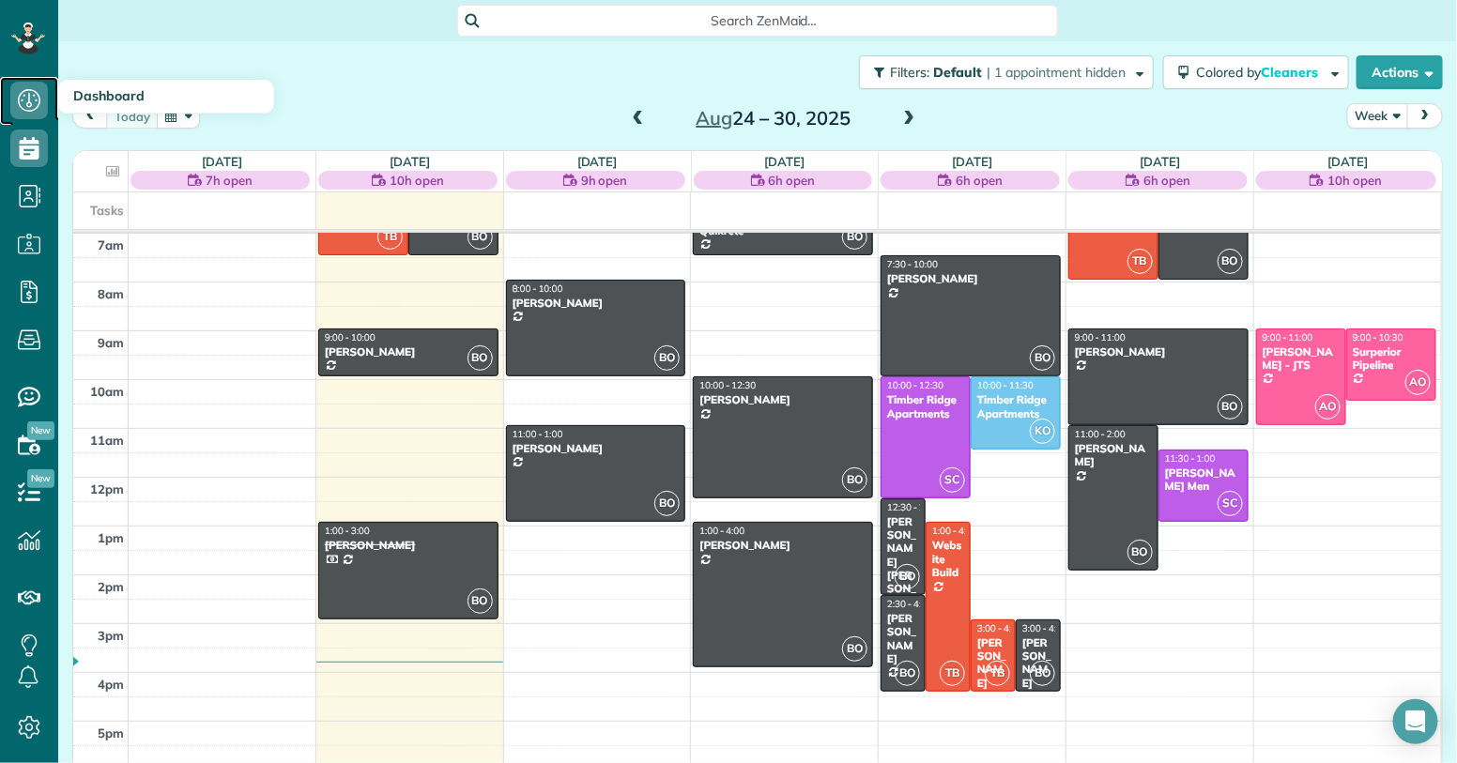
click at [37, 91] on icon at bounding box center [29, 101] width 38 height 38
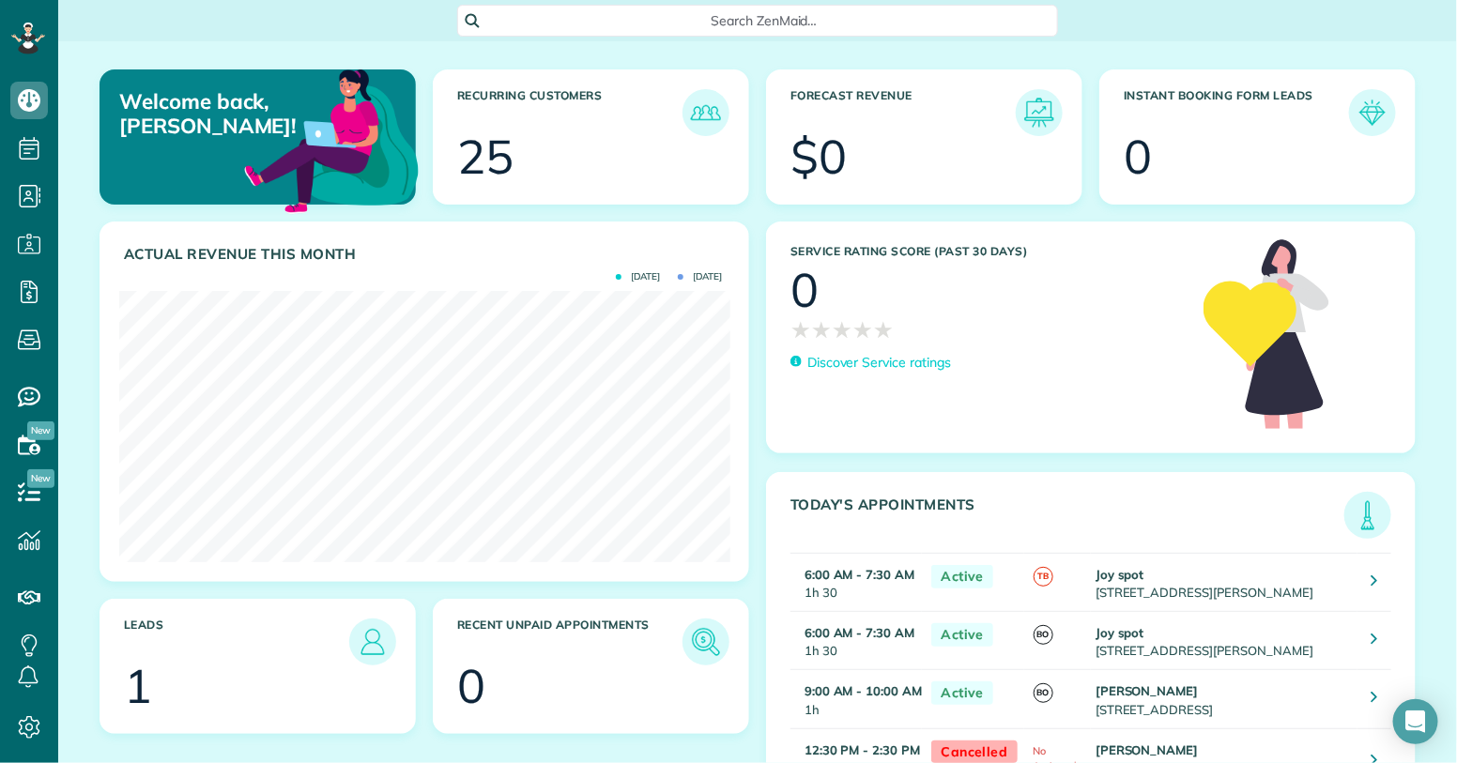
click at [342, 271] on article "Actual Revenue this month [DATE] [DATE] $ 0" at bounding box center [425, 402] width 650 height 361
click at [583, 313] on article "Actual Revenue this month [DATE] [DATE] $ 0" at bounding box center [425, 402] width 650 height 361
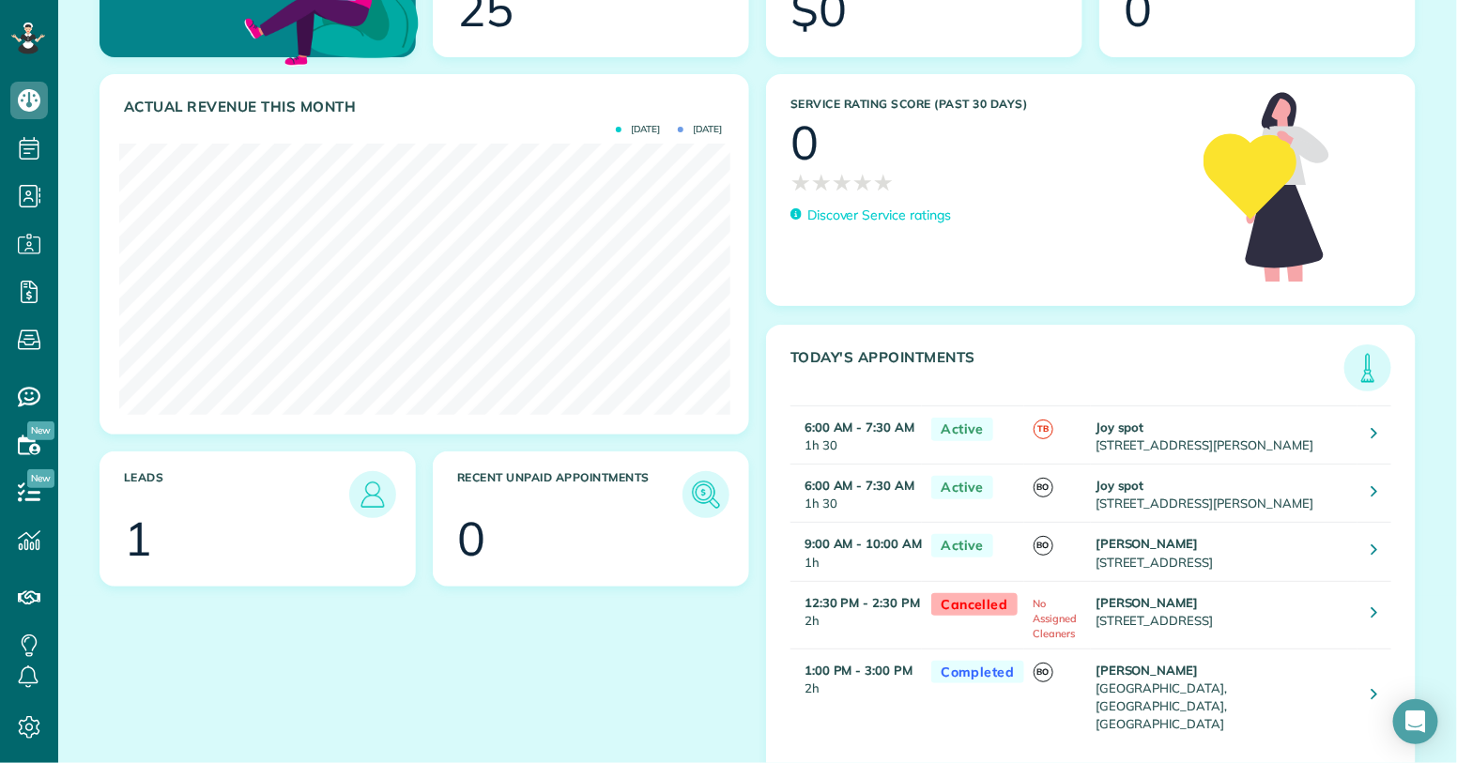
scroll to position [155, 0]
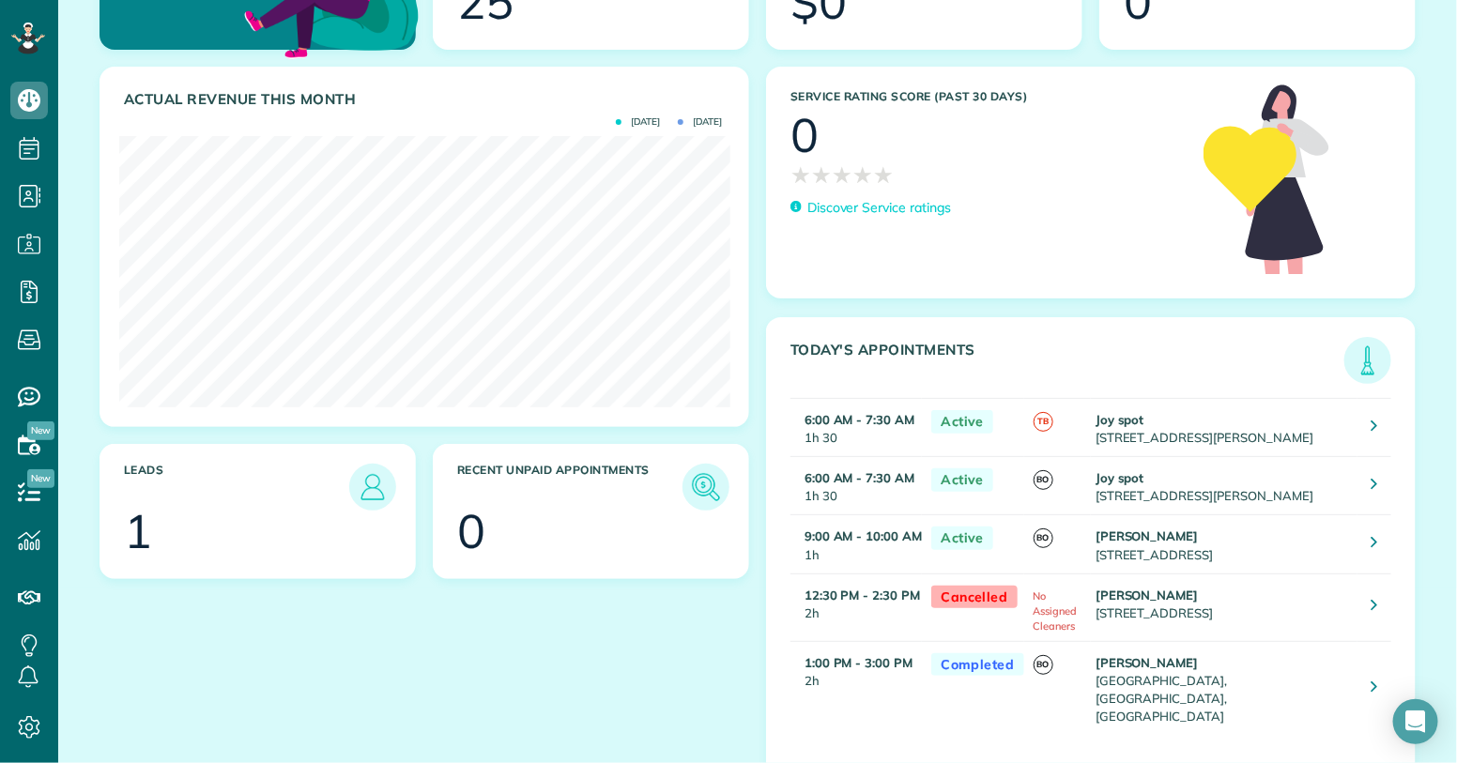
click at [940, 416] on span "Active" at bounding box center [963, 421] width 62 height 23
click at [1376, 418] on icon at bounding box center [1375, 425] width 7 height 19
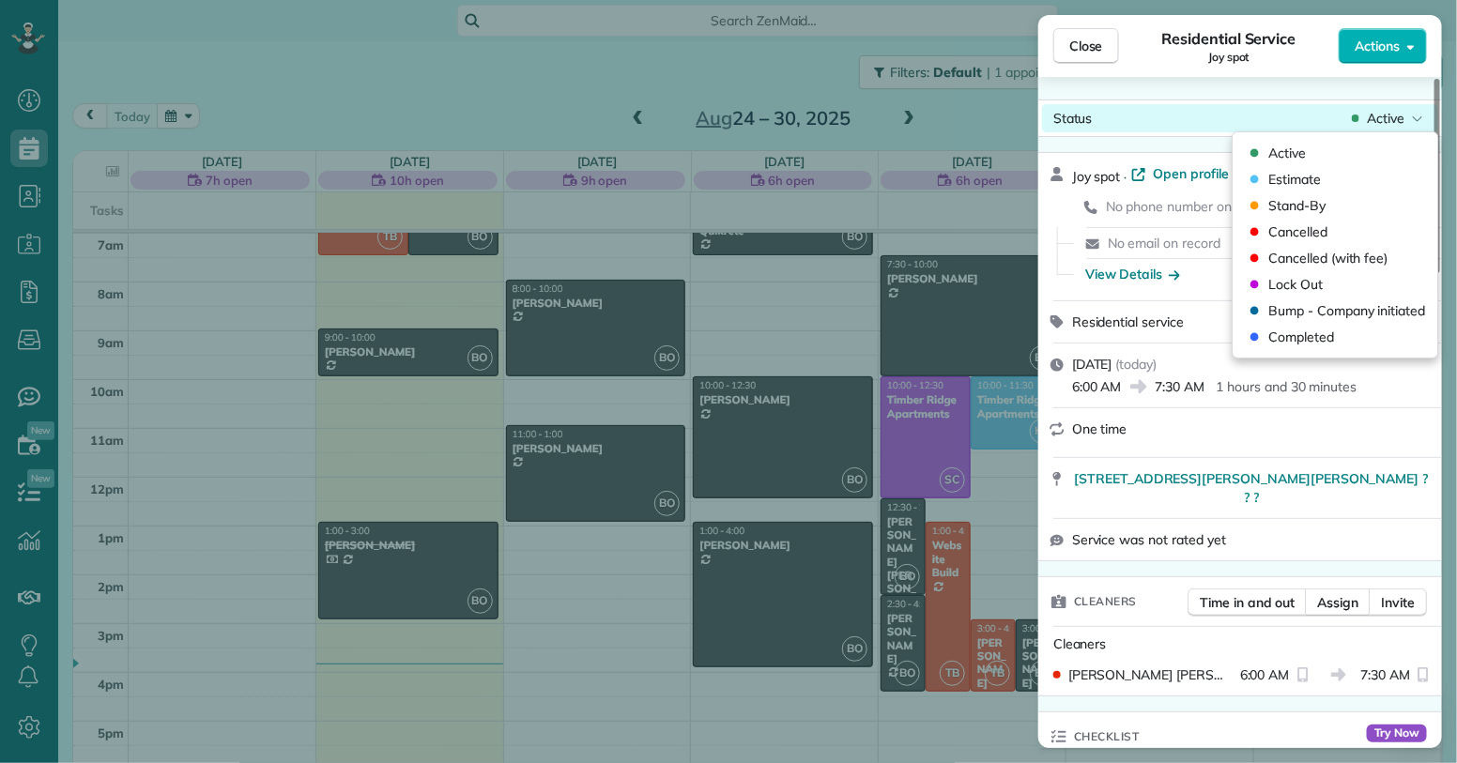
click at [1397, 106] on div "Status Active" at bounding box center [1240, 118] width 396 height 28
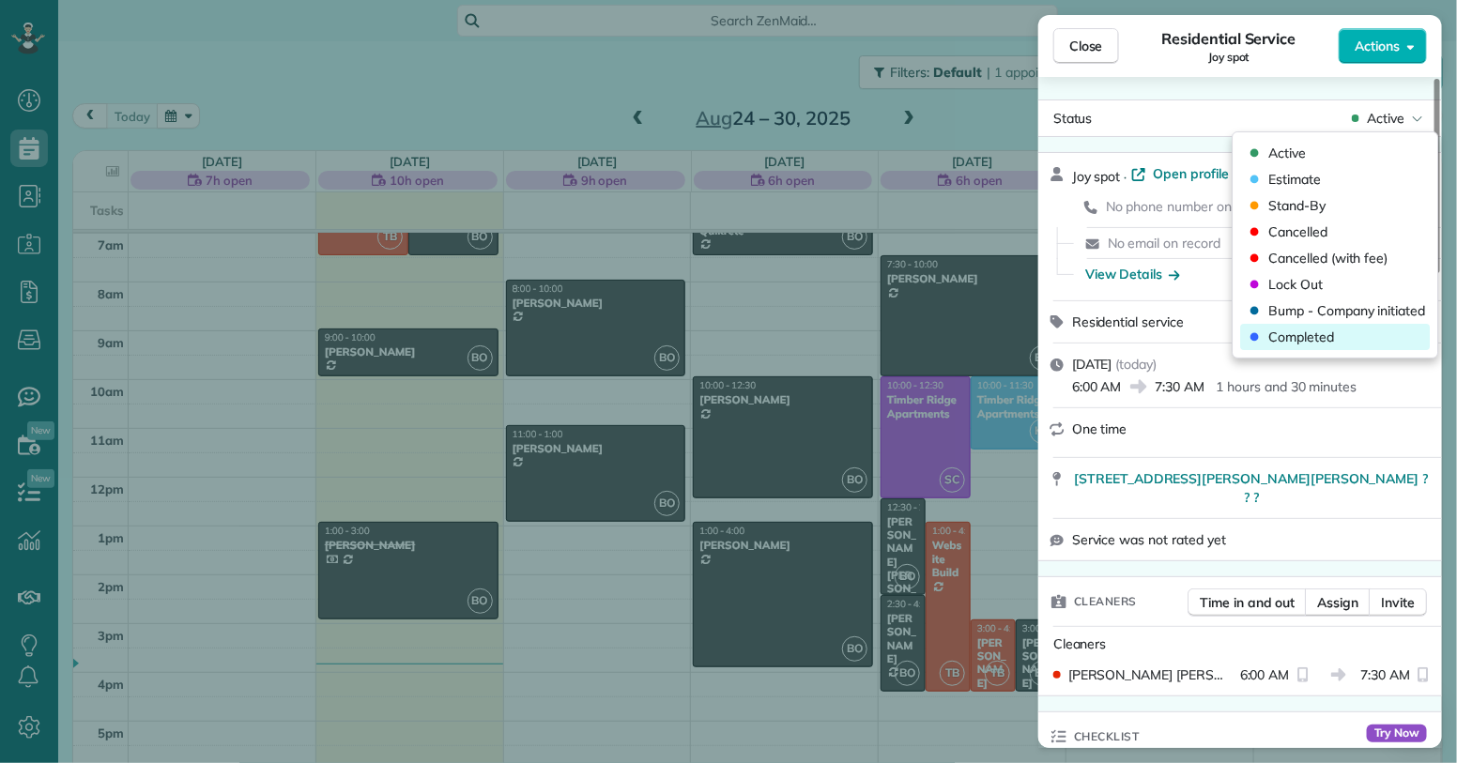
click at [1282, 332] on span "Completed" at bounding box center [1303, 337] width 66 height 19
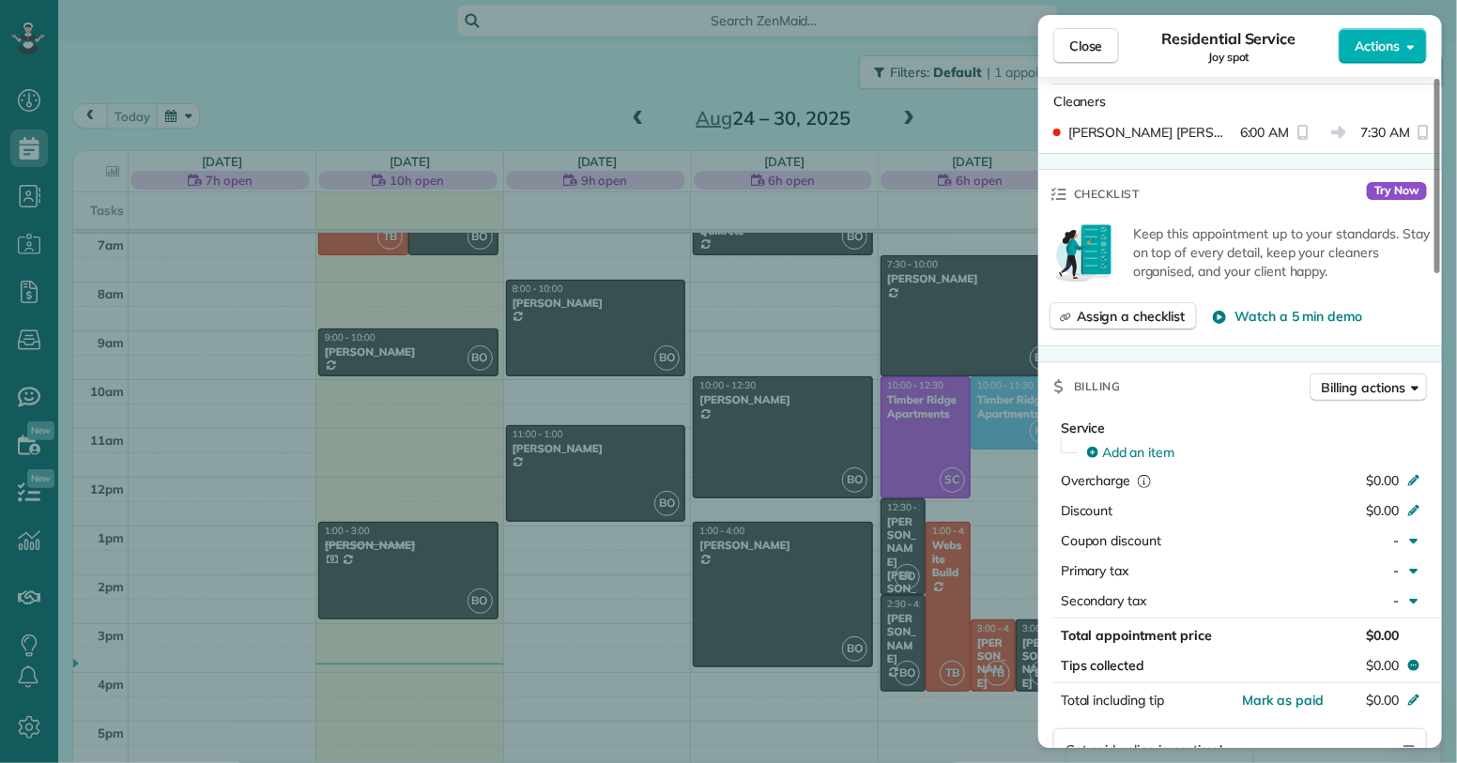
scroll to position [554, 0]
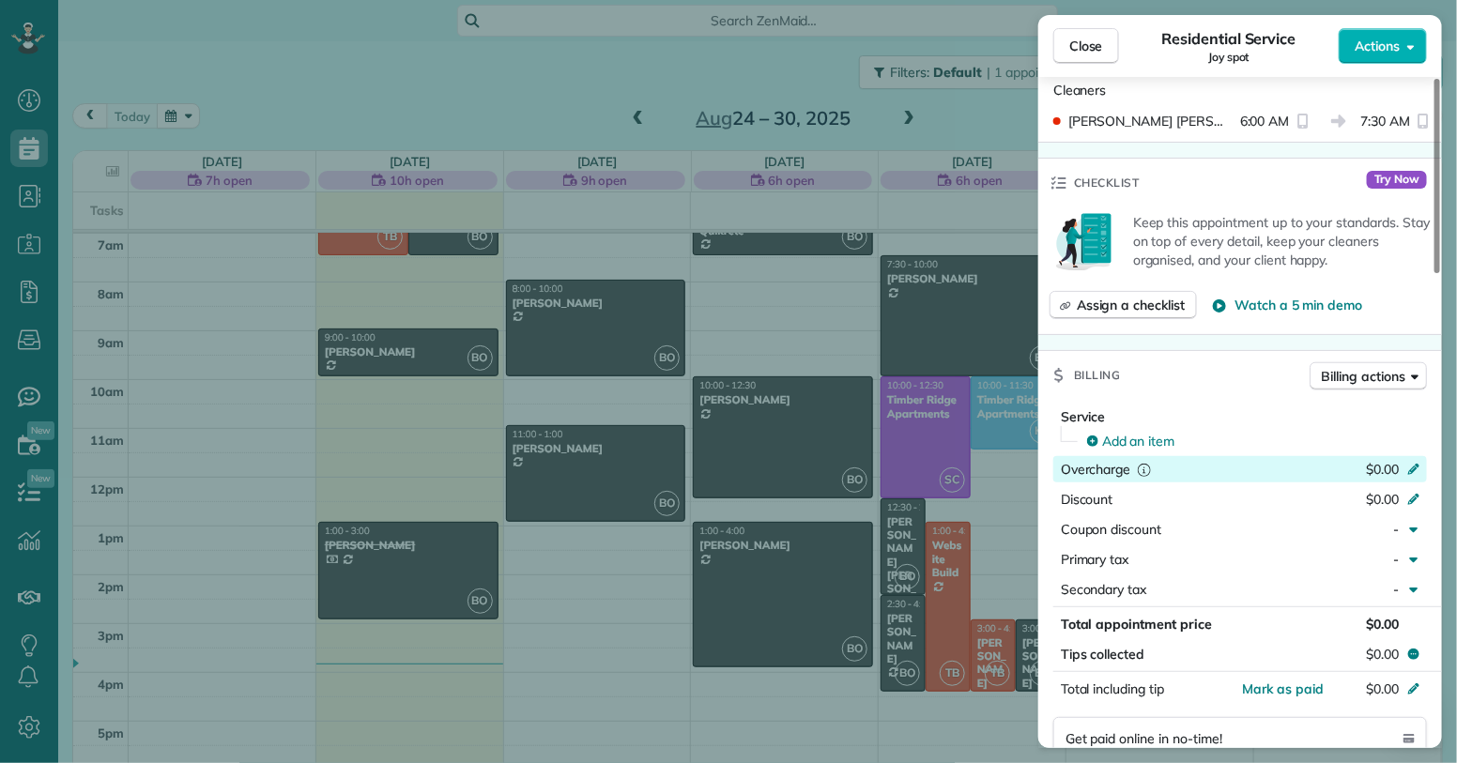
click at [1418, 460] on icon at bounding box center [1414, 467] width 15 height 15
click at [1418, 456] on div "Hit ENTER to save *****" at bounding box center [1378, 469] width 99 height 26
drag, startPoint x: 1082, startPoint y: 38, endPoint x: 1125, endPoint y: 0, distance: 57.9
click at [1082, 38] on span "Close" at bounding box center [1087, 46] width 34 height 19
